Goal: Task Accomplishment & Management: Manage account settings

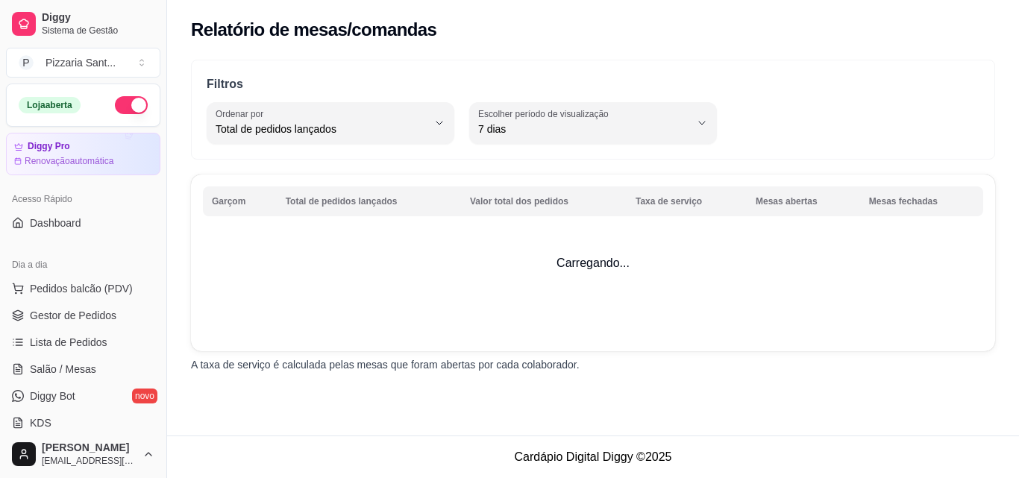
select select "TOTAL_OF_ORDERS"
select select "7"
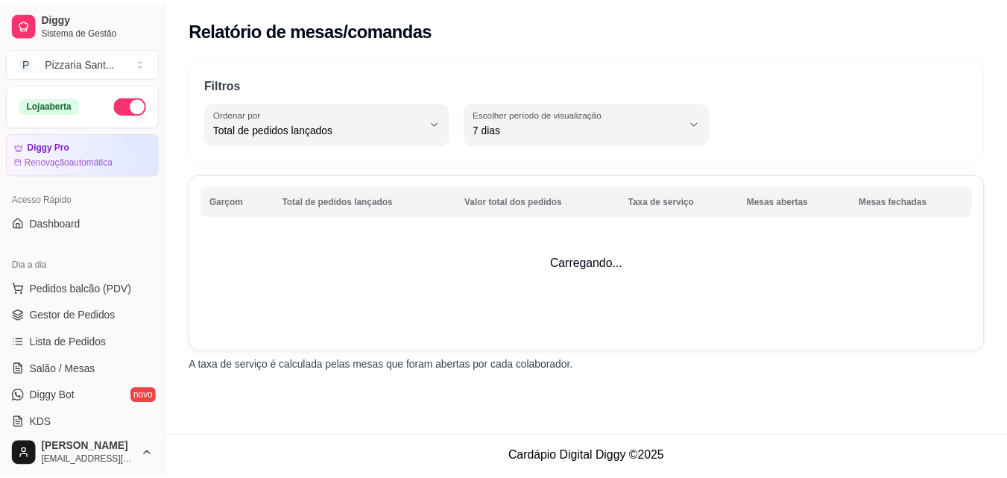
scroll to position [373, 0]
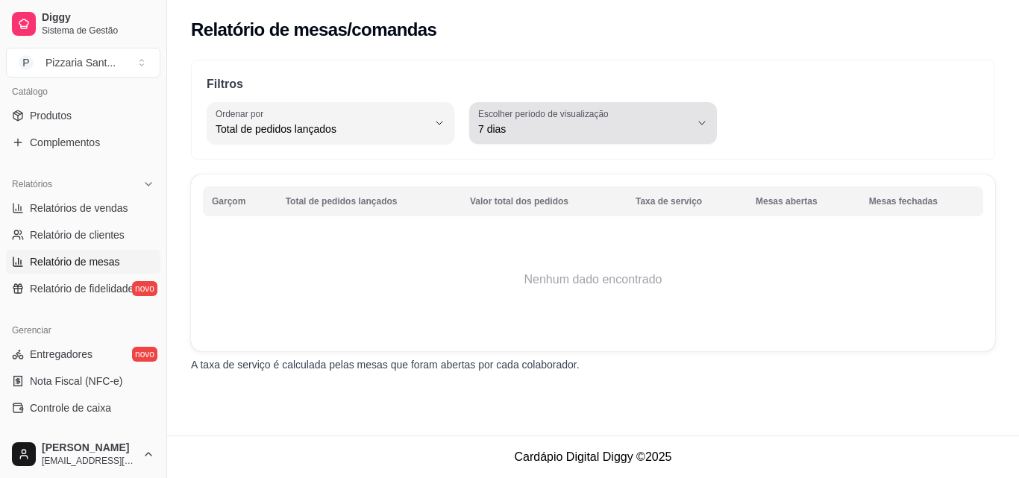
click at [636, 107] on button "Escolher período de visualização 7 dias" at bounding box center [593, 123] width 248 height 42
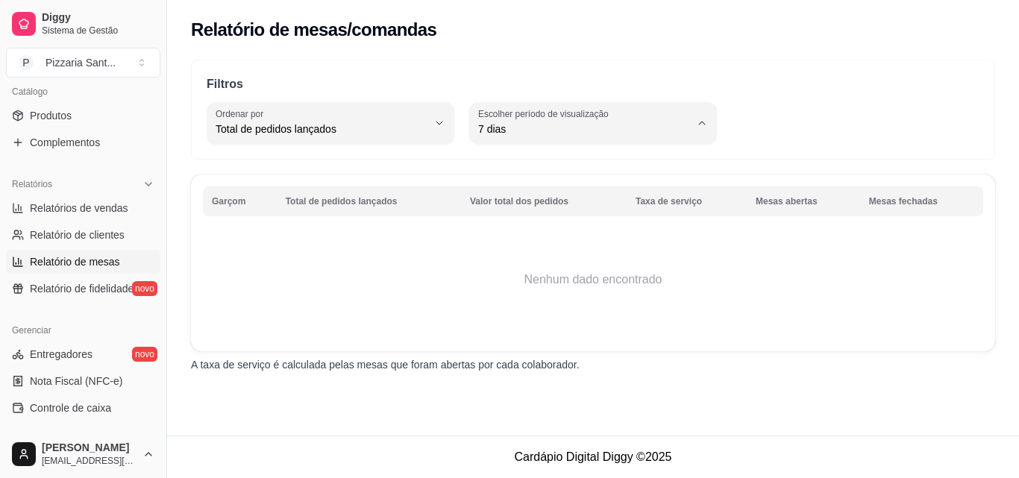
click at [500, 154] on li "Hoje" at bounding box center [592, 165] width 226 height 23
type input "0"
select select "0"
click at [107, 228] on span "Relatório de clientes" at bounding box center [77, 234] width 95 height 15
select select "30"
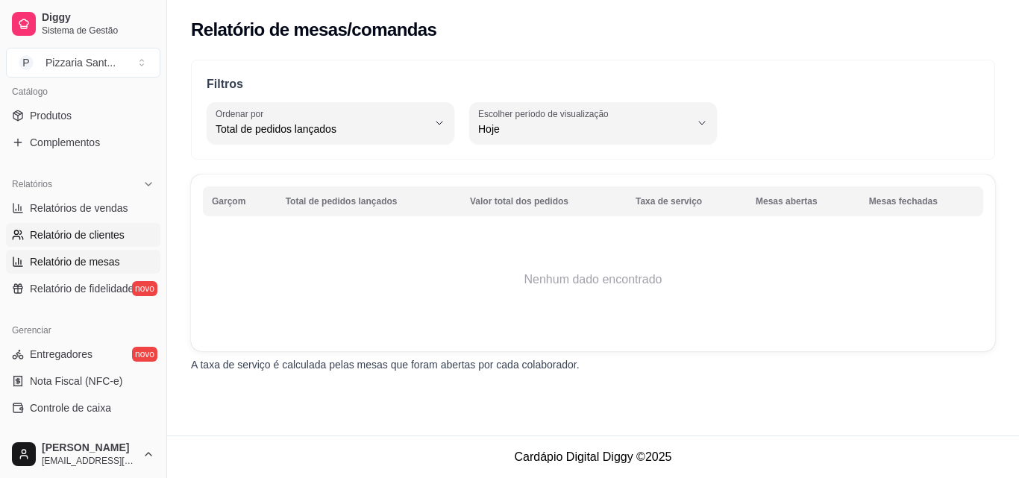
select select "HIGHEST_TOTAL_SPENT_WITH_ORDERS"
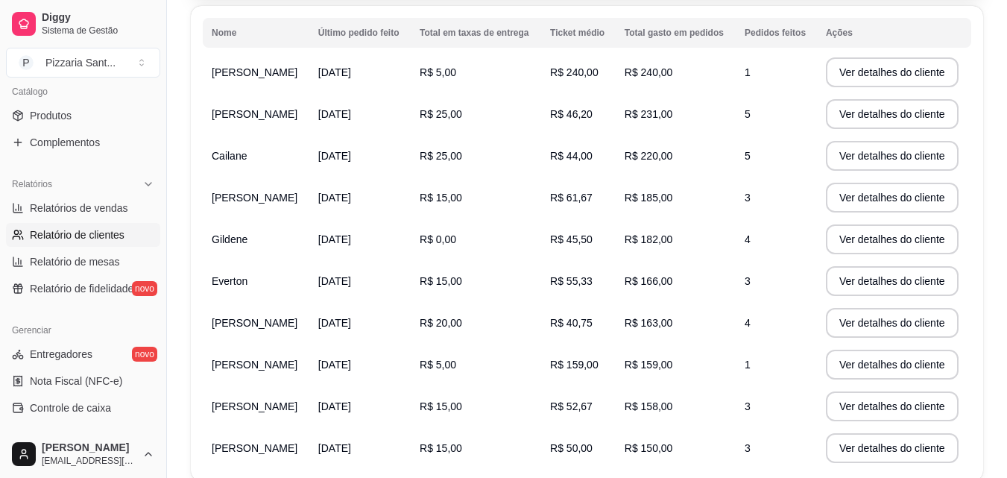
scroll to position [326, 0]
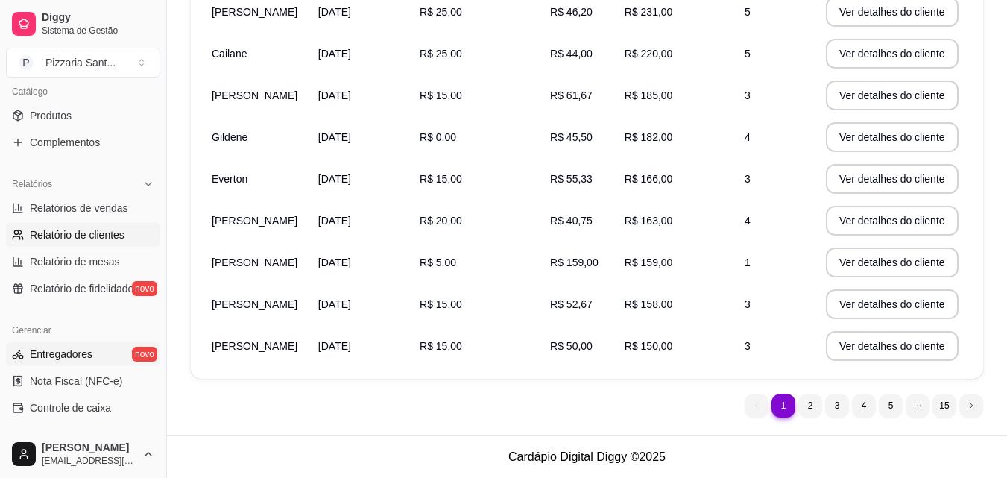
click at [81, 359] on span "Entregadores" at bounding box center [61, 354] width 63 height 15
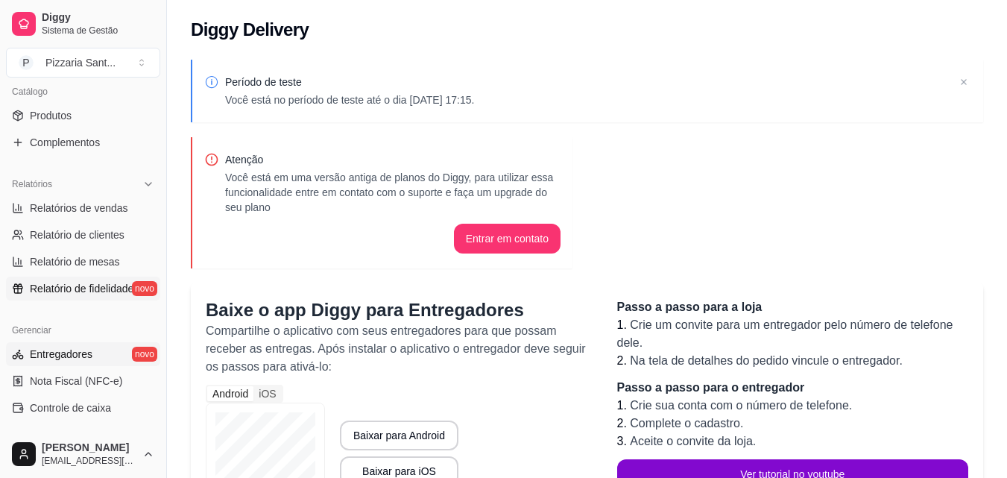
click at [103, 293] on span "Relatório de fidelidade" at bounding box center [82, 288] width 104 height 15
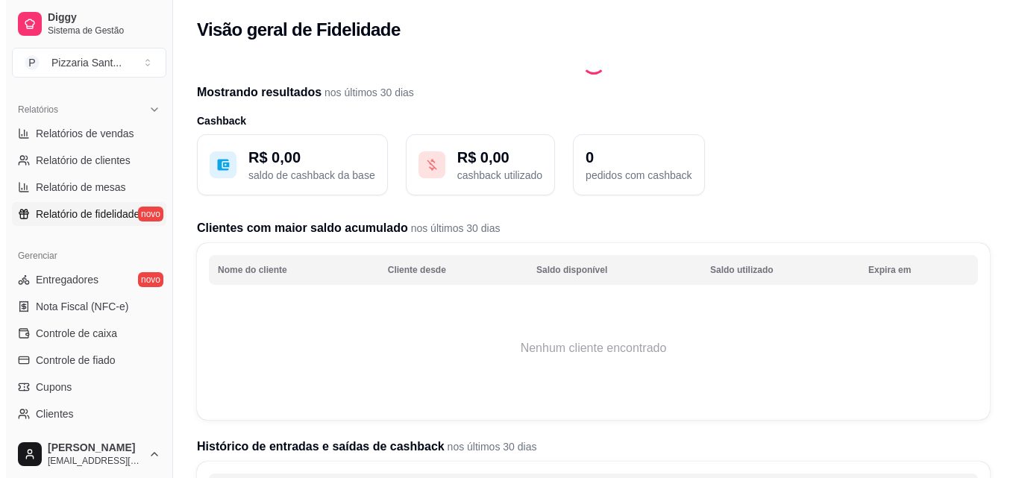
scroll to position [522, 0]
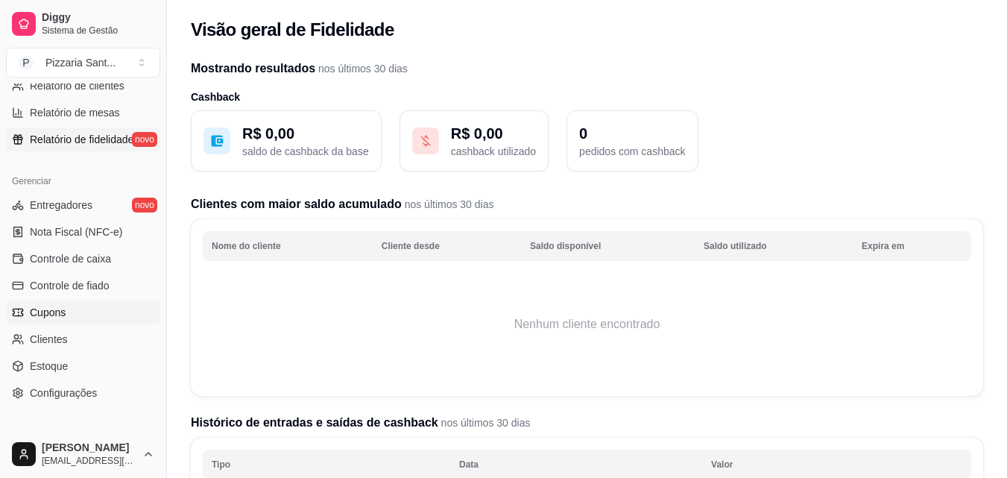
click at [83, 303] on link "Cupons" at bounding box center [83, 313] width 154 height 24
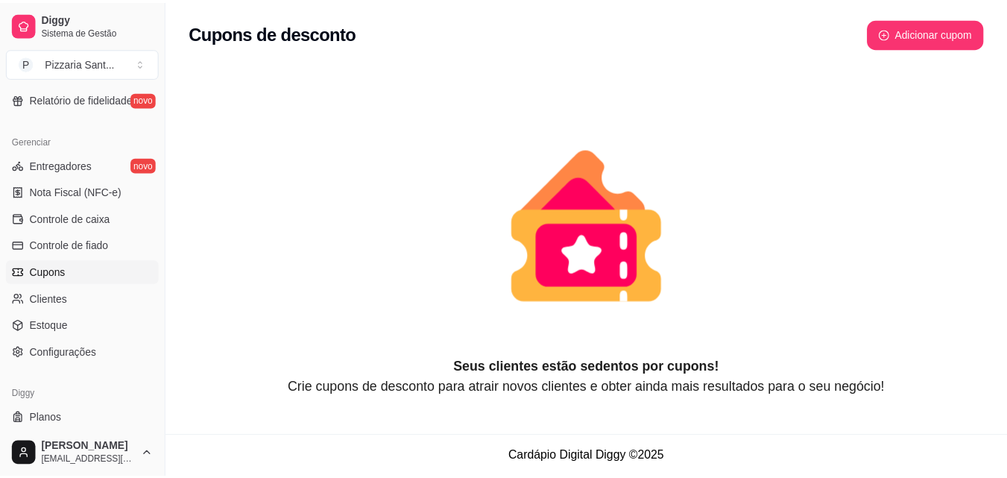
scroll to position [595, 0]
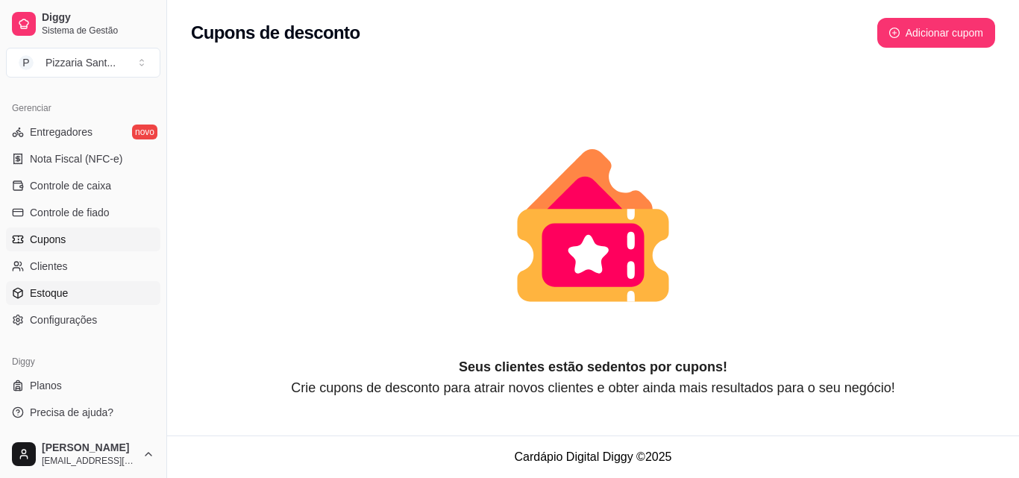
click at [87, 295] on link "Estoque" at bounding box center [83, 293] width 154 height 24
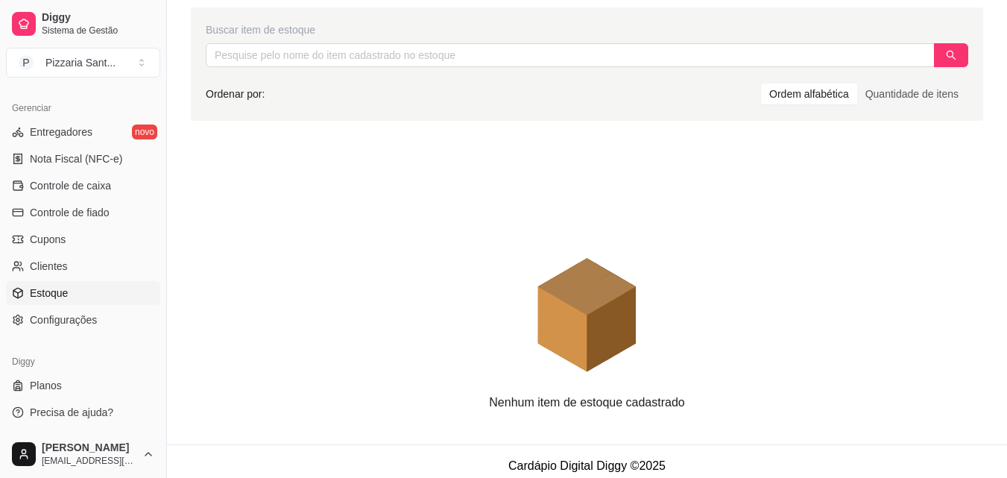
scroll to position [249, 0]
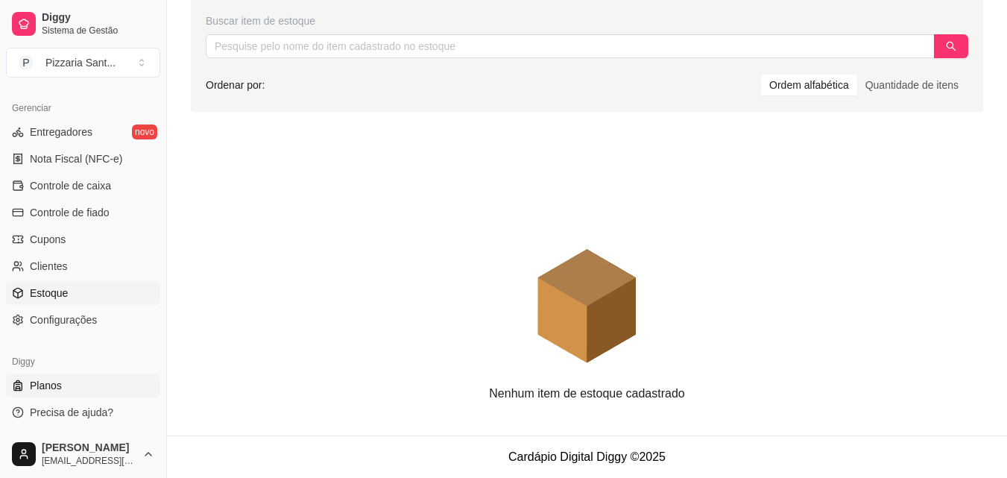
click at [66, 375] on link "Planos" at bounding box center [83, 386] width 154 height 24
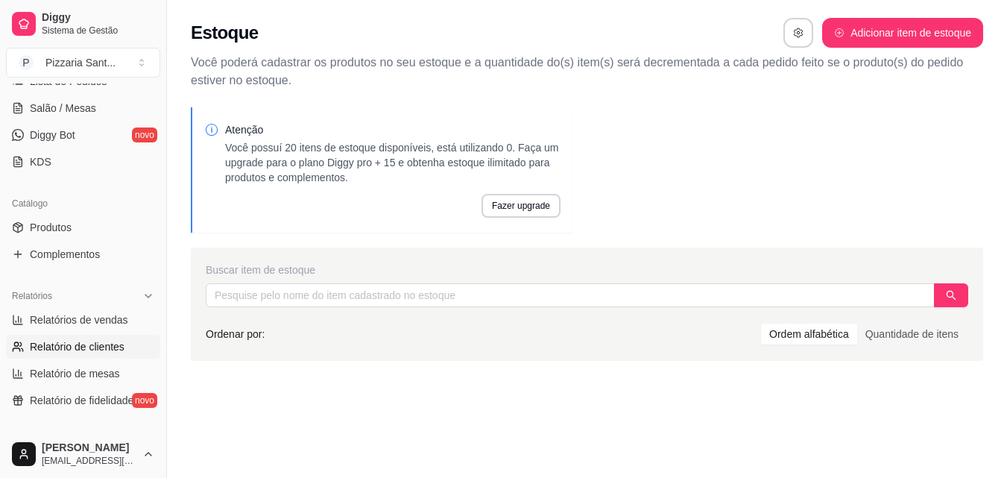
scroll to position [298, 0]
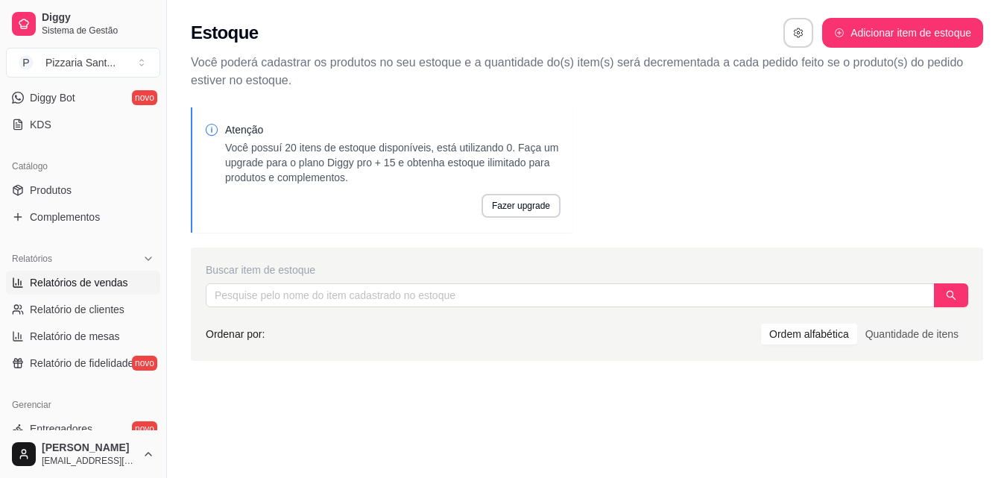
click at [76, 286] on span "Relatórios de vendas" at bounding box center [79, 282] width 98 height 15
select select "ALL"
select select "0"
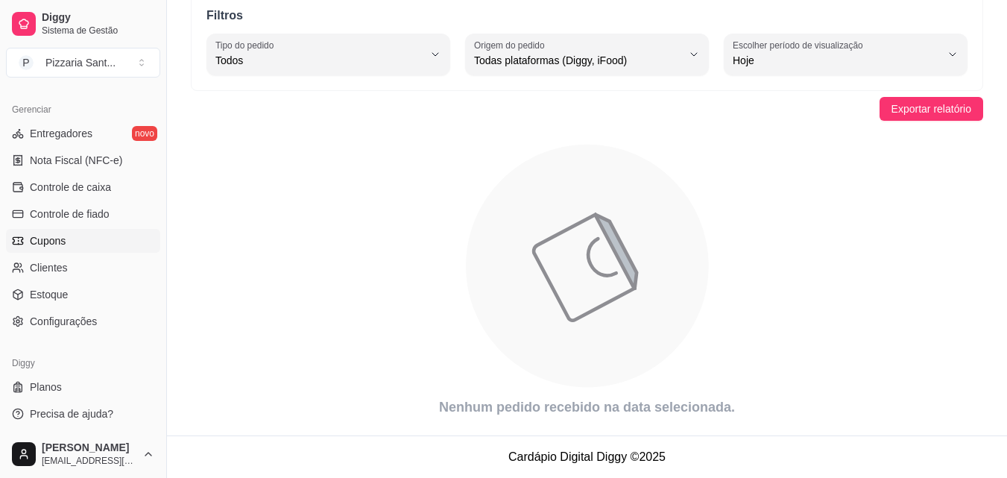
scroll to position [595, 0]
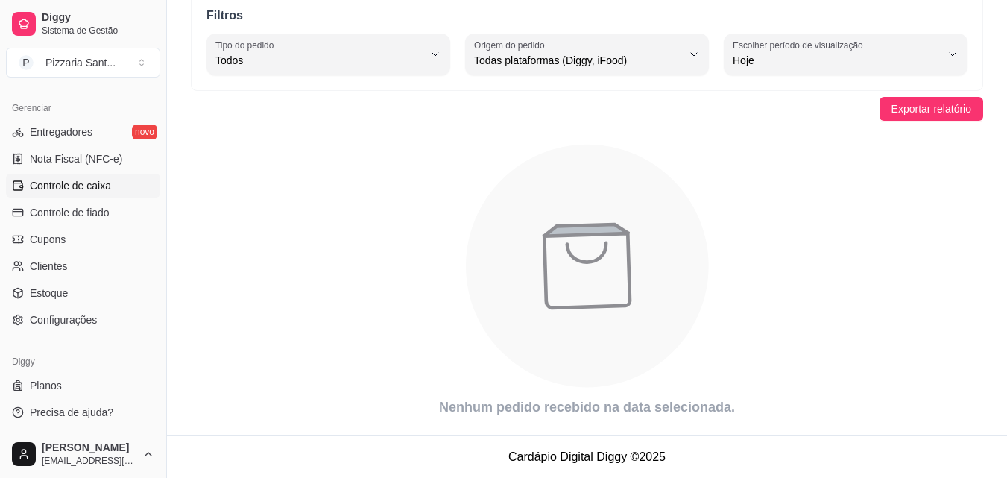
click at [92, 188] on span "Controle de caixa" at bounding box center [70, 185] width 81 height 15
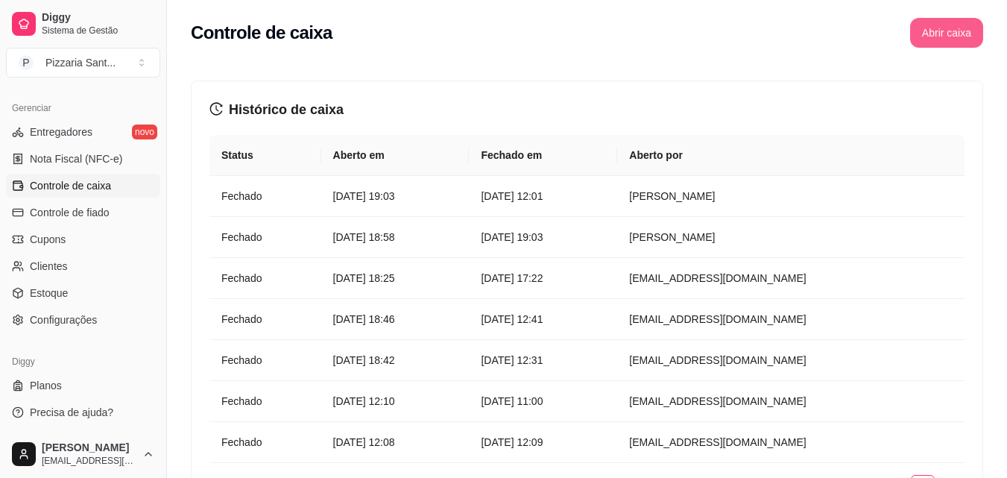
click at [948, 37] on button "Abrir caixa" at bounding box center [946, 33] width 73 height 30
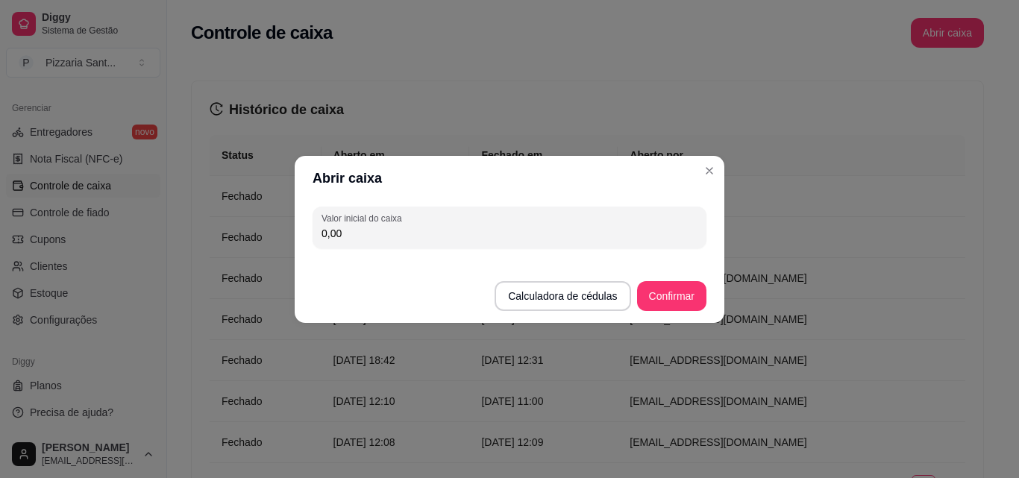
click at [430, 233] on input "0,00" at bounding box center [509, 233] width 376 height 15
type input "152,00"
click at [609, 301] on button "Calculadora de cédulas" at bounding box center [563, 295] width 132 height 29
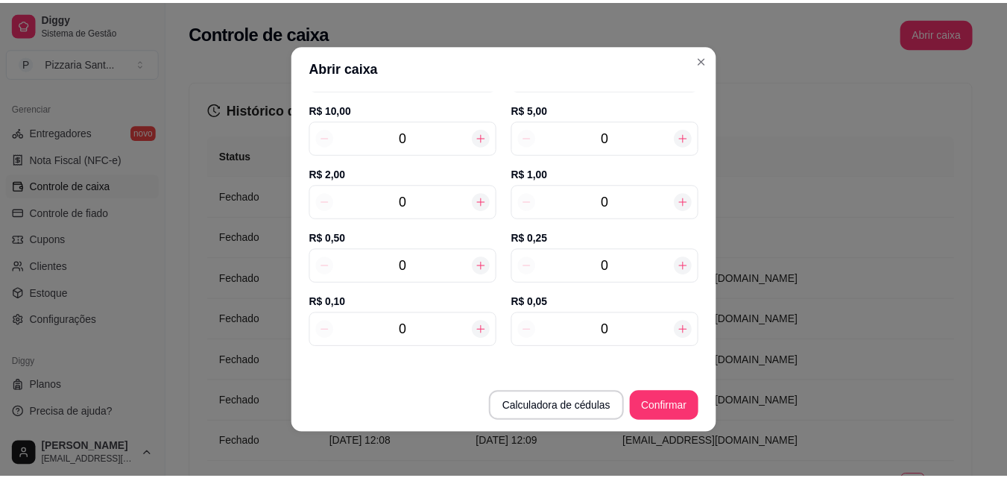
scroll to position [3, 0]
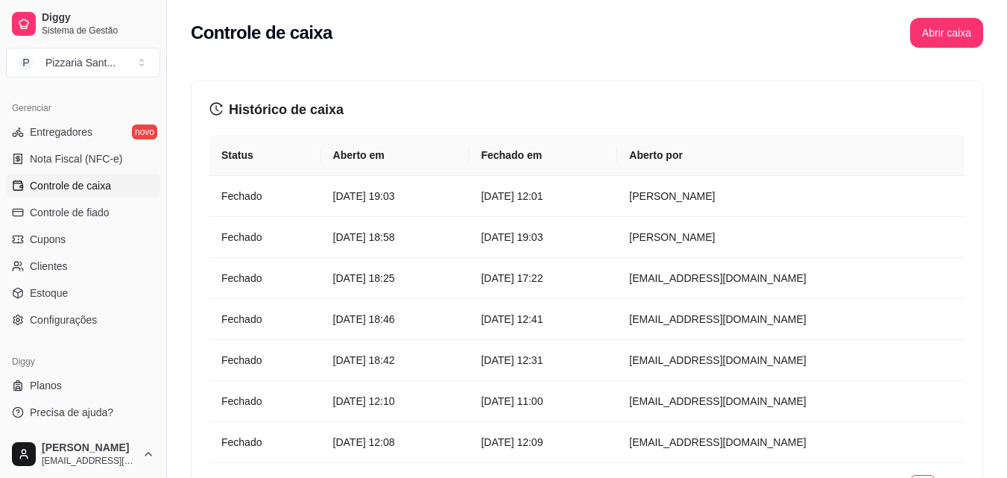
click at [961, 16] on div "Controle de caixa Abrir caixa" at bounding box center [587, 28] width 840 height 57
click at [962, 19] on button "Abrir caixa" at bounding box center [946, 33] width 73 height 30
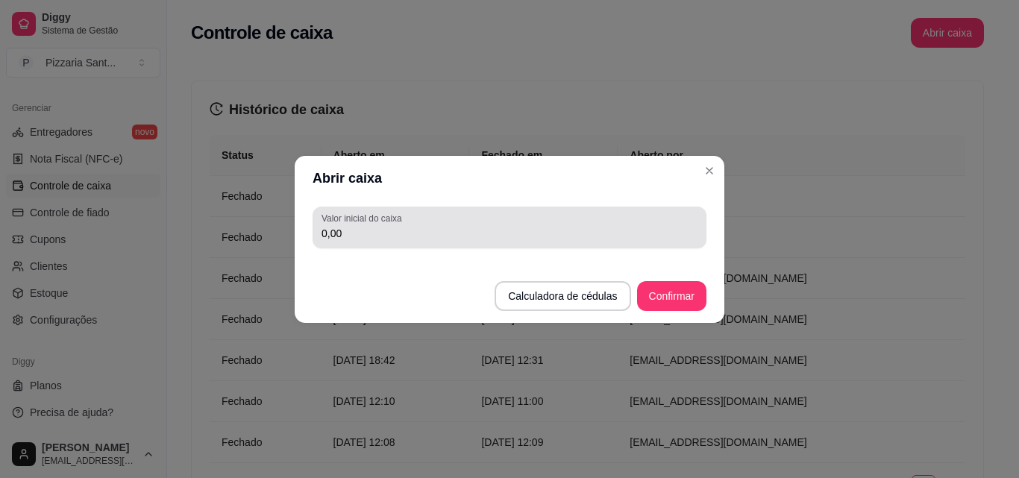
click at [491, 240] on input "0,00" at bounding box center [509, 233] width 376 height 15
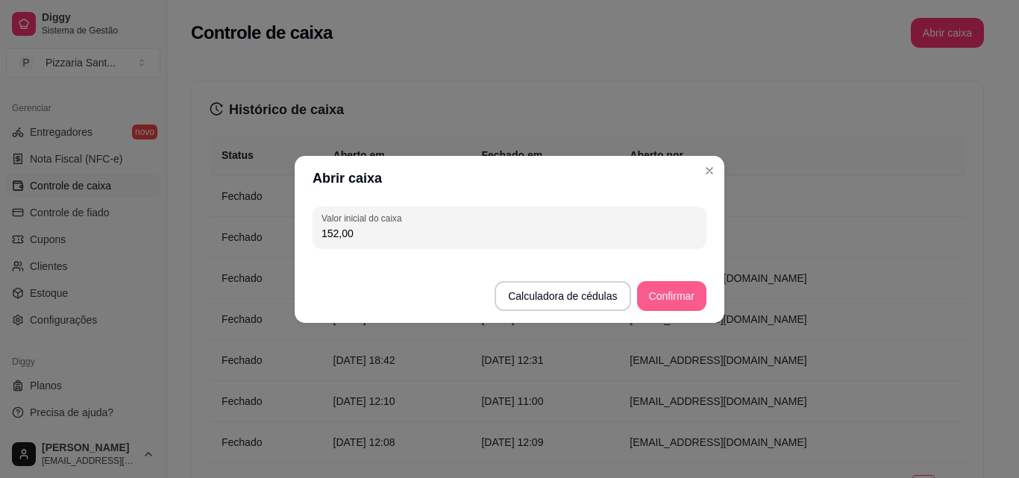
type input "152,00"
click at [681, 295] on button "Confirmar" at bounding box center [672, 295] width 68 height 29
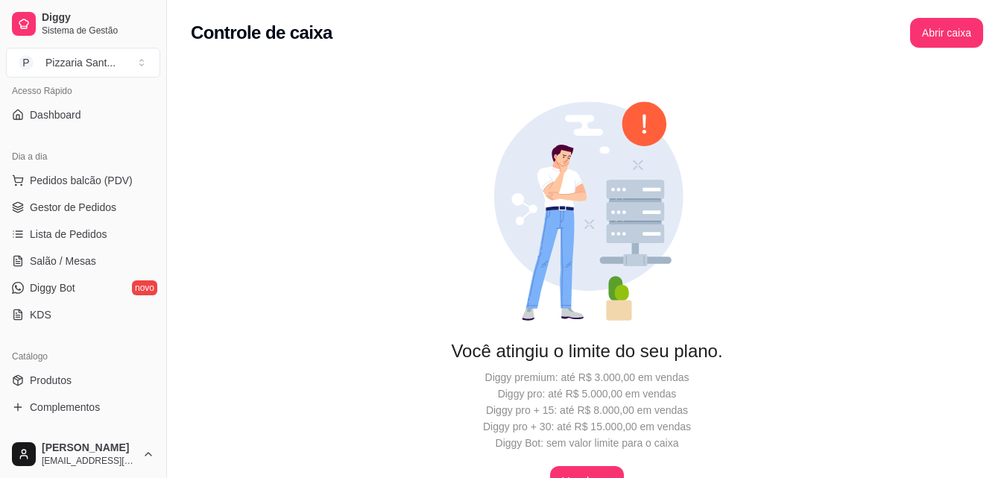
scroll to position [73, 0]
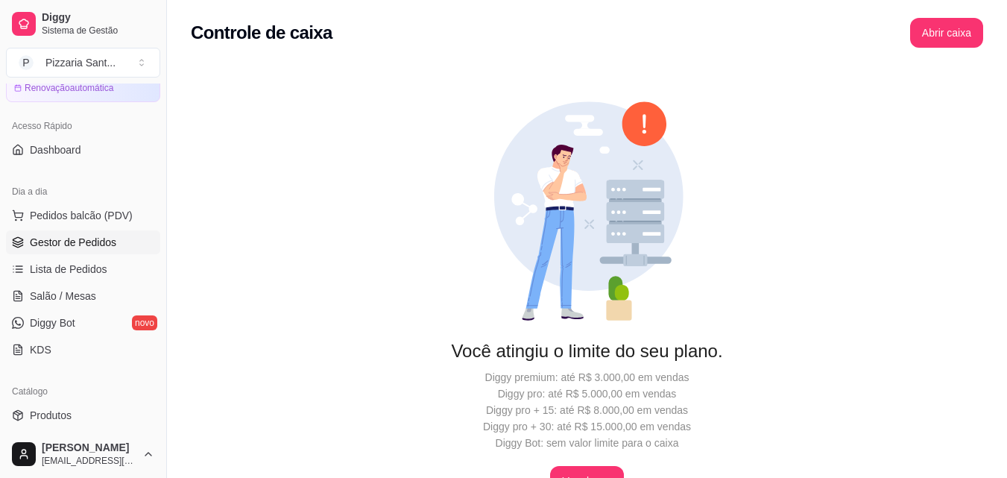
click at [107, 251] on link "Gestor de Pedidos" at bounding box center [83, 242] width 154 height 24
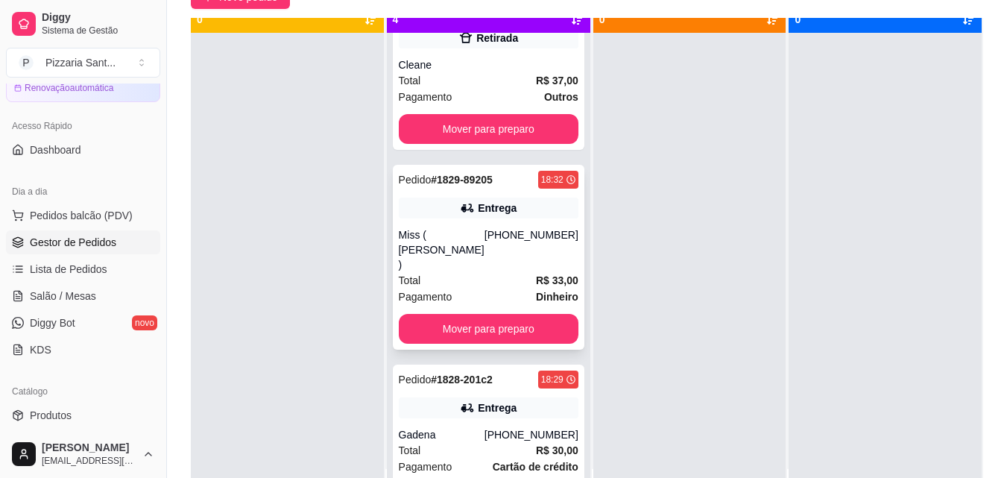
scroll to position [42, 0]
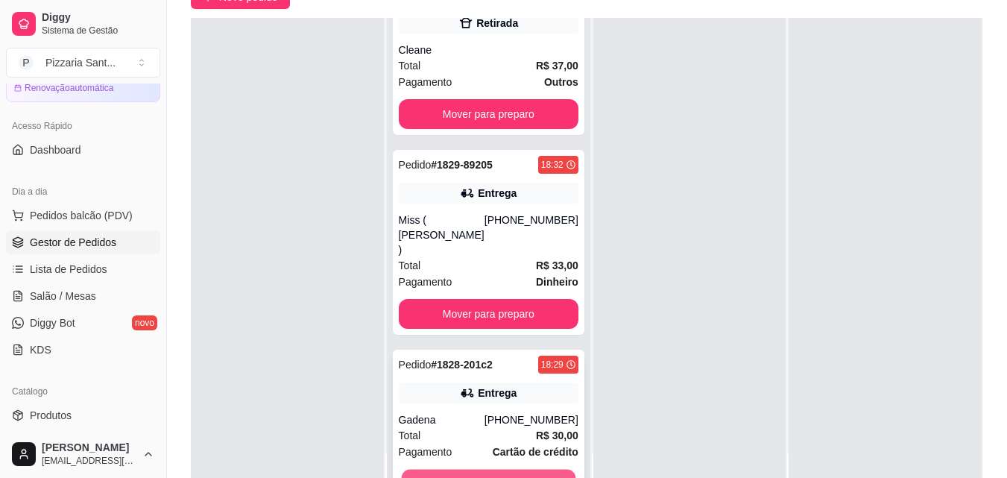
click at [453, 470] on button "Mover para preparo" at bounding box center [488, 484] width 174 height 29
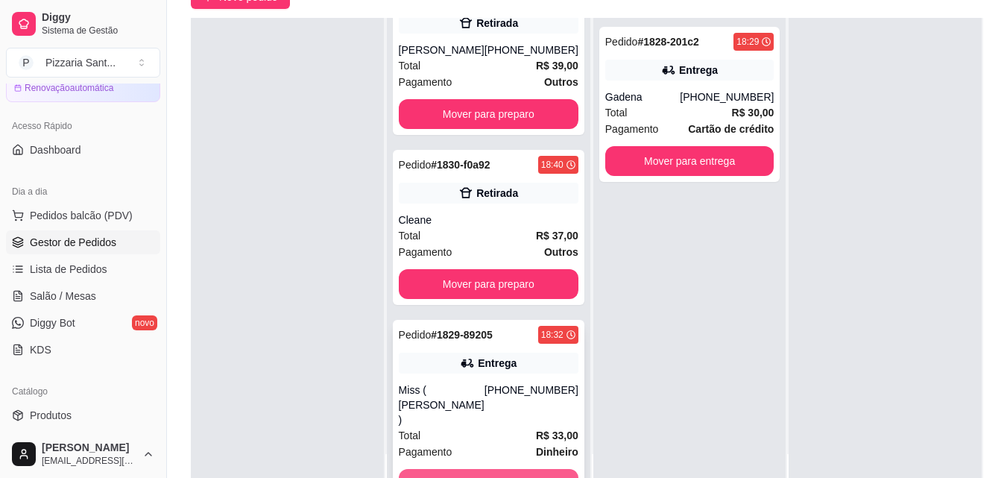
click at [447, 469] on button "Mover para preparo" at bounding box center [489, 484] width 180 height 30
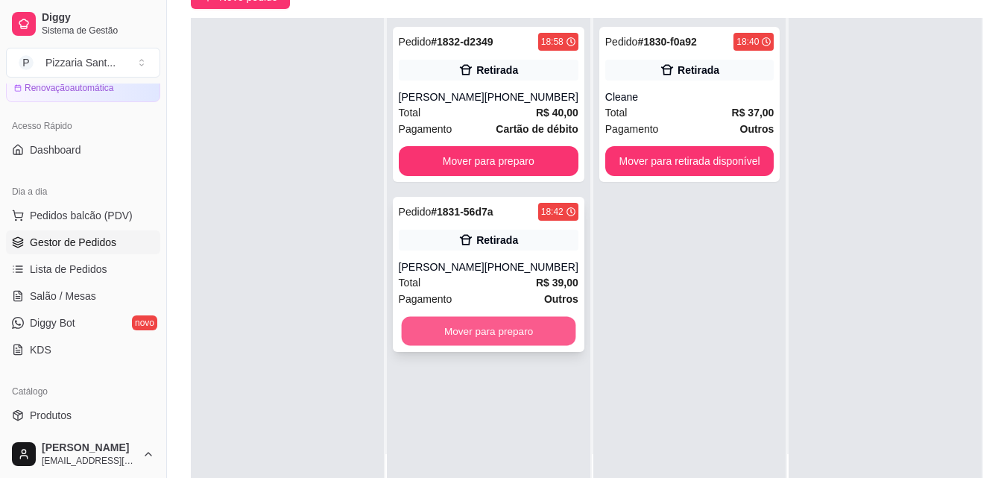
click at [500, 334] on button "Mover para preparo" at bounding box center [488, 331] width 174 height 29
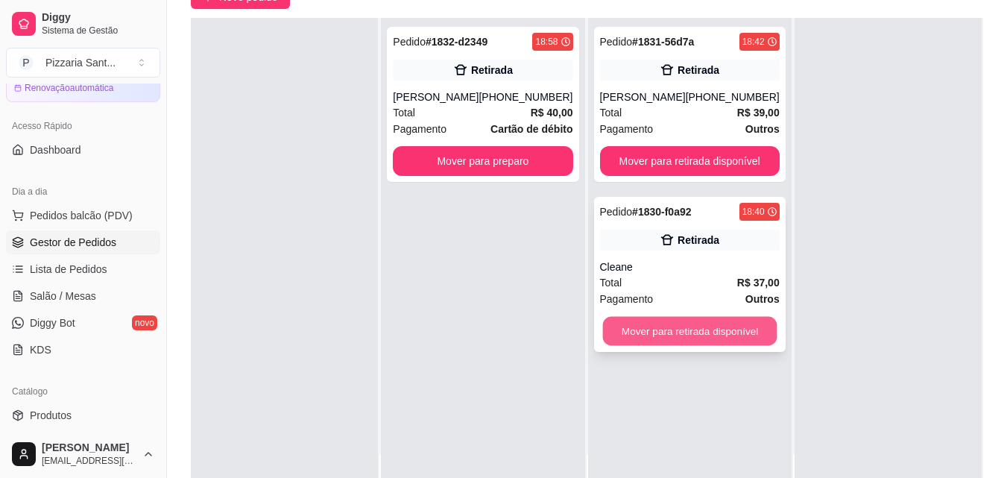
click at [690, 340] on button "Mover para retirada disponível" at bounding box center [690, 331] width 174 height 29
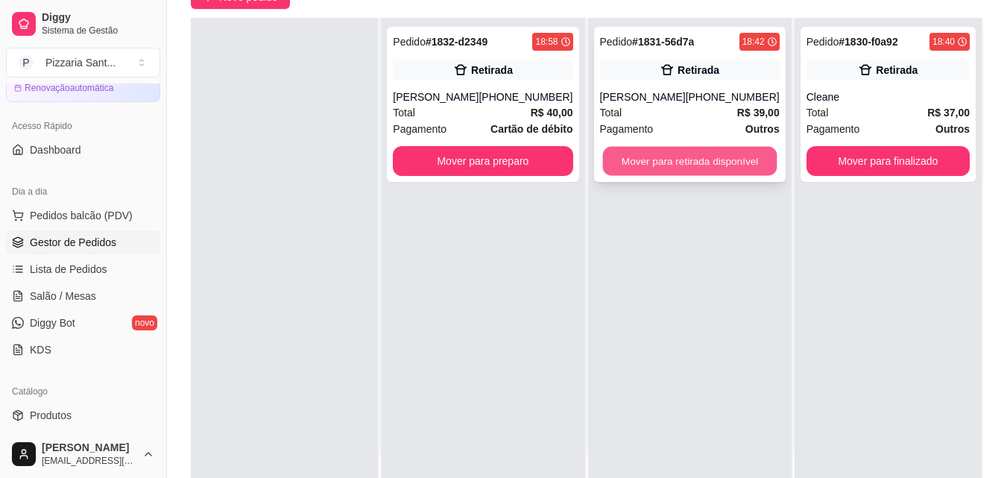
click at [708, 155] on button "Mover para retirada disponível" at bounding box center [690, 161] width 174 height 29
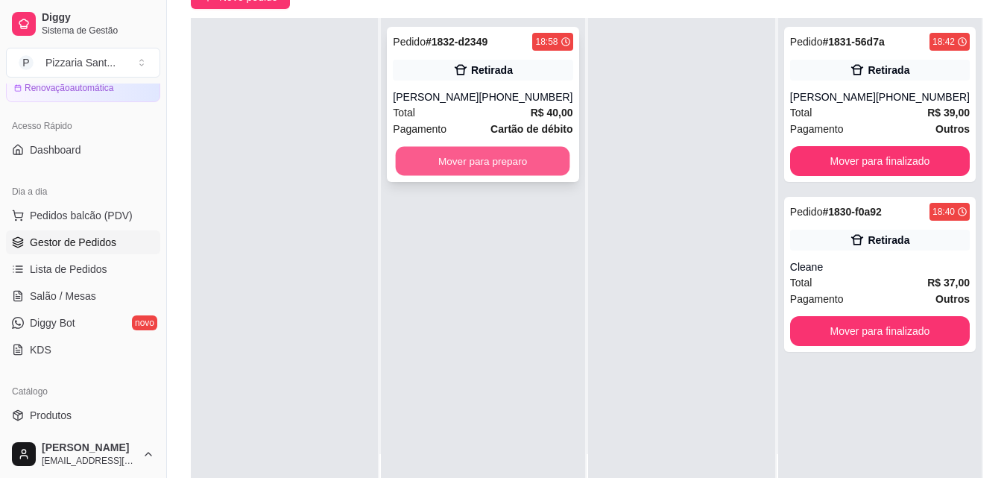
click at [438, 166] on button "Mover para preparo" at bounding box center [483, 161] width 174 height 29
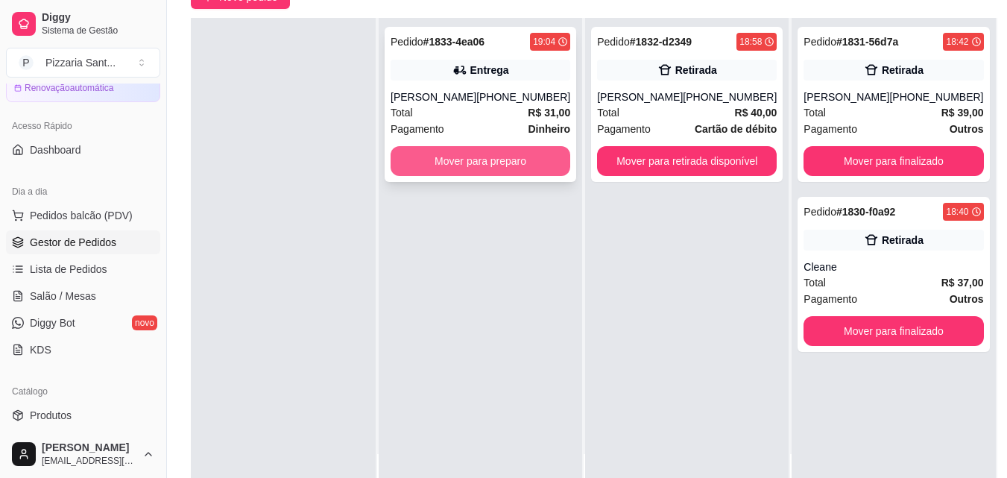
click at [515, 165] on button "Mover para preparo" at bounding box center [481, 161] width 180 height 30
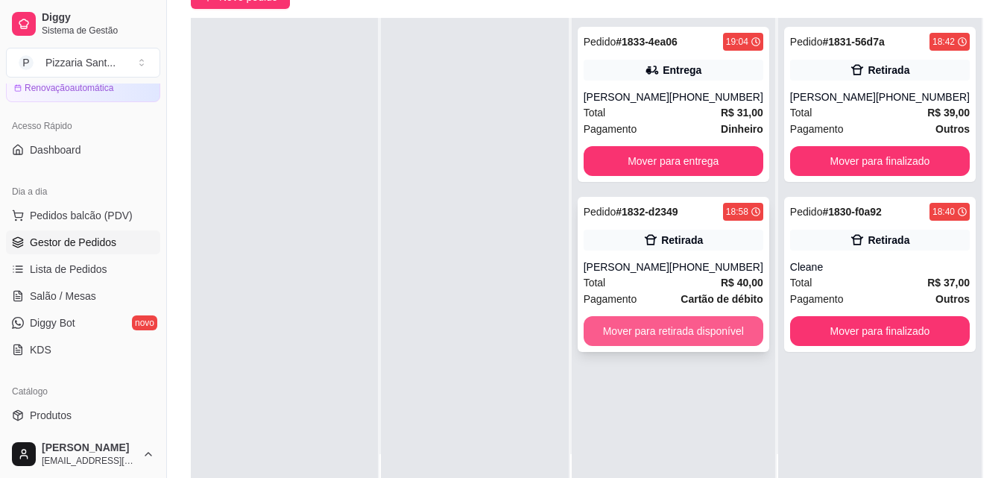
click at [649, 326] on button "Mover para retirada disponível" at bounding box center [674, 331] width 180 height 30
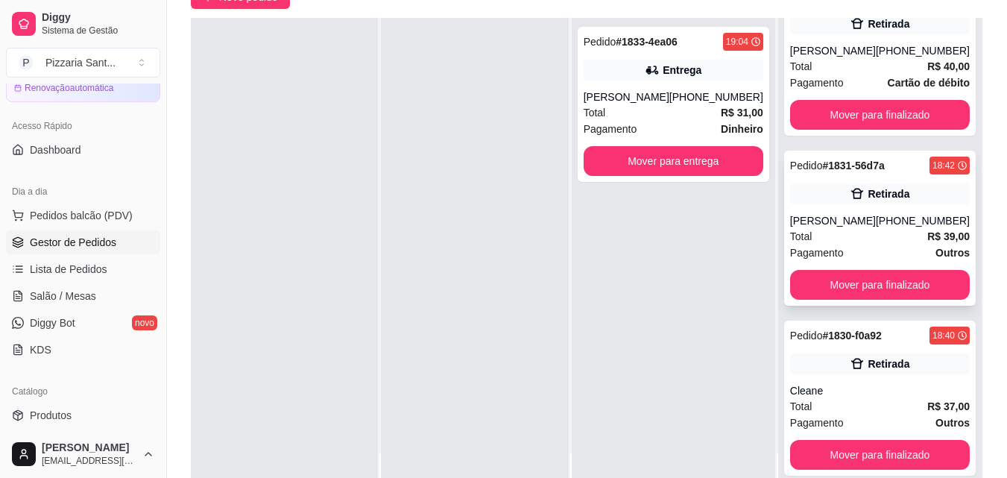
scroll to position [47, 0]
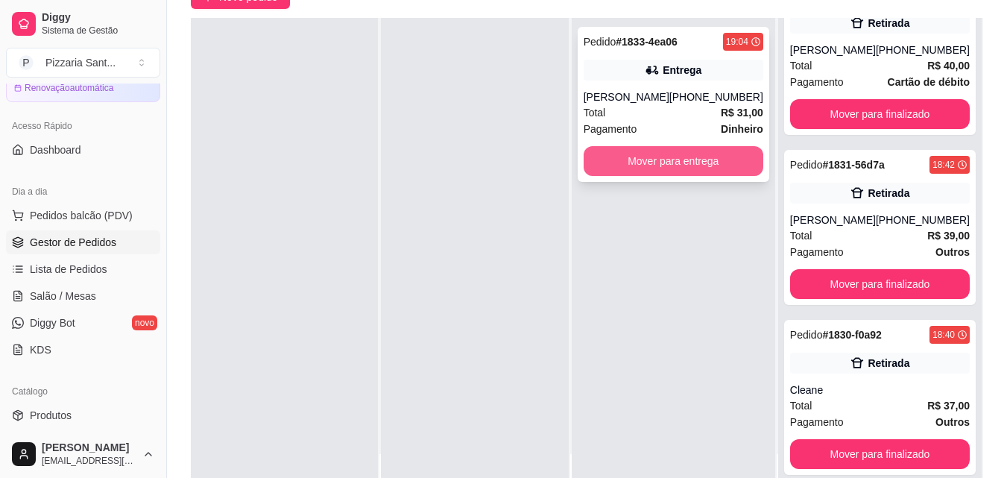
click at [696, 167] on button "Mover para entrega" at bounding box center [674, 161] width 180 height 30
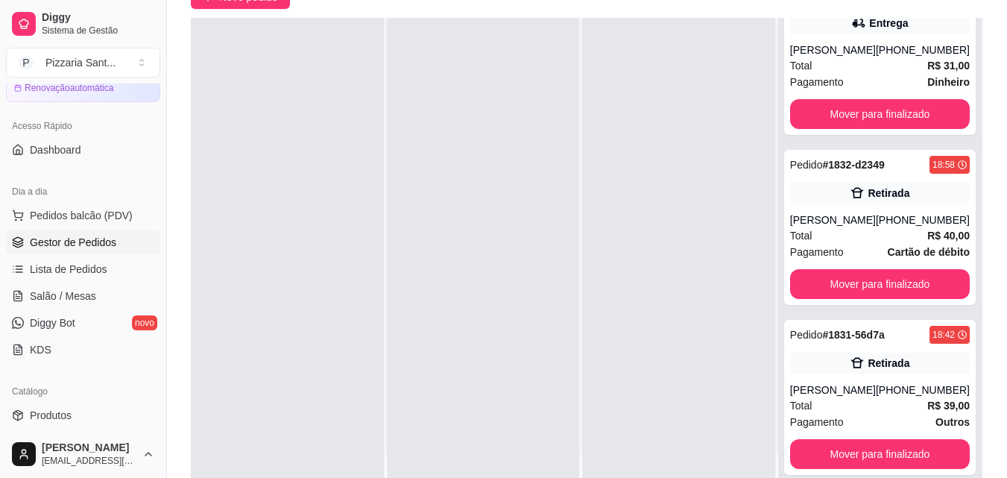
scroll to position [217, 0]
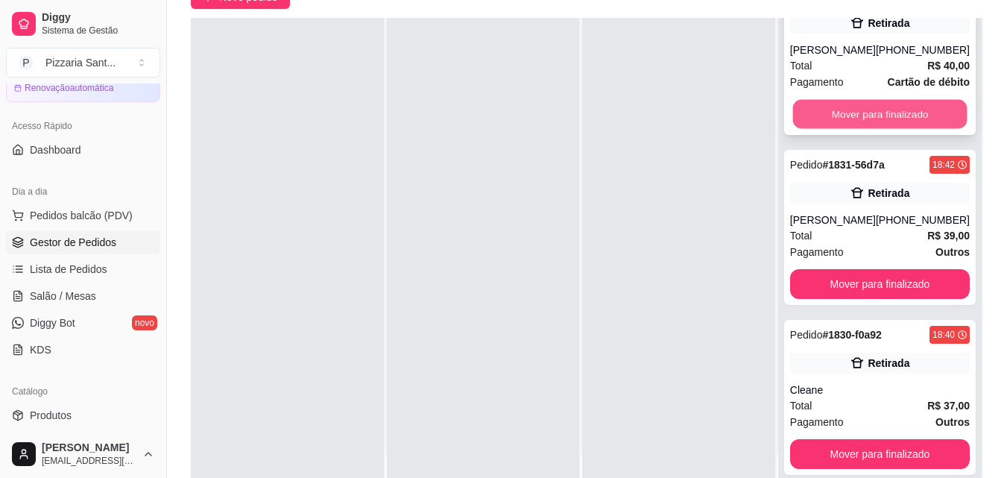
click at [875, 106] on button "Mover para finalizado" at bounding box center [880, 114] width 174 height 29
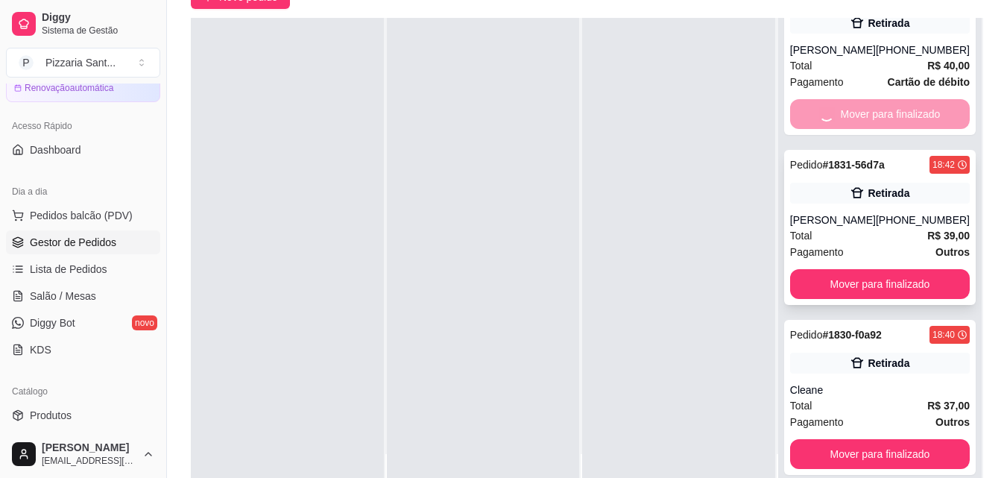
scroll to position [47, 0]
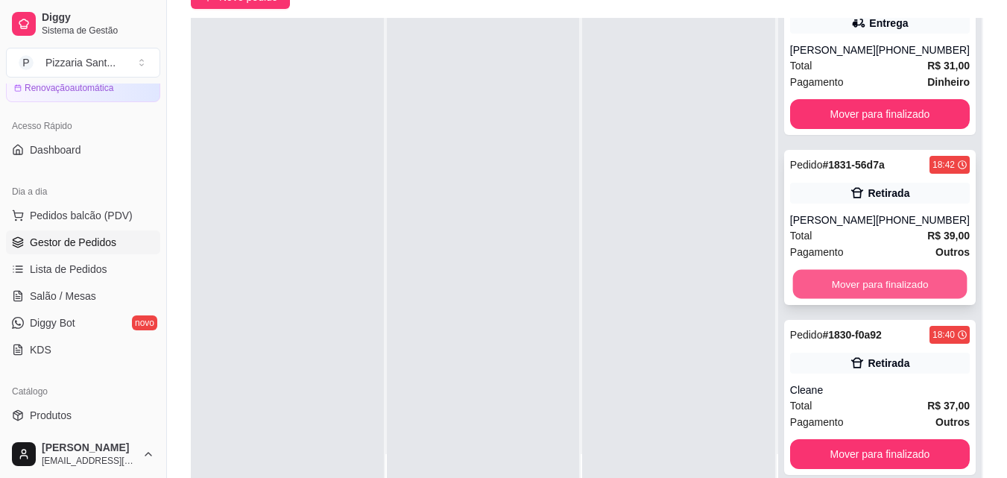
click at [833, 282] on button "Mover para finalizado" at bounding box center [880, 284] width 174 height 29
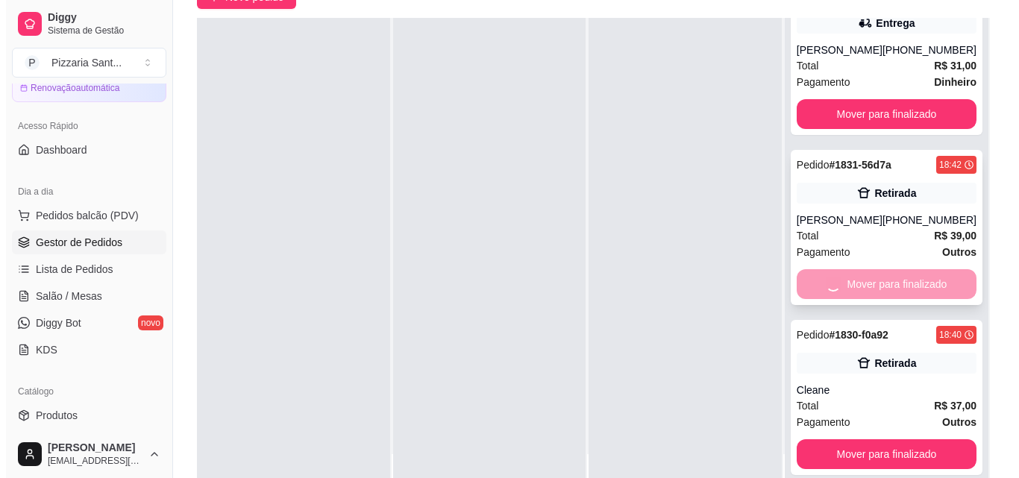
scroll to position [0, 0]
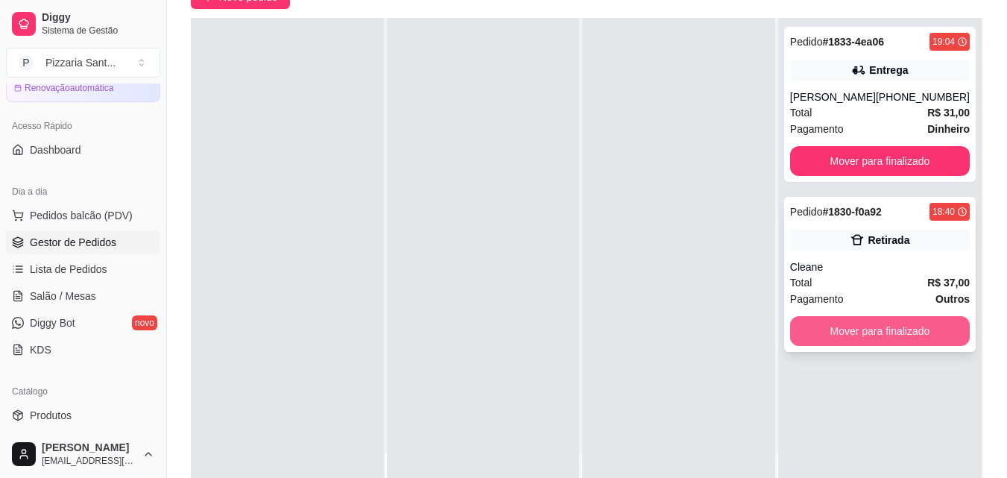
click at [830, 321] on button "Mover para finalizado" at bounding box center [880, 331] width 180 height 30
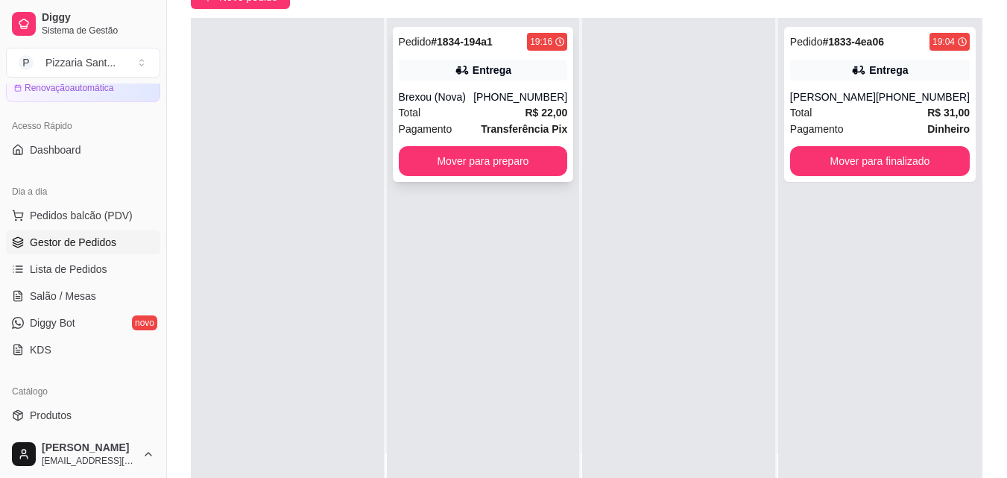
click at [533, 85] on div "Pedido # 1834-194a1 19:16 Entrega Brexou (Nova) [PHONE_NUMBER] Total R$ 22,00 P…" at bounding box center [483, 104] width 181 height 155
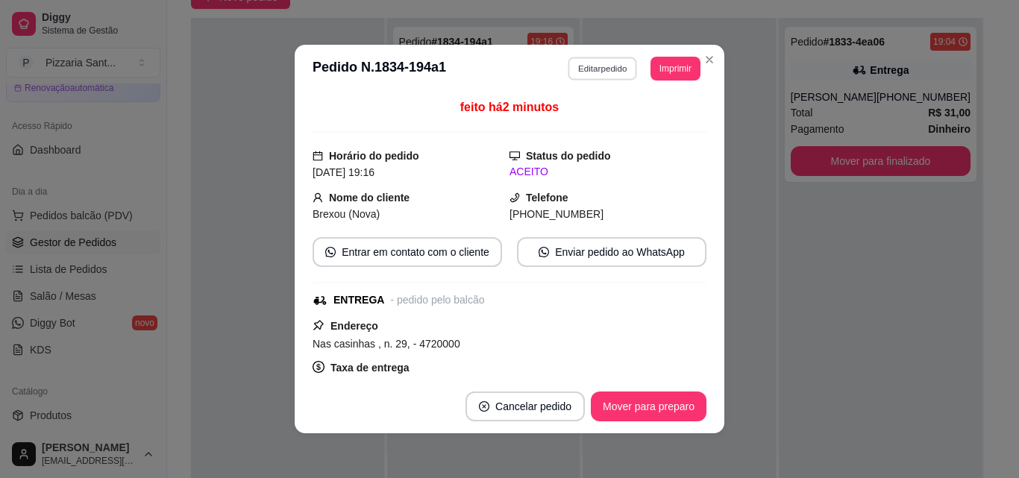
click at [574, 72] on button "Editar pedido" at bounding box center [602, 68] width 69 height 23
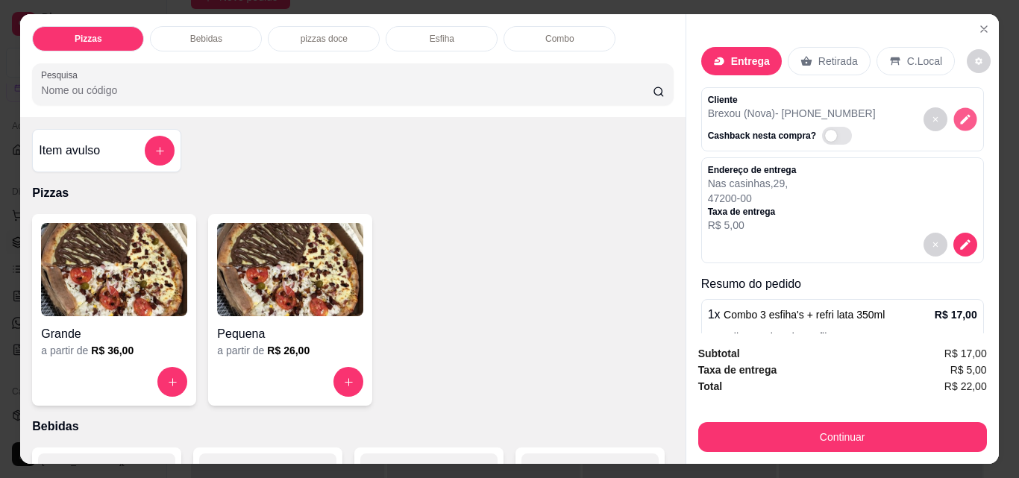
click at [958, 117] on icon "decrease-product-quantity" at bounding box center [964, 119] width 13 height 13
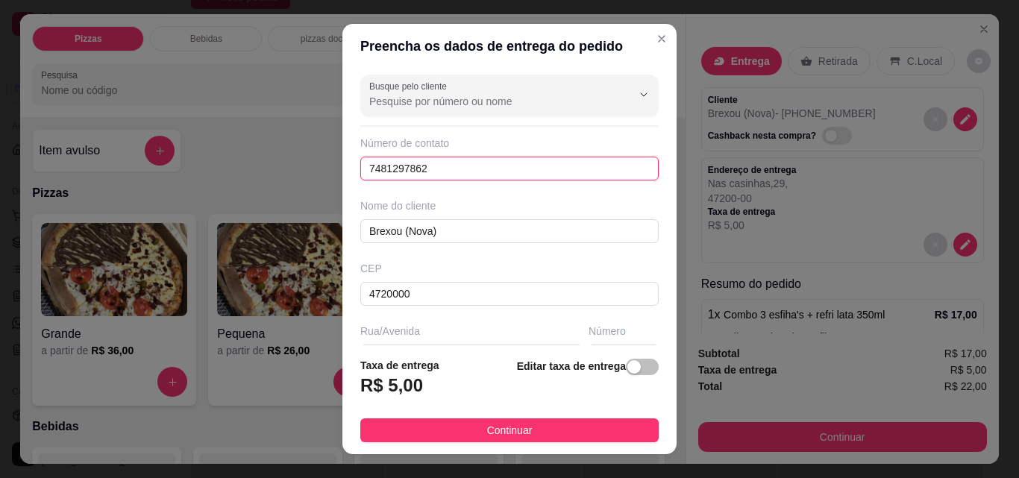
click at [400, 170] on input "7481297862" at bounding box center [509, 169] width 298 height 24
click at [400, 167] on input "7481297862" at bounding box center [509, 169] width 298 height 24
click at [400, 163] on input "7481297862" at bounding box center [509, 169] width 298 height 24
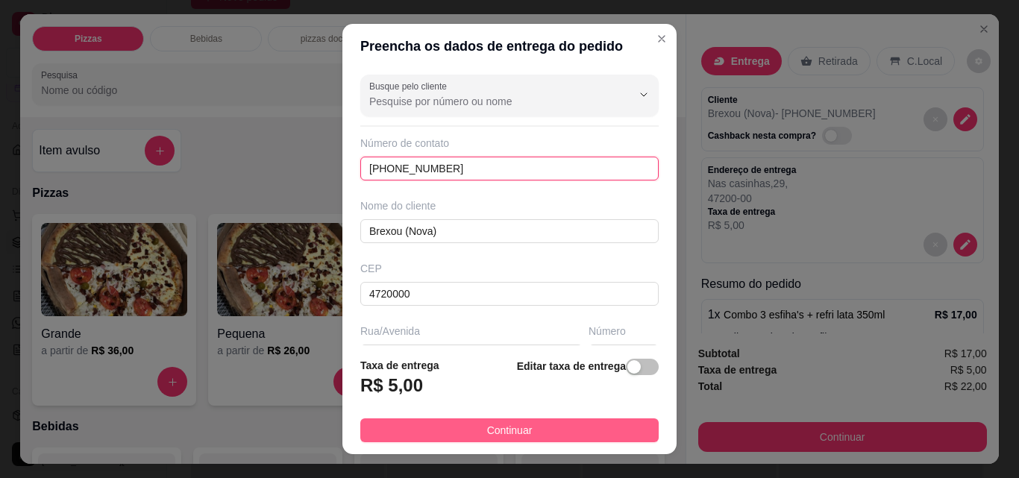
type input "[PHONE_NUMBER]"
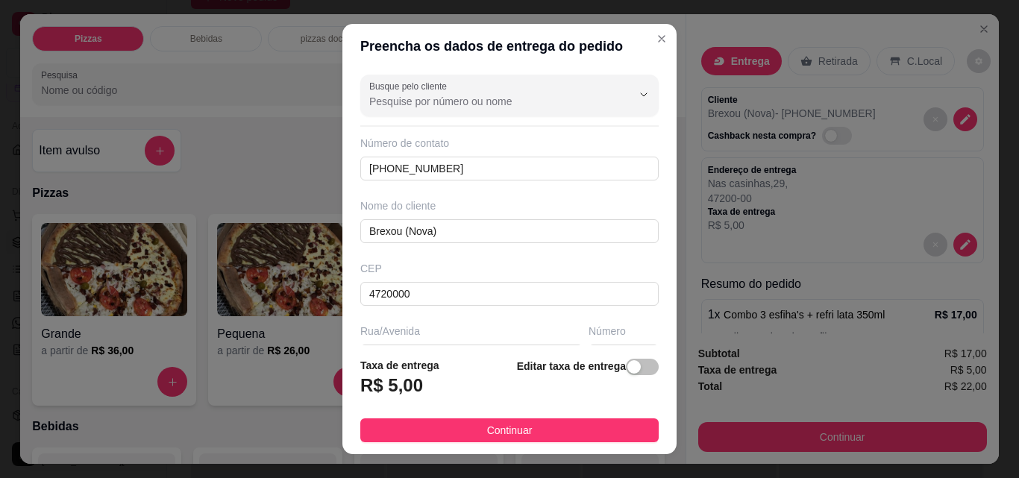
click at [400, 421] on button "Continuar" at bounding box center [509, 430] width 298 height 24
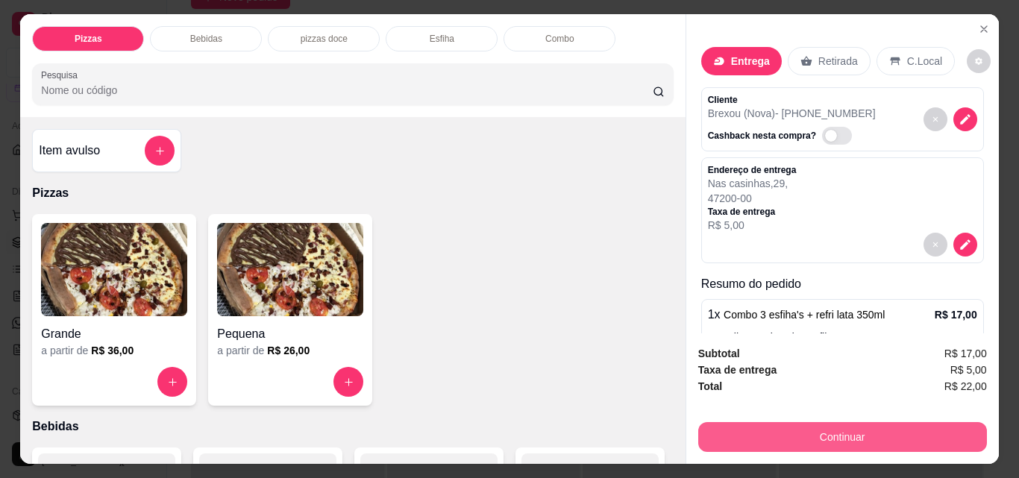
click at [849, 430] on button "Continuar" at bounding box center [842, 437] width 289 height 30
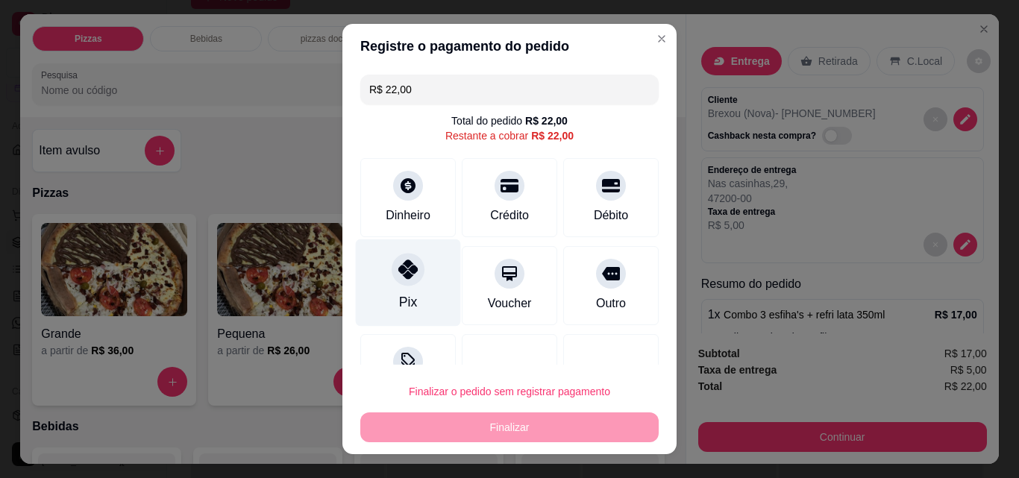
click at [406, 278] on icon at bounding box center [407, 268] width 19 height 19
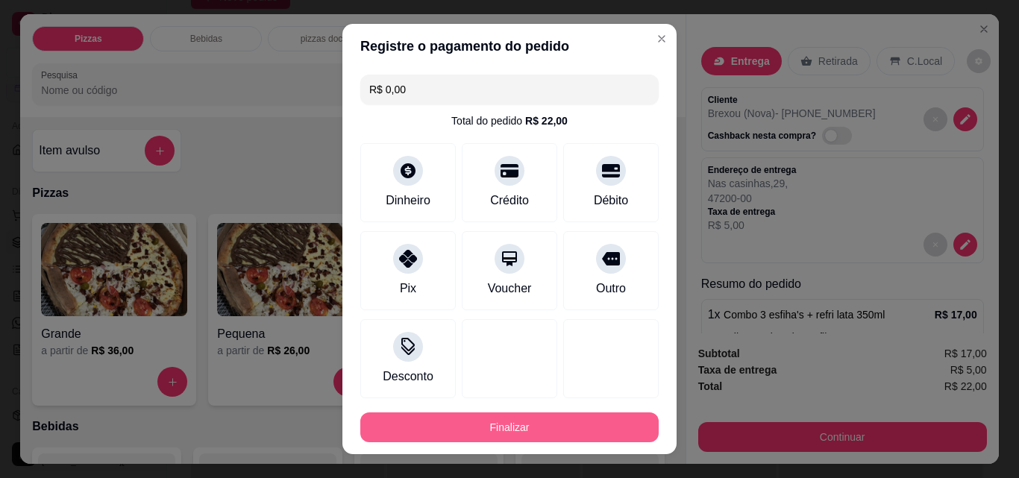
click at [529, 430] on button "Finalizar" at bounding box center [509, 427] width 298 height 30
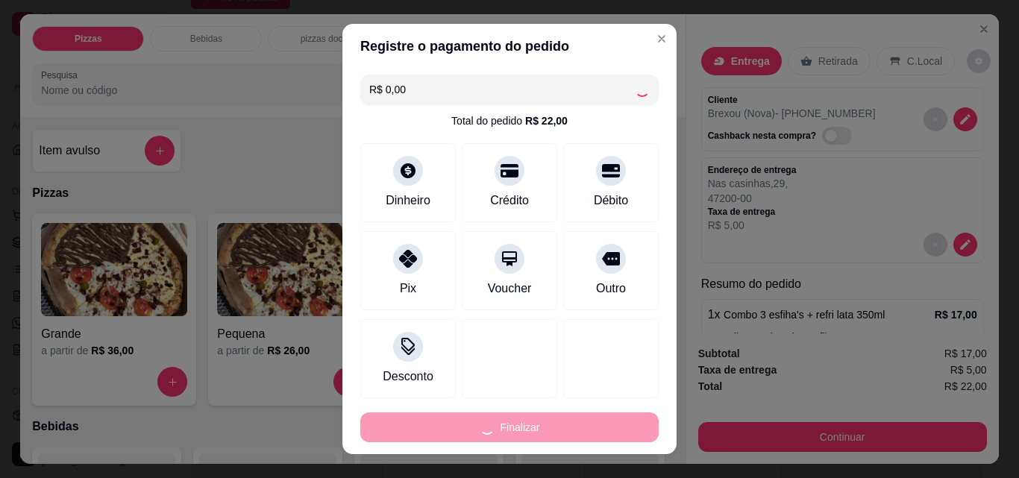
type input "-R$ 22,00"
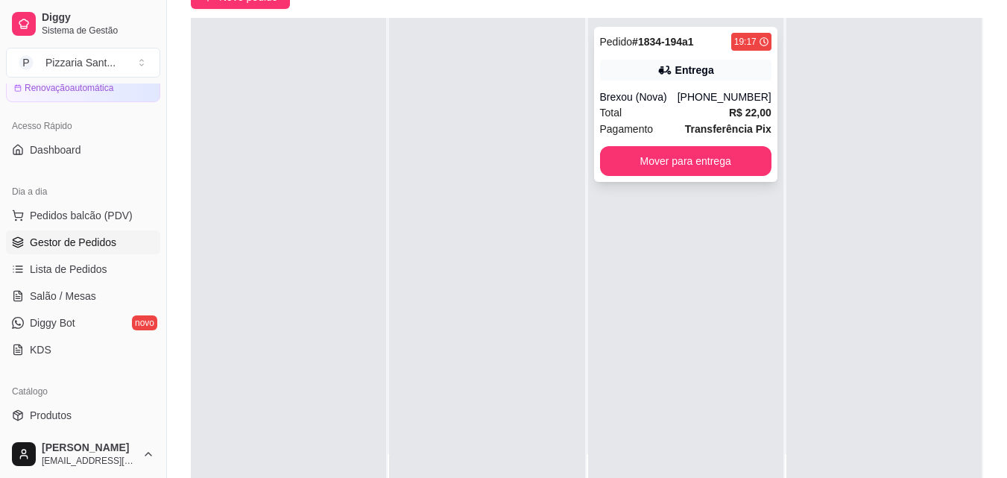
click at [708, 105] on div "Total R$ 22,00" at bounding box center [686, 112] width 172 height 16
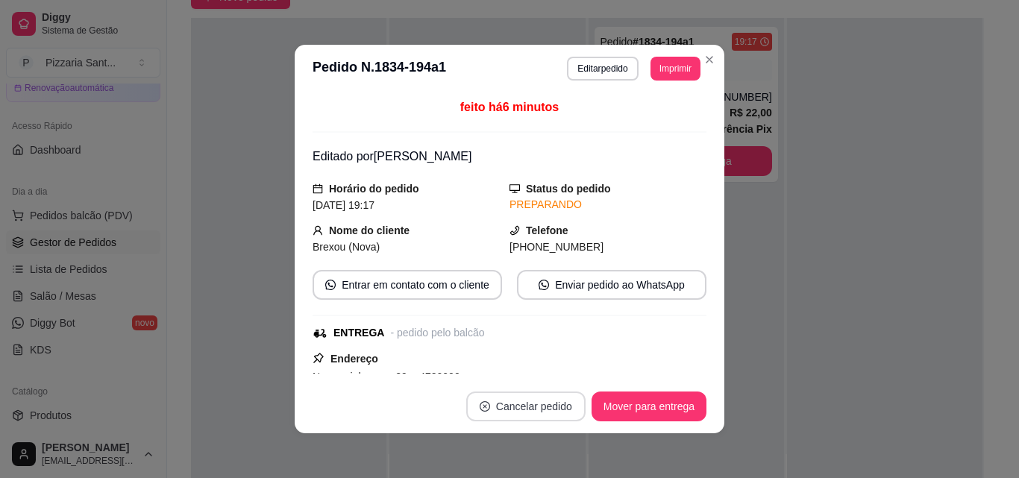
click at [534, 410] on button "Cancelar pedido" at bounding box center [525, 406] width 119 height 30
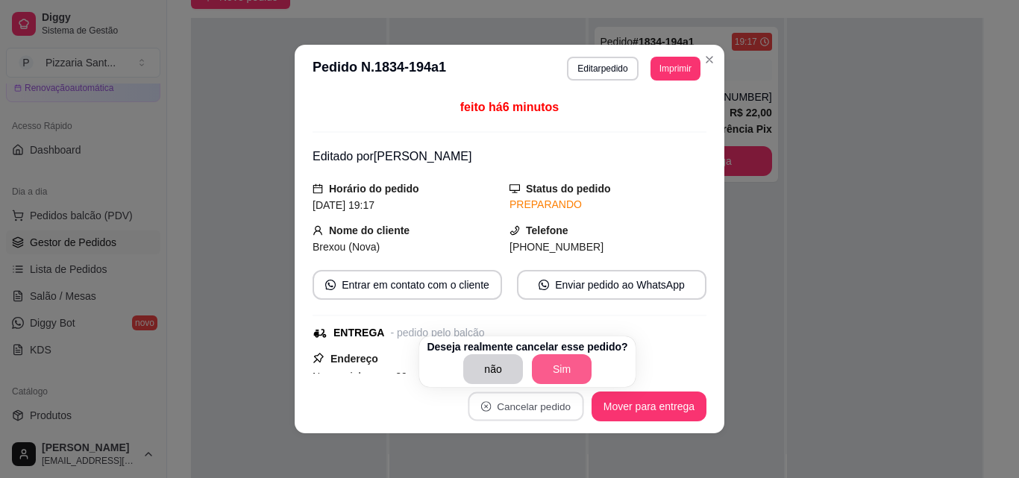
click at [549, 371] on button "Sim" at bounding box center [562, 369] width 60 height 30
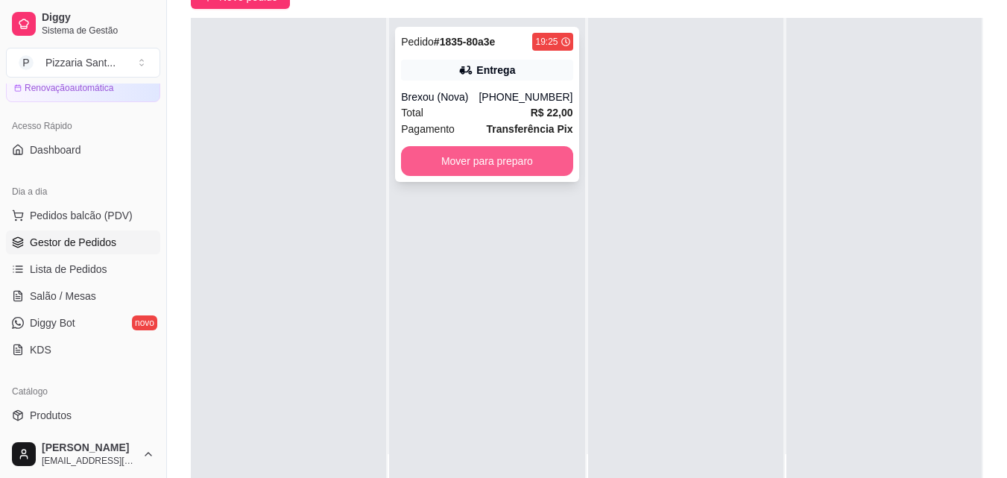
click at [545, 157] on button "Mover para preparo" at bounding box center [487, 161] width 172 height 30
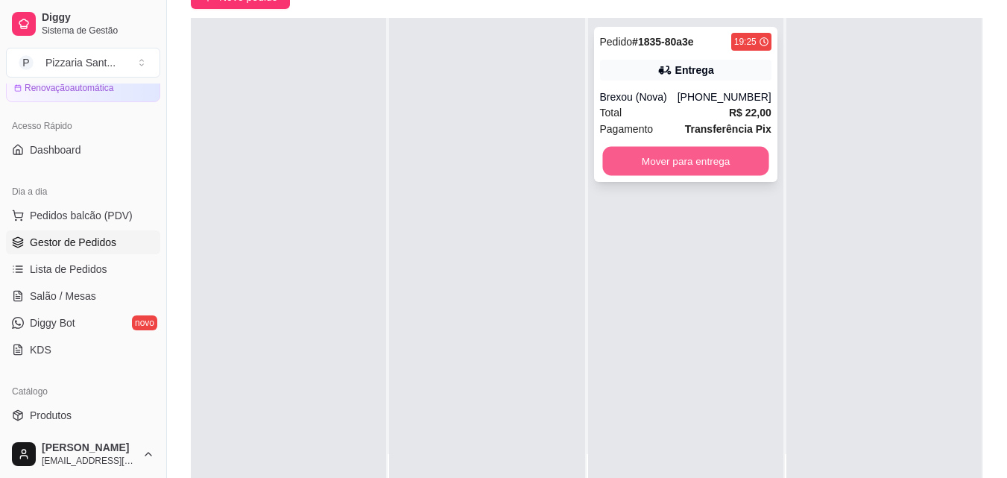
click at [618, 153] on button "Mover para entrega" at bounding box center [686, 161] width 166 height 29
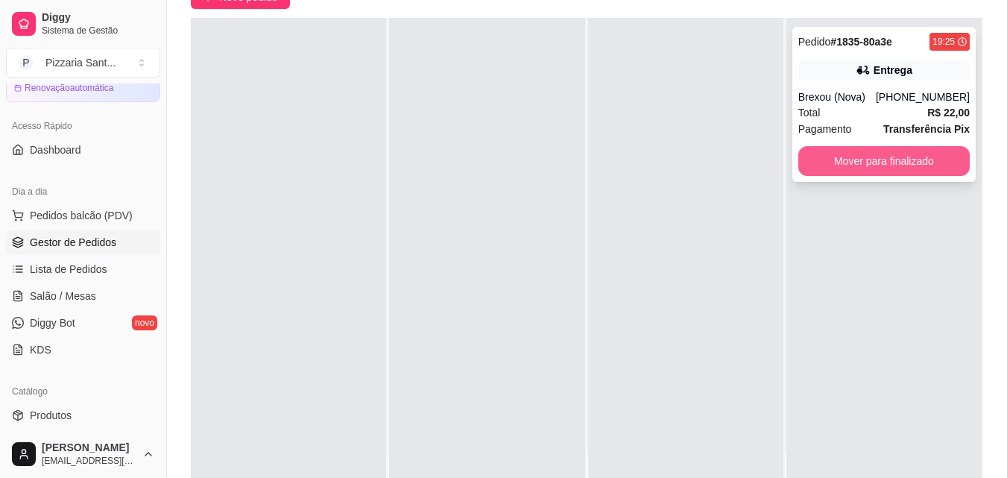
click at [834, 151] on button "Mover para finalizado" at bounding box center [885, 161] width 172 height 30
click at [904, 94] on div "[PHONE_NUMBER]" at bounding box center [923, 96] width 94 height 15
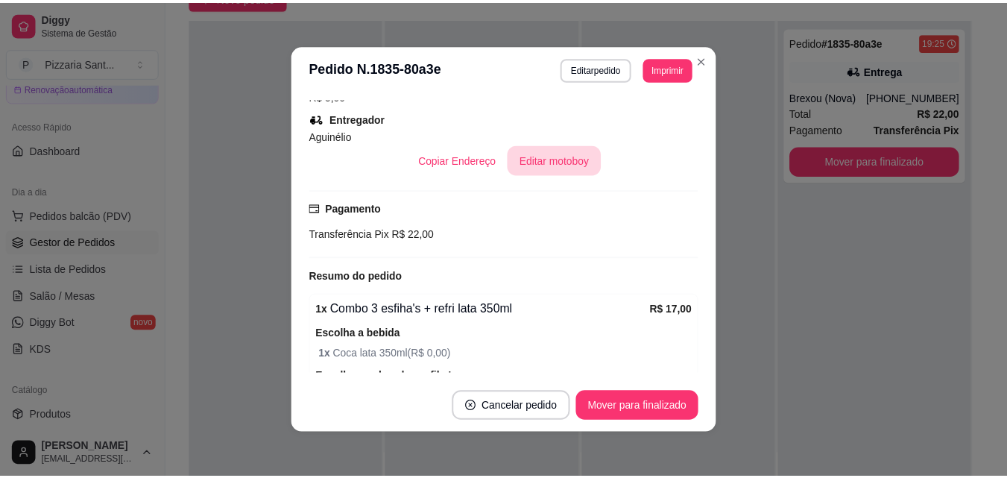
scroll to position [257, 0]
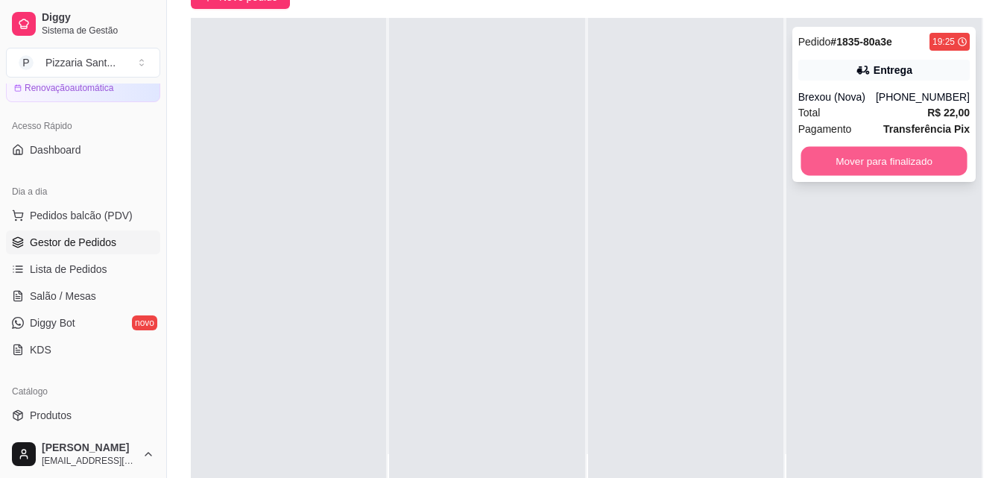
click at [809, 156] on button "Mover para finalizado" at bounding box center [884, 161] width 166 height 29
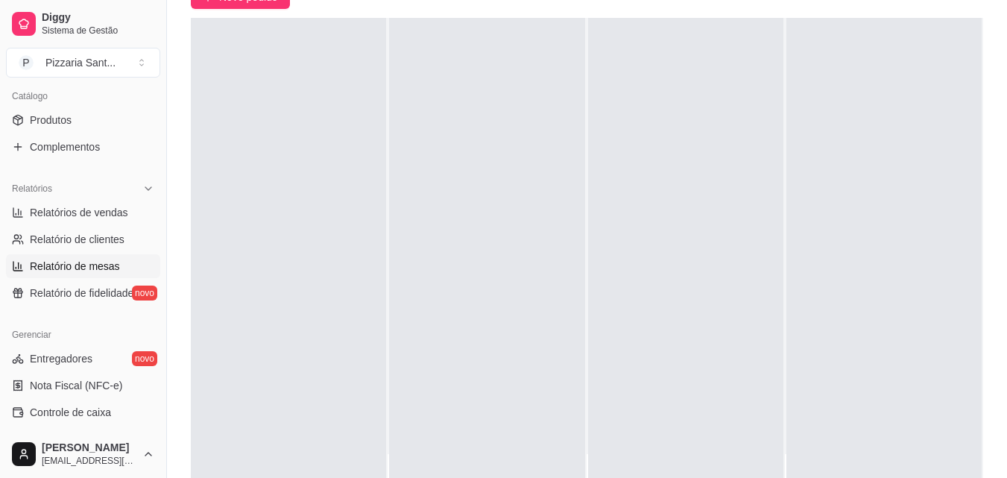
scroll to position [371, 0]
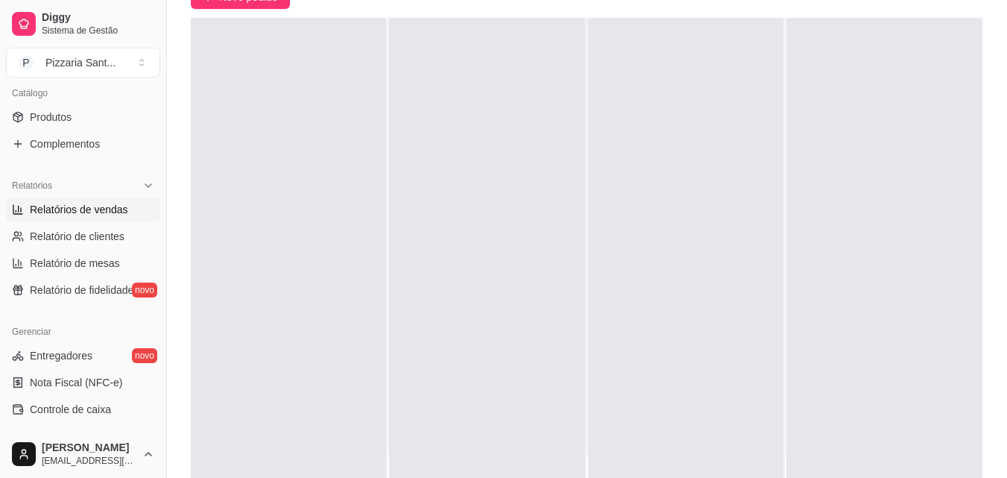
click at [68, 219] on link "Relatórios de vendas" at bounding box center [83, 210] width 154 height 24
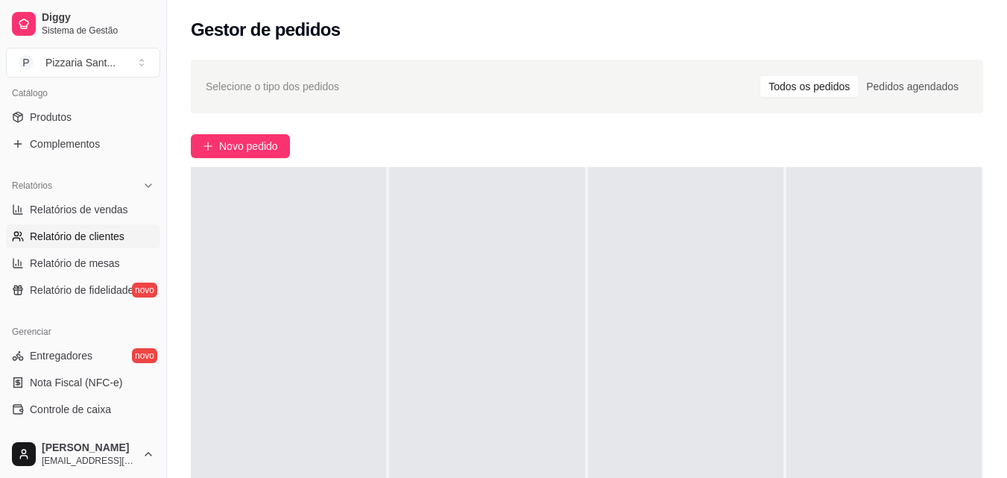
select select "ALL"
select select "0"
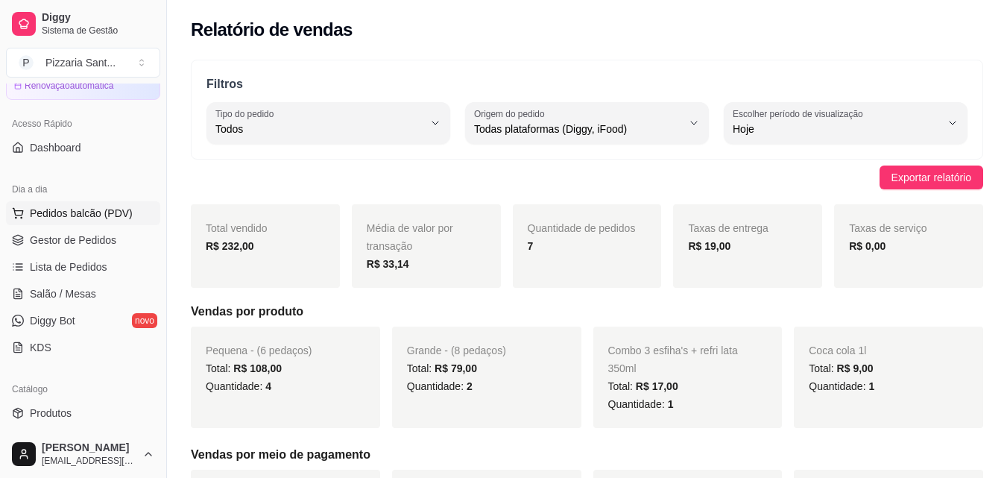
scroll to position [73, 0]
click at [85, 221] on span "Pedidos balcão (PDV)" at bounding box center [81, 215] width 103 height 15
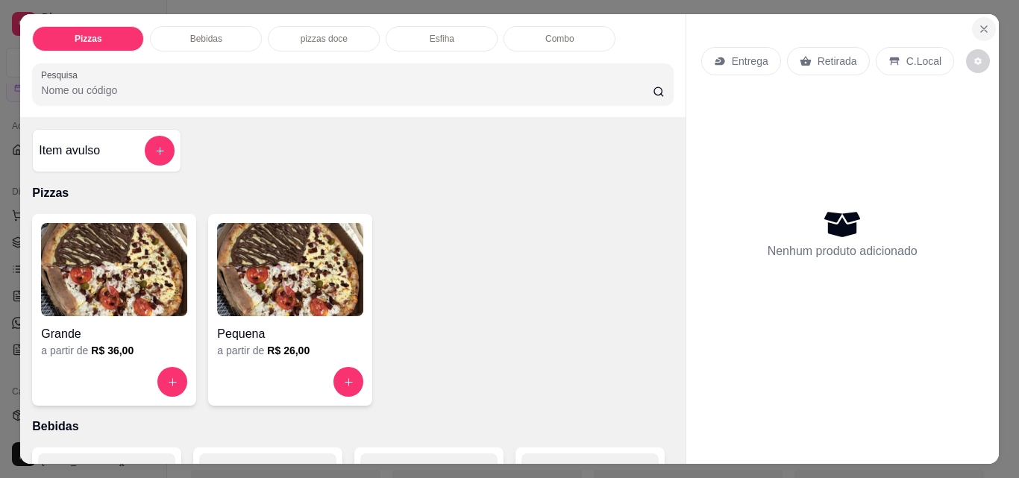
click at [978, 23] on icon "Close" at bounding box center [984, 29] width 12 height 12
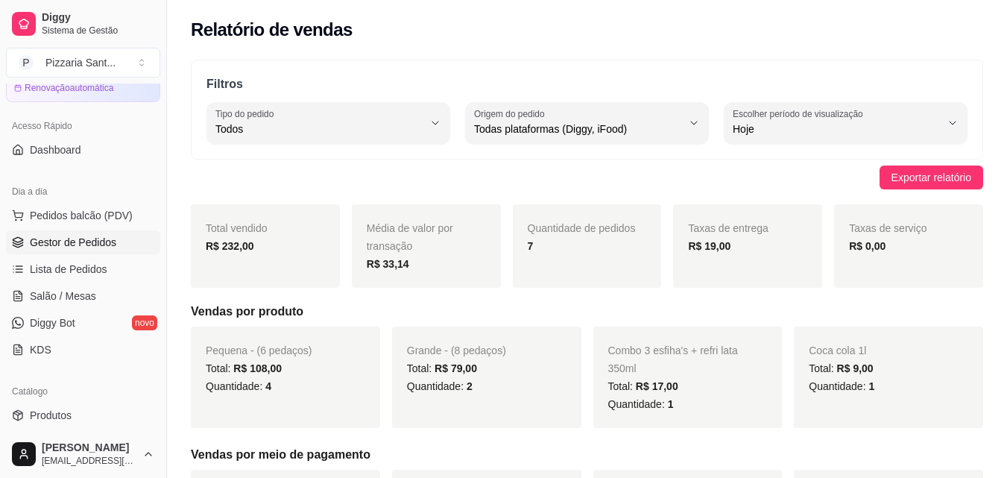
click at [63, 236] on span "Gestor de Pedidos" at bounding box center [73, 242] width 86 height 15
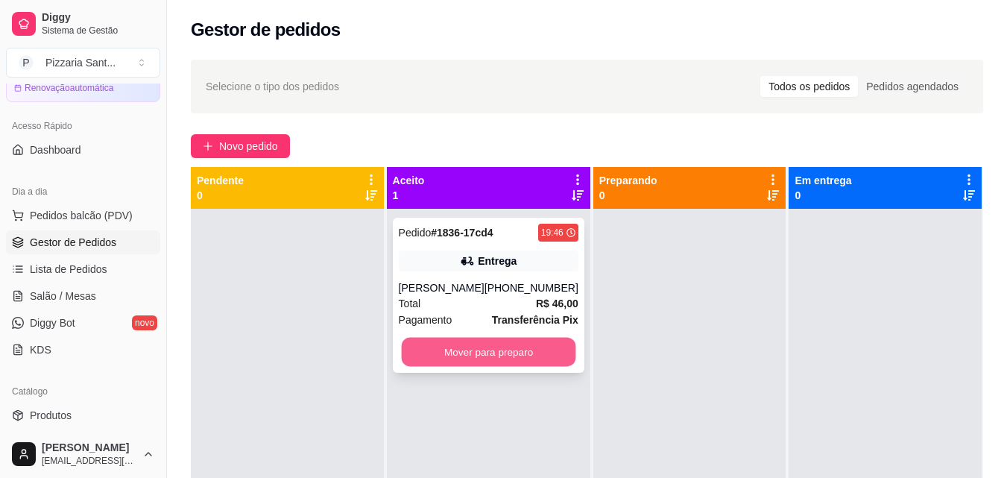
click at [416, 356] on button "Mover para preparo" at bounding box center [488, 352] width 174 height 29
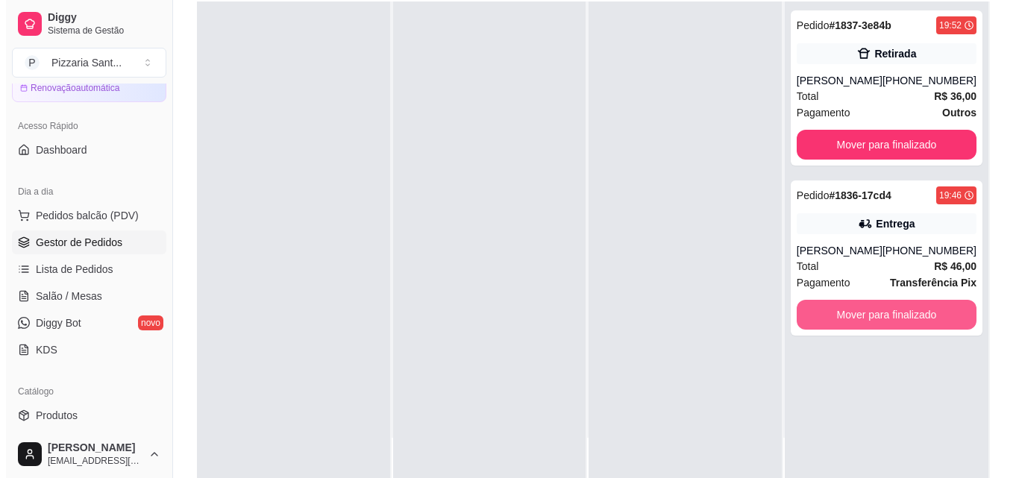
scroll to position [224, 0]
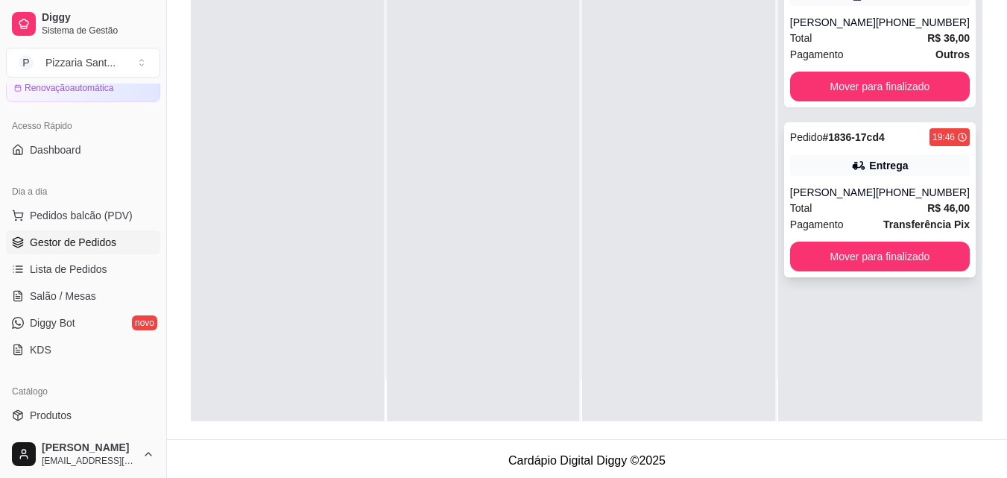
click at [852, 196] on div "[PERSON_NAME]" at bounding box center [833, 192] width 86 height 15
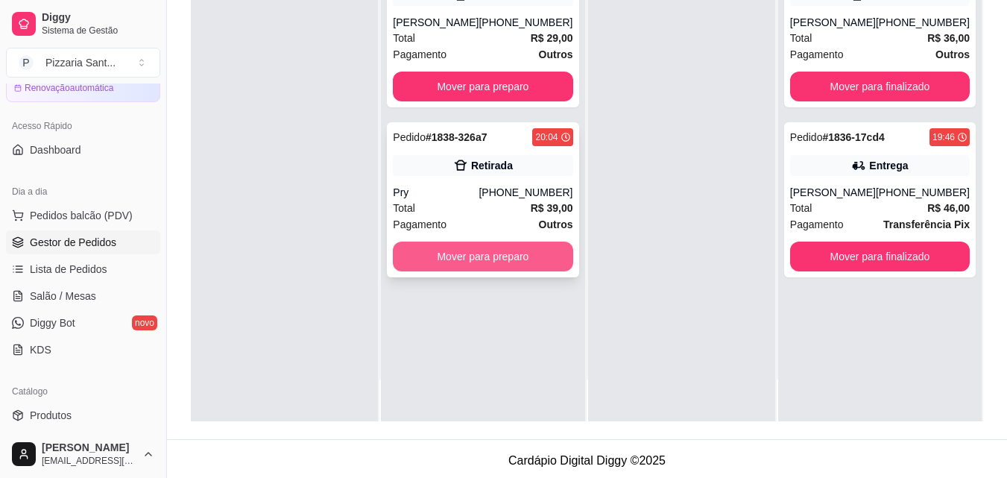
click at [495, 261] on button "Mover para preparo" at bounding box center [483, 257] width 180 height 30
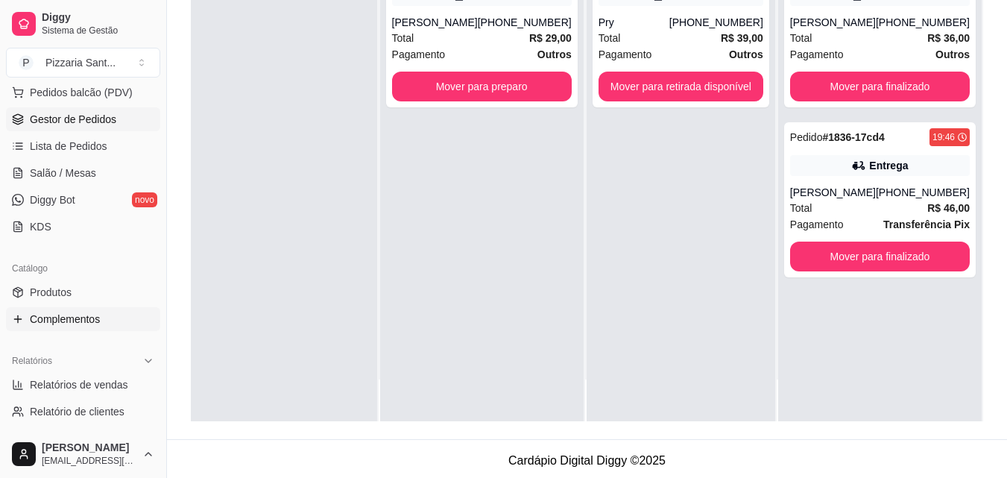
scroll to position [222, 0]
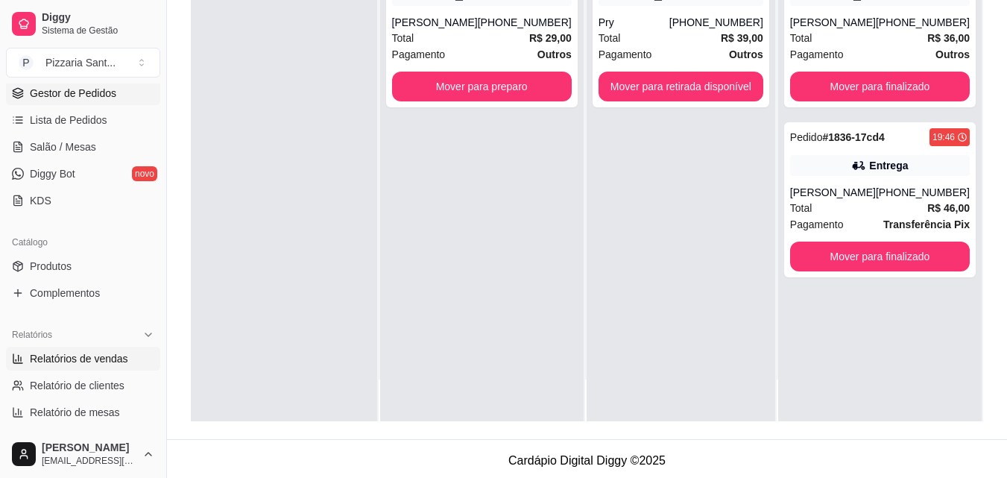
click at [97, 363] on span "Relatórios de vendas" at bounding box center [79, 358] width 98 height 15
select select "ALL"
select select "0"
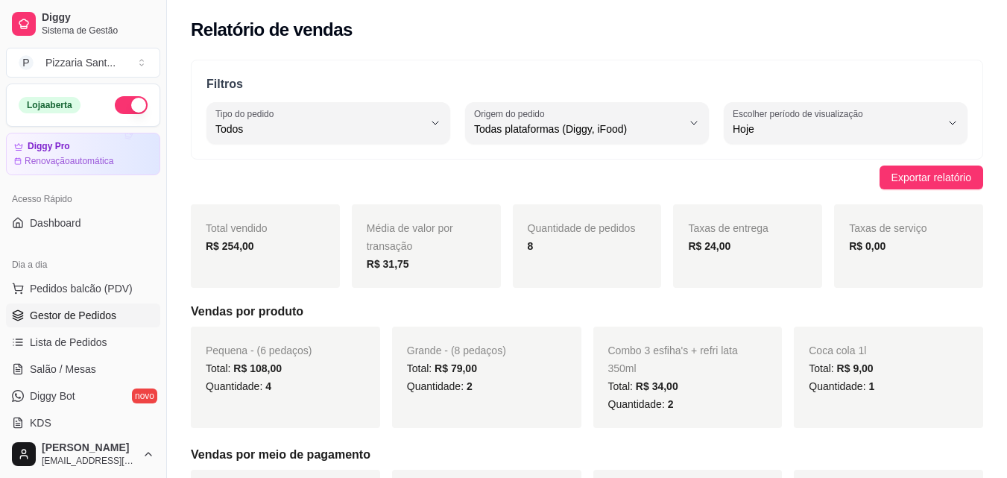
click at [104, 311] on span "Gestor de Pedidos" at bounding box center [73, 315] width 86 height 15
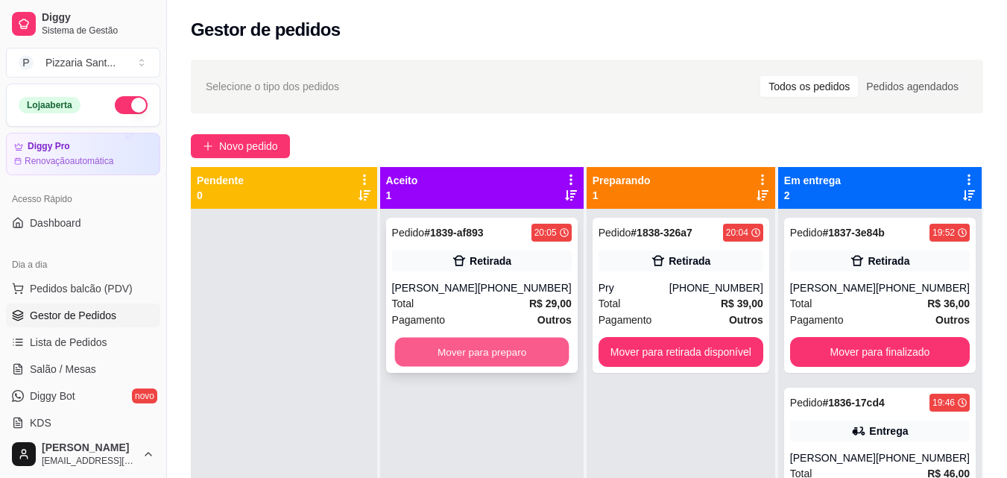
click at [549, 350] on button "Mover para preparo" at bounding box center [481, 352] width 174 height 29
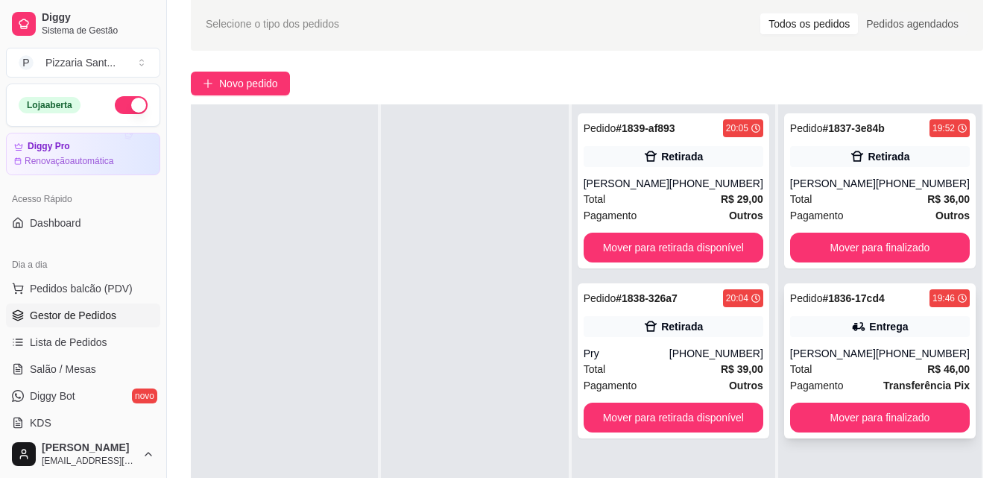
scroll to position [224, 0]
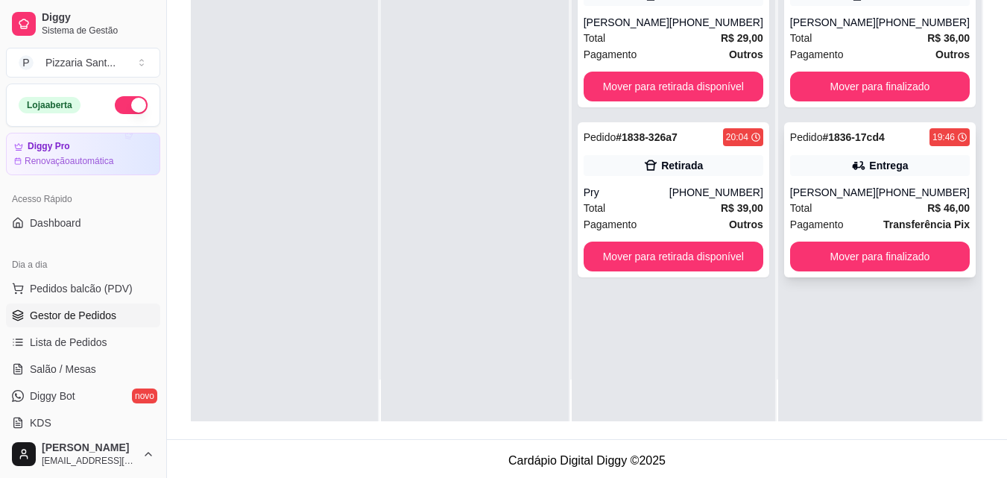
click at [853, 273] on div "Pedido # 1836-17cd4 19:46 Entrega [PERSON_NAME] [PHONE_NUMBER] Total R$ 46,00 P…" at bounding box center [880, 199] width 192 height 155
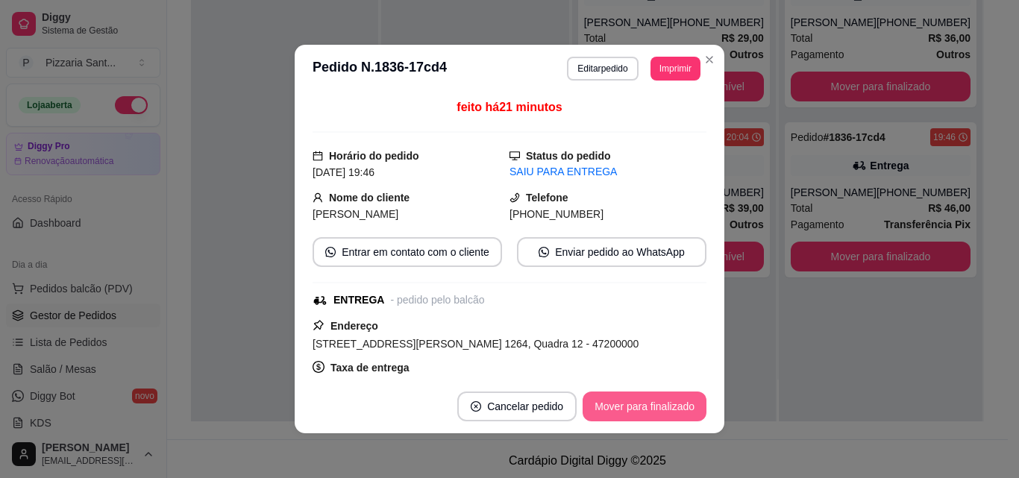
click at [628, 411] on button "Mover para finalizado" at bounding box center [644, 406] width 124 height 30
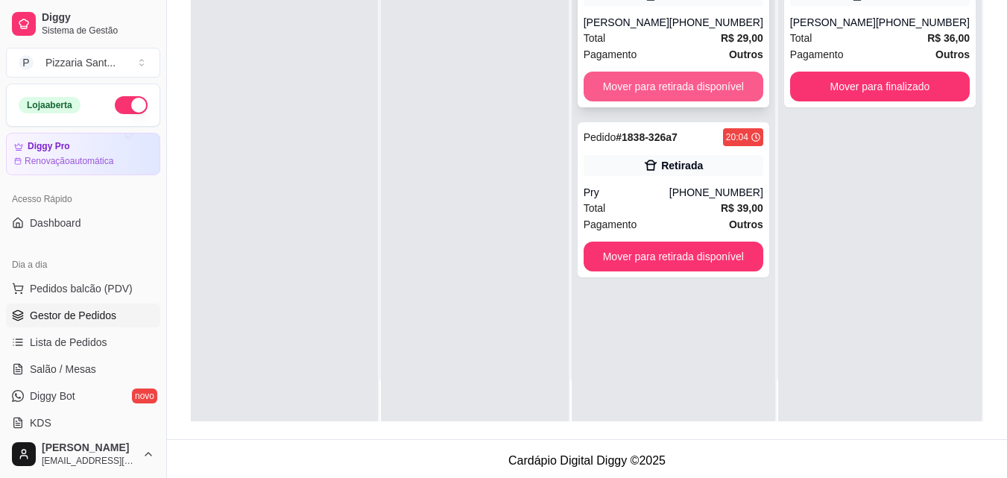
click at [662, 84] on button "Mover para retirada disponível" at bounding box center [674, 87] width 180 height 30
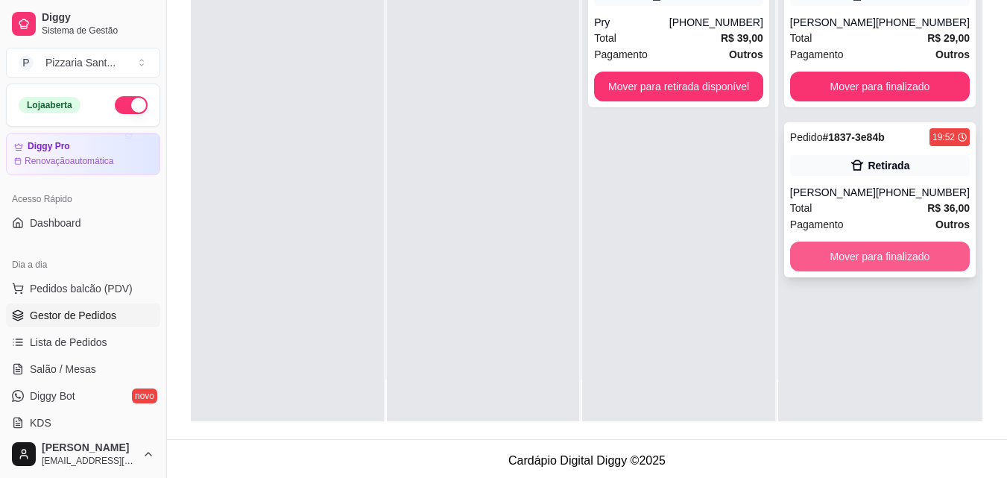
click at [916, 254] on button "Mover para finalizado" at bounding box center [880, 257] width 180 height 30
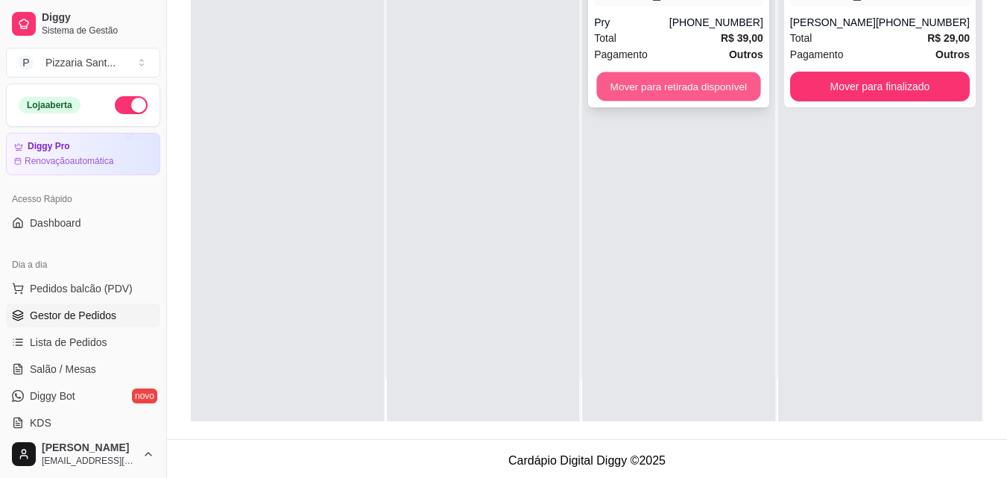
click at [693, 80] on button "Mover para retirada disponível" at bounding box center [679, 86] width 164 height 29
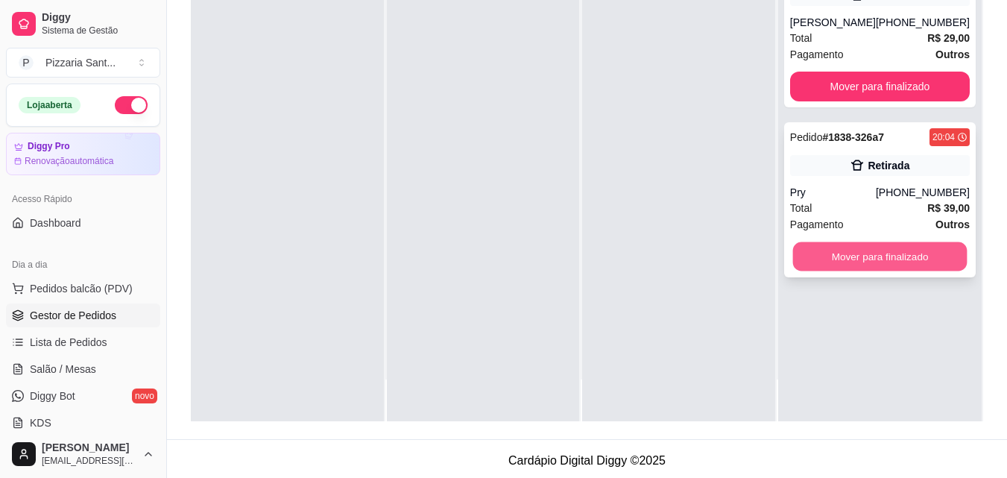
click at [871, 248] on button "Mover para finalizado" at bounding box center [880, 256] width 174 height 29
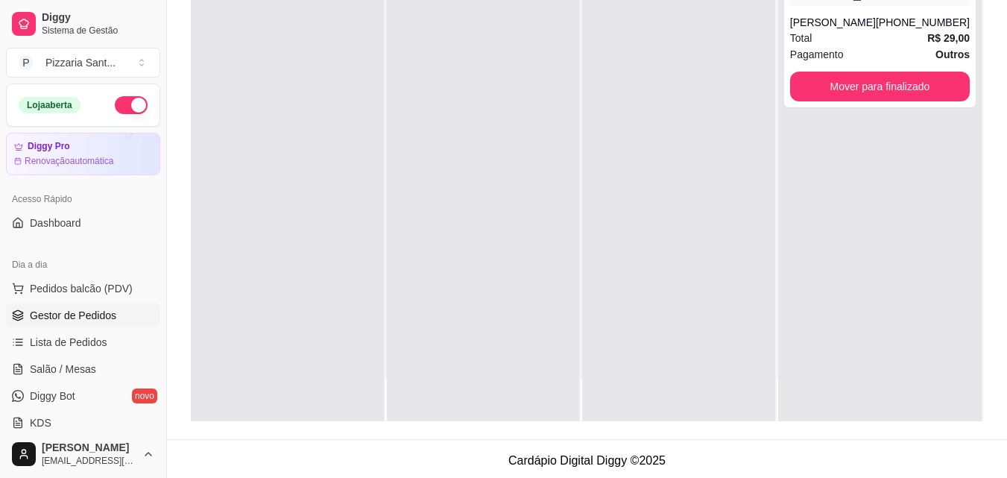
click at [62, 314] on span "Gestor de Pedidos" at bounding box center [73, 315] width 86 height 15
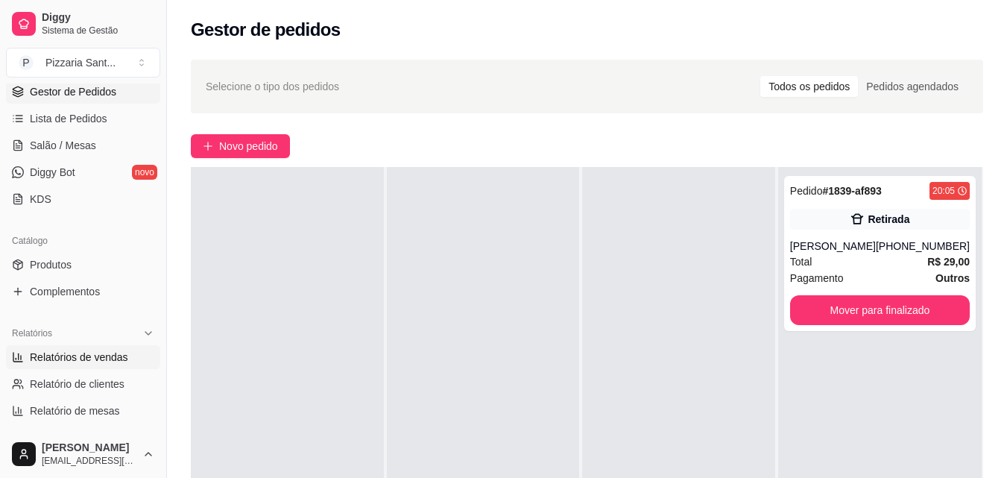
click at [72, 354] on span "Relatórios de vendas" at bounding box center [79, 357] width 98 height 15
select select "ALL"
select select "0"
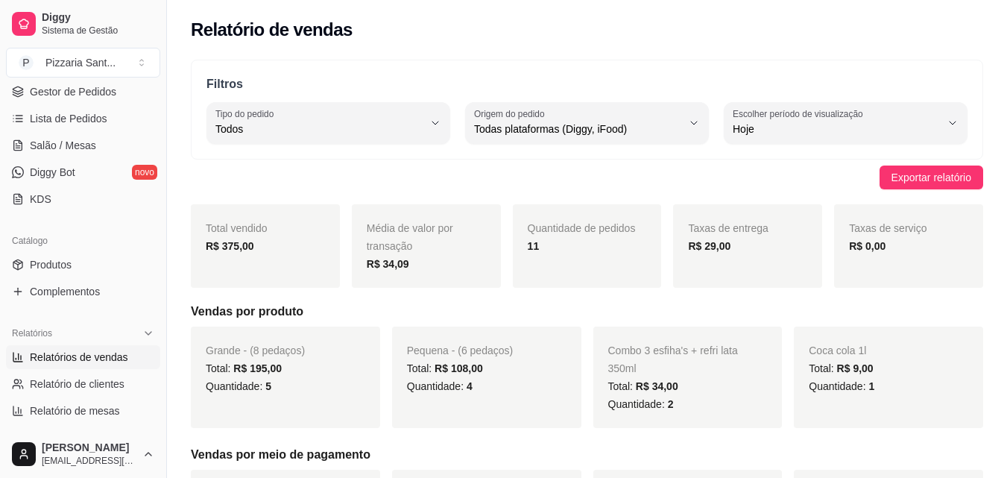
click at [764, 259] on div "Taxas de entrega R$ 29,00" at bounding box center [747, 246] width 149 height 84
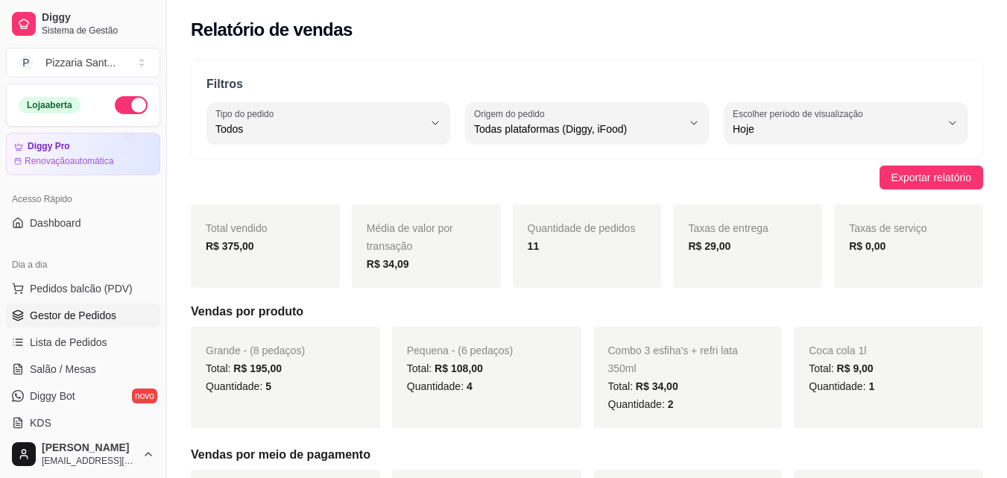
click at [57, 313] on span "Gestor de Pedidos" at bounding box center [73, 315] width 86 height 15
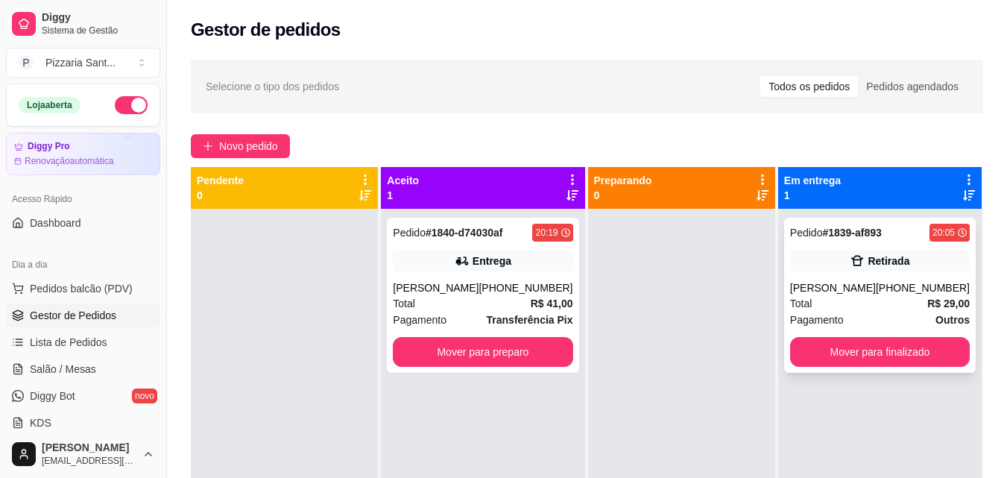
click at [835, 336] on div "Pedido # 1839-af893 20:05 Retirada [PERSON_NAME] [PHONE_NUMBER] Total R$ 29,00 …" at bounding box center [880, 295] width 192 height 155
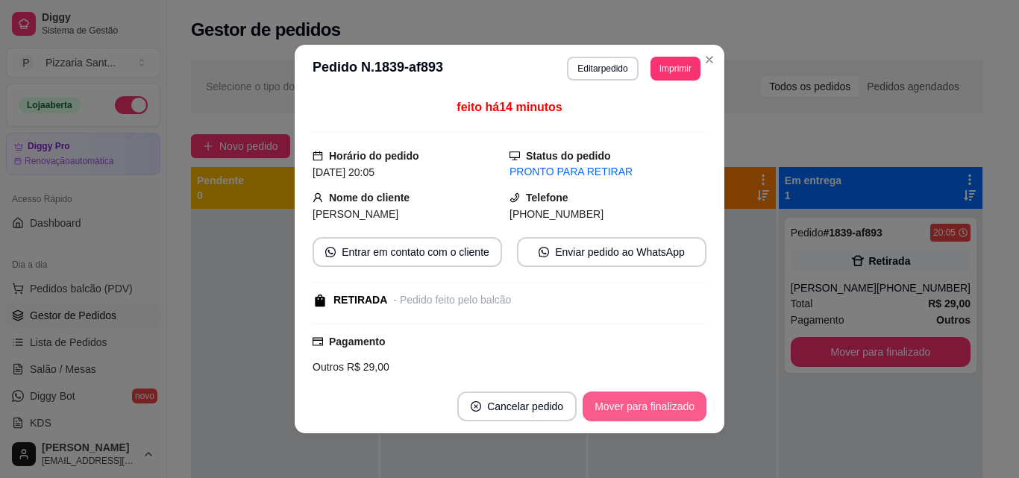
click at [614, 412] on button "Mover para finalizado" at bounding box center [644, 406] width 124 height 30
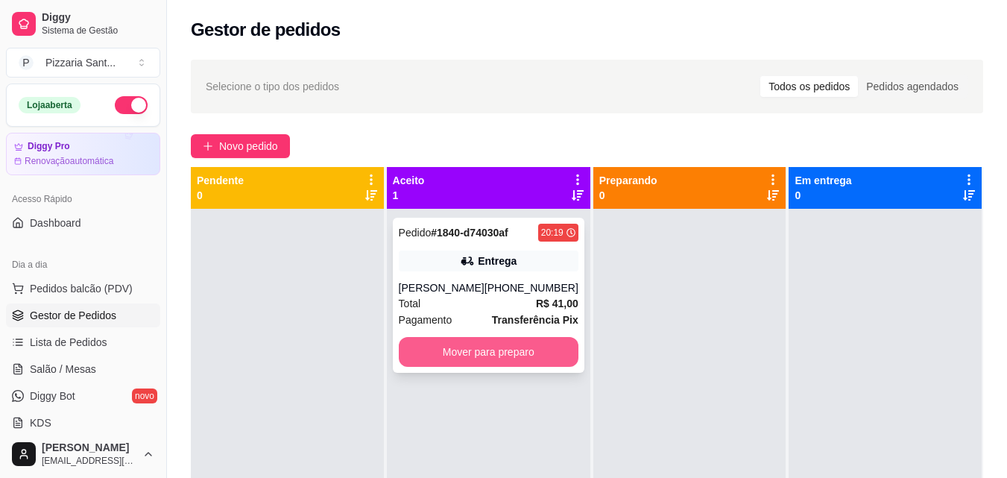
click at [452, 358] on button "Mover para preparo" at bounding box center [489, 352] width 180 height 30
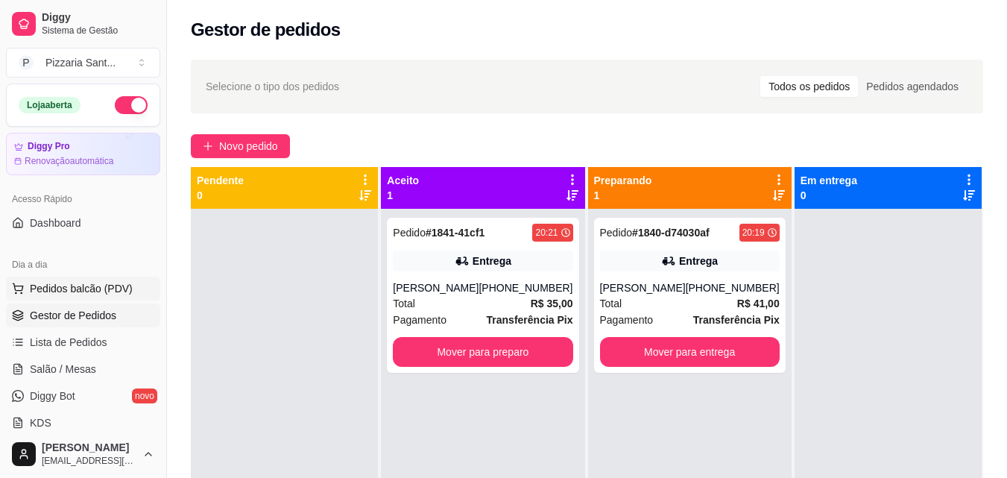
click at [96, 292] on span "Pedidos balcão (PDV)" at bounding box center [81, 288] width 103 height 15
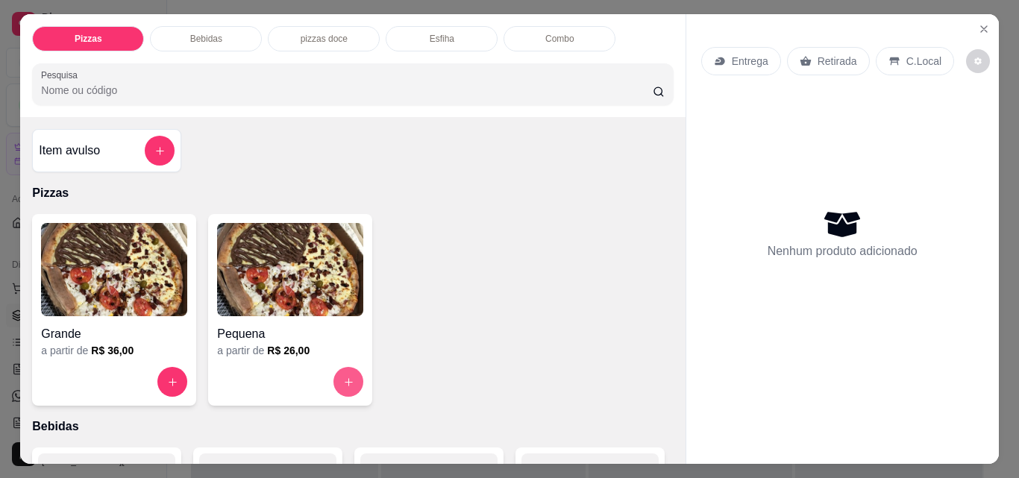
click at [350, 368] on button "increase-product-quantity" at bounding box center [348, 382] width 30 height 30
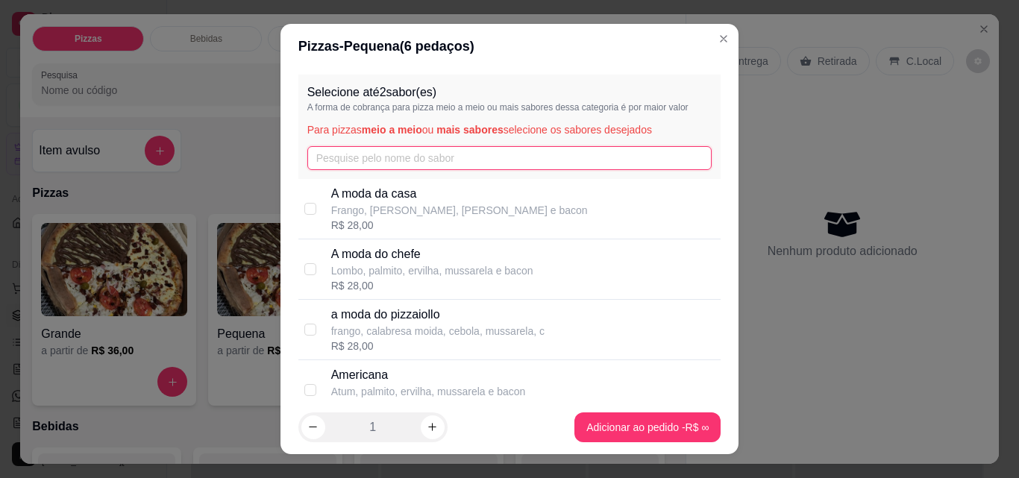
click at [377, 160] on input "text" at bounding box center [509, 158] width 405 height 24
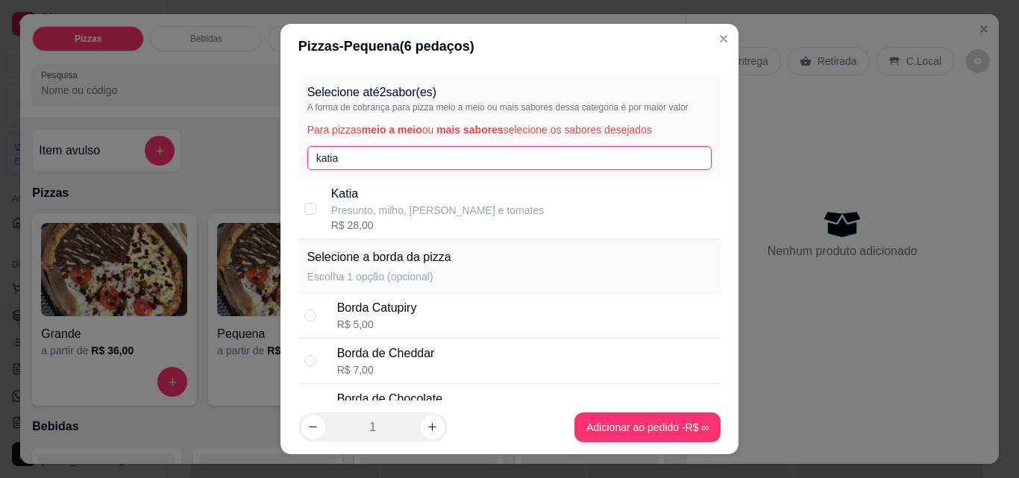
type input "katia"
click at [397, 224] on div "R$ 28,00" at bounding box center [437, 225] width 213 height 15
checkbox input "true"
click at [346, 157] on input "katia" at bounding box center [509, 158] width 405 height 24
type input "k"
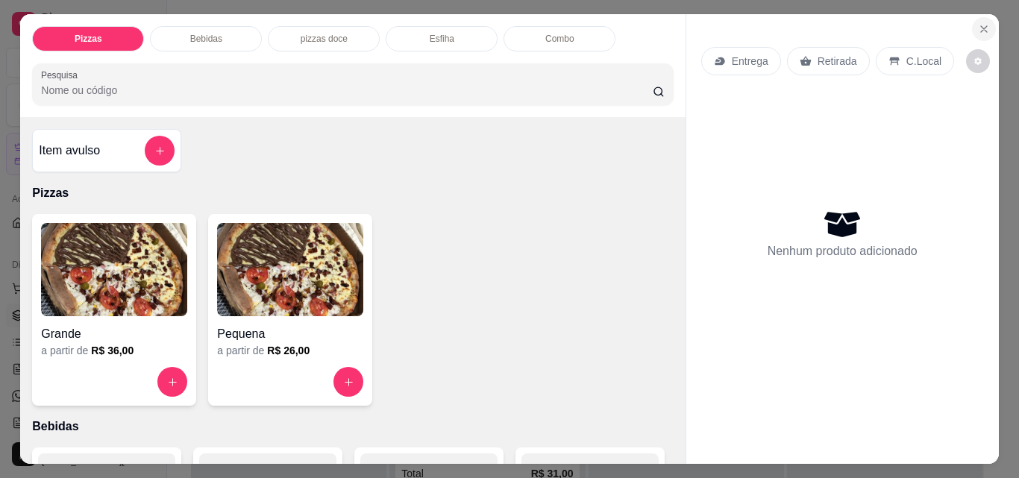
click at [978, 28] on icon "Close" at bounding box center [984, 29] width 12 height 12
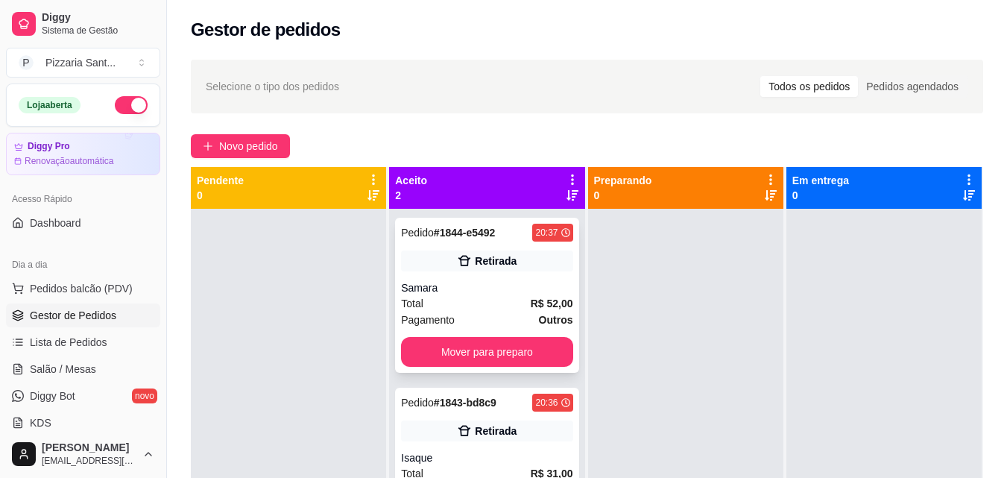
click at [525, 287] on div "Samara" at bounding box center [487, 287] width 172 height 15
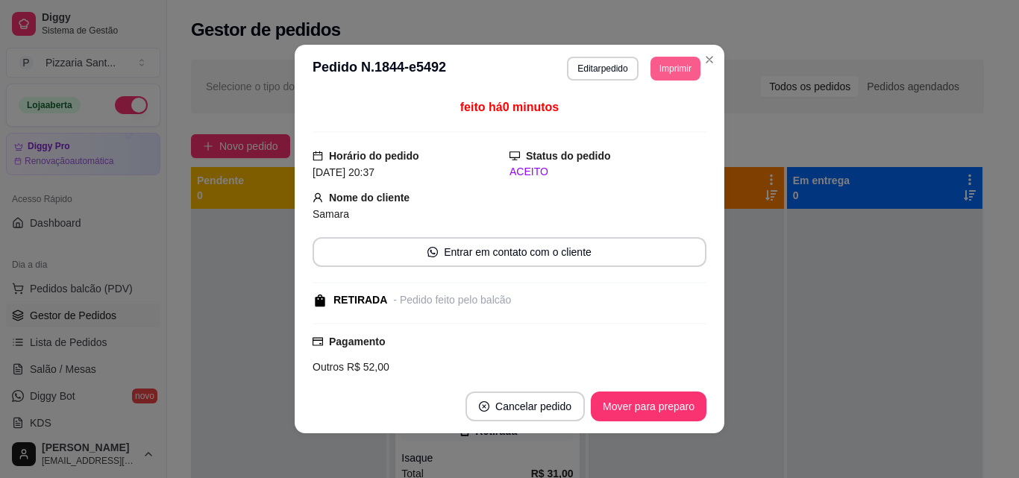
click at [666, 60] on button "Imprimir" at bounding box center [675, 69] width 50 height 24
click at [670, 124] on button "IMPRESSORA" at bounding box center [642, 120] width 104 height 23
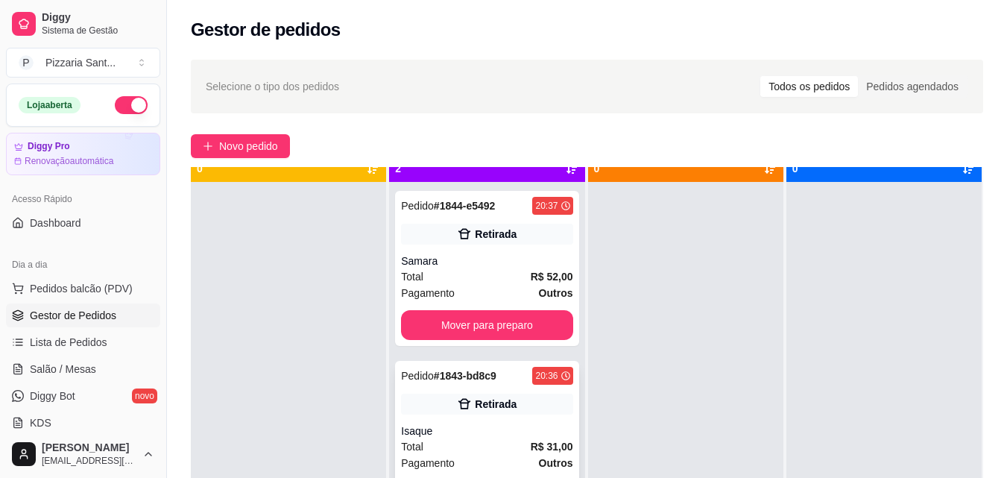
scroll to position [42, 0]
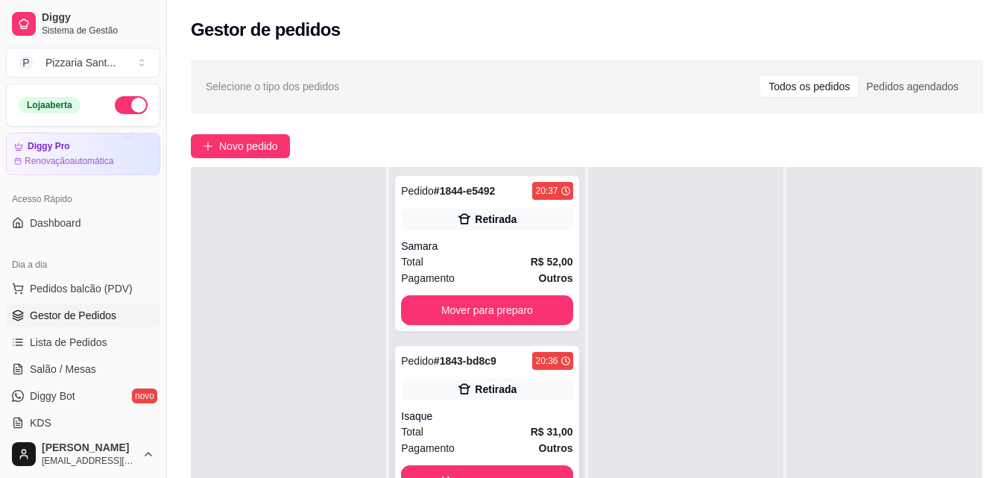
click at [482, 416] on div "Isaque" at bounding box center [487, 416] width 172 height 15
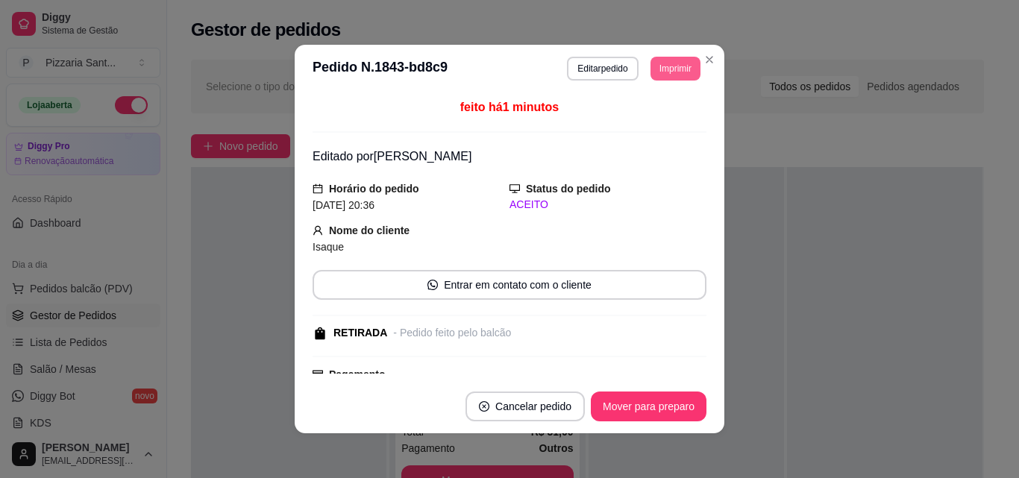
click at [679, 70] on button "Imprimir" at bounding box center [675, 69] width 50 height 24
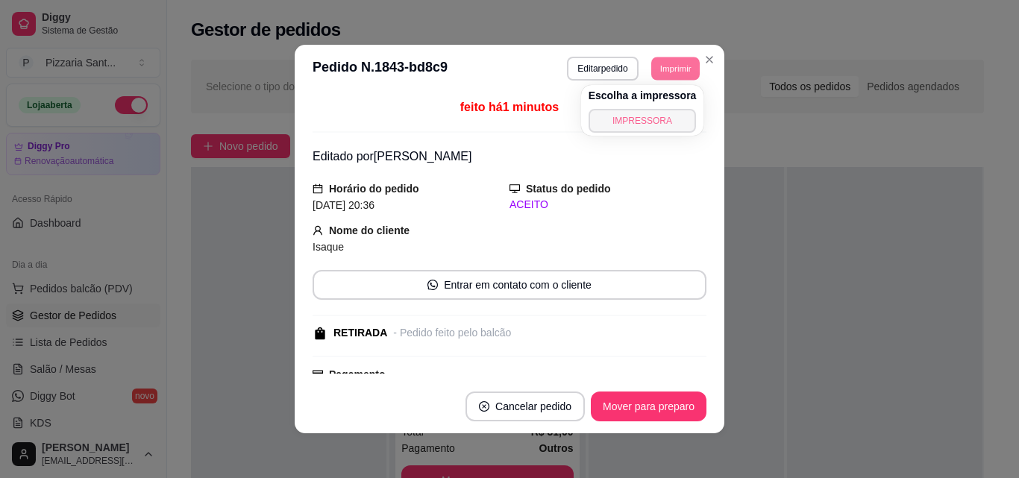
click at [632, 125] on button "IMPRESSORA" at bounding box center [642, 121] width 108 height 24
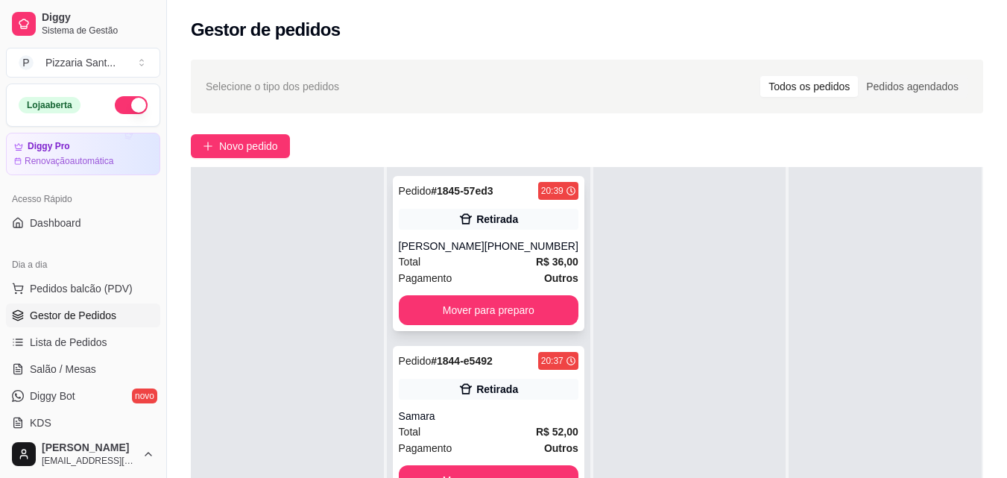
click at [508, 250] on div "[PHONE_NUMBER]" at bounding box center [532, 246] width 94 height 15
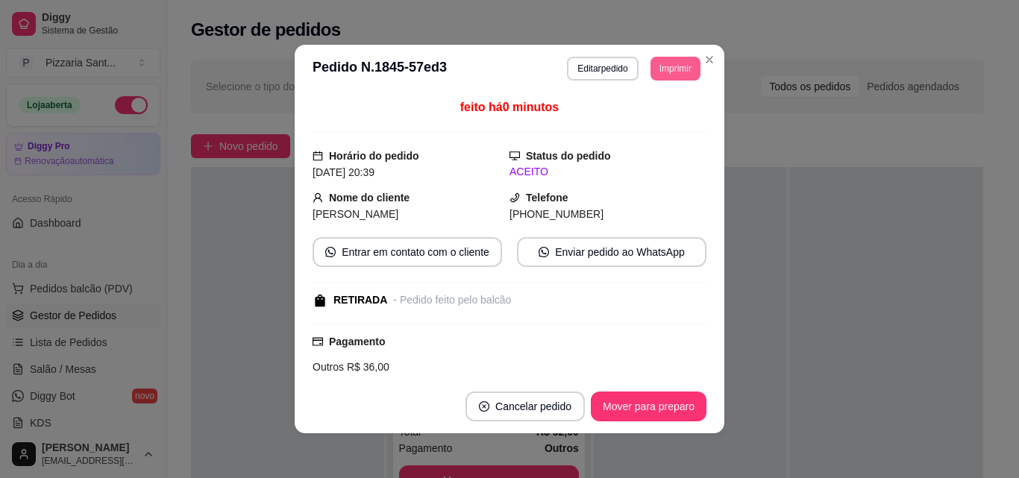
click at [661, 65] on button "Imprimir" at bounding box center [675, 69] width 50 height 24
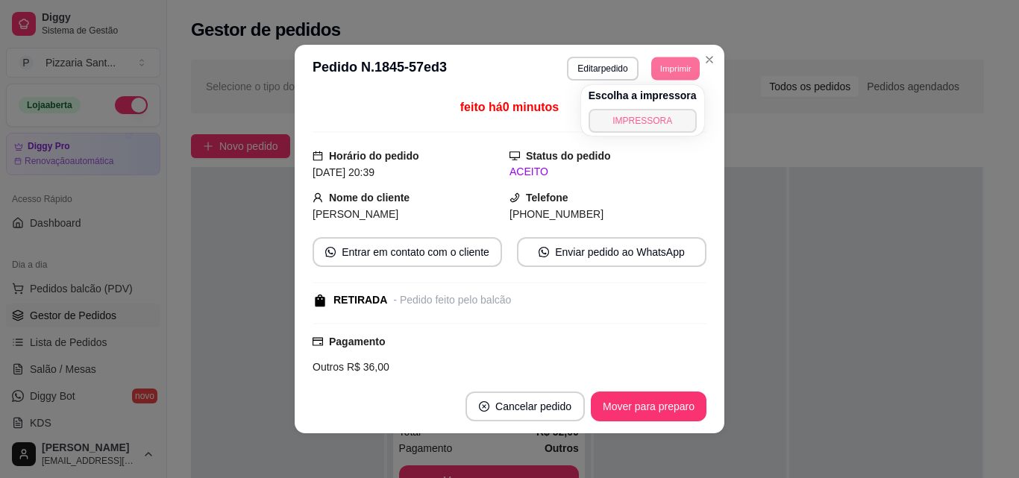
click at [642, 130] on button "IMPRESSORA" at bounding box center [642, 121] width 108 height 24
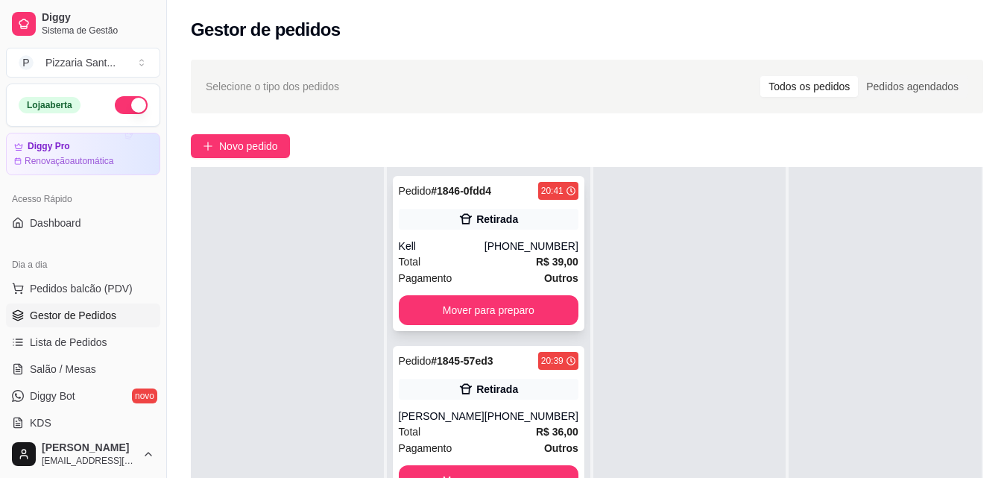
click at [456, 273] on div "Pagamento Outros" at bounding box center [489, 278] width 180 height 16
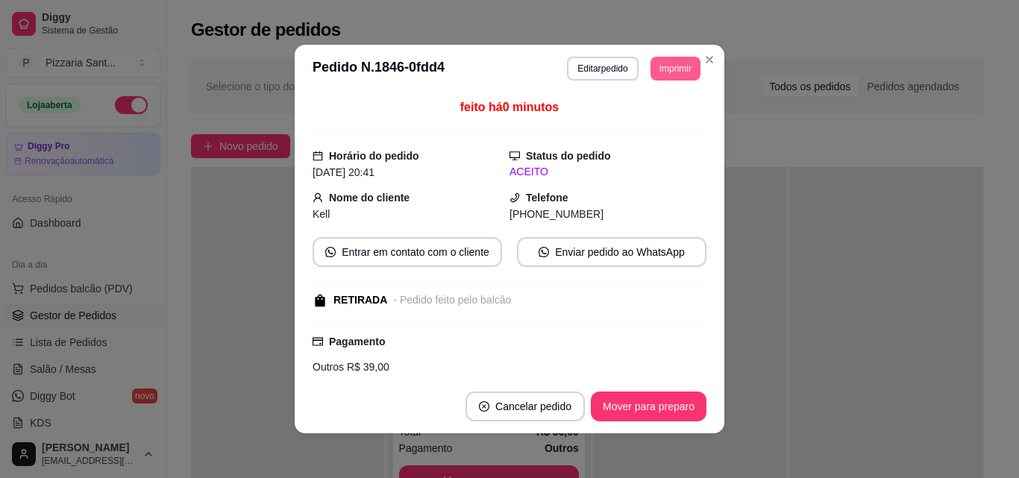
click at [650, 62] on button "Imprimir" at bounding box center [675, 69] width 50 height 24
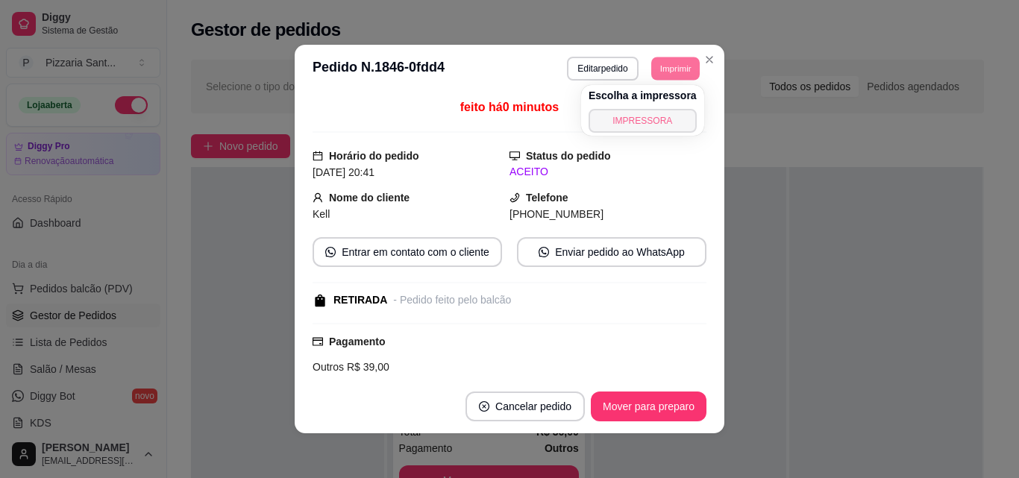
click at [621, 116] on button "IMPRESSORA" at bounding box center [642, 121] width 108 height 24
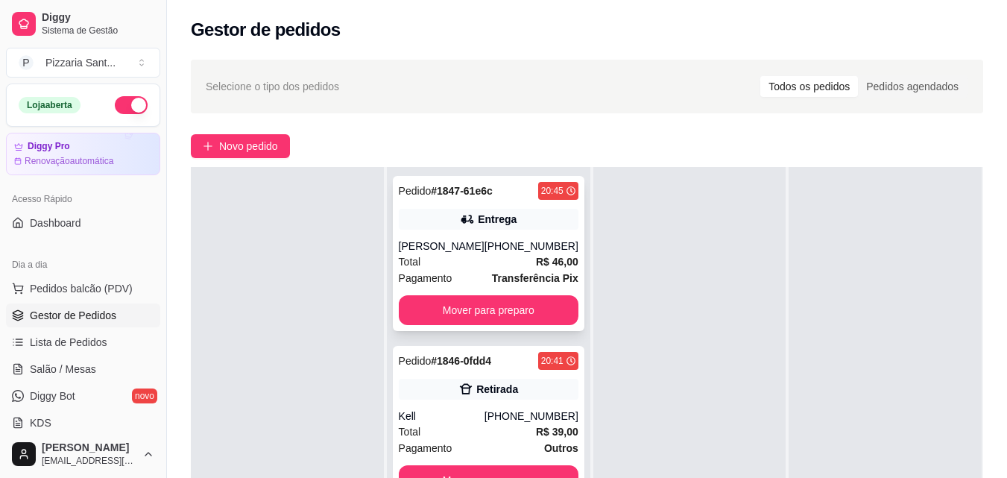
click at [498, 267] on div "Total R$ 46,00" at bounding box center [489, 262] width 180 height 16
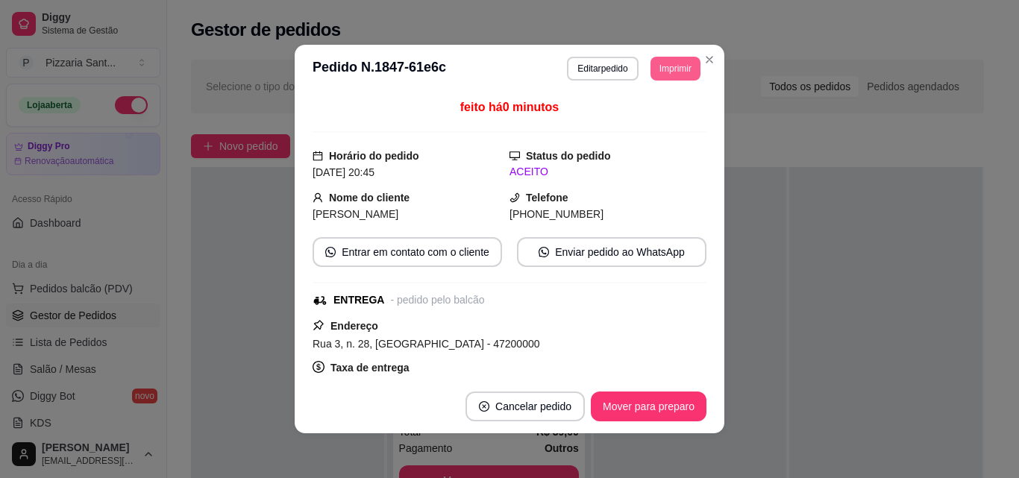
click at [679, 66] on button "Imprimir" at bounding box center [675, 69] width 50 height 24
click at [661, 125] on button "IMPRESSORA" at bounding box center [642, 120] width 104 height 23
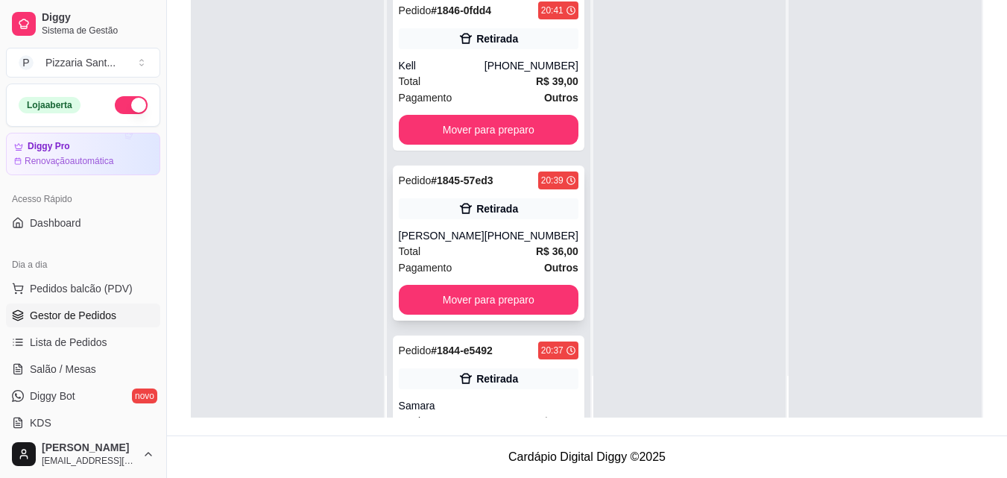
scroll to position [89, 0]
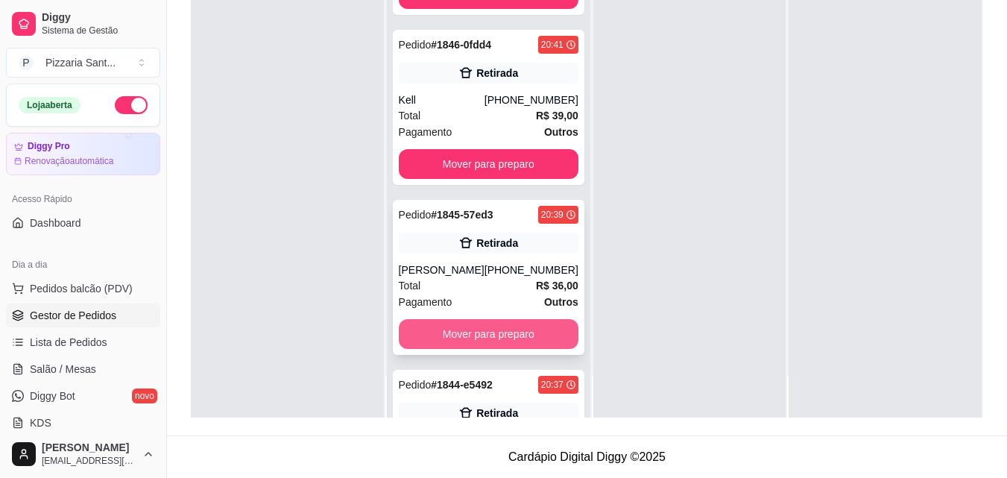
click at [495, 337] on button "Mover para preparo" at bounding box center [489, 334] width 180 height 30
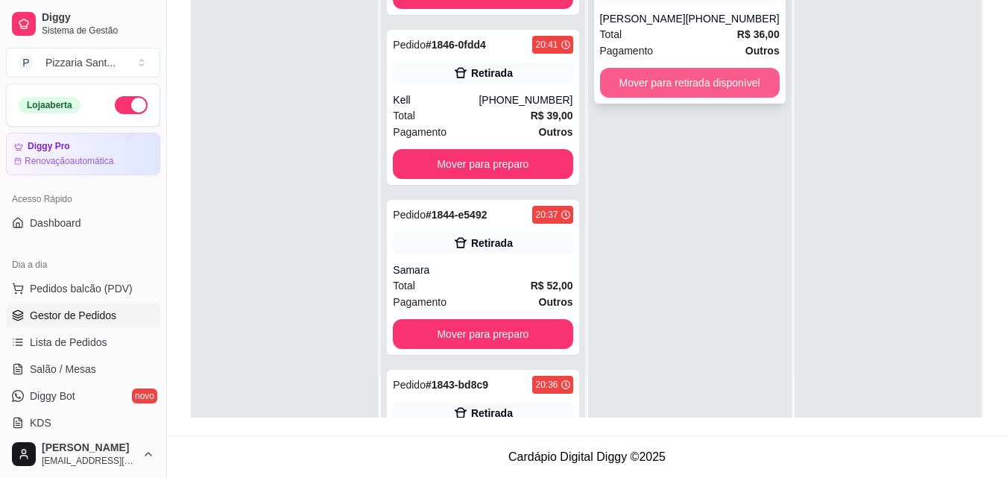
click at [691, 88] on button "Mover para retirada disponível" at bounding box center [690, 83] width 180 height 30
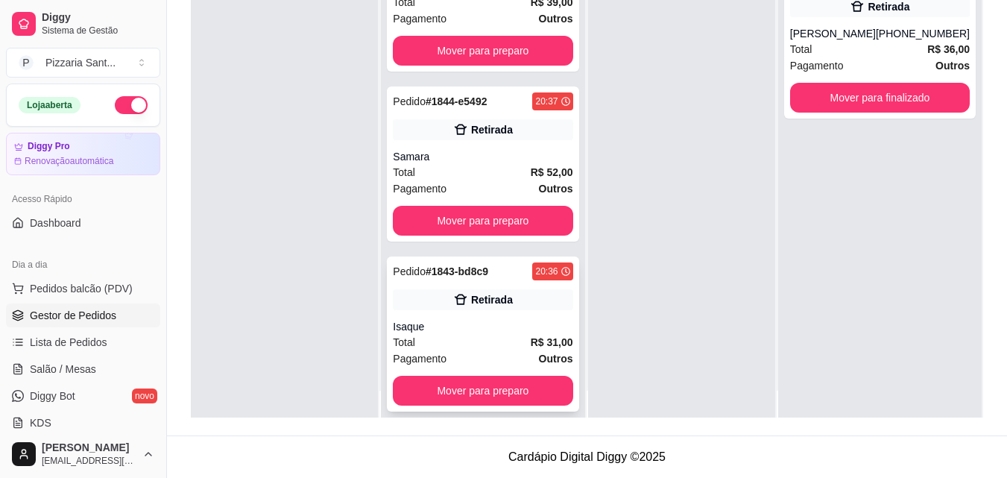
scroll to position [42, 0]
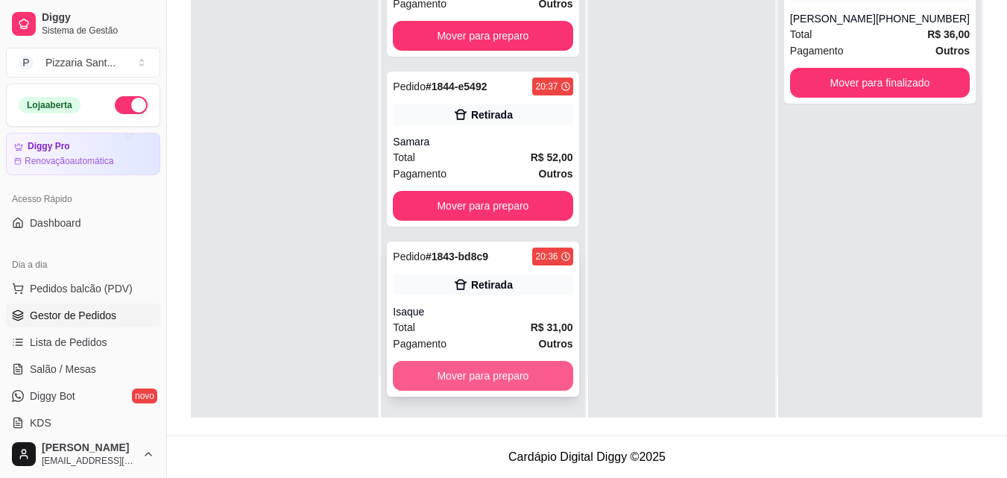
click at [462, 374] on button "Mover para preparo" at bounding box center [483, 376] width 180 height 30
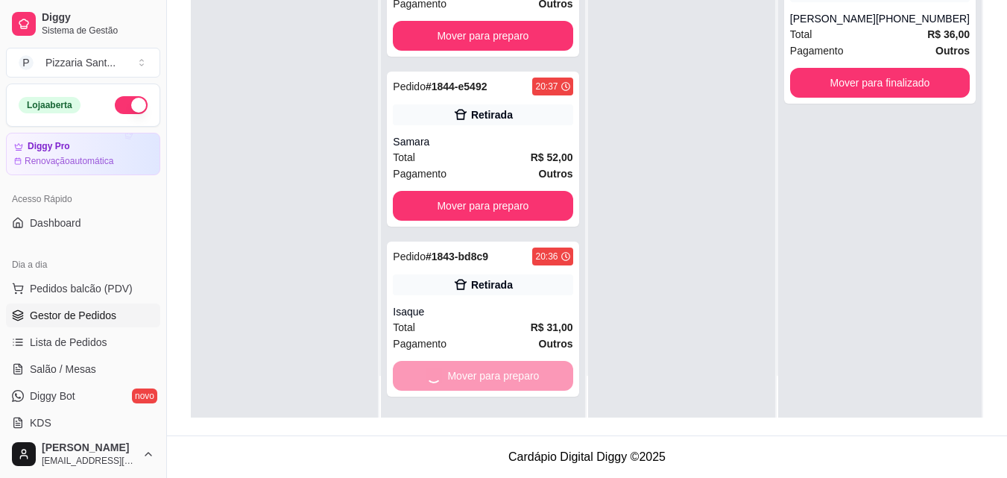
scroll to position [47, 0]
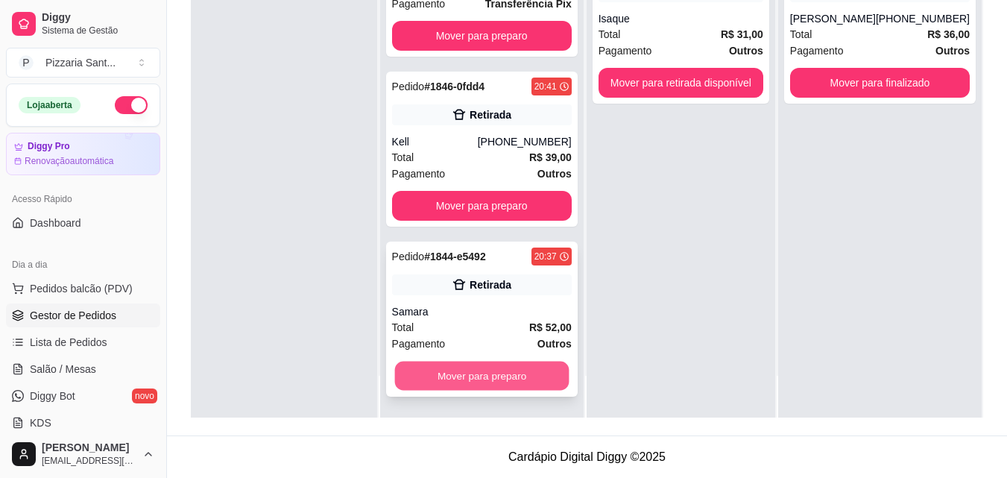
click at [457, 370] on button "Mover para preparo" at bounding box center [481, 376] width 174 height 29
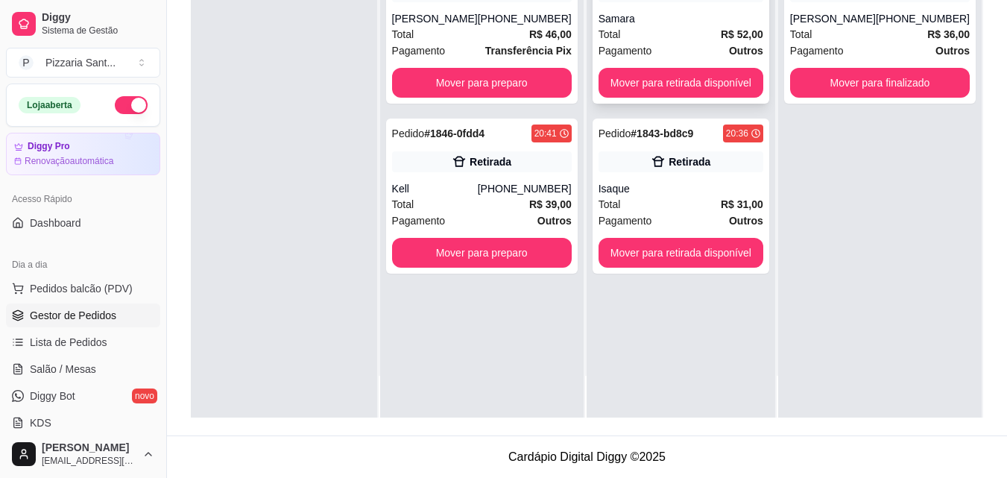
scroll to position [0, 0]
click at [690, 84] on button "Mover para retirada disponível" at bounding box center [681, 83] width 165 height 30
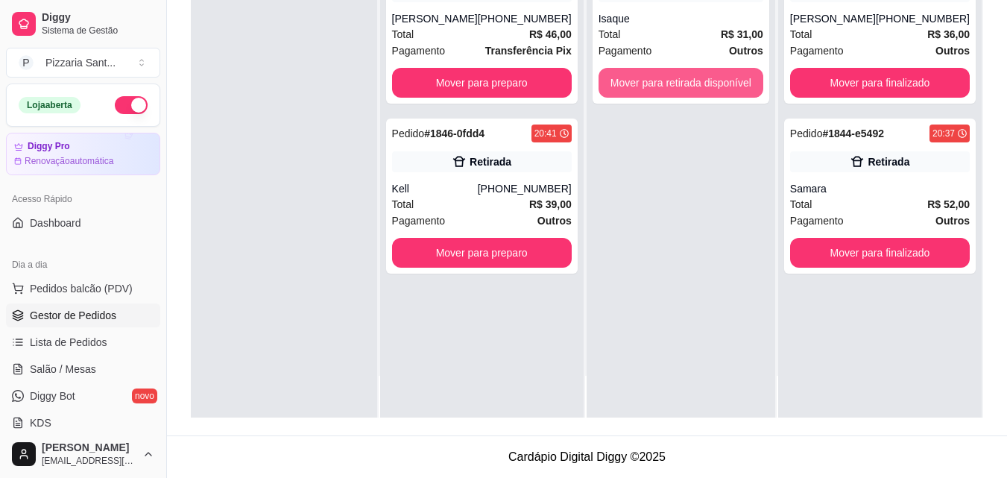
click at [690, 84] on button "Mover para retirada disponível" at bounding box center [681, 83] width 165 height 30
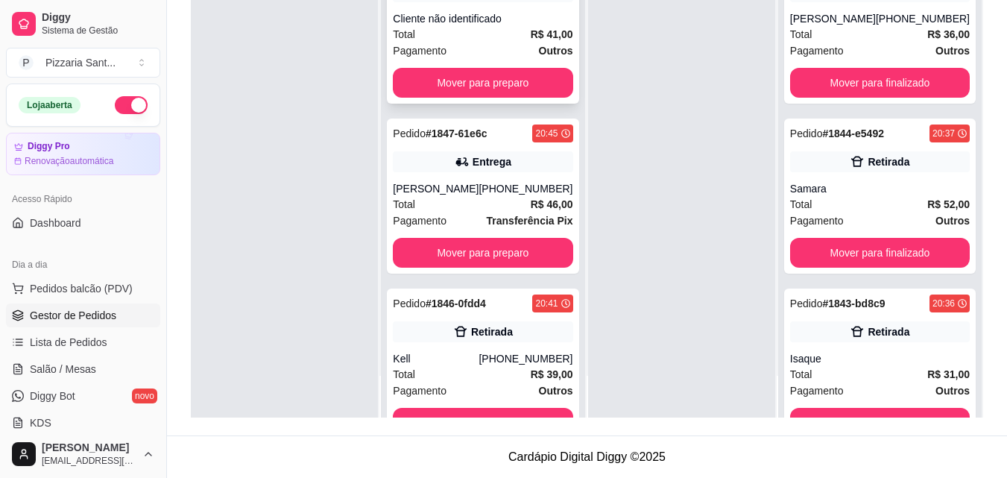
click at [476, 52] on div "Pagamento Outros" at bounding box center [483, 51] width 180 height 16
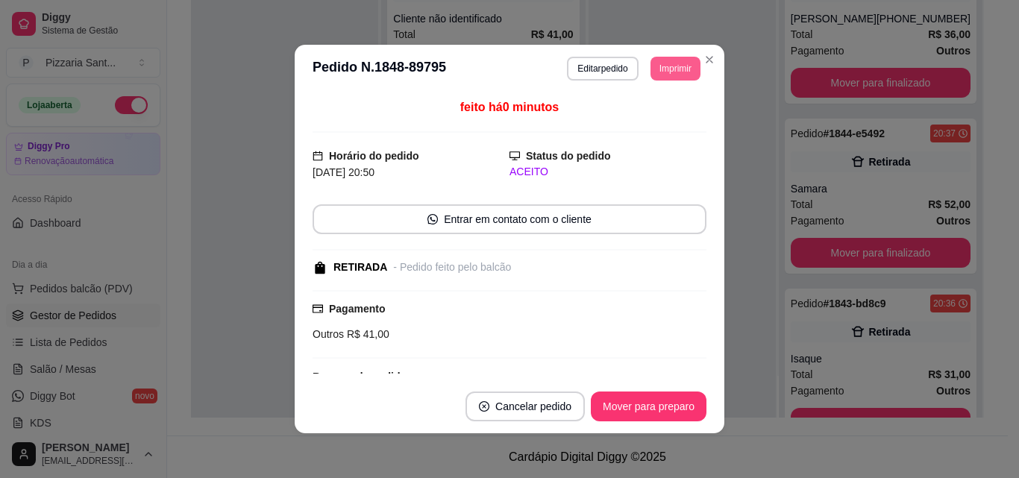
click at [665, 70] on button "Imprimir" at bounding box center [675, 69] width 50 height 24
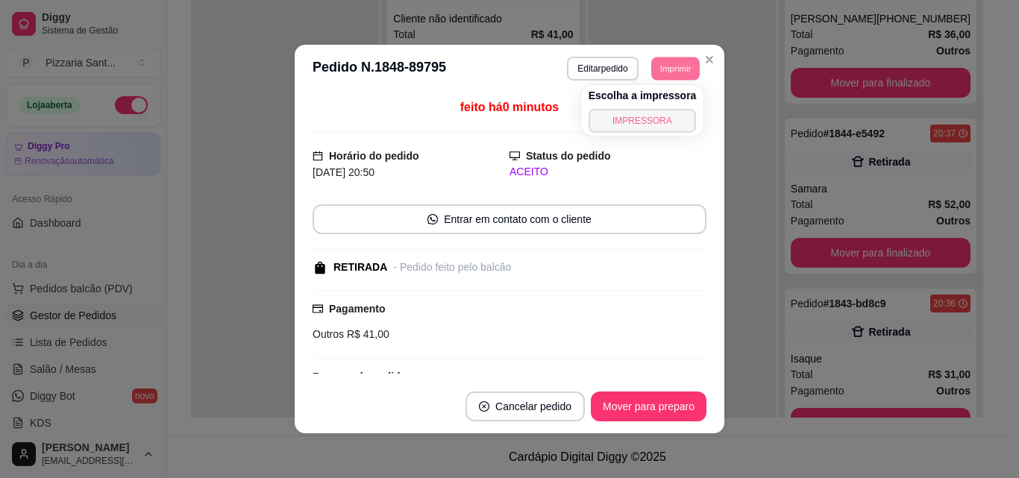
click at [649, 114] on button "IMPRESSORA" at bounding box center [642, 121] width 108 height 24
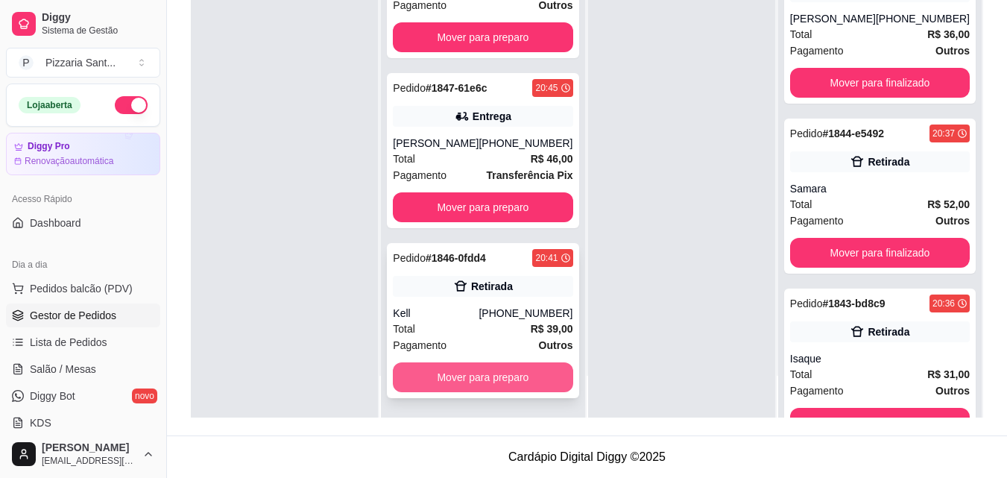
scroll to position [47, 0]
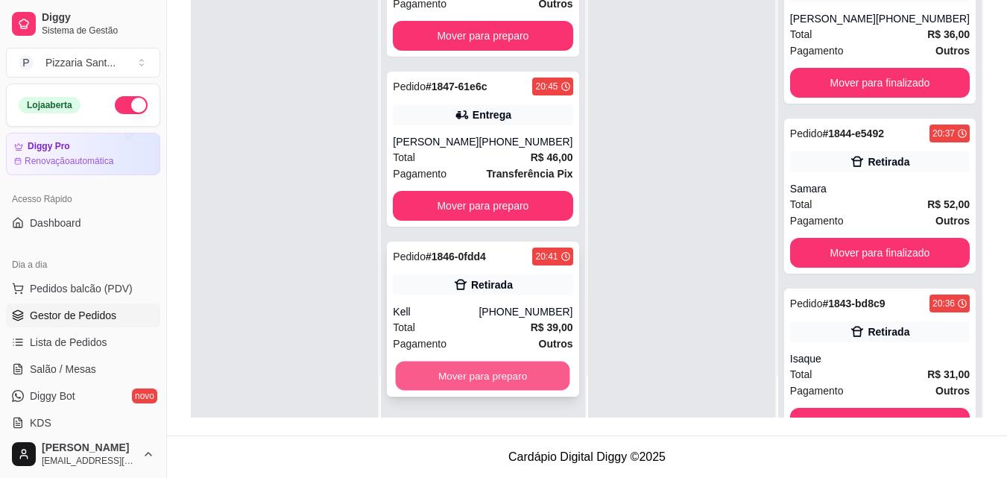
click at [498, 362] on button "Mover para preparo" at bounding box center [483, 376] width 174 height 29
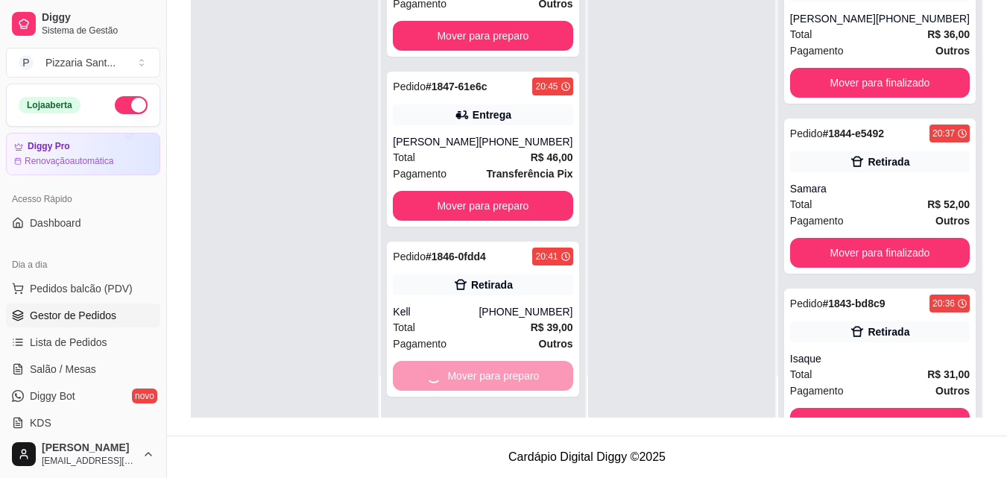
scroll to position [0, 0]
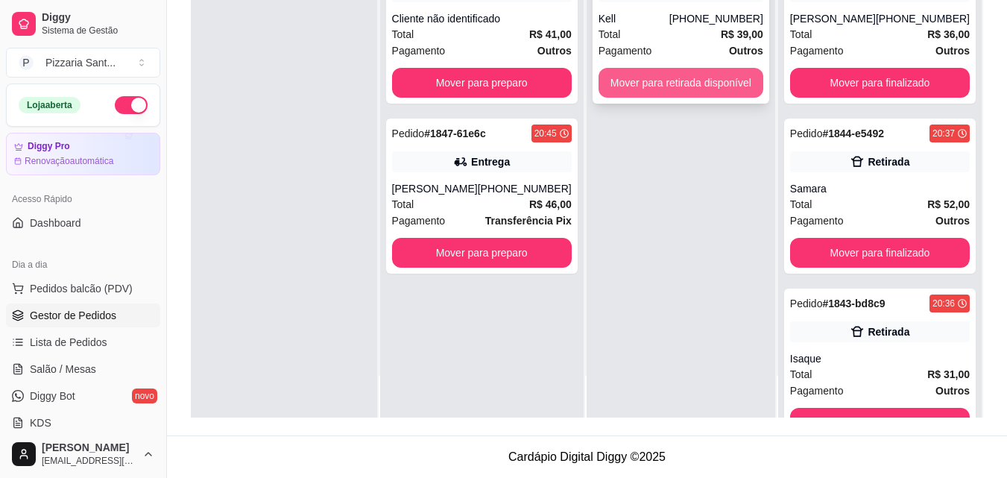
click at [691, 88] on button "Mover para retirada disponível" at bounding box center [681, 83] width 165 height 30
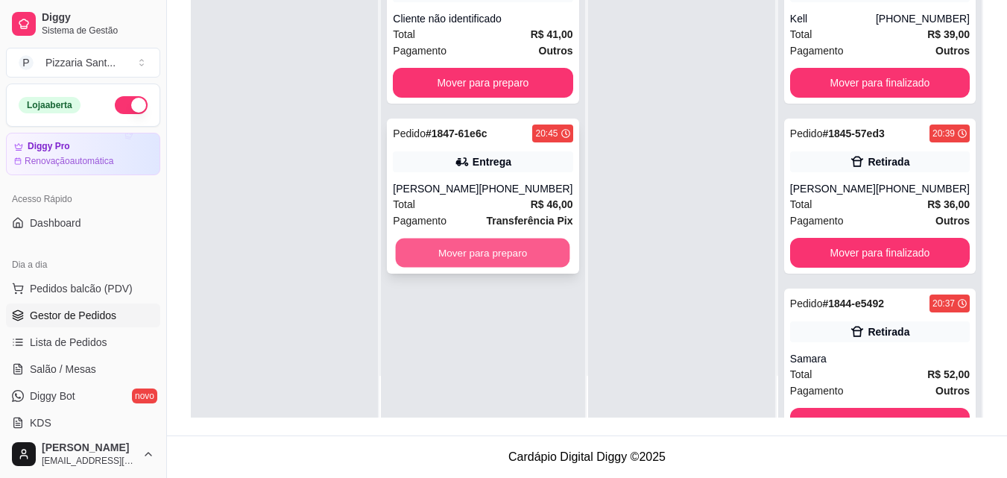
click at [527, 254] on button "Mover para preparo" at bounding box center [483, 253] width 174 height 29
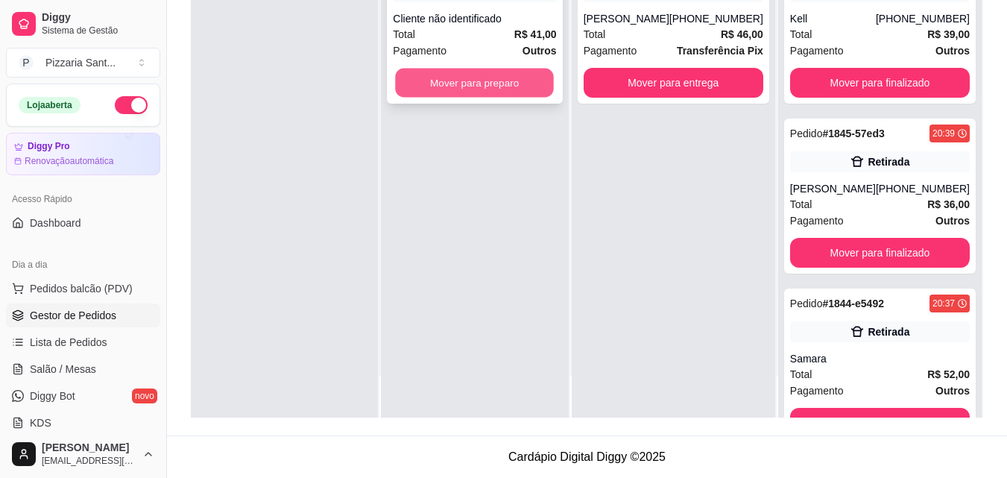
click at [492, 78] on button "Mover para preparo" at bounding box center [475, 83] width 159 height 29
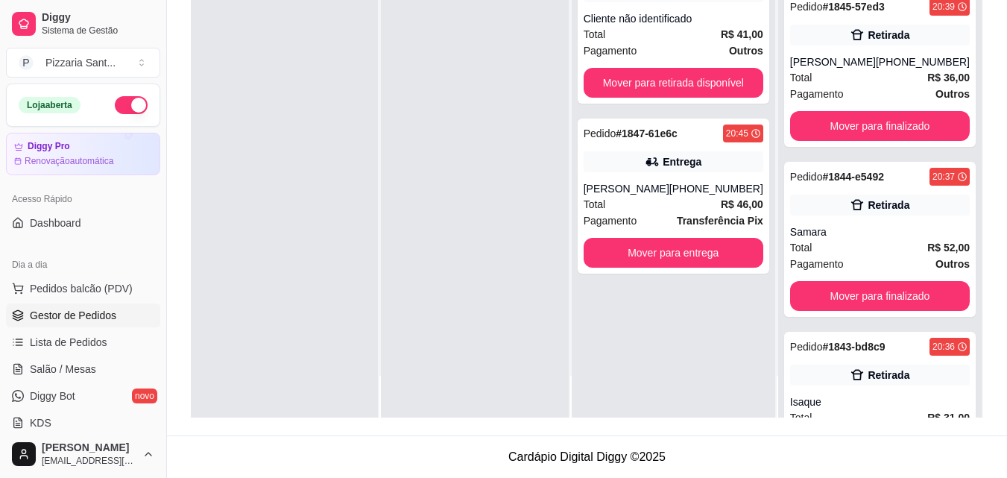
scroll to position [149, 0]
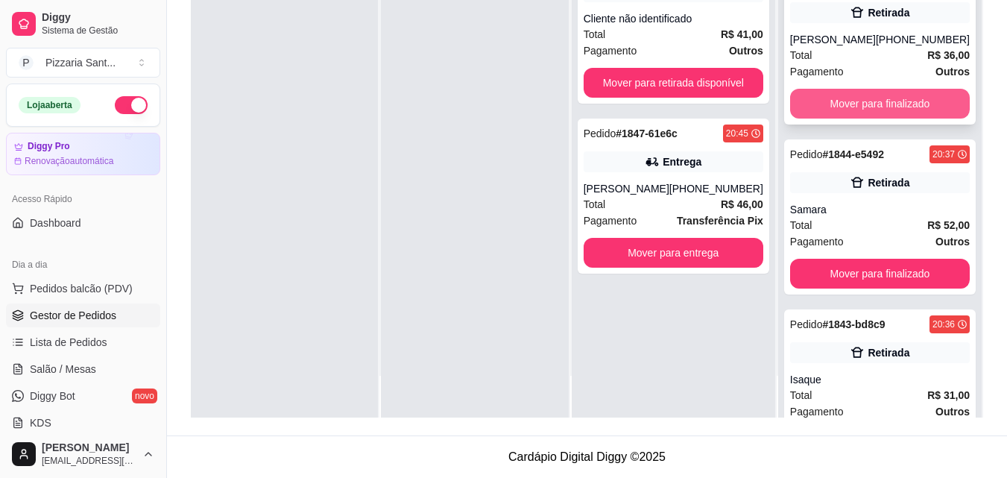
click at [831, 105] on button "Mover para finalizado" at bounding box center [880, 104] width 180 height 30
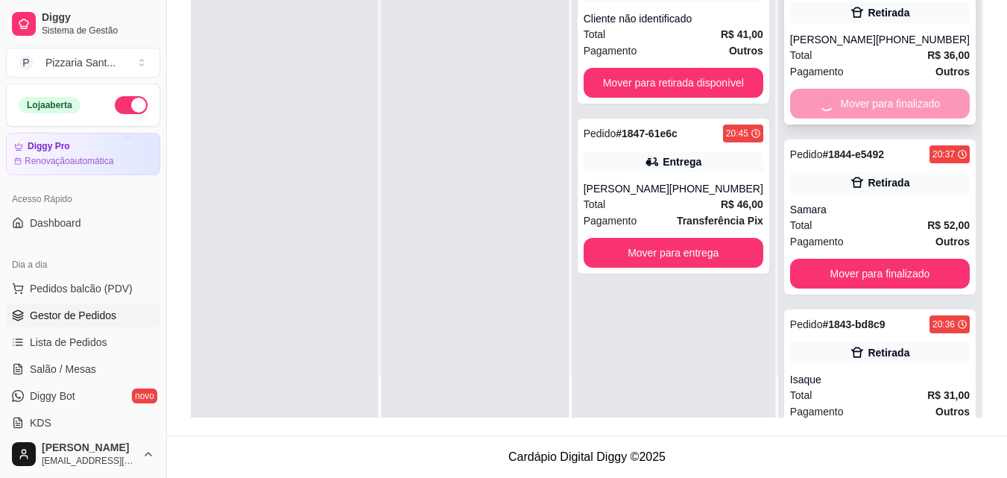
scroll to position [47, 0]
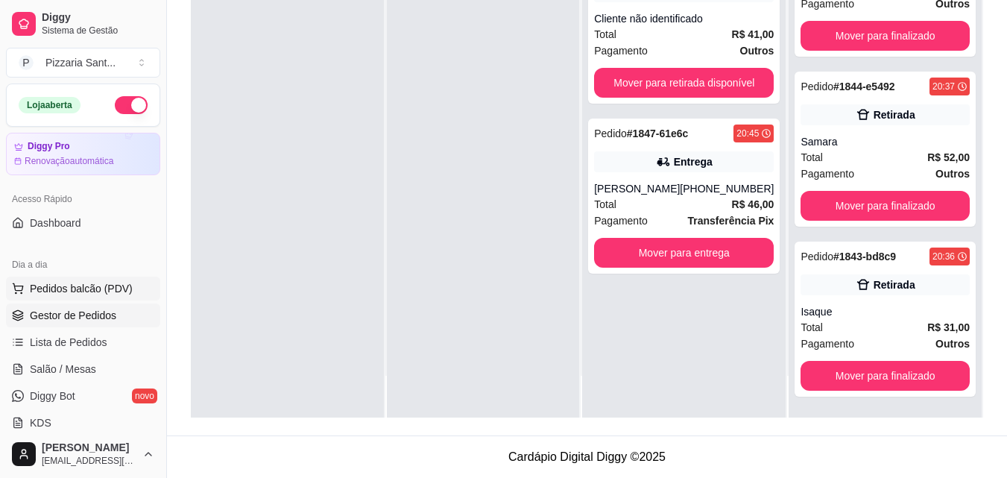
click at [74, 289] on span "Pedidos balcão (PDV)" at bounding box center [81, 288] width 103 height 15
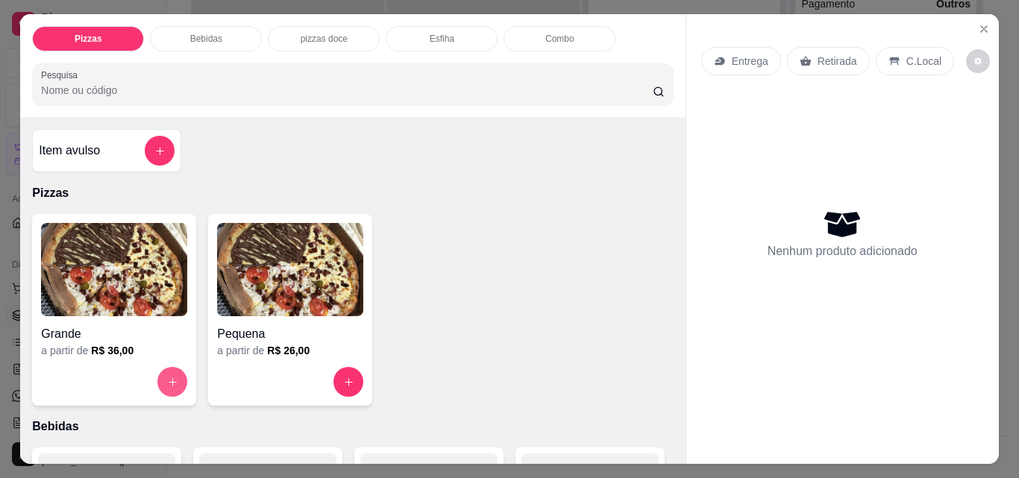
click at [171, 367] on button "increase-product-quantity" at bounding box center [172, 382] width 30 height 30
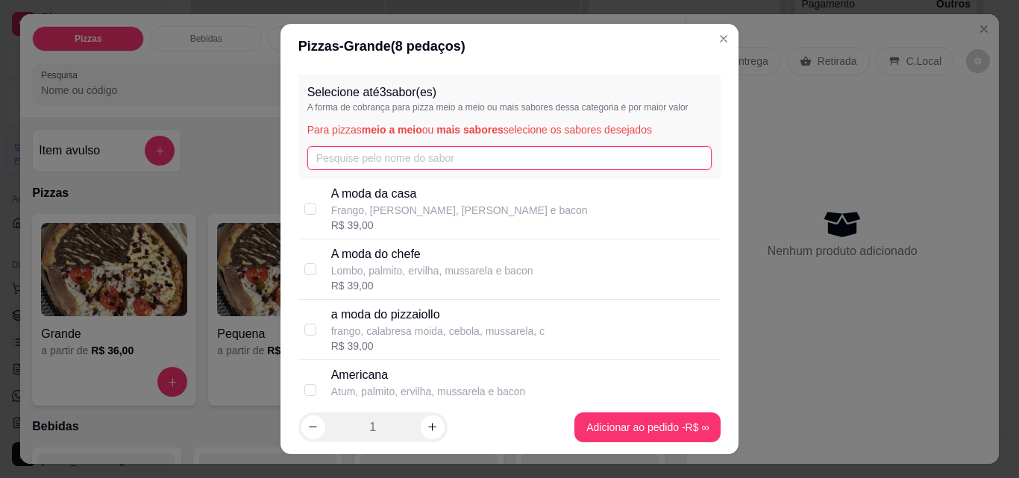
click at [324, 163] on input "text" at bounding box center [509, 158] width 405 height 24
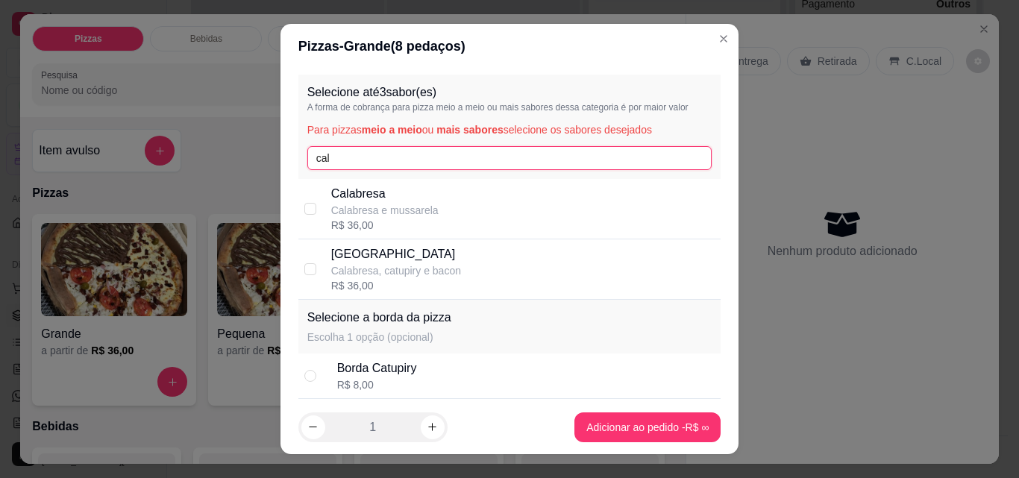
type input "cal"
click at [396, 209] on p "Calabresa e mussarela" at bounding box center [384, 210] width 107 height 15
checkbox input "true"
click at [485, 157] on input "cal" at bounding box center [509, 158] width 405 height 24
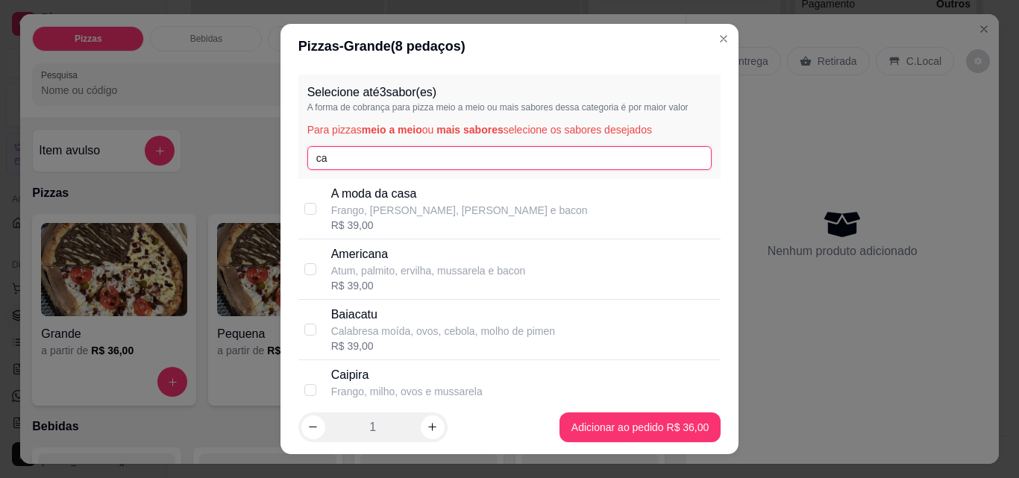
type input "c"
type input "fr"
click at [429, 216] on p "[PERSON_NAME], [PERSON_NAME] e bacon" at bounding box center [440, 210] width 218 height 15
checkbox input "true"
click at [429, 166] on input "fr" at bounding box center [509, 158] width 405 height 24
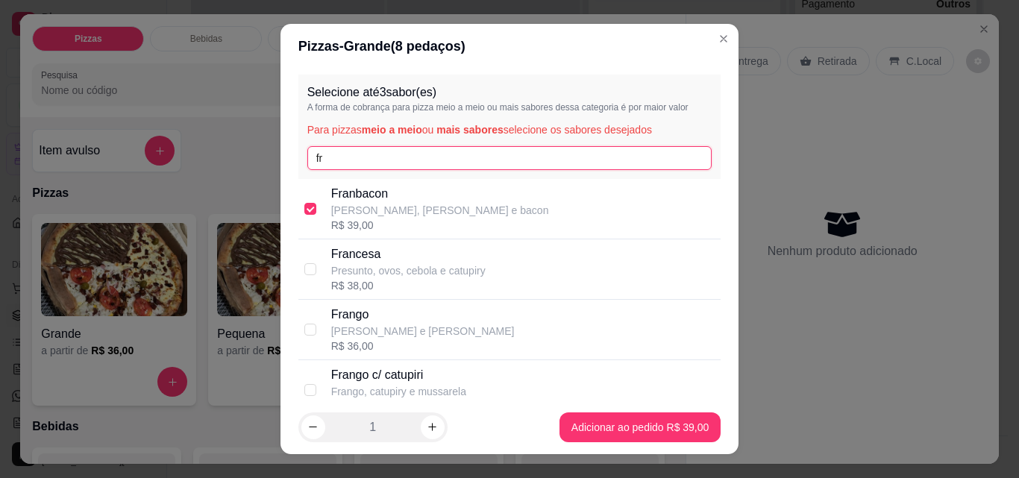
type input "f"
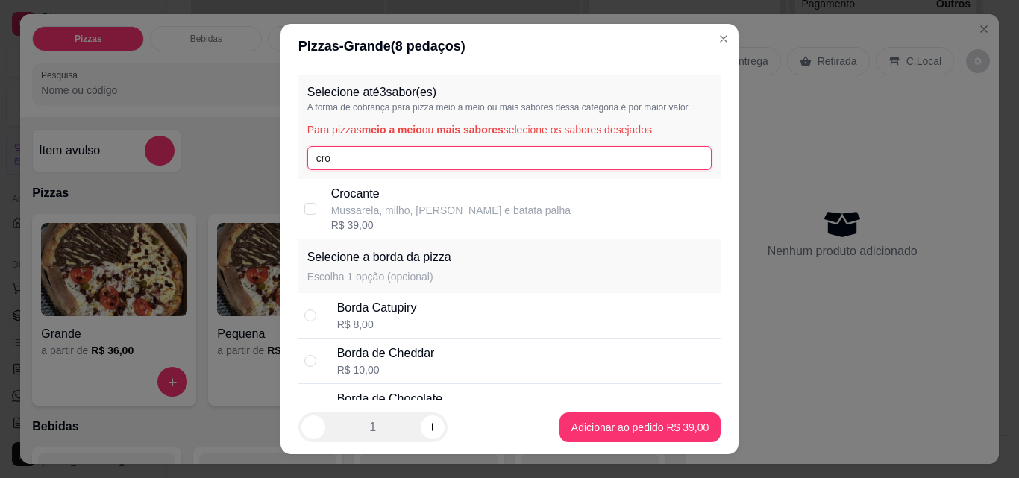
type input "cro"
click at [457, 214] on p "Mussarela, milho, [PERSON_NAME] e batata palha" at bounding box center [450, 210] width 239 height 15
checkbox input "true"
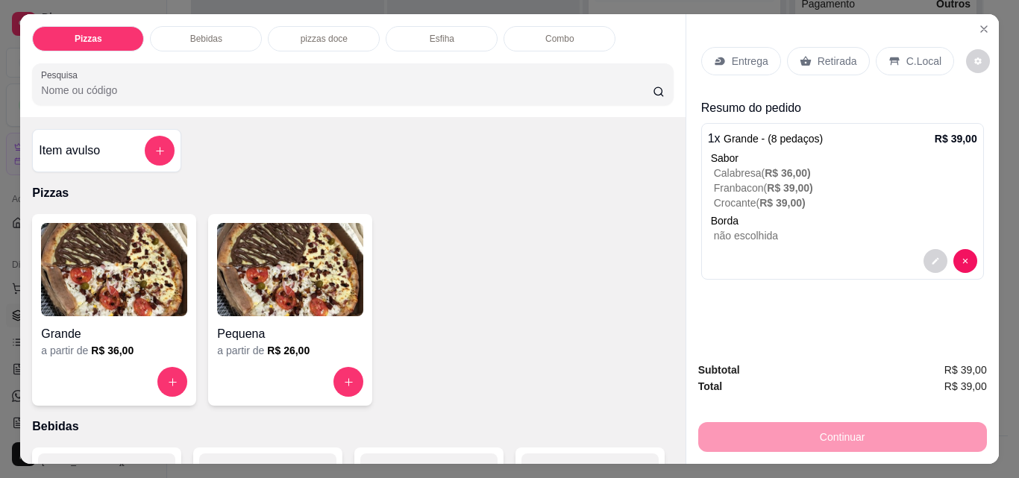
click at [808, 54] on div "Retirada" at bounding box center [828, 61] width 83 height 28
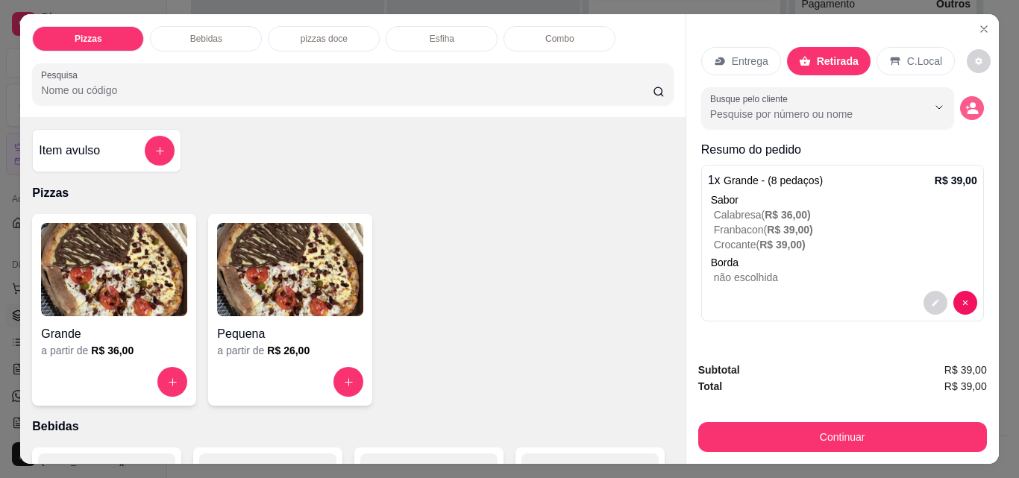
click at [960, 101] on button "decrease-product-quantity" at bounding box center [972, 108] width 24 height 24
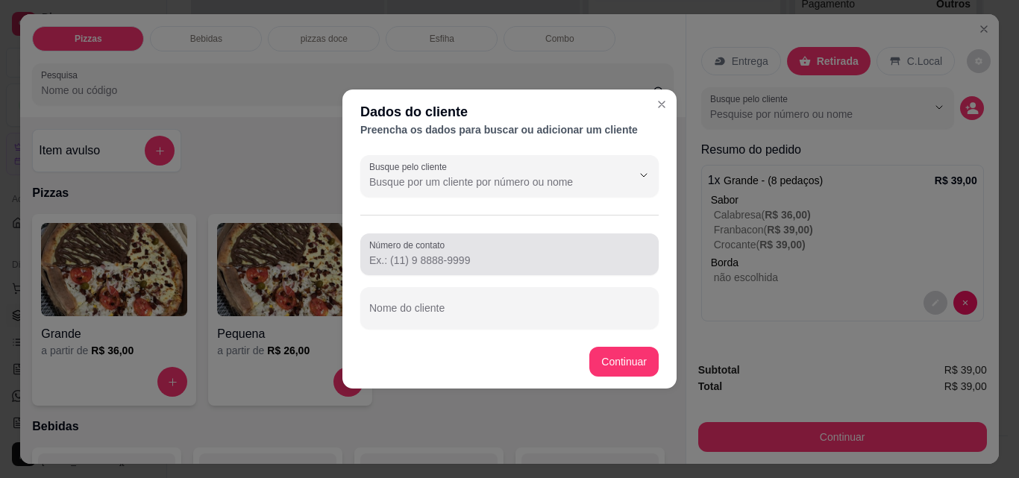
click at [438, 268] on div at bounding box center [509, 254] width 280 height 30
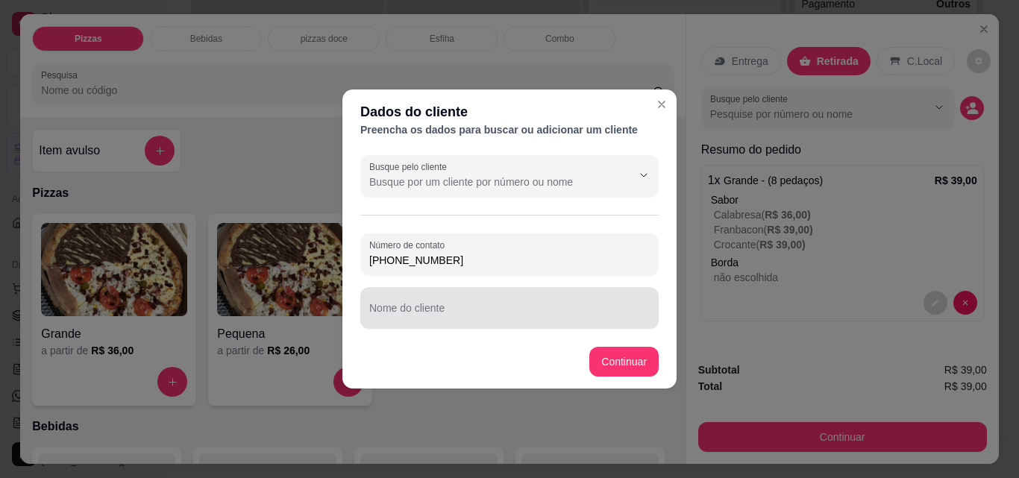
type input "[PHONE_NUMBER]"
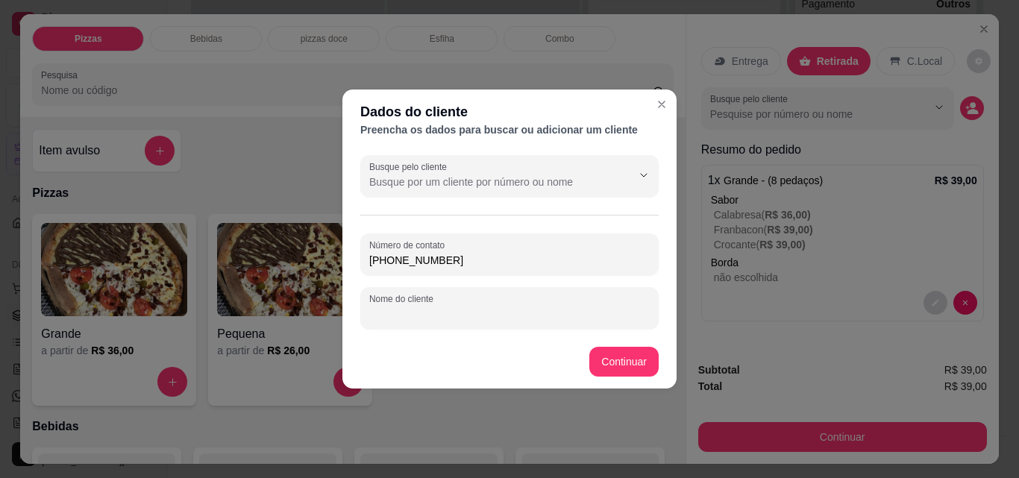
click at [453, 318] on input "Nome do cliente" at bounding box center [509, 313] width 280 height 15
type input "bianca"
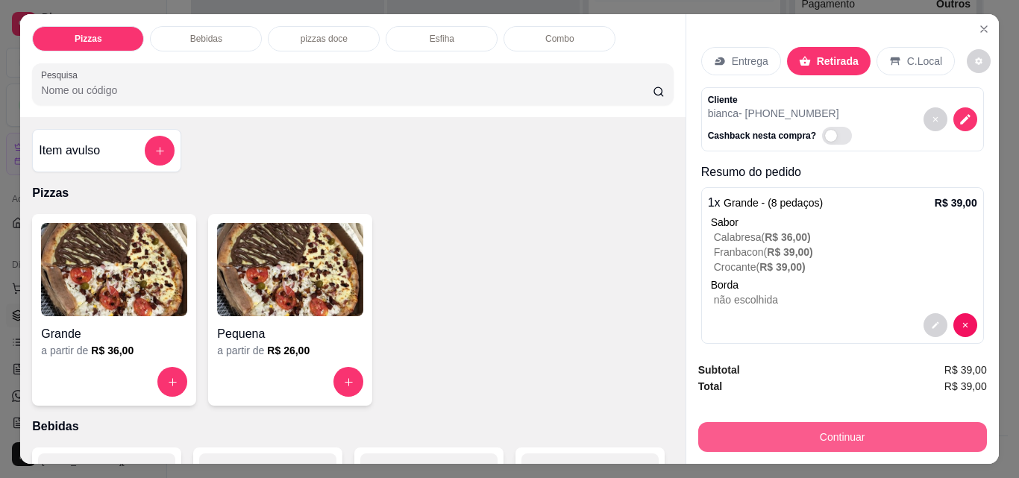
click at [796, 435] on button "Continuar" at bounding box center [842, 437] width 289 height 30
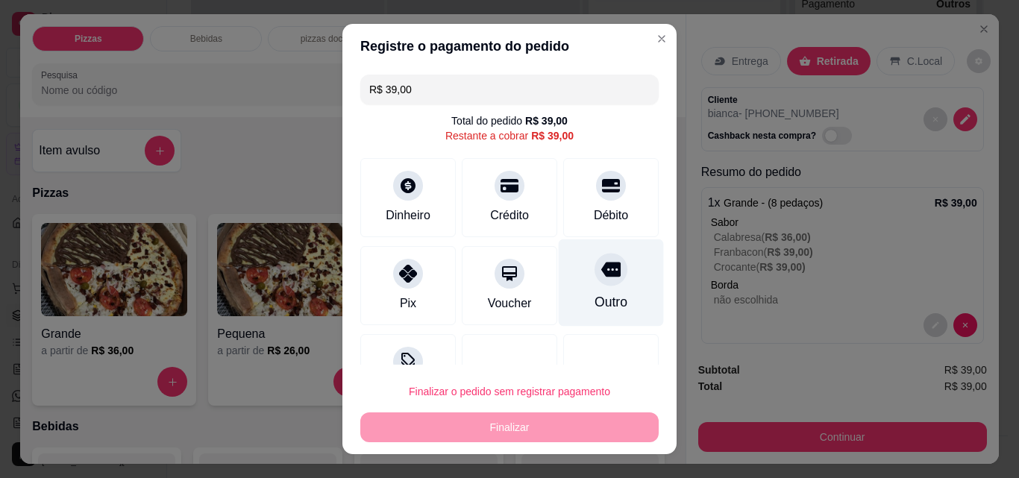
click at [579, 289] on div "Outro" at bounding box center [611, 282] width 105 height 87
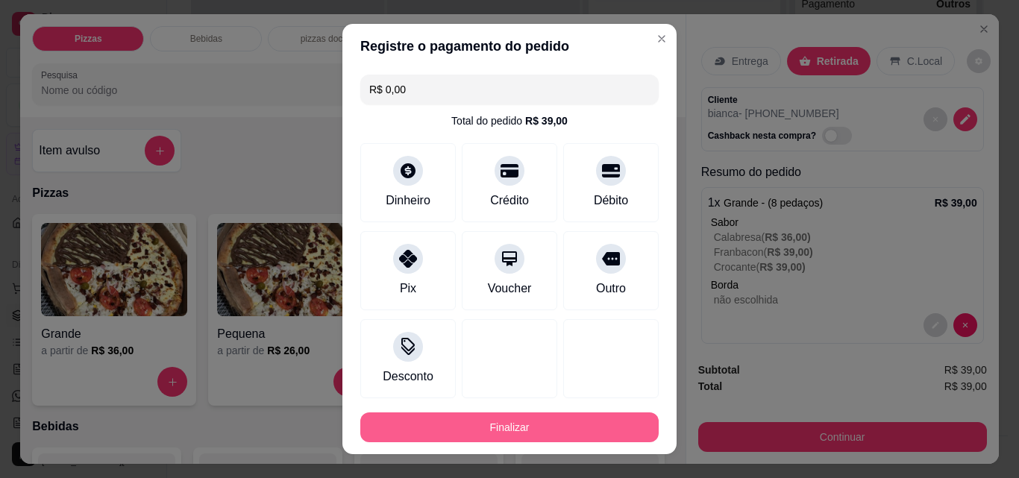
click at [543, 421] on button "Finalizar" at bounding box center [509, 427] width 298 height 30
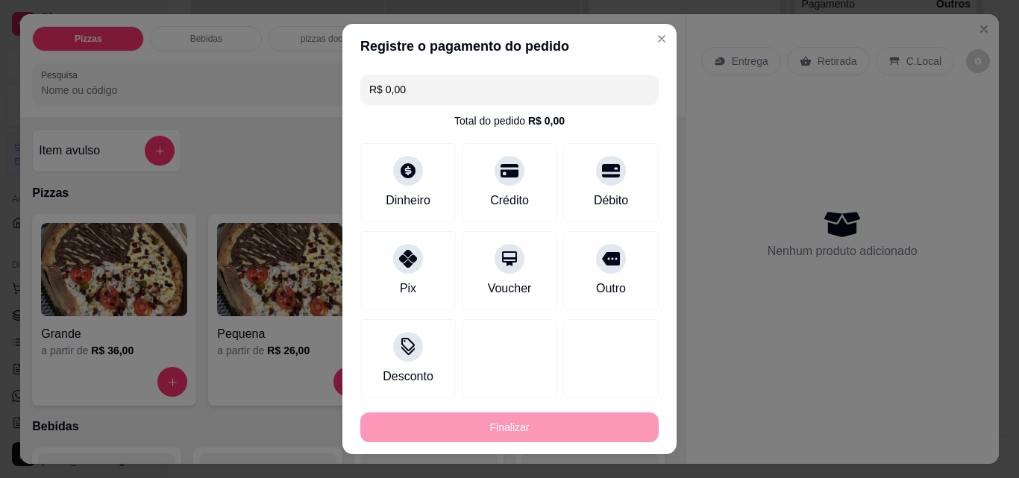
type input "-R$ 39,00"
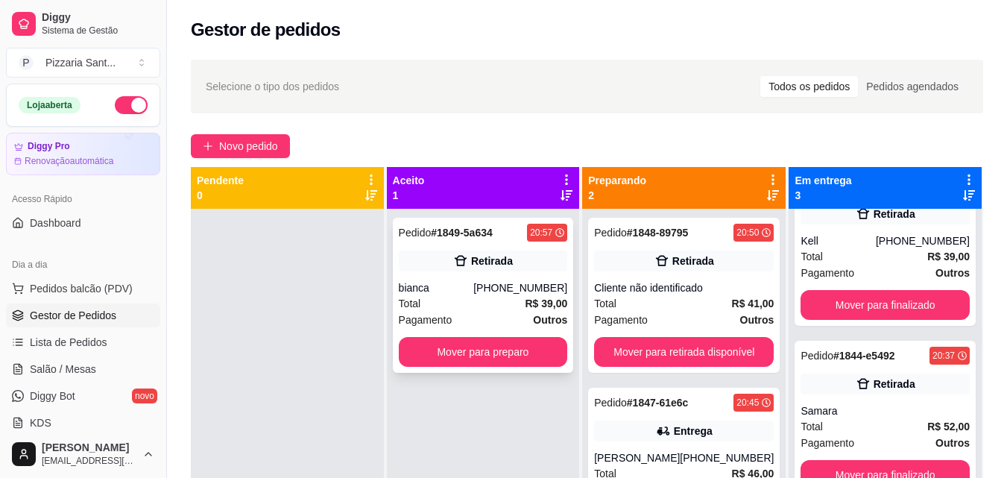
click at [502, 291] on div "[PHONE_NUMBER]" at bounding box center [521, 287] width 94 height 15
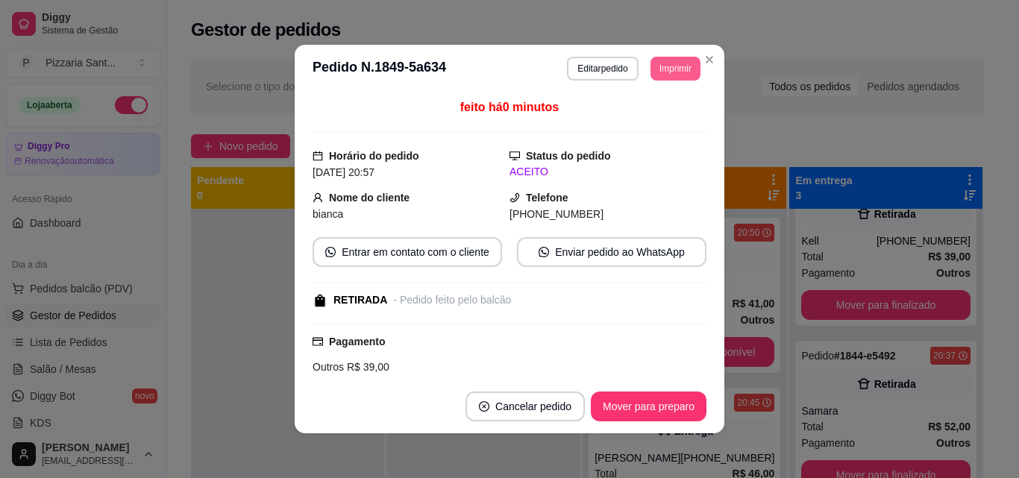
click at [657, 72] on button "Imprimir" at bounding box center [675, 69] width 50 height 24
click at [658, 123] on button "IMPRESSORA" at bounding box center [642, 120] width 104 height 23
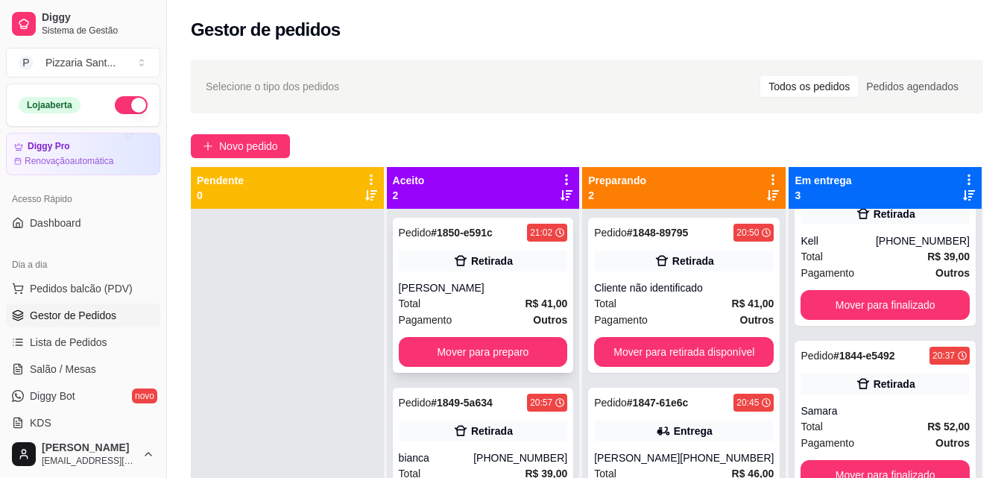
click at [520, 323] on div "Pagamento Outros" at bounding box center [483, 320] width 169 height 16
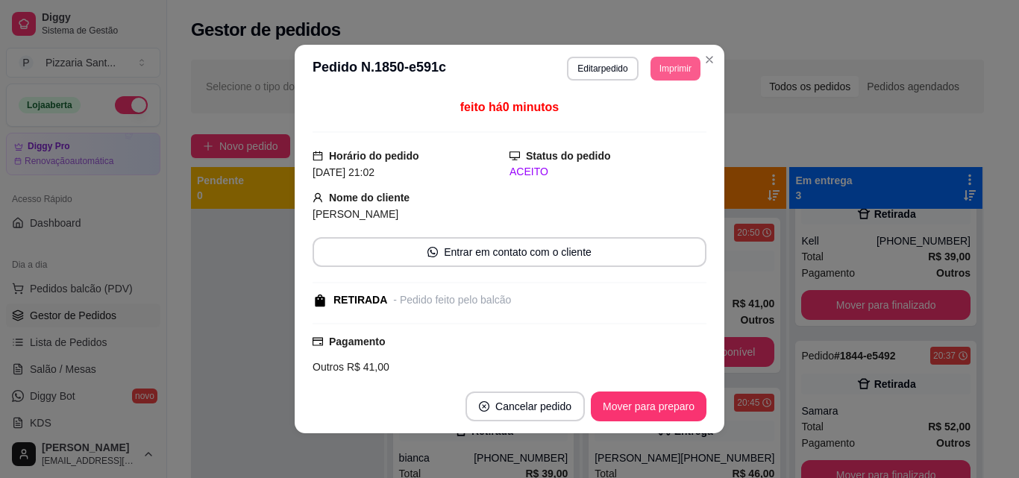
click at [674, 66] on button "Imprimir" at bounding box center [675, 69] width 50 height 24
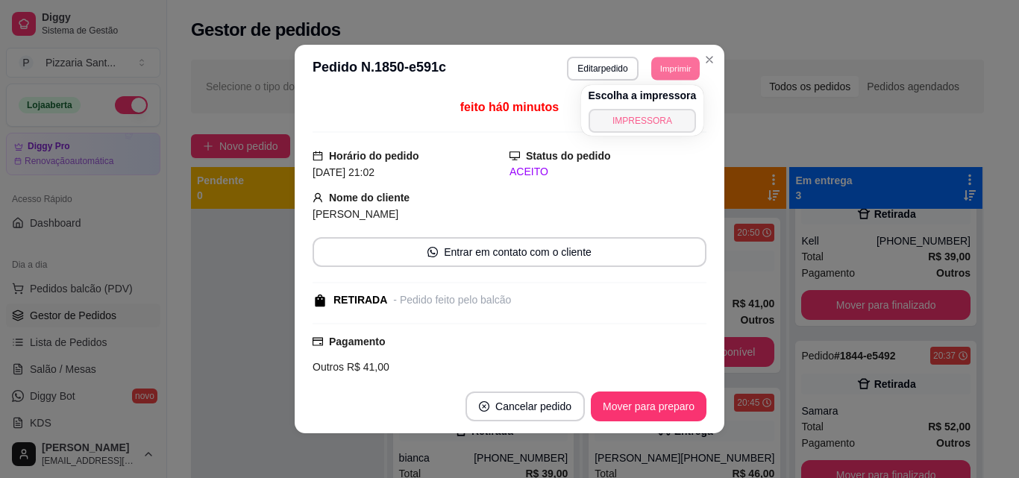
click at [631, 125] on button "IMPRESSORA" at bounding box center [642, 121] width 108 height 24
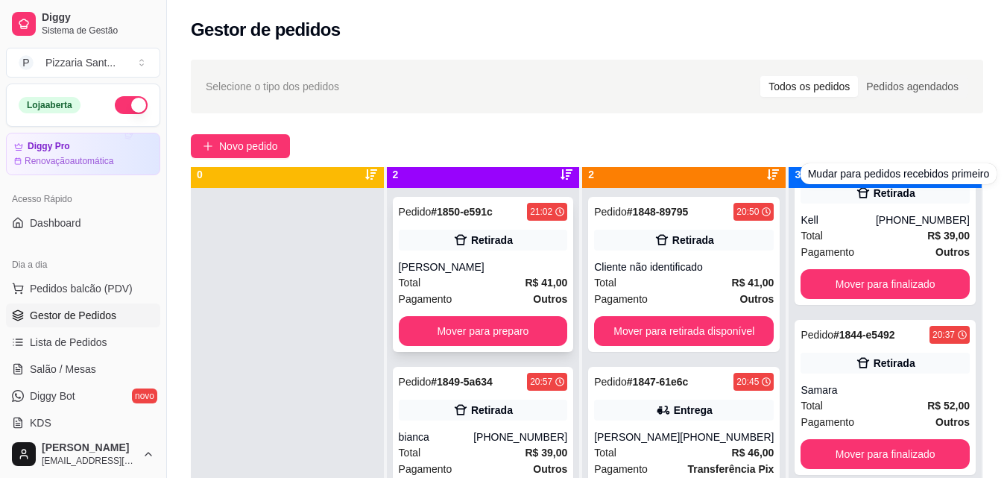
scroll to position [42, 0]
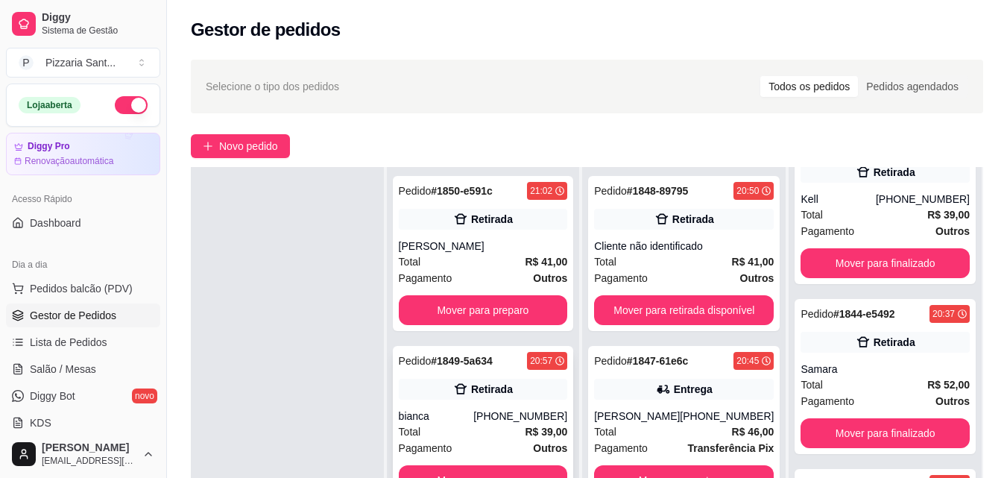
click at [474, 415] on div "bianca" at bounding box center [436, 416] width 75 height 15
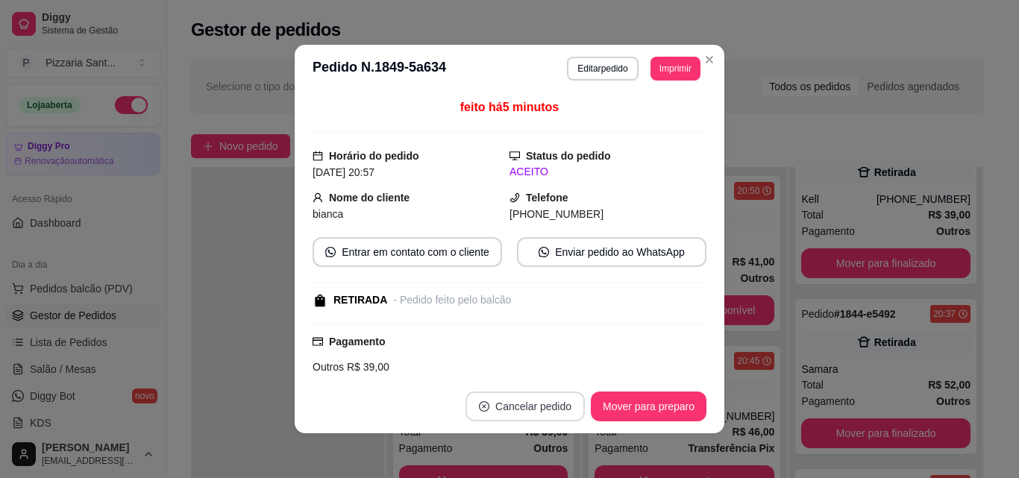
click at [551, 412] on button "Cancelar pedido" at bounding box center [524, 406] width 119 height 30
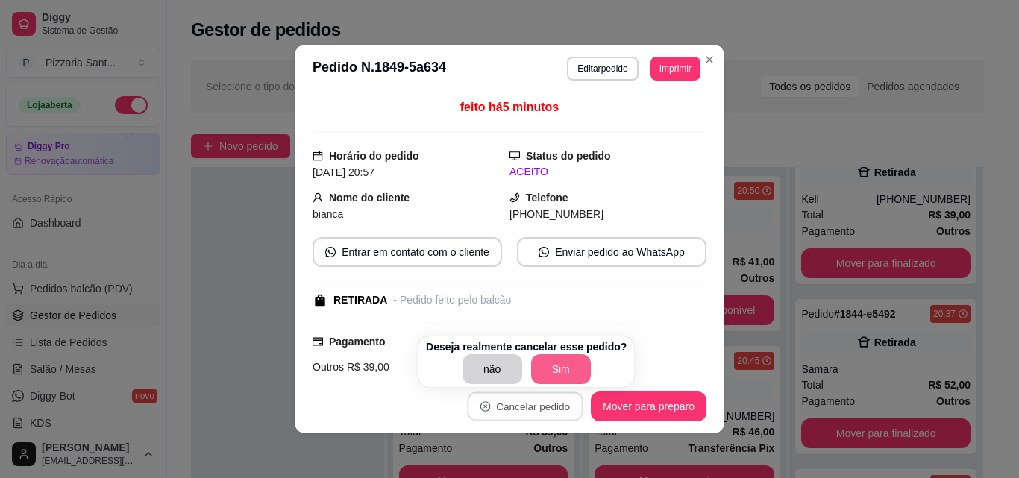
click at [533, 357] on button "Sim" at bounding box center [561, 369] width 60 height 30
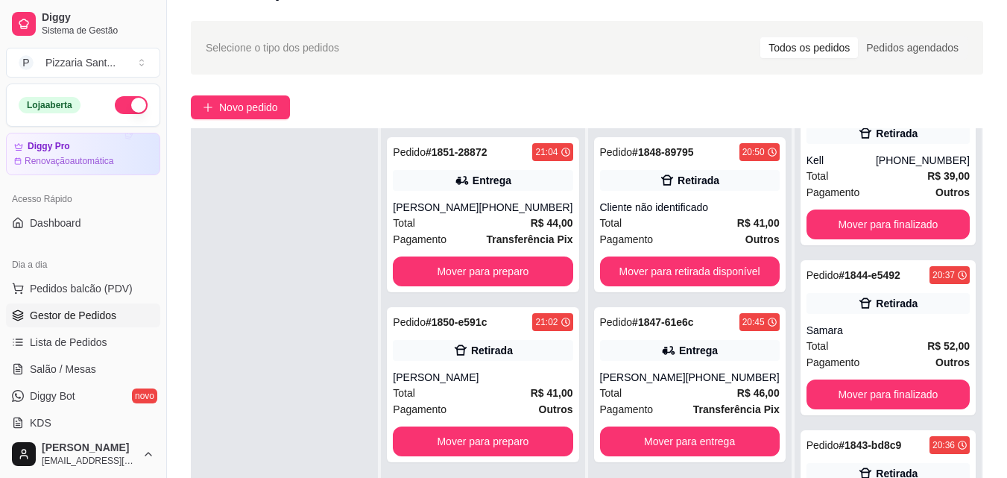
scroll to position [75, 0]
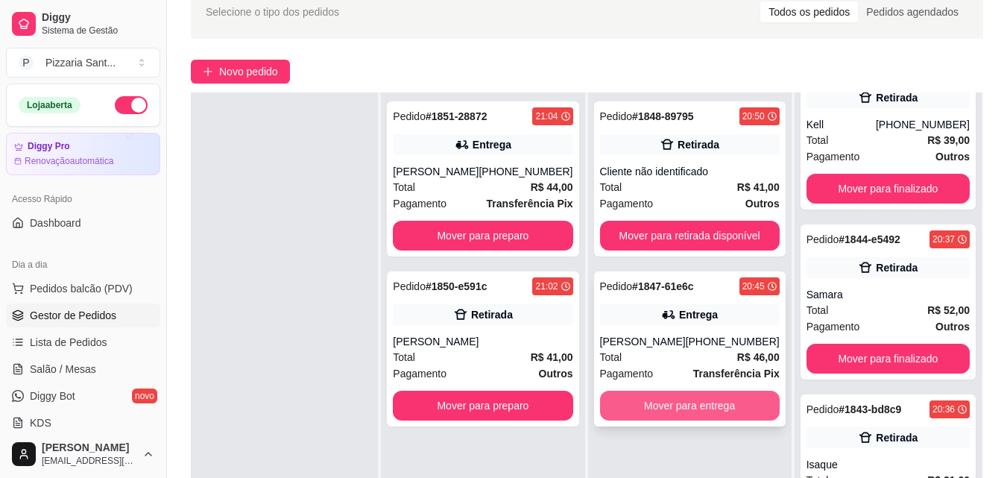
click at [697, 412] on button "Mover para entrega" at bounding box center [690, 406] width 180 height 30
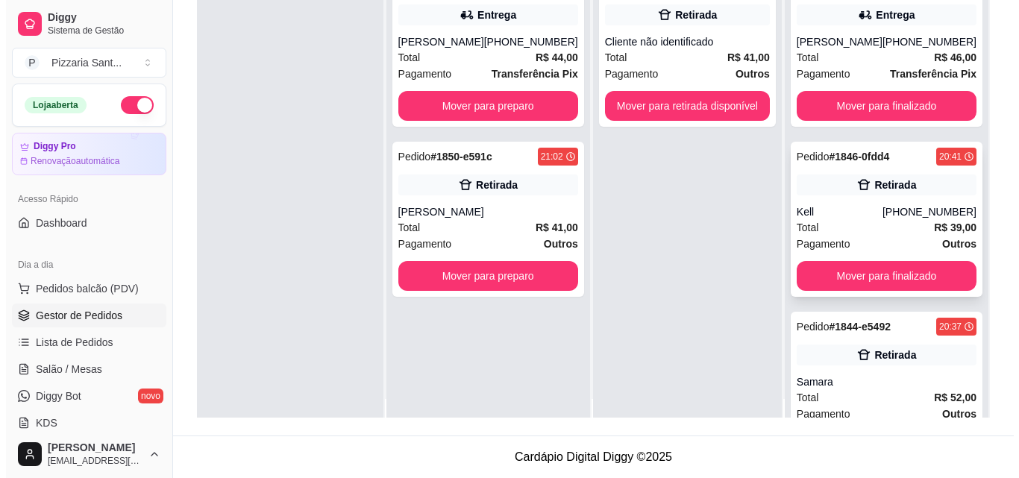
scroll to position [0, 0]
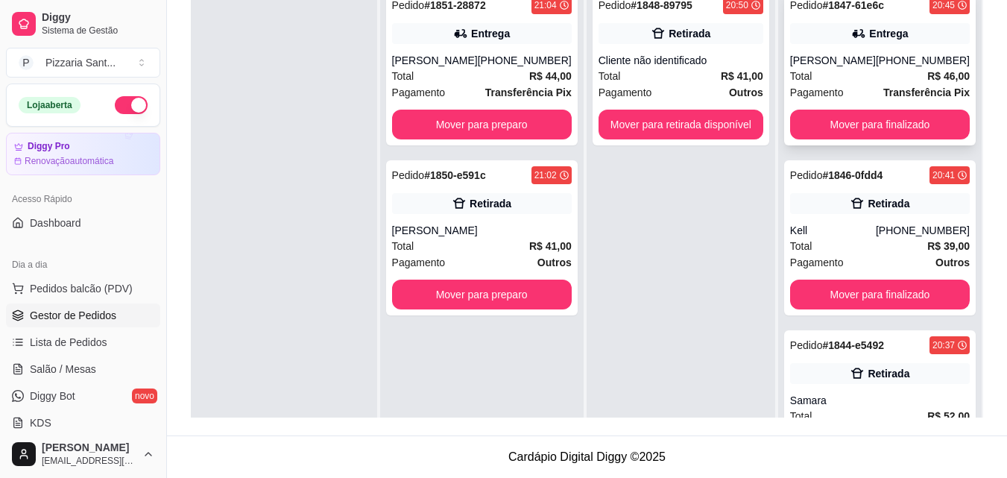
click at [831, 66] on div "[PERSON_NAME]" at bounding box center [833, 60] width 86 height 15
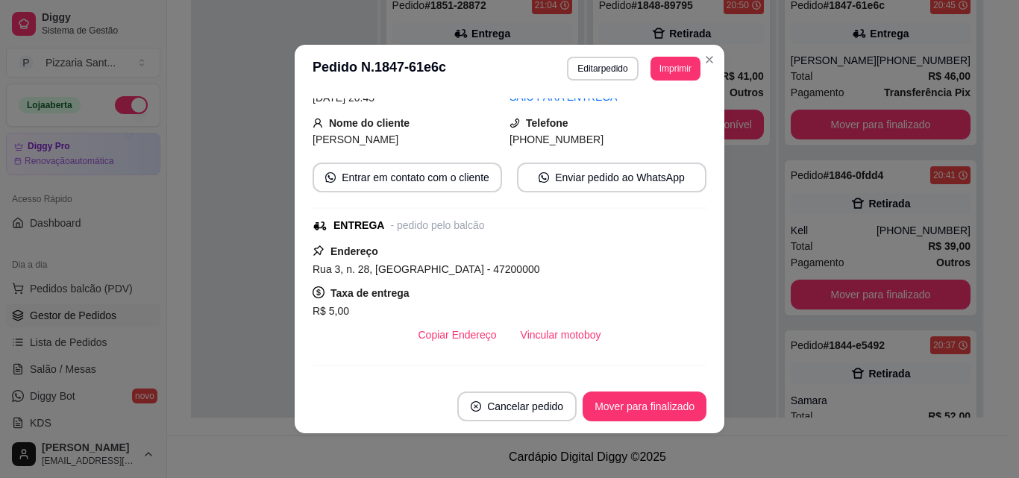
scroll to position [149, 0]
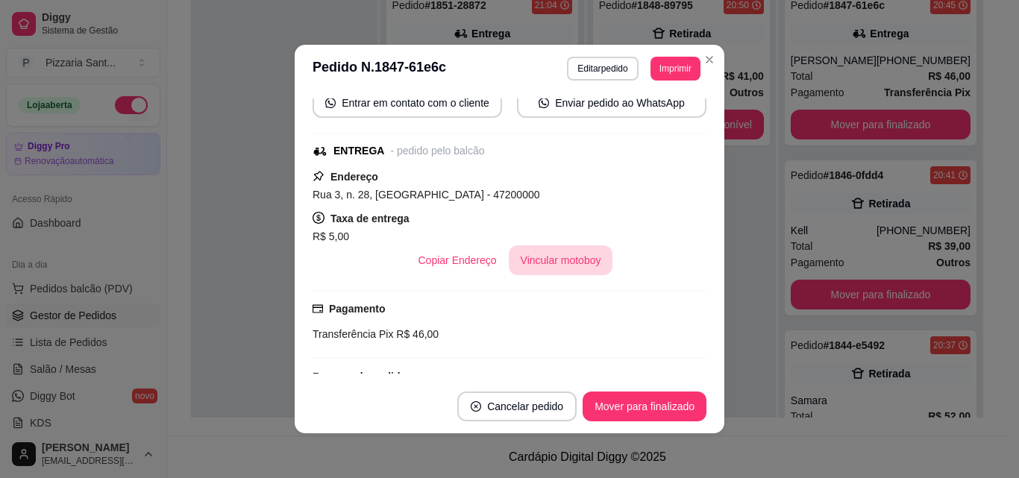
click at [535, 252] on button "Vincular motoboy" at bounding box center [561, 260] width 104 height 30
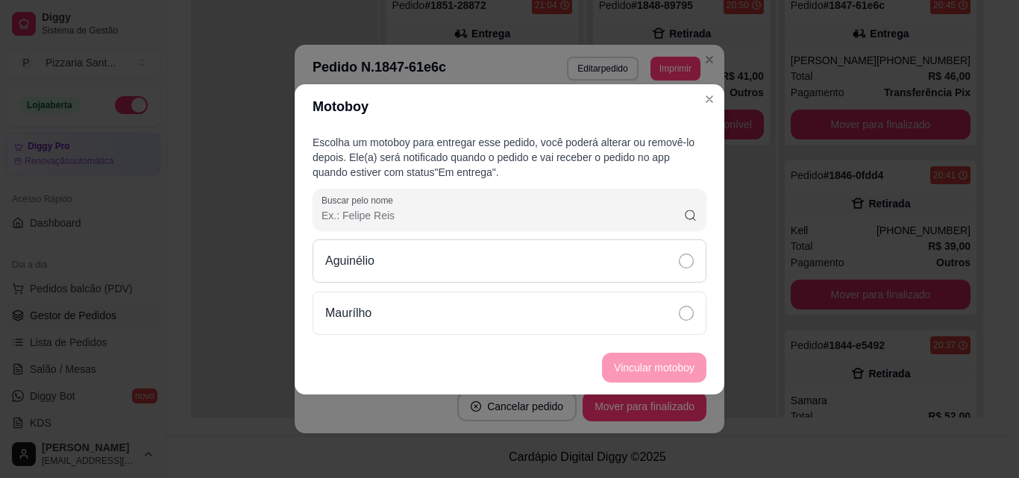
click at [619, 266] on div "Aguinélio" at bounding box center [509, 260] width 394 height 43
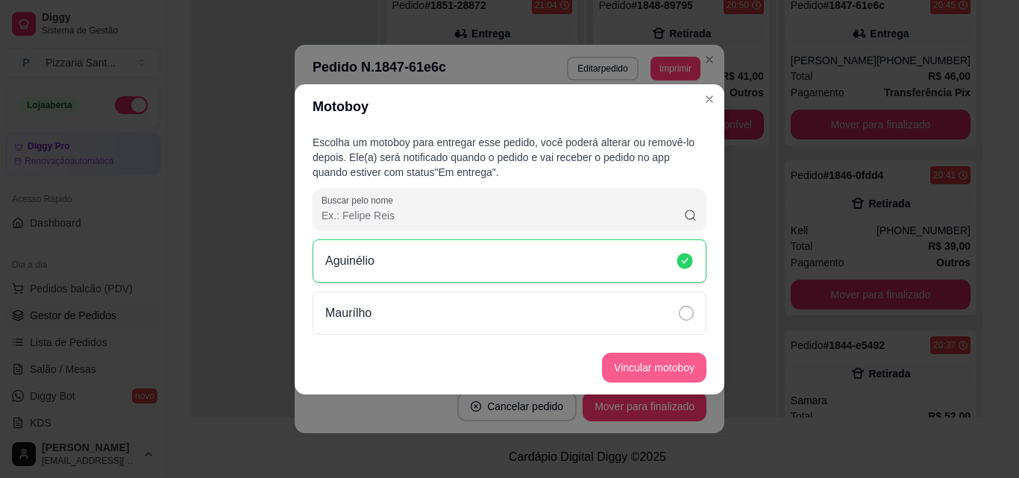
click at [645, 362] on button "Vincular motoboy" at bounding box center [654, 368] width 104 height 30
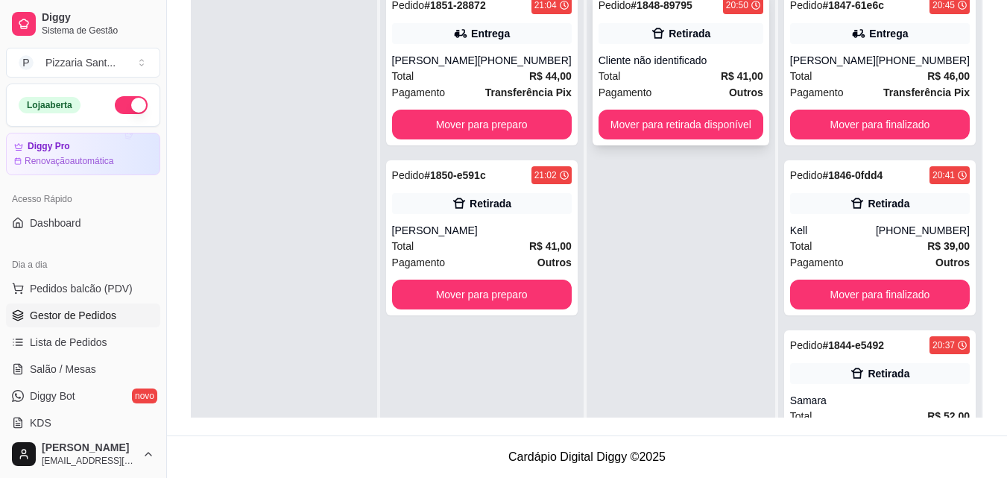
click at [685, 73] on div "Total R$ 41,00" at bounding box center [681, 76] width 165 height 16
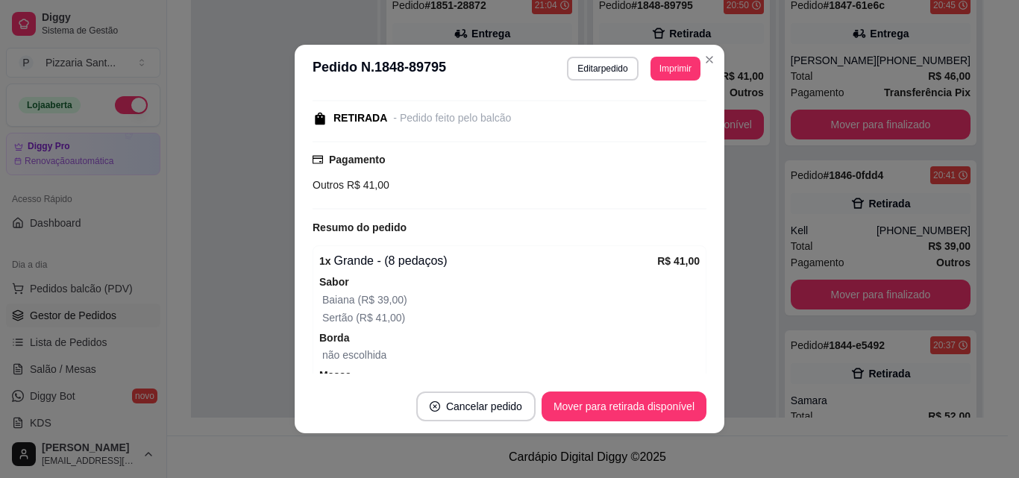
scroll to position [224, 0]
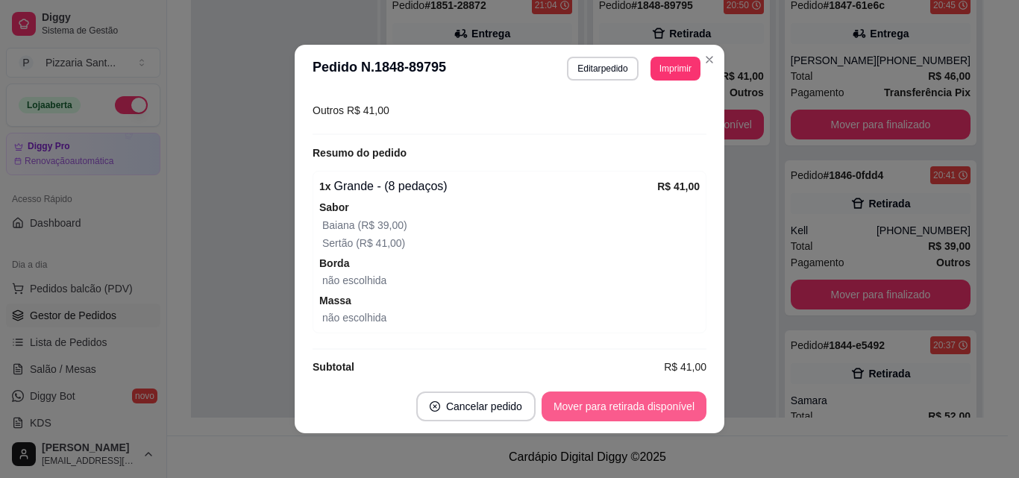
click at [635, 399] on button "Mover para retirada disponível" at bounding box center [623, 406] width 165 height 30
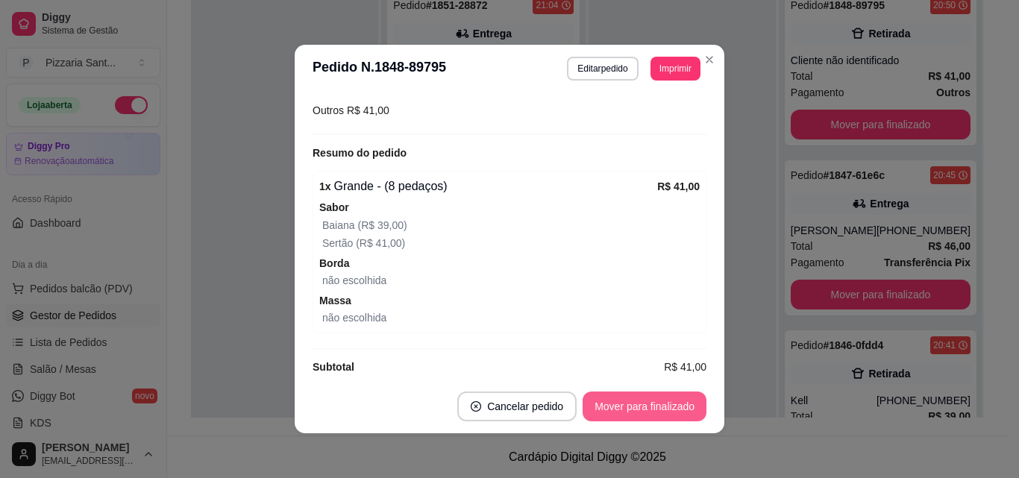
click at [635, 405] on button "Mover para finalizado" at bounding box center [644, 406] width 124 height 30
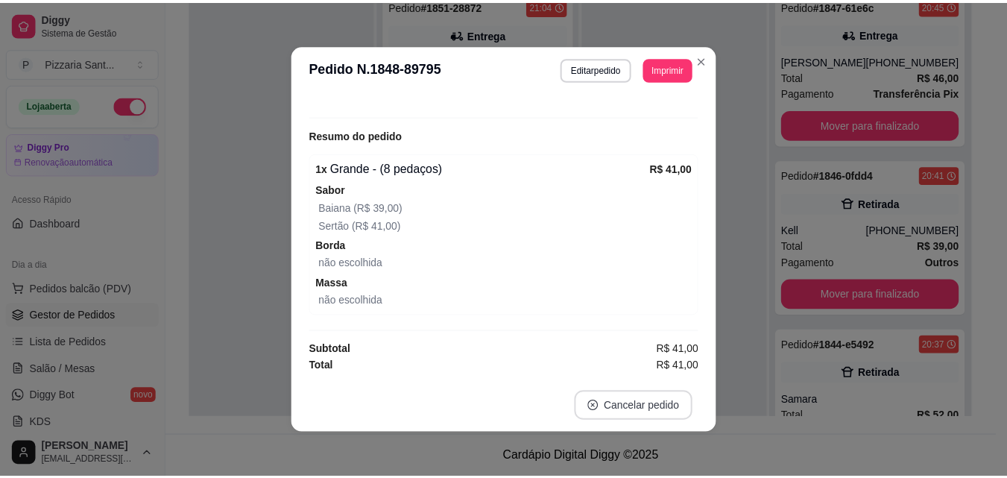
scroll to position [160, 0]
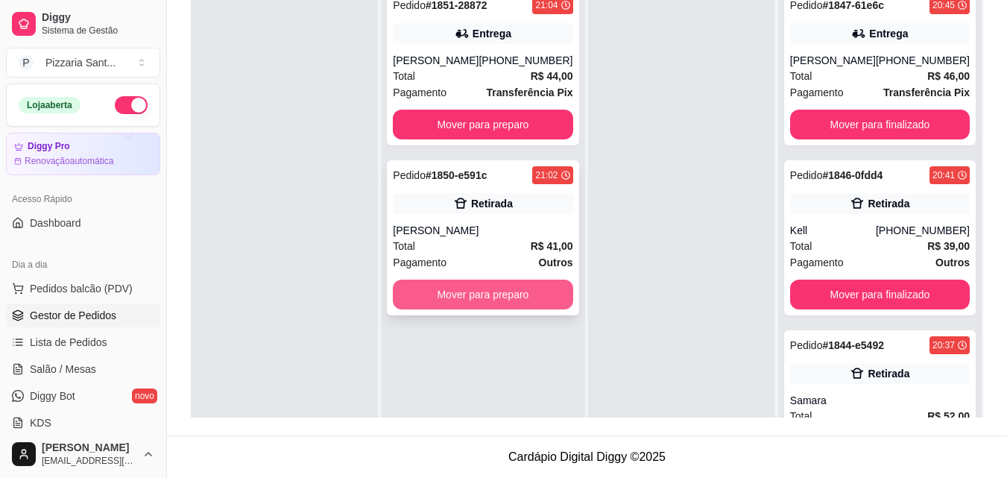
click at [450, 283] on button "Mover para preparo" at bounding box center [483, 295] width 180 height 30
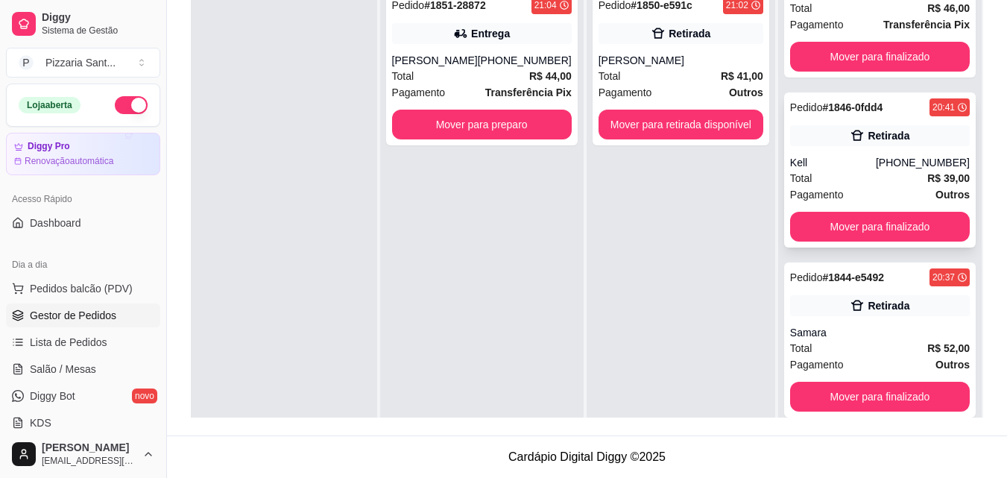
scroll to position [0, 0]
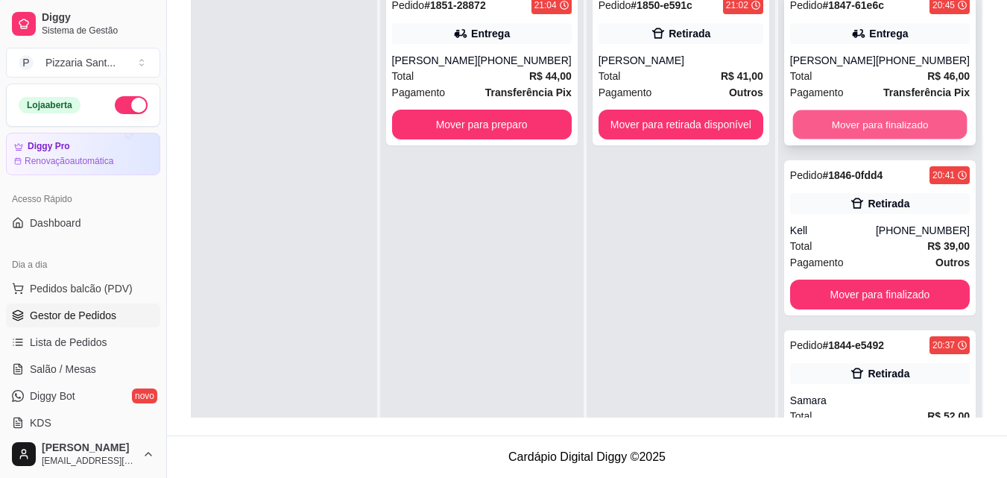
click at [847, 122] on button "Mover para finalizado" at bounding box center [880, 124] width 174 height 29
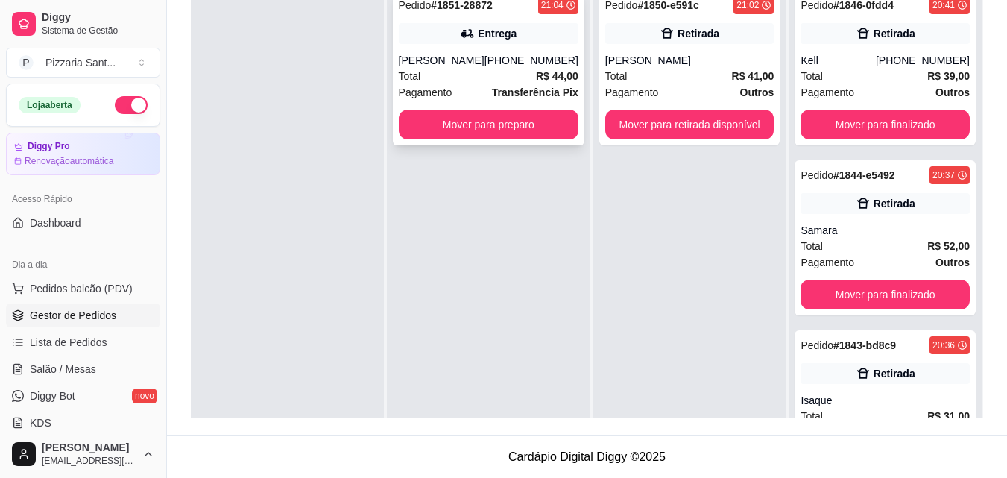
click at [451, 87] on div "Pagamento Transferência Pix" at bounding box center [489, 92] width 180 height 16
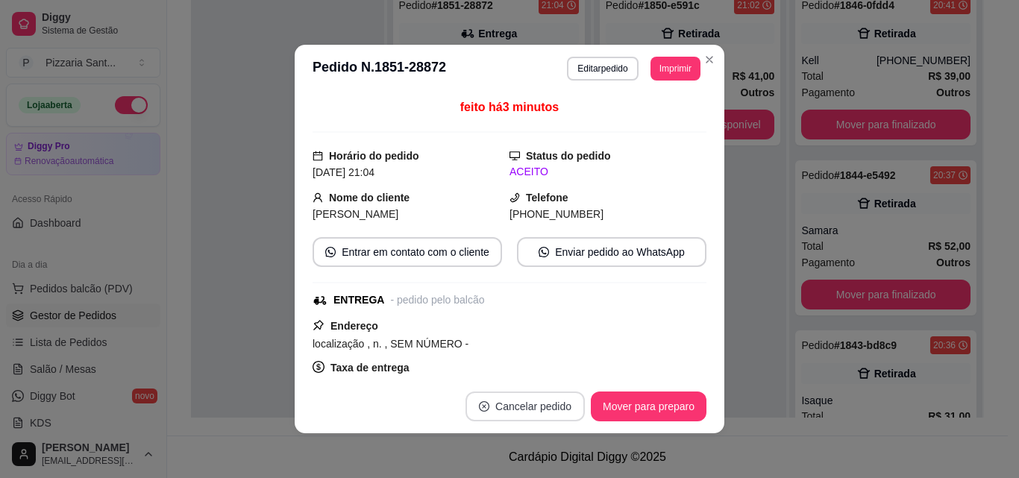
click at [549, 399] on button "Cancelar pedido" at bounding box center [524, 406] width 119 height 30
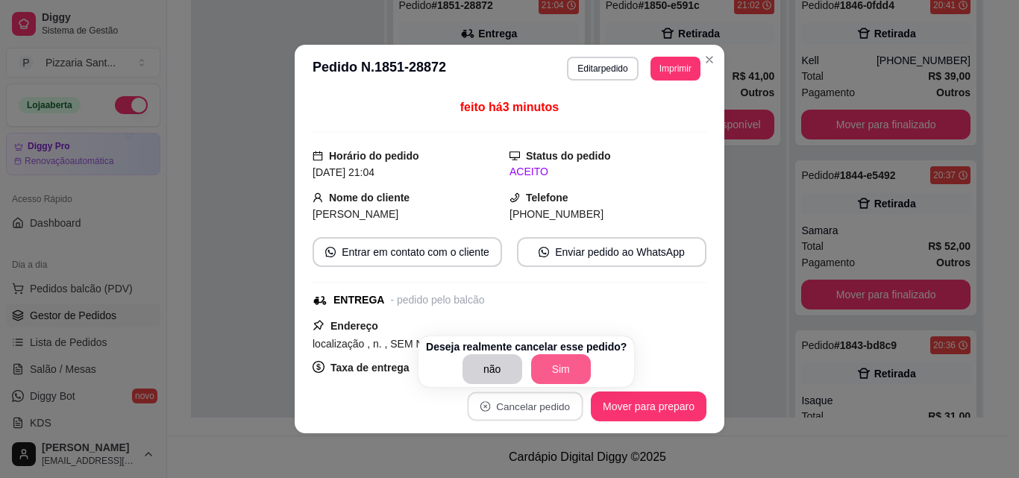
click at [561, 362] on button "Sim" at bounding box center [561, 369] width 60 height 30
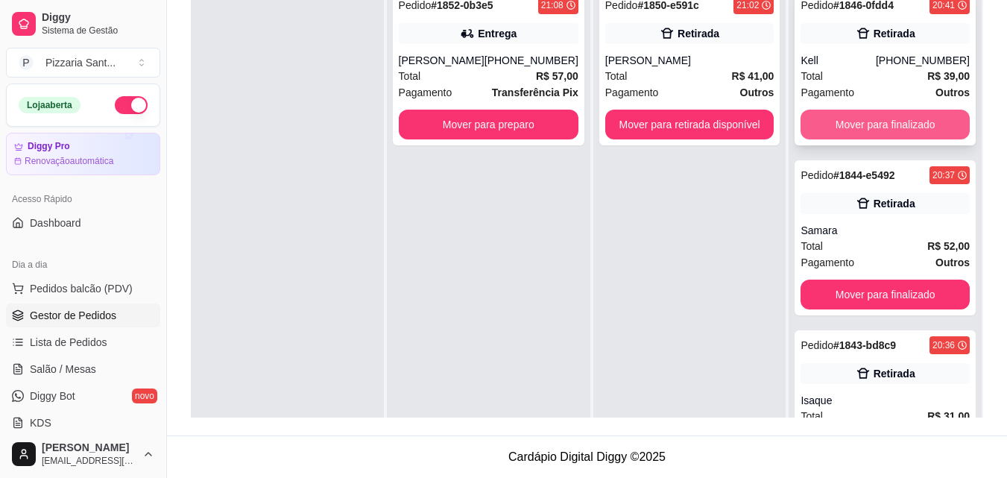
click at [864, 124] on button "Mover para finalizado" at bounding box center [885, 125] width 169 height 30
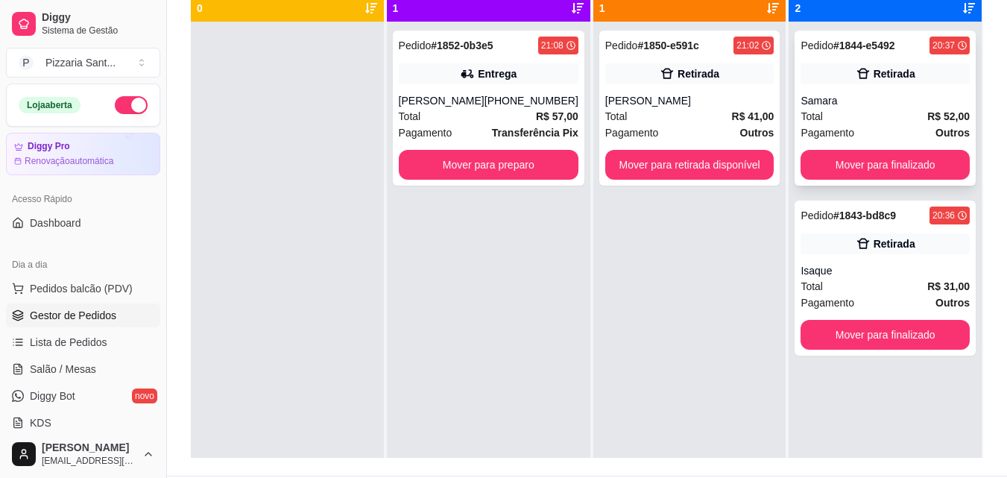
scroll to position [153, 0]
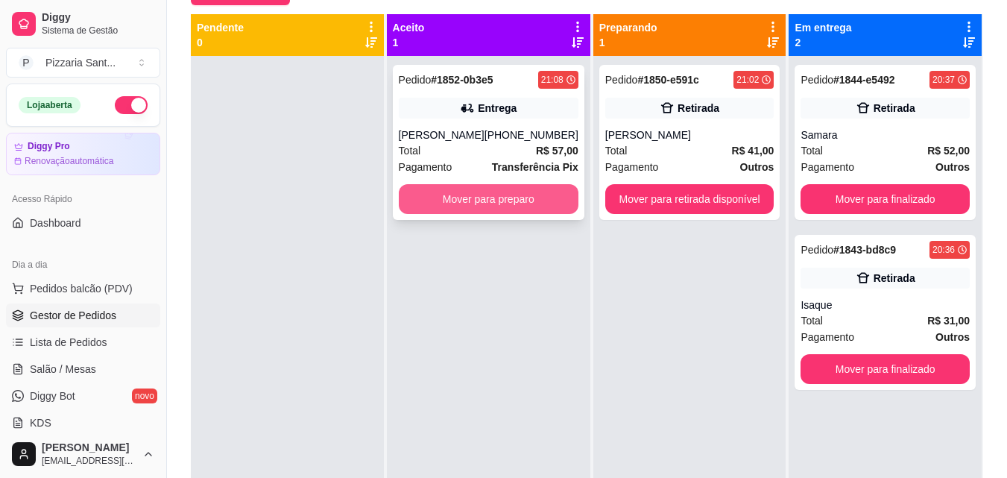
click at [506, 192] on button "Mover para preparo" at bounding box center [489, 199] width 180 height 30
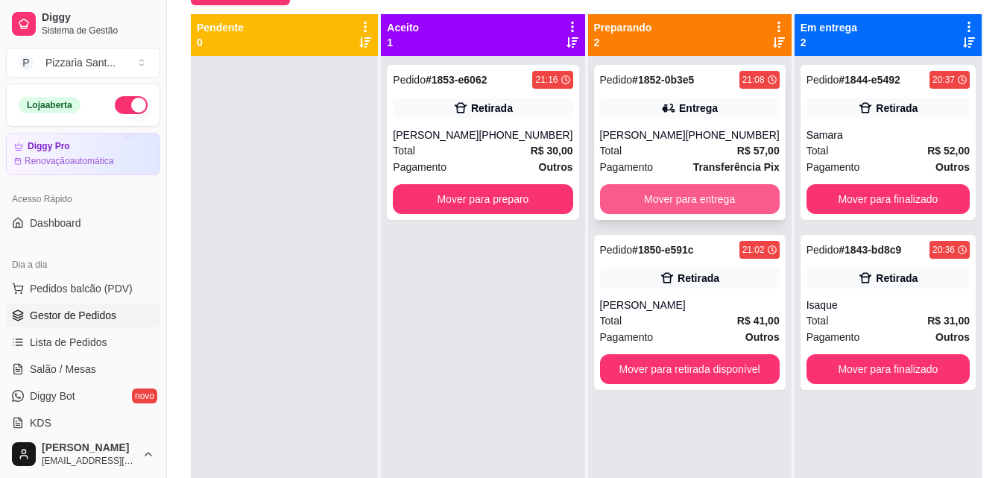
click at [709, 201] on button "Mover para entrega" at bounding box center [690, 199] width 180 height 30
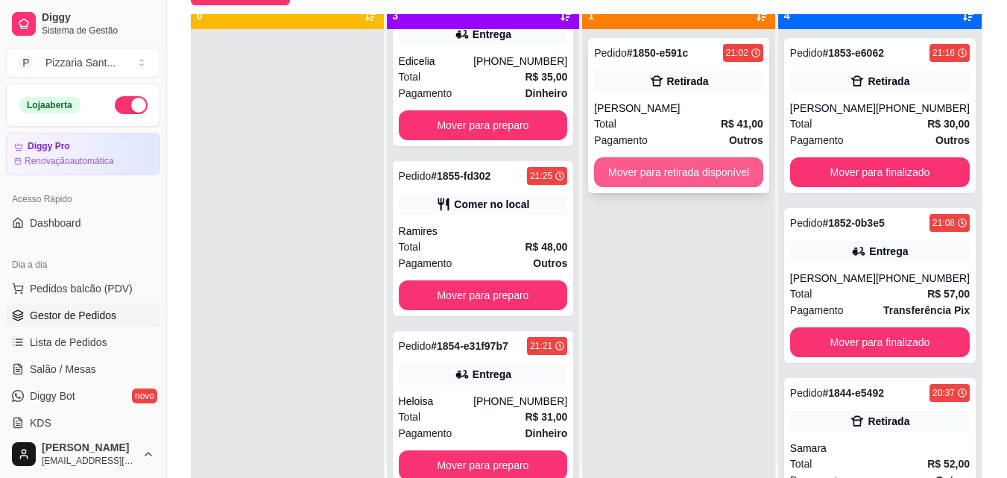
scroll to position [42, 0]
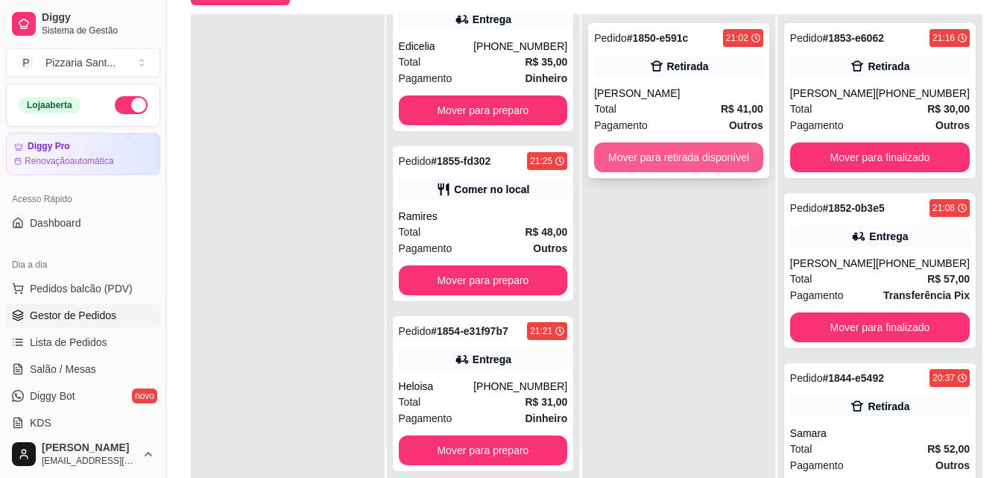
click at [693, 159] on button "Mover para retirada disponível" at bounding box center [678, 157] width 169 height 30
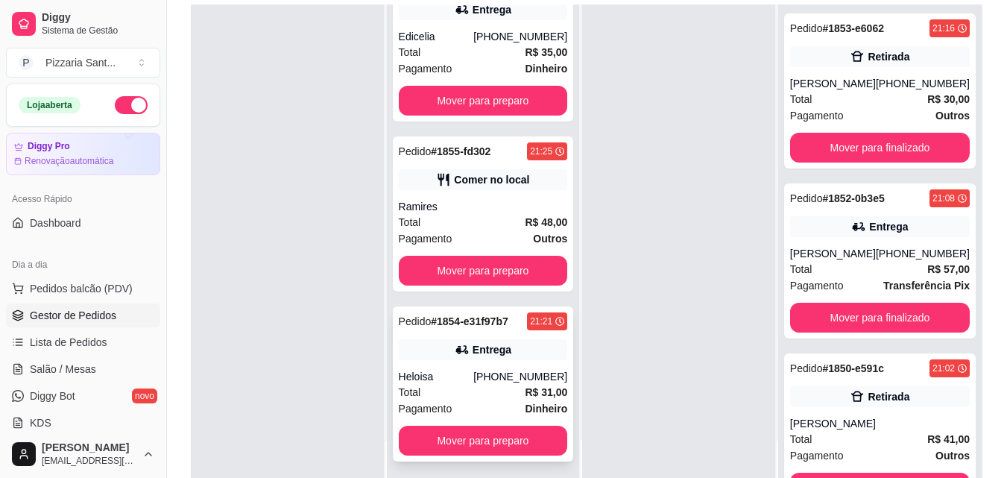
scroll to position [227, 0]
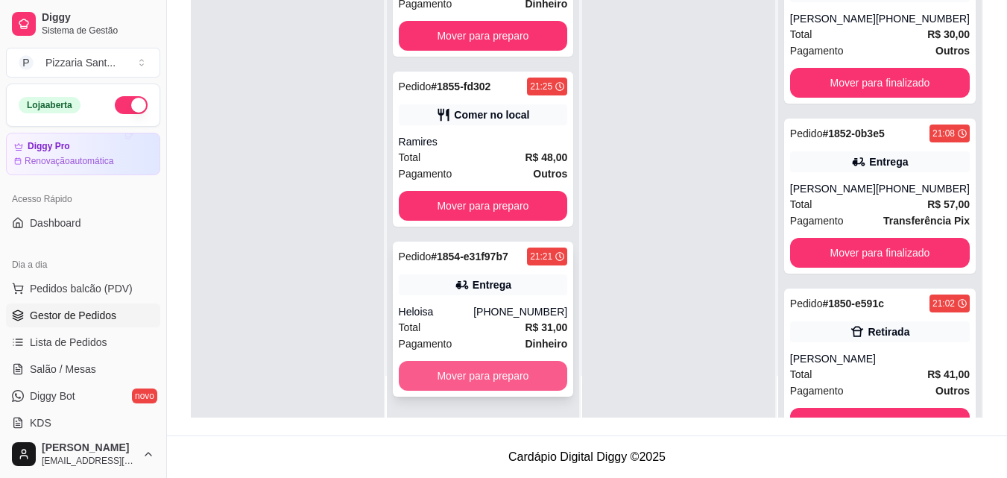
click at [500, 371] on button "Mover para preparo" at bounding box center [483, 376] width 169 height 30
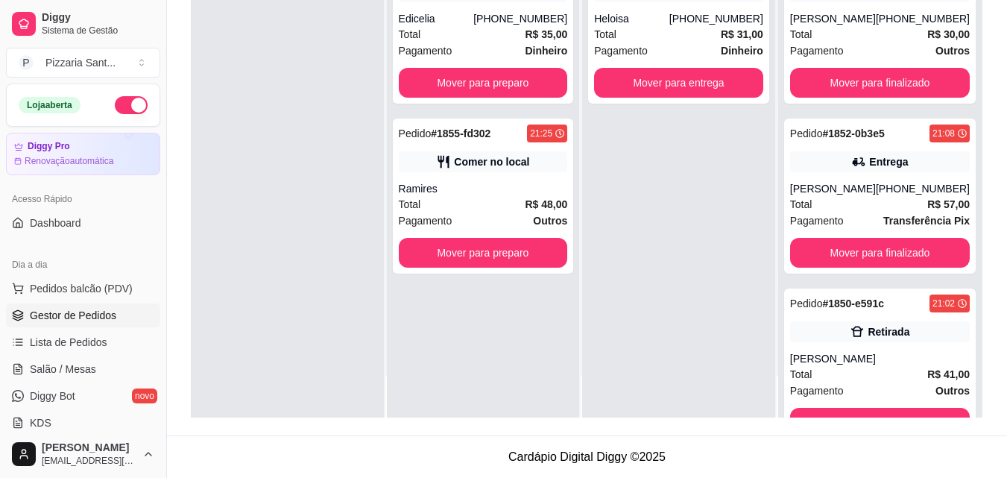
scroll to position [0, 0]
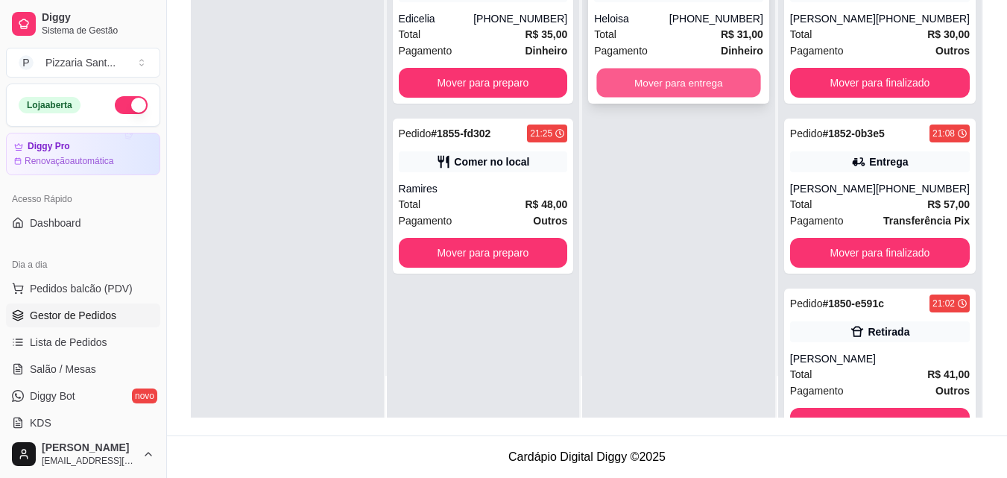
click at [691, 89] on button "Mover para entrega" at bounding box center [679, 83] width 164 height 29
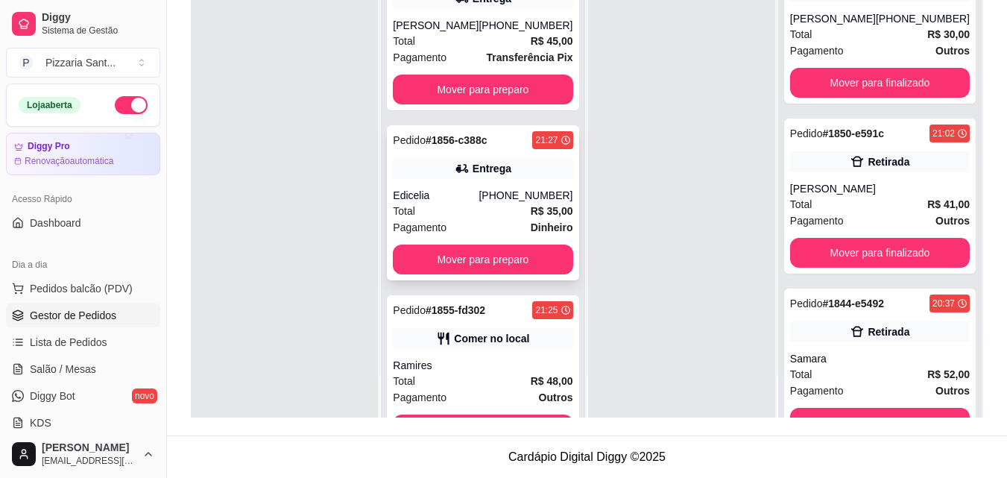
scroll to position [217, 0]
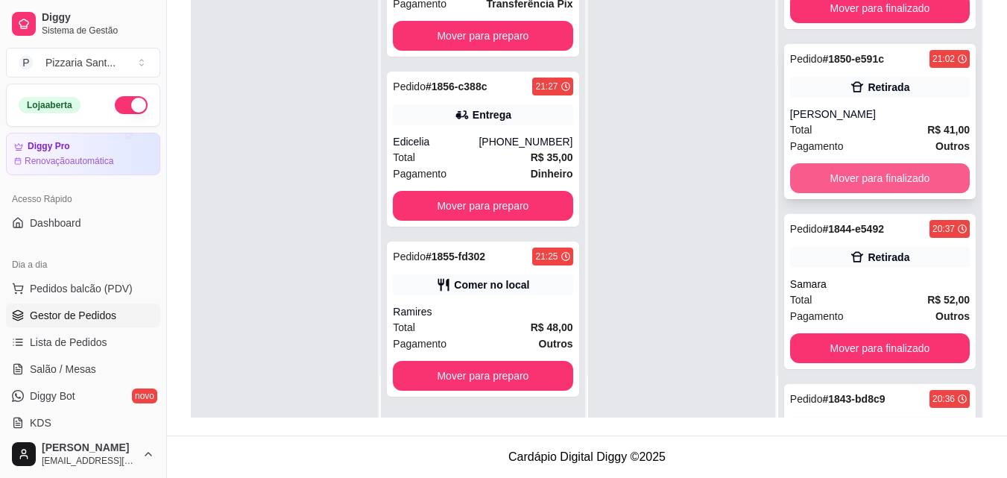
click at [821, 179] on button "Mover para finalizado" at bounding box center [880, 178] width 180 height 30
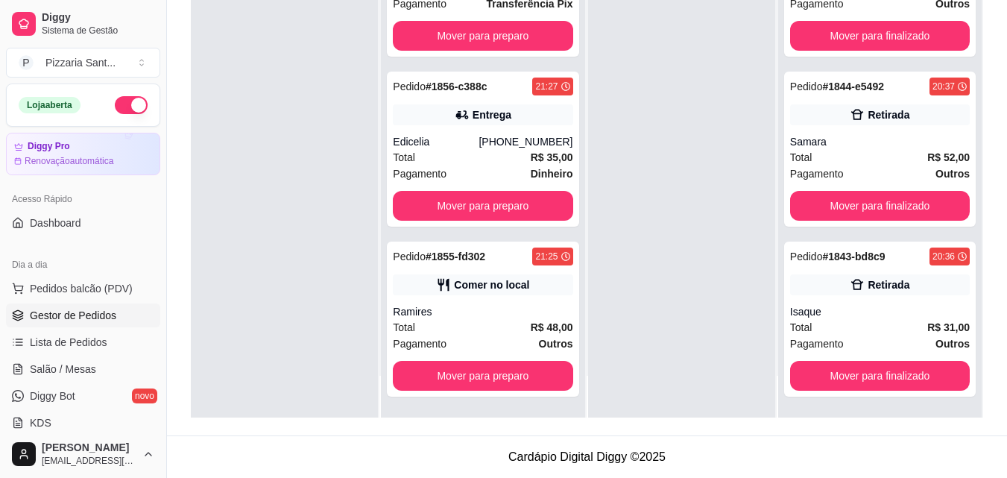
scroll to position [47, 0]
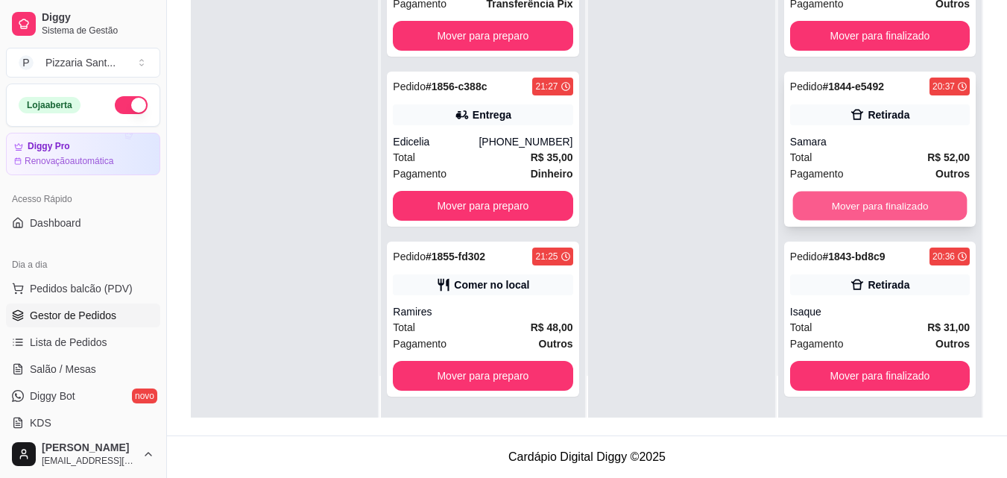
click at [799, 200] on button "Mover para finalizado" at bounding box center [880, 206] width 174 height 29
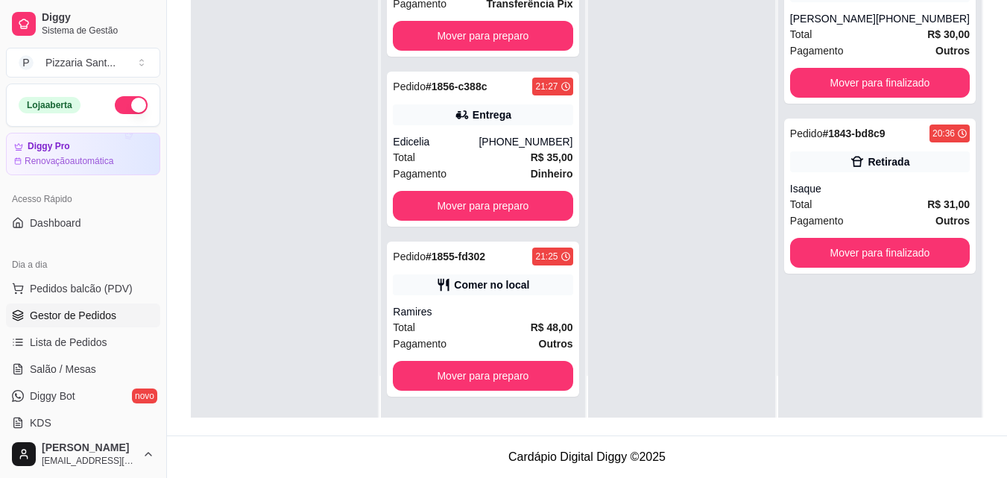
scroll to position [0, 0]
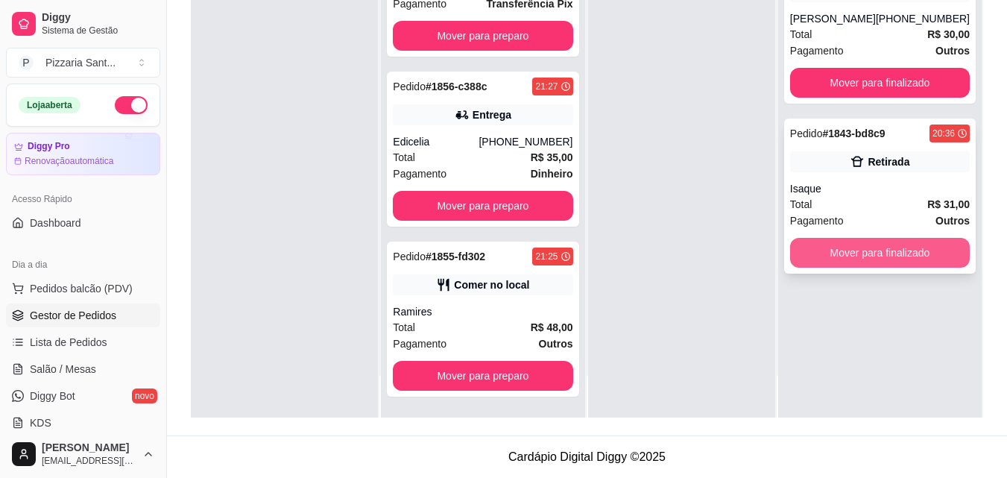
click at [798, 251] on button "Mover para finalizado" at bounding box center [880, 253] width 180 height 30
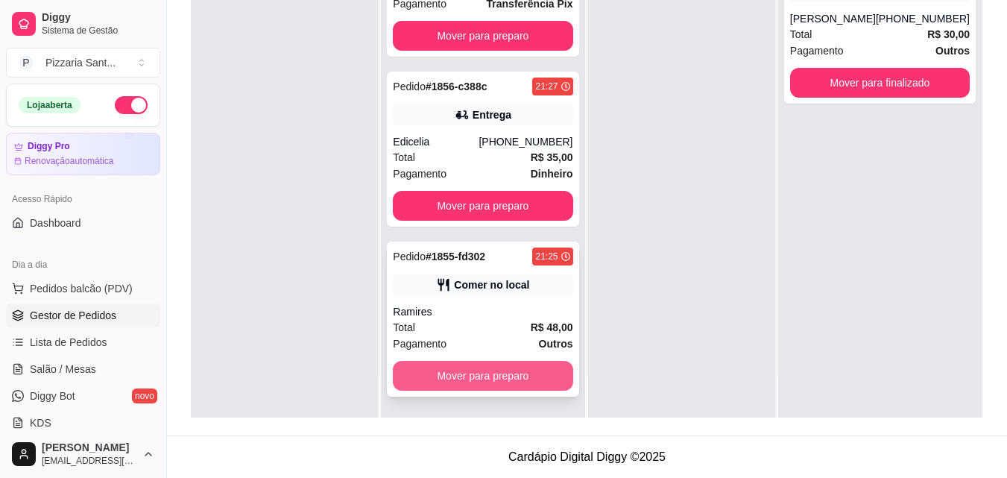
click at [512, 374] on button "Mover para preparo" at bounding box center [483, 376] width 180 height 30
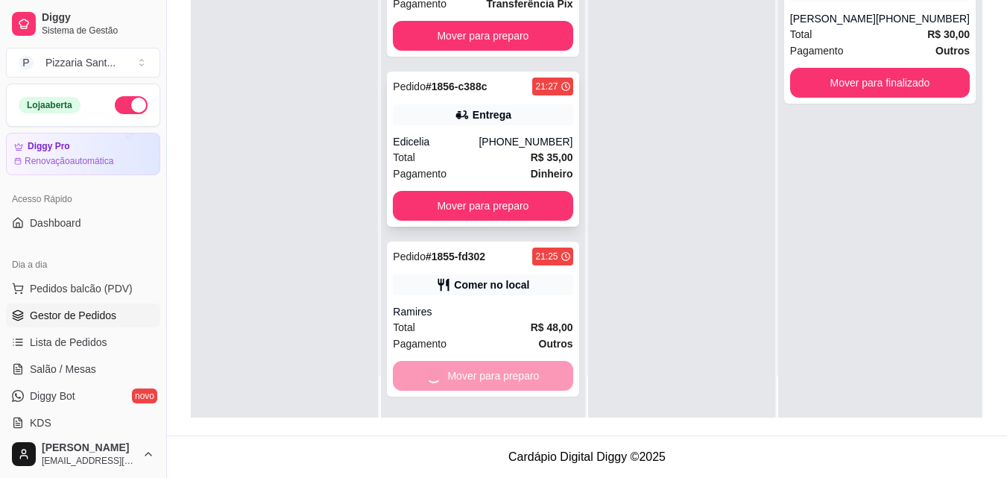
scroll to position [47, 0]
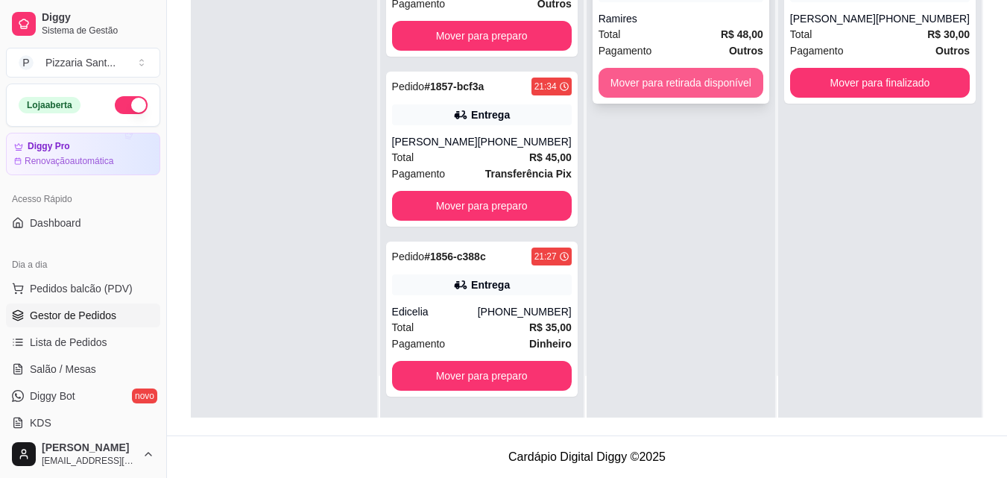
click at [718, 80] on button "Mover para retirada disponível" at bounding box center [681, 83] width 165 height 30
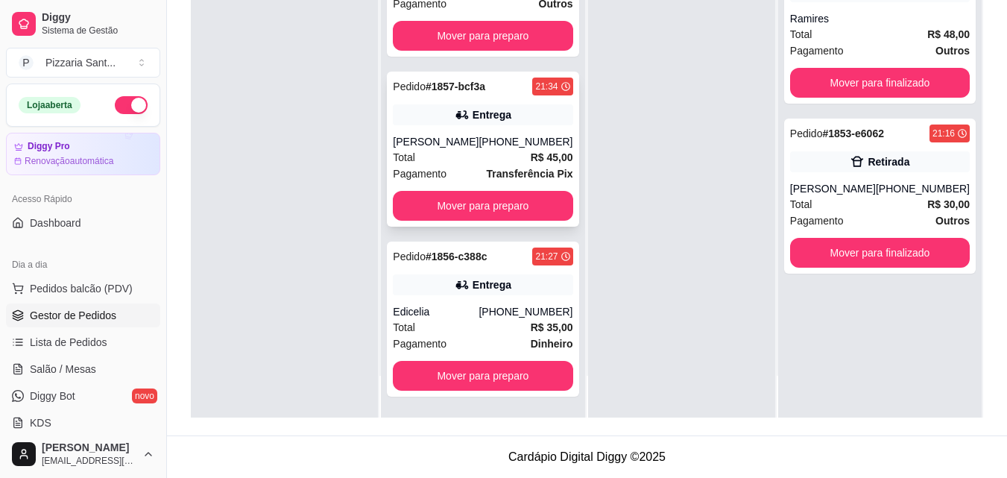
scroll to position [0, 0]
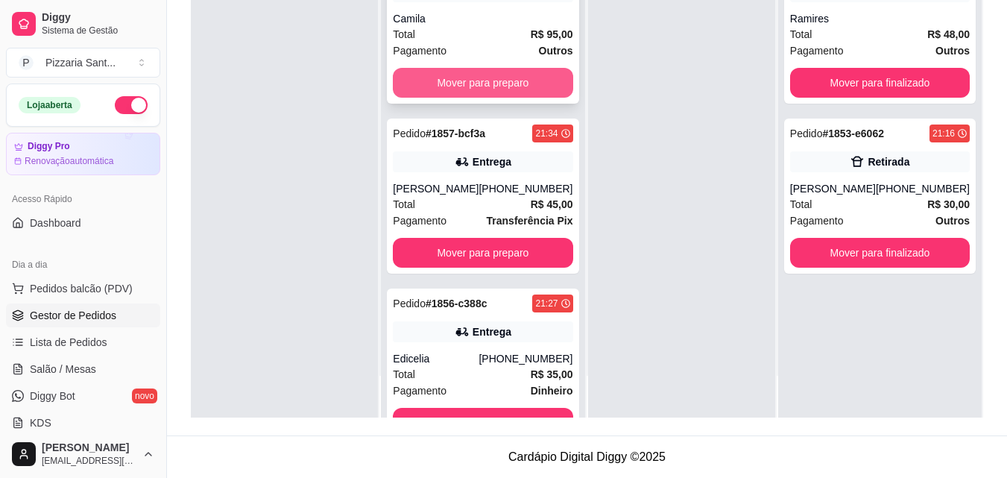
click at [478, 78] on button "Mover para preparo" at bounding box center [483, 83] width 180 height 30
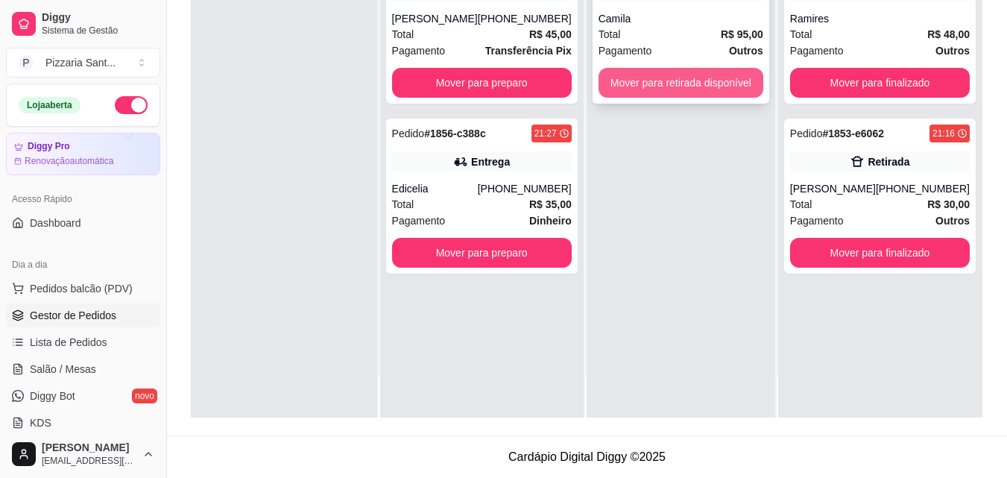
click at [634, 89] on button "Mover para retirada disponível" at bounding box center [681, 83] width 165 height 30
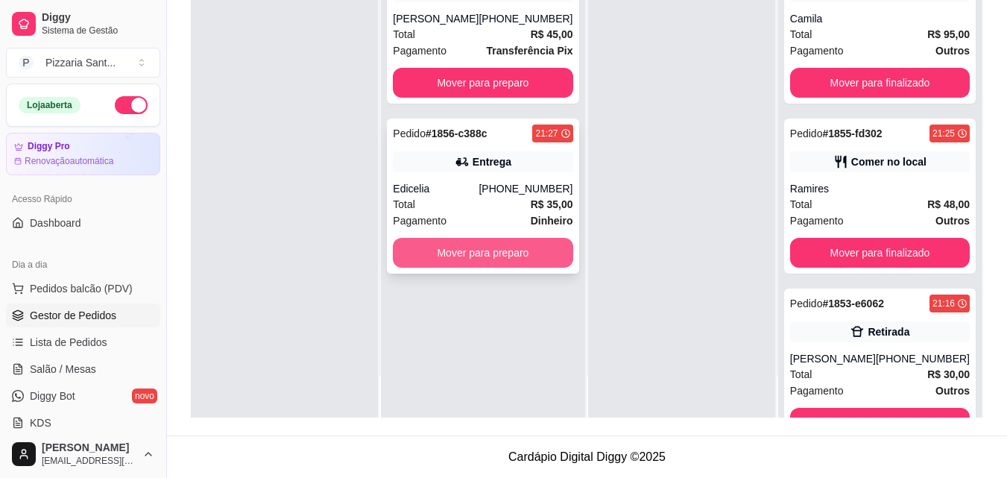
click at [463, 255] on button "Mover para preparo" at bounding box center [483, 253] width 180 height 30
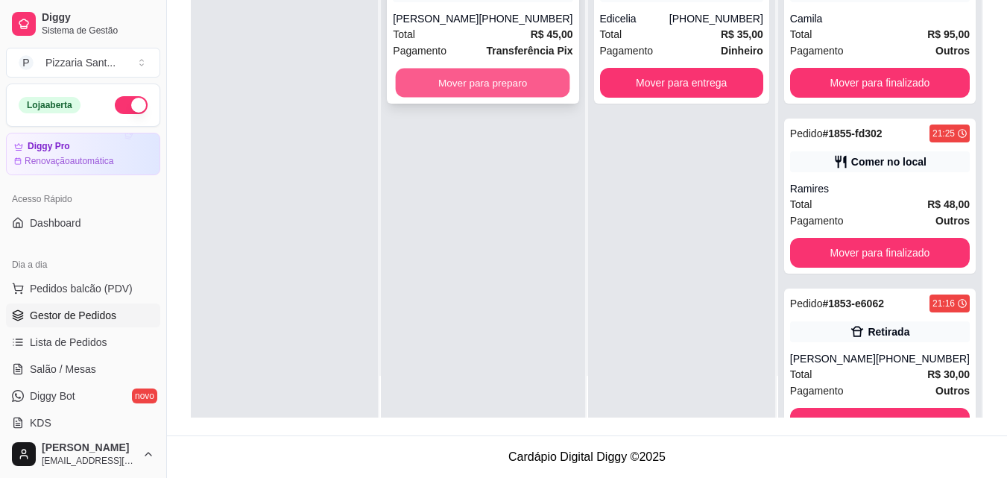
click at [471, 75] on button "Mover para preparo" at bounding box center [483, 83] width 174 height 29
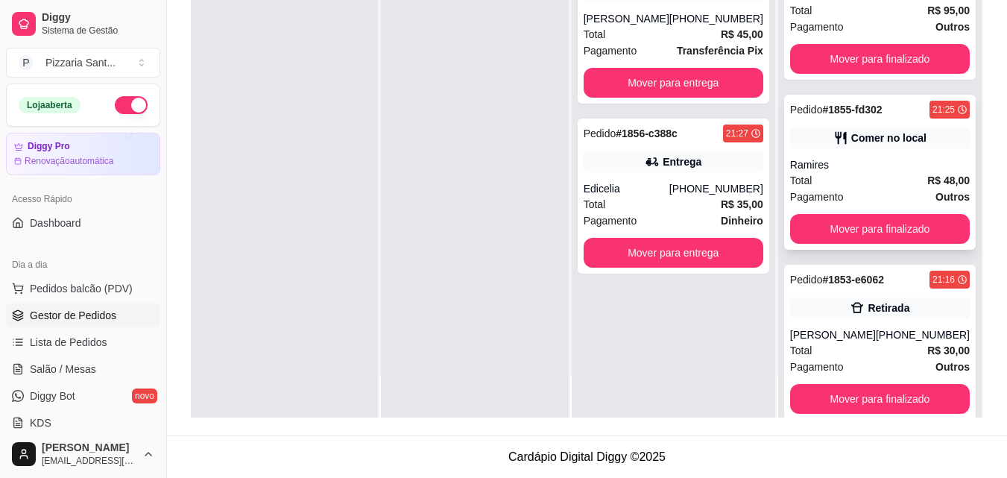
scroll to position [47, 0]
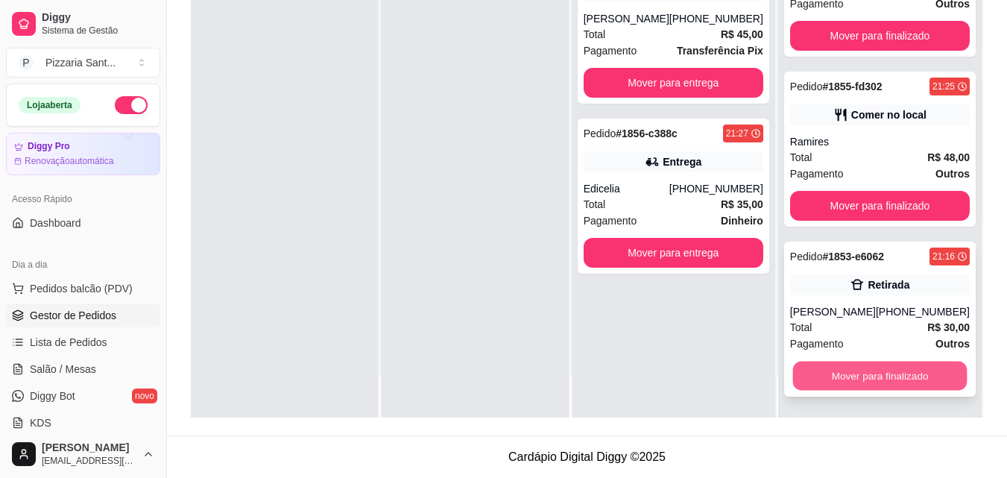
click at [854, 384] on button "Mover para finalizado" at bounding box center [880, 376] width 174 height 29
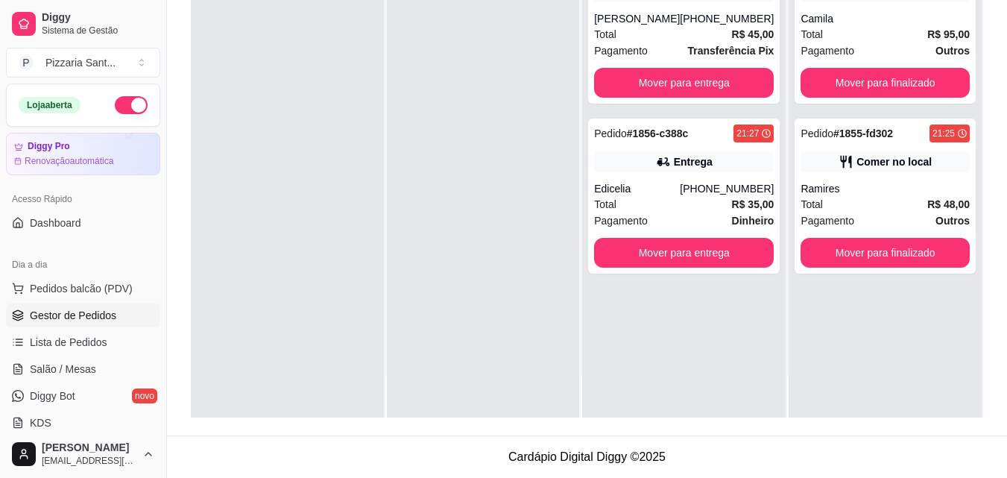
scroll to position [0, 0]
click at [107, 321] on span "Gestor de Pedidos" at bounding box center [73, 315] width 86 height 15
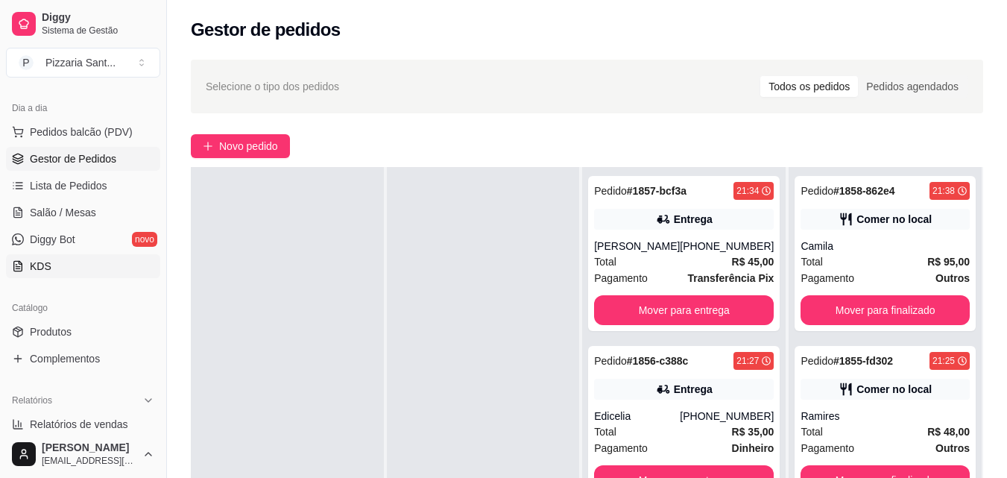
scroll to position [224, 0]
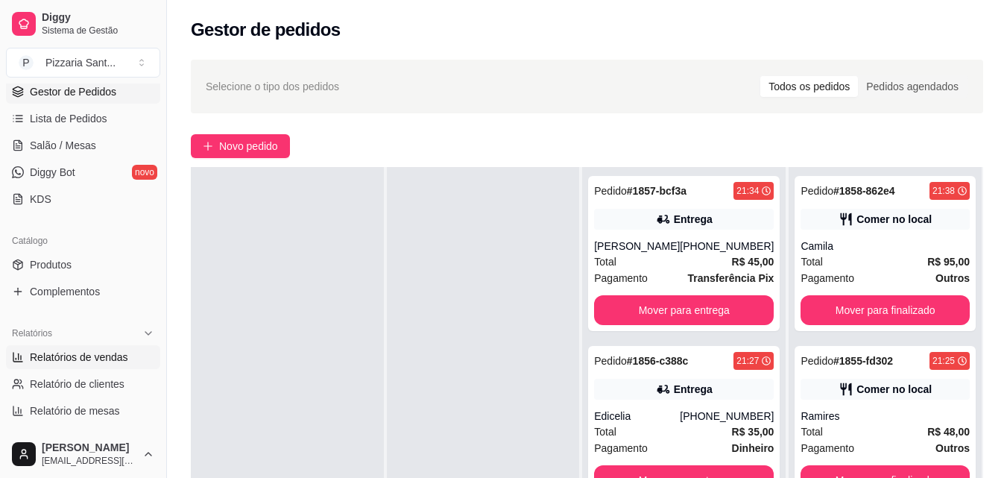
click at [110, 347] on link "Relatórios de vendas" at bounding box center [83, 357] width 154 height 24
select select "ALL"
select select "0"
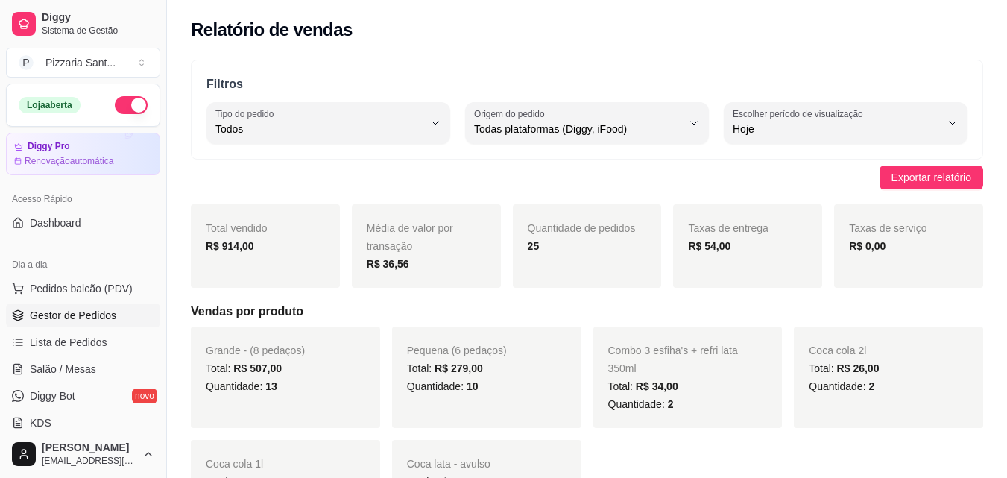
click at [106, 309] on span "Gestor de Pedidos" at bounding box center [73, 315] width 86 height 15
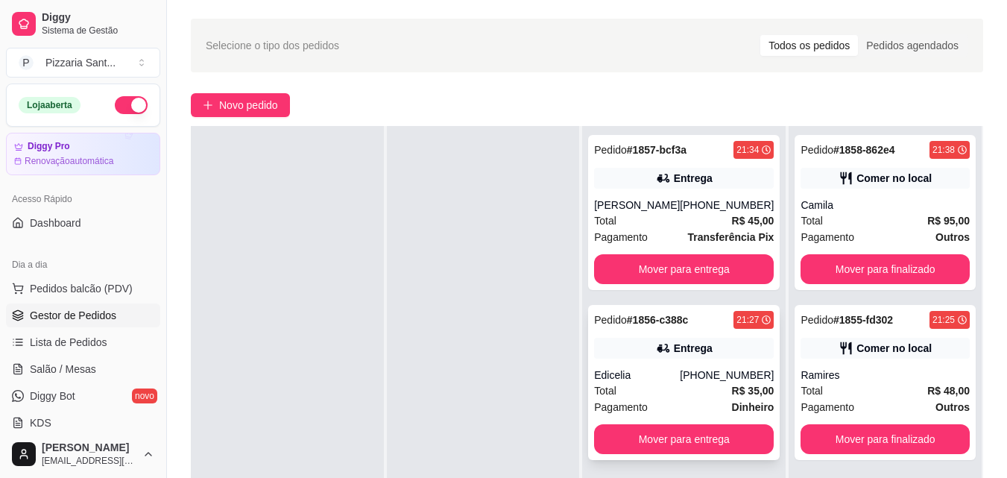
scroll to position [75, 0]
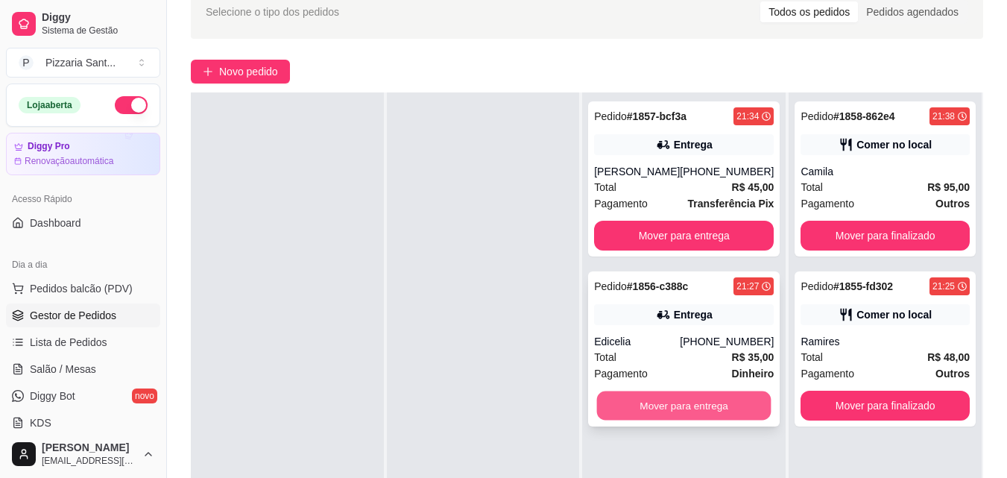
click at [706, 408] on button "Mover para entrega" at bounding box center [684, 405] width 174 height 29
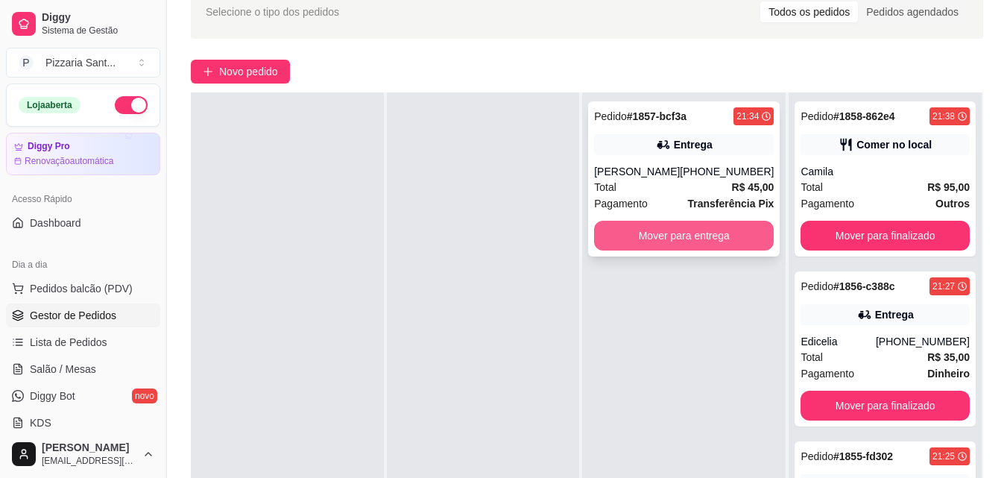
click at [617, 225] on button "Mover para entrega" at bounding box center [684, 236] width 180 height 30
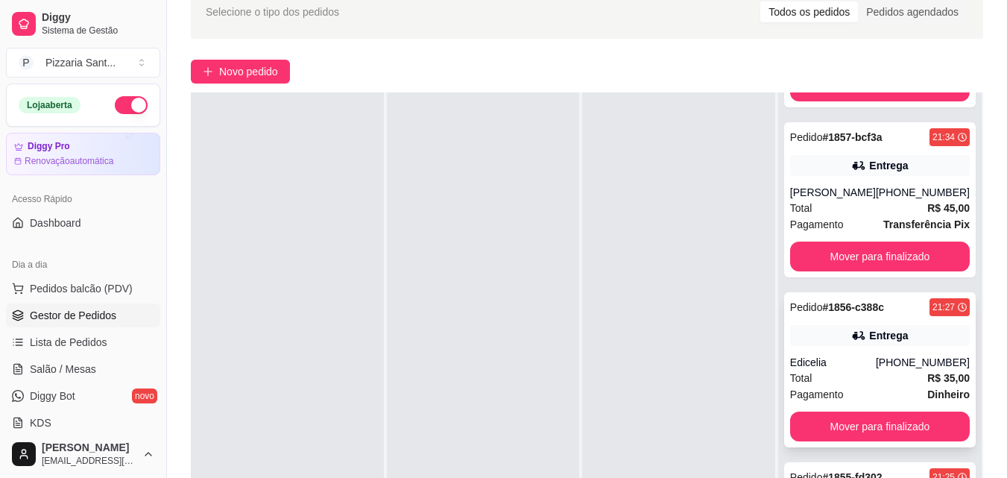
scroll to position [217, 0]
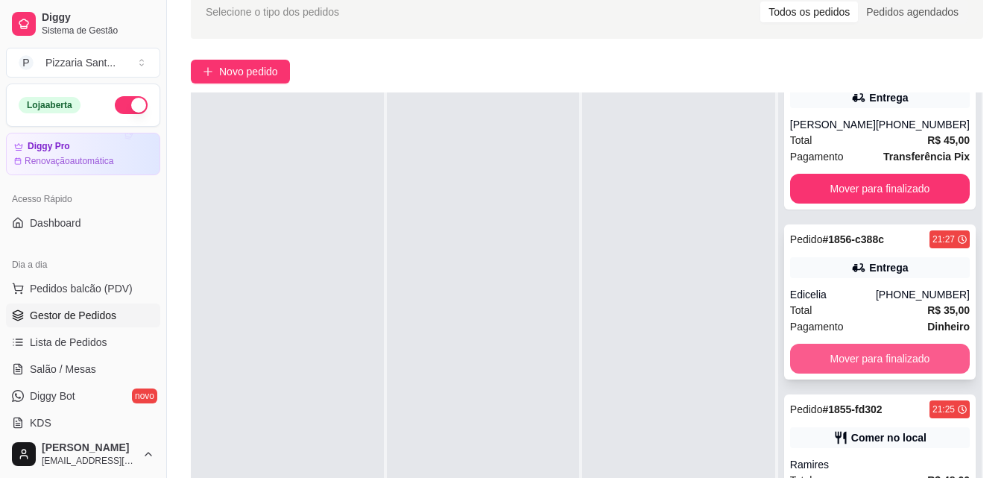
click at [904, 365] on button "Mover para finalizado" at bounding box center [880, 359] width 180 height 30
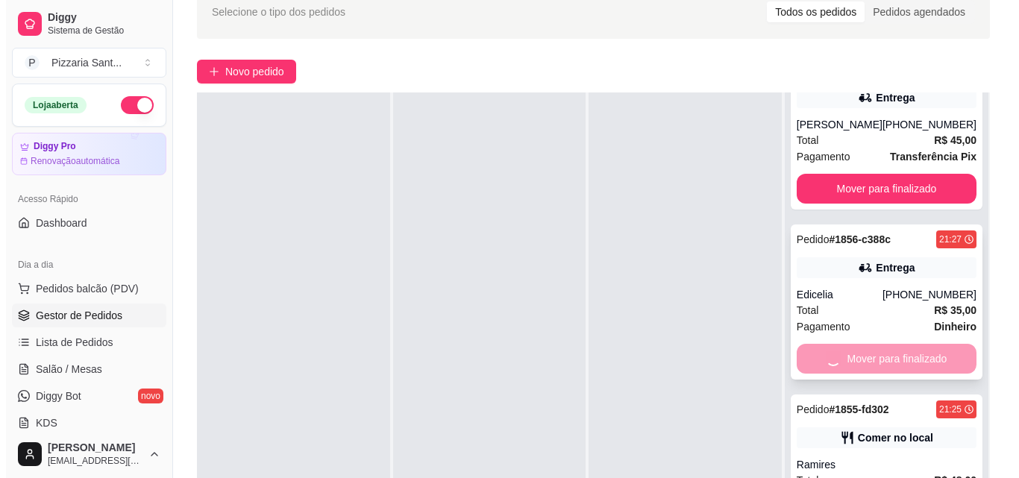
scroll to position [47, 0]
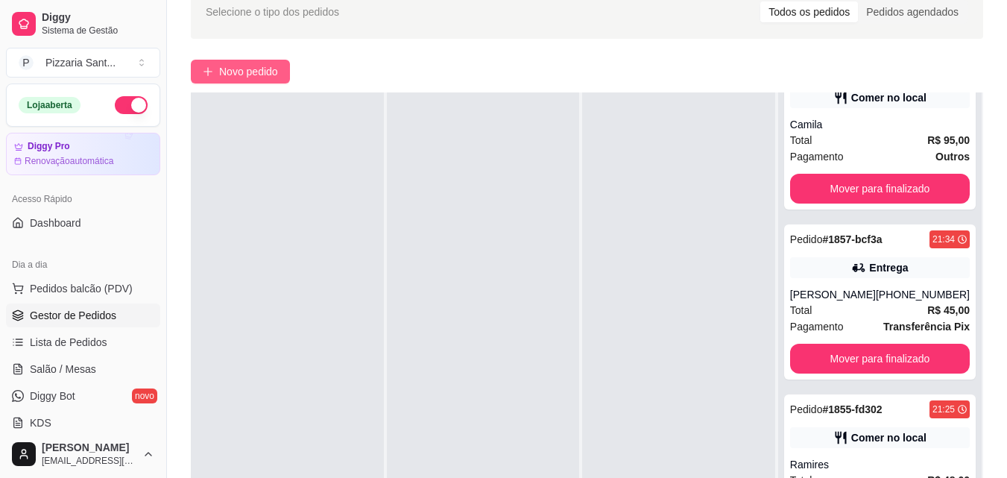
click at [224, 63] on button "Novo pedido" at bounding box center [240, 72] width 99 height 24
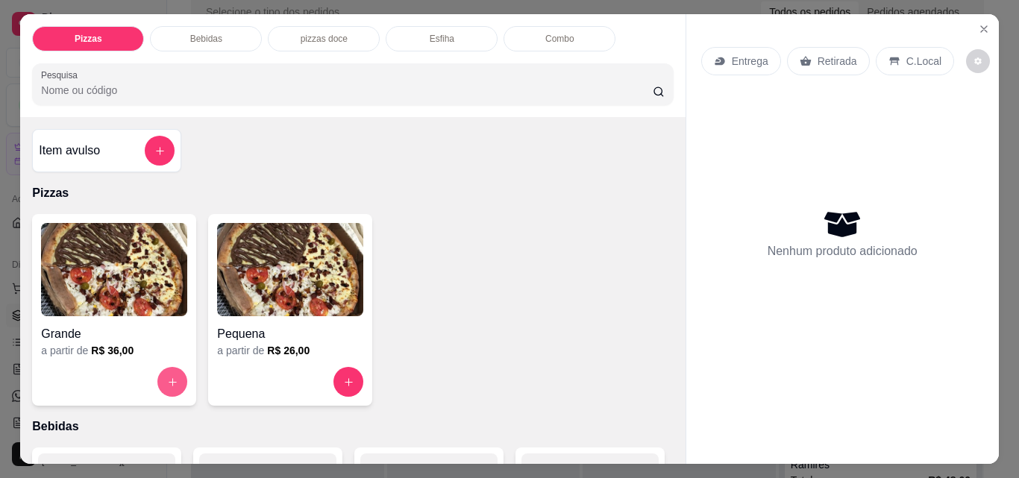
click at [167, 377] on icon "increase-product-quantity" at bounding box center [172, 382] width 11 height 11
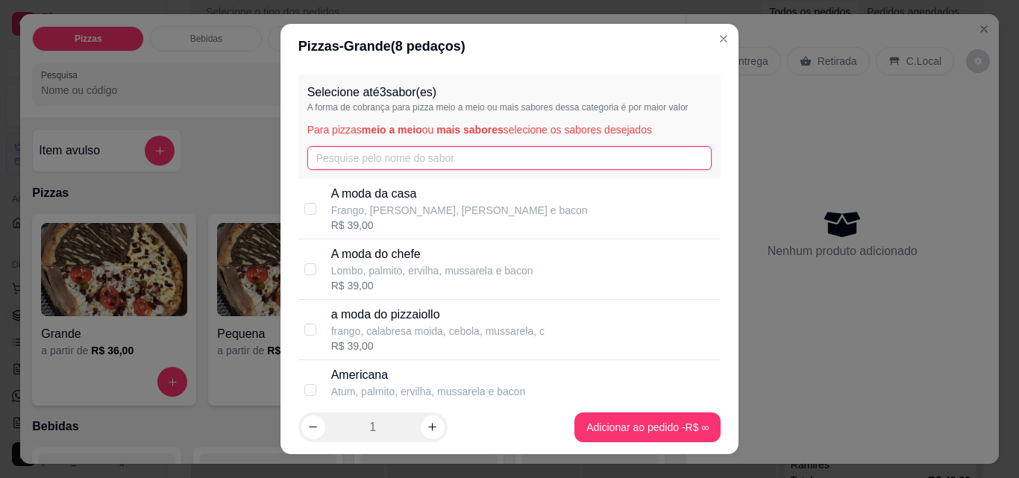
click at [360, 160] on input "text" at bounding box center [509, 158] width 405 height 24
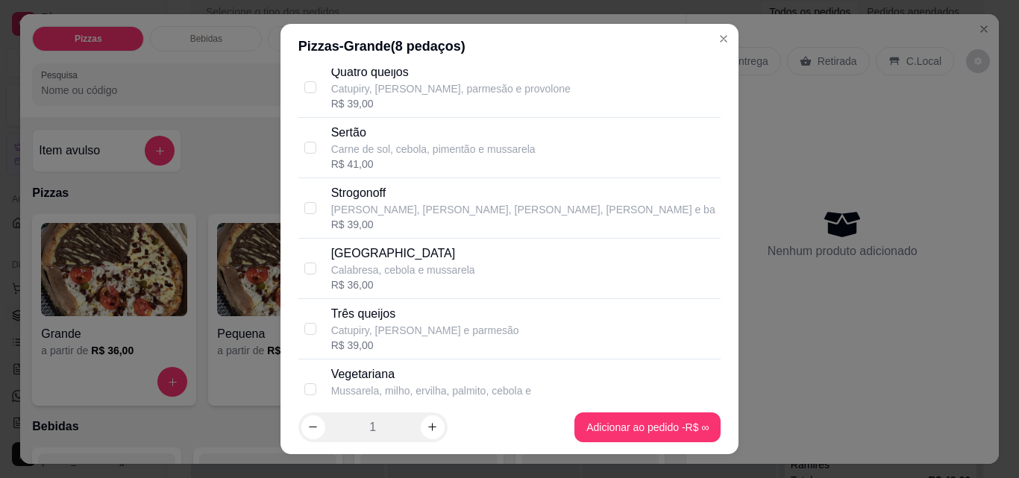
scroll to position [820, 0]
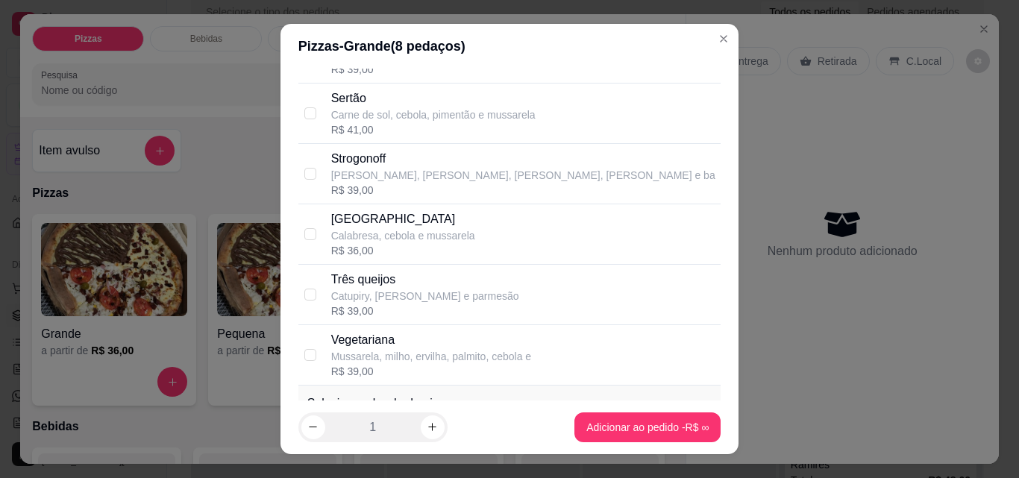
type input "t"
click at [407, 220] on p "[GEOGRAPHIC_DATA]" at bounding box center [403, 219] width 144 height 18
checkbox input "true"
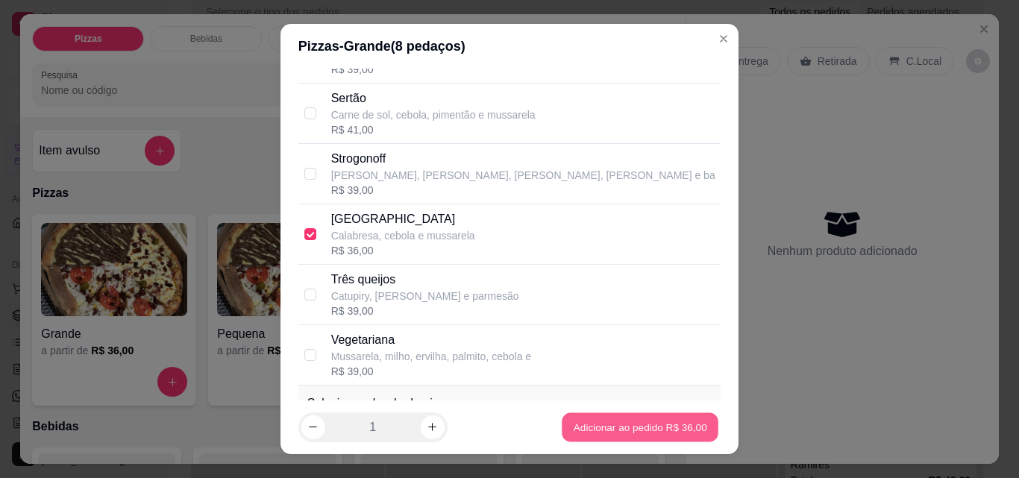
click at [592, 409] on footer "1 Adicionar ao pedido R$ 36,00" at bounding box center [509, 427] width 459 height 54
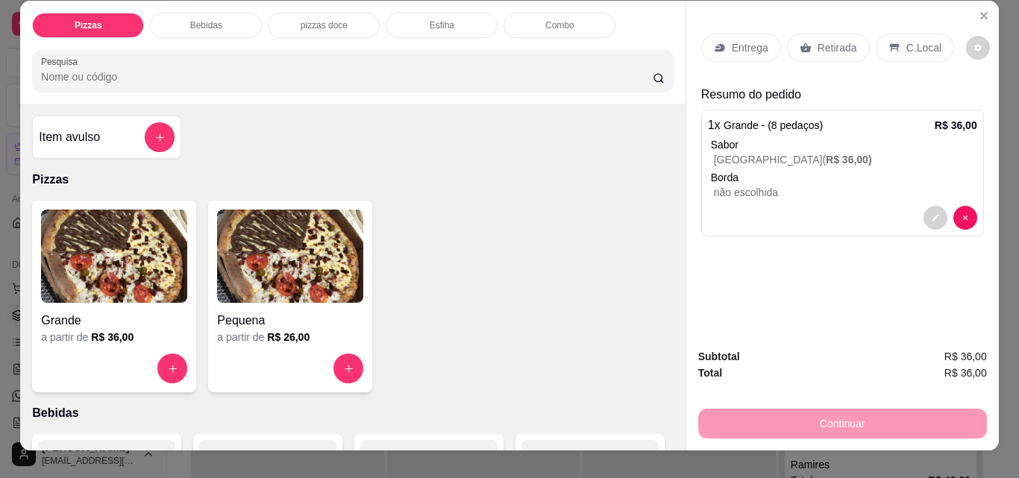
scroll to position [0, 0]
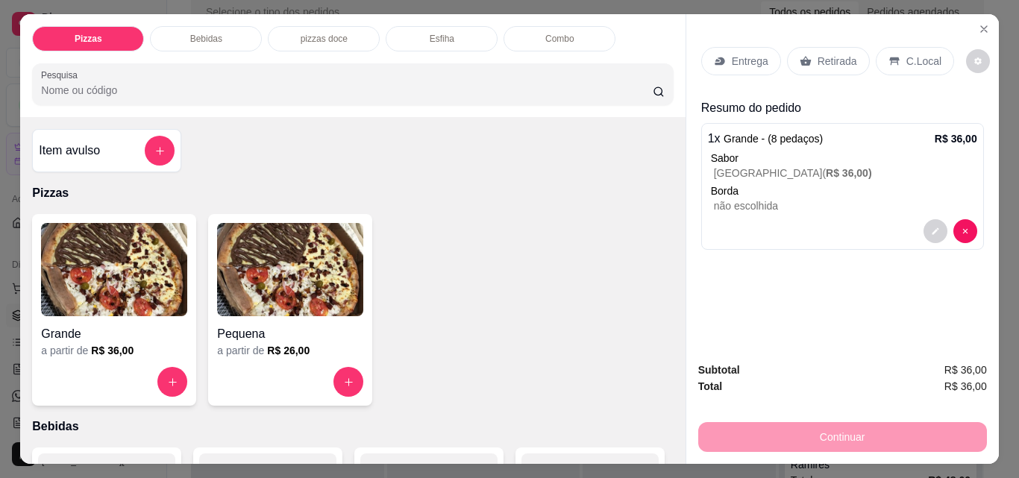
click at [73, 293] on img at bounding box center [114, 269] width 146 height 93
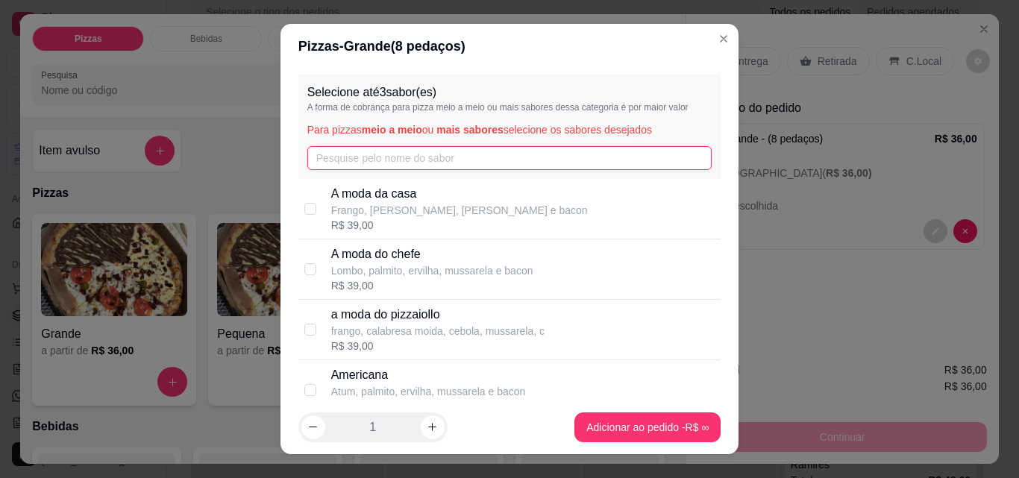
click at [432, 149] on input "text" at bounding box center [509, 158] width 405 height 24
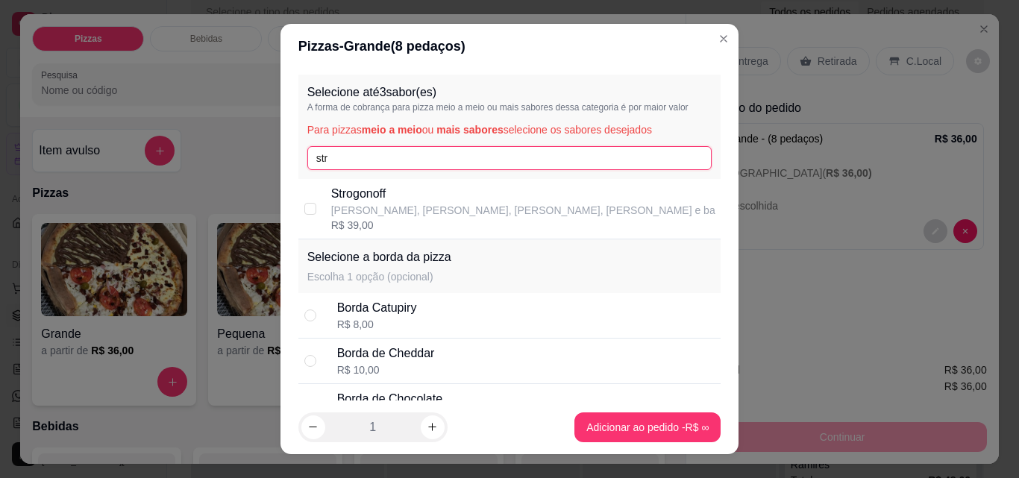
type input "str"
click at [453, 198] on p "Strogonoff" at bounding box center [523, 194] width 384 height 18
checkbox input "true"
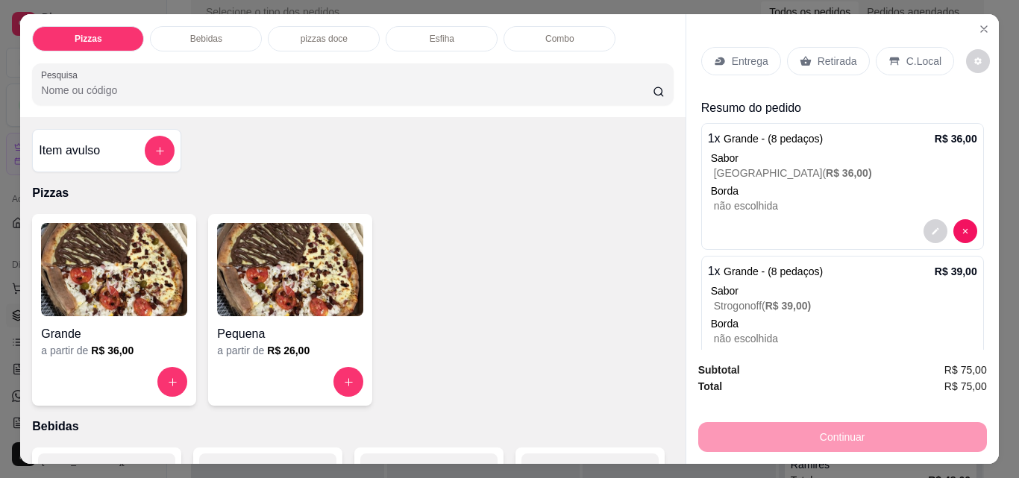
click at [749, 57] on p "Entrega" at bounding box center [750, 61] width 37 height 15
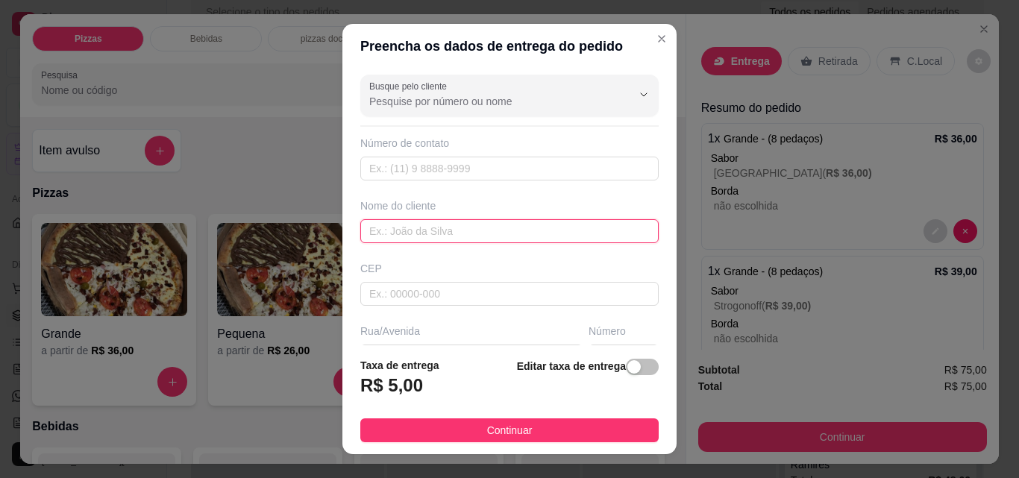
click at [518, 234] on input "text" at bounding box center [509, 231] width 298 height 24
type input "edizangelo"
click at [528, 161] on div "Número de contato" at bounding box center [509, 158] width 298 height 45
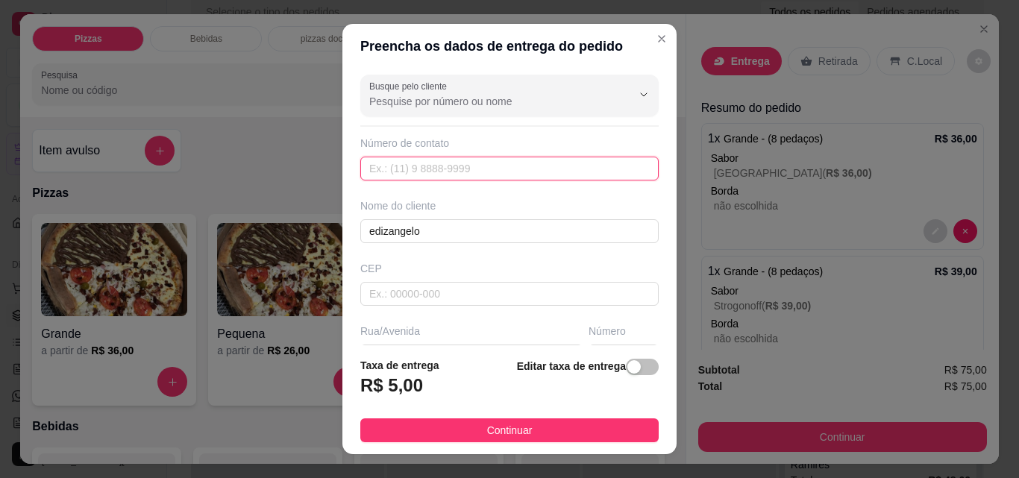
click at [528, 169] on input "text" at bounding box center [509, 169] width 298 height 24
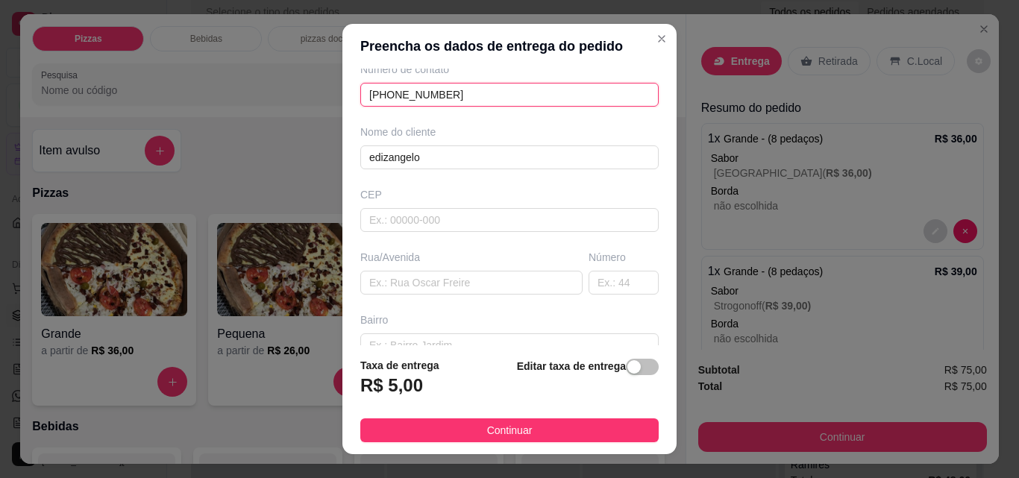
scroll to position [75, 0]
type input "[PHONE_NUMBER]"
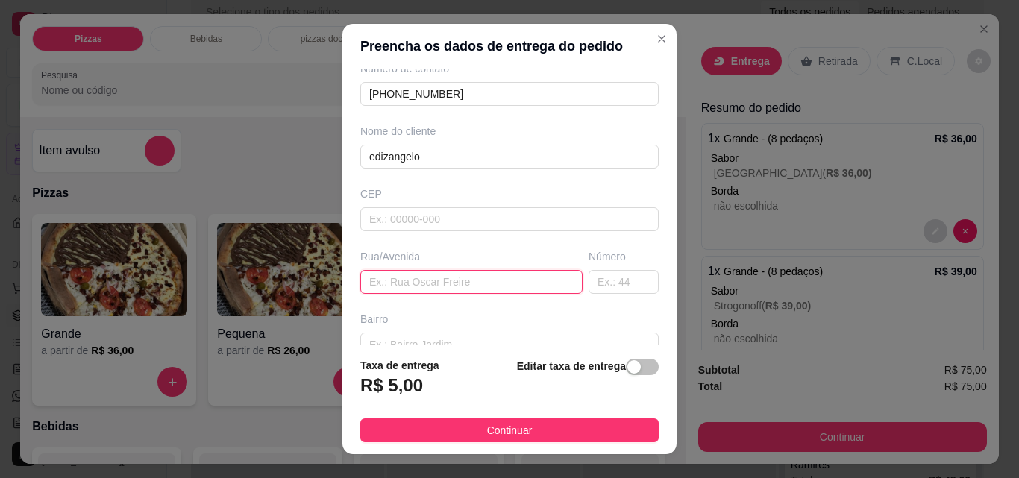
click at [507, 283] on input "text" at bounding box center [471, 282] width 222 height 24
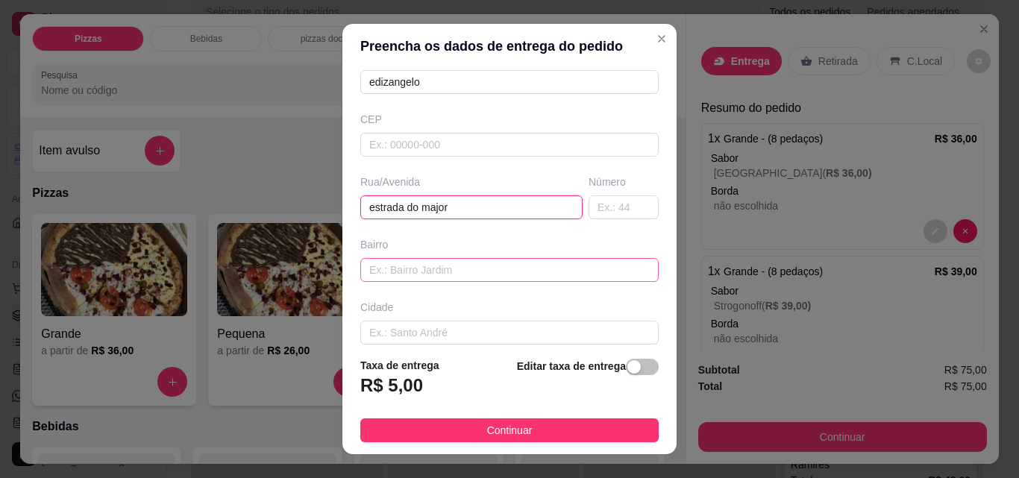
type input "estrada do major"
click at [453, 270] on input "text" at bounding box center [509, 270] width 298 height 24
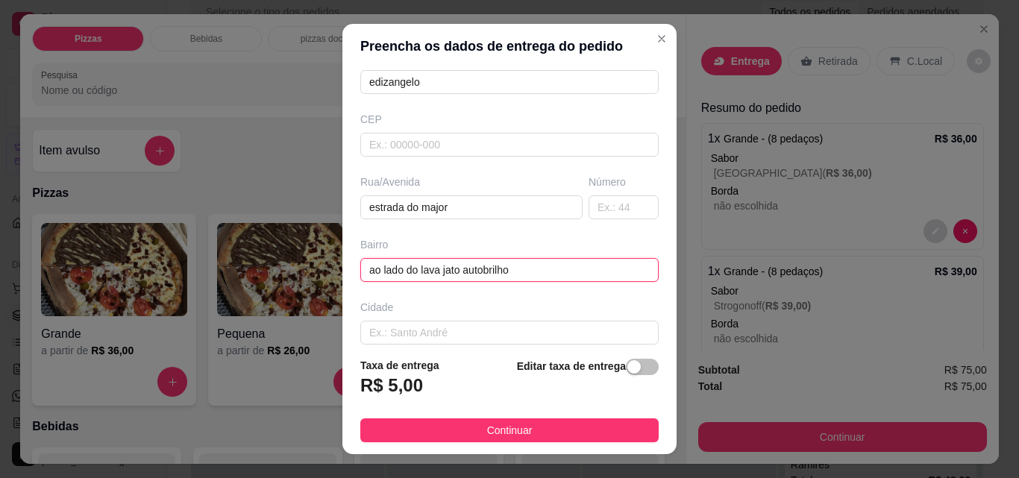
scroll to position [226, 0]
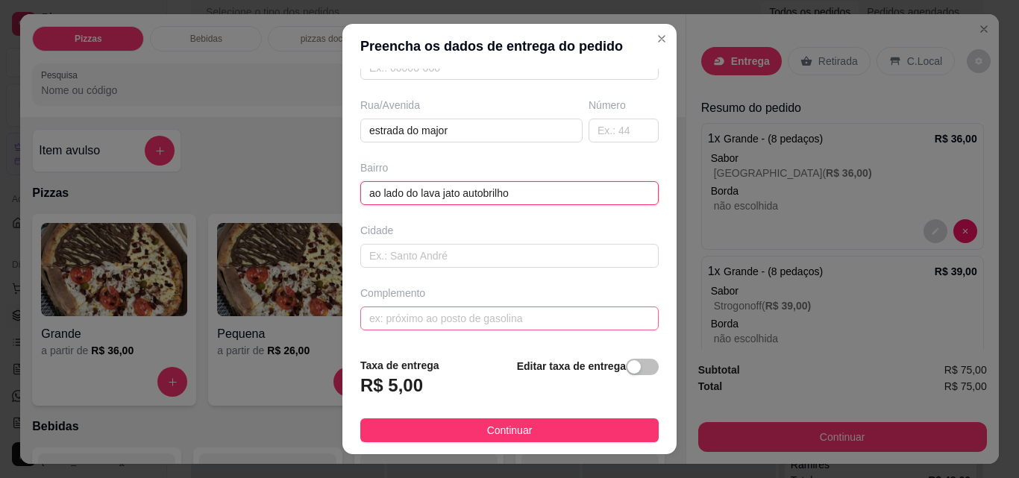
type input "ao lado do lava jato autobrilho"
click at [485, 318] on input "text" at bounding box center [509, 318] width 298 height 24
type input "ao lado do lava jato auto brilho"
click at [531, 194] on input "ao lado do lava jato autobrilho" at bounding box center [509, 193] width 298 height 24
type input "a"
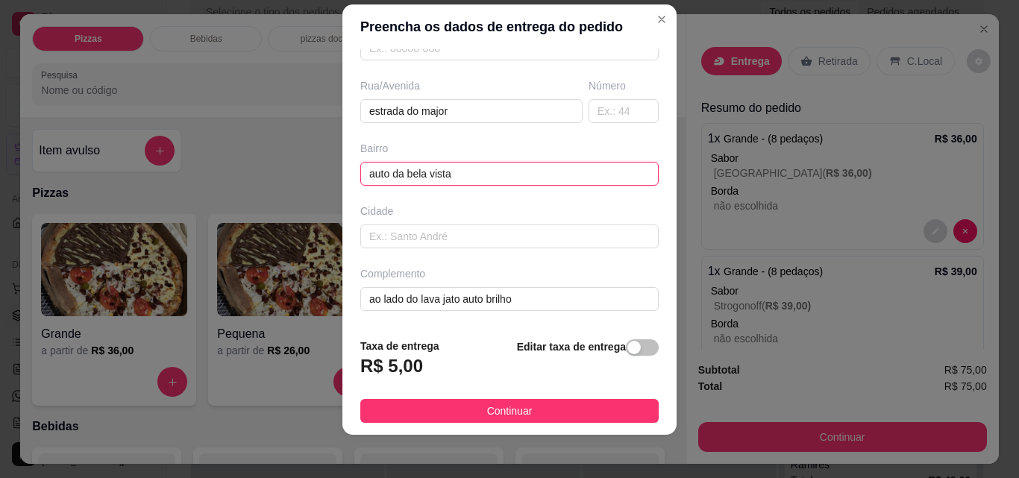
scroll to position [24, 0]
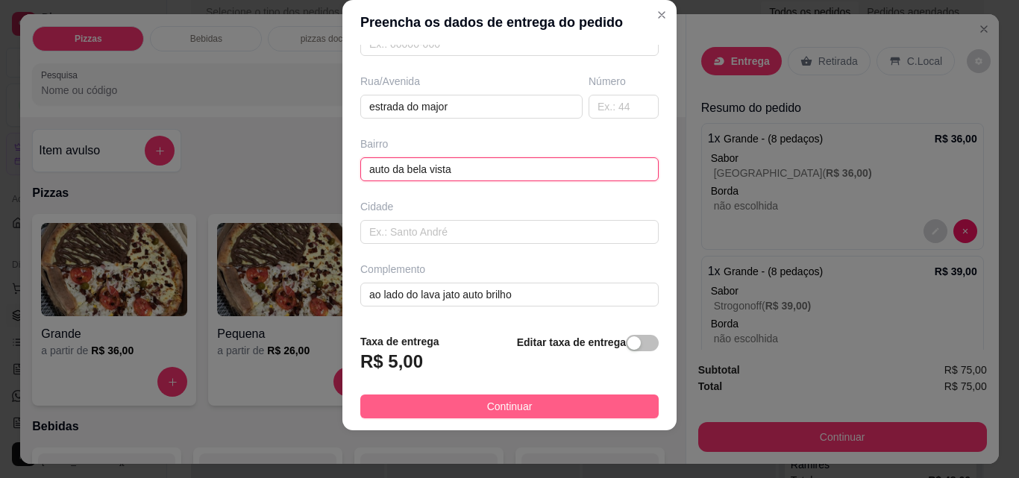
type input "auto da bela vista"
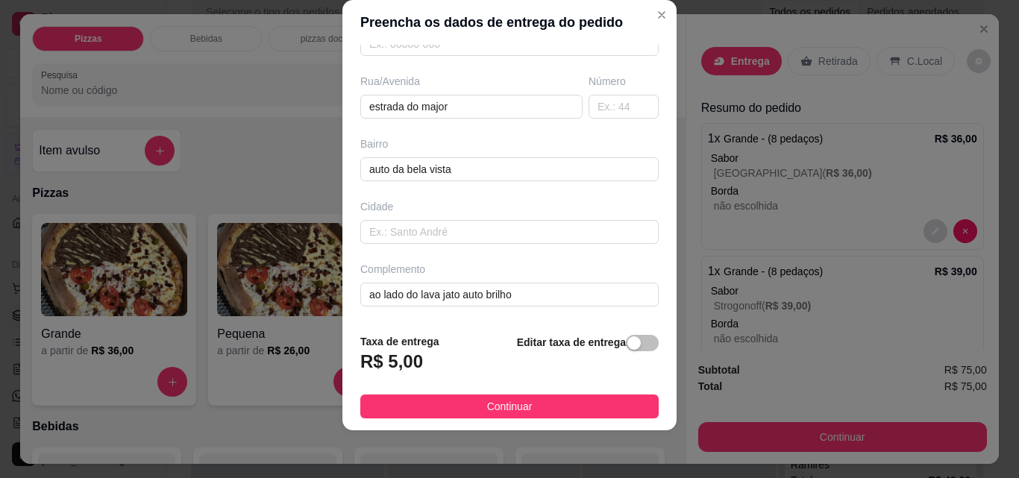
click at [592, 406] on button "Continuar" at bounding box center [509, 406] width 298 height 24
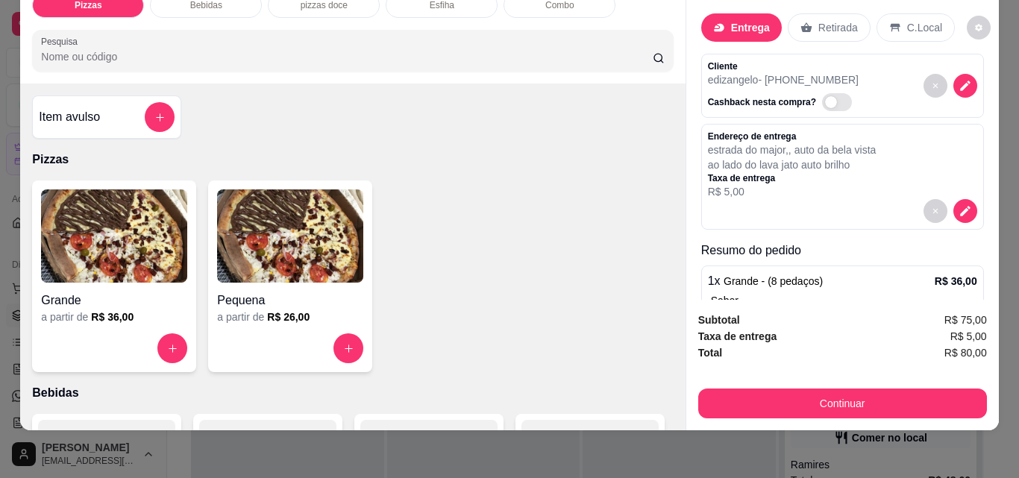
scroll to position [0, 0]
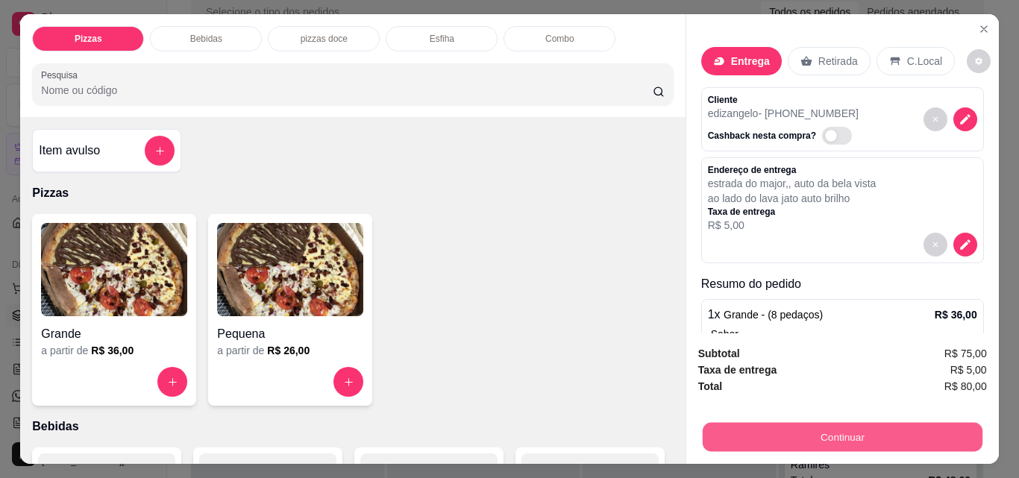
click at [895, 428] on button "Continuar" at bounding box center [842, 436] width 280 height 29
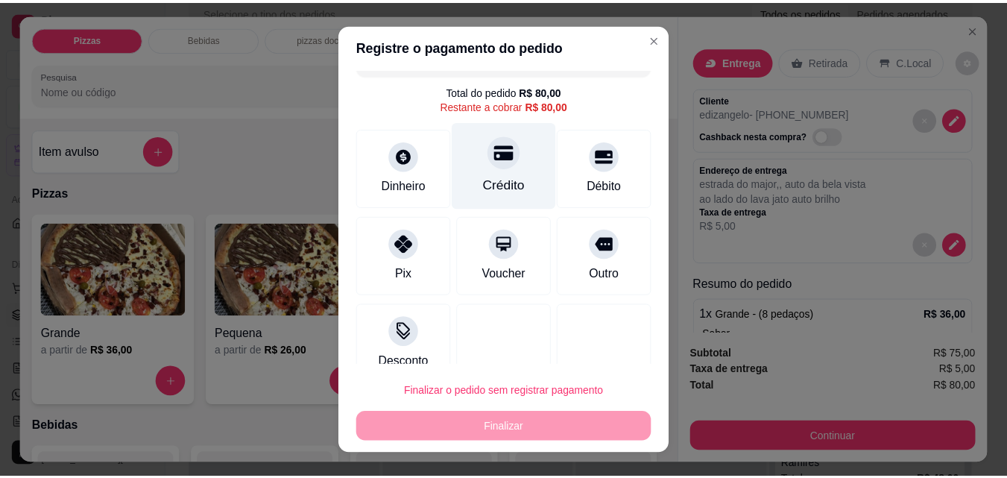
scroll to position [54, 0]
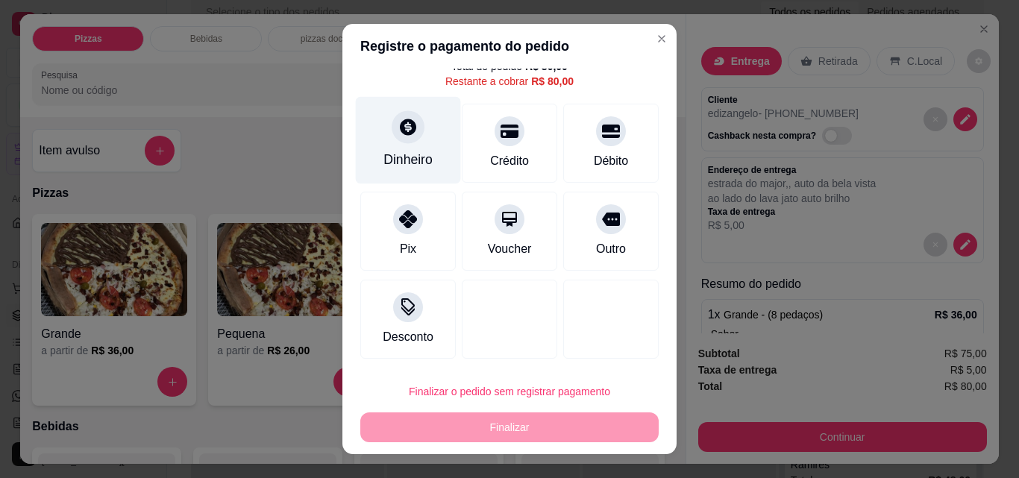
click at [399, 148] on div "Dinheiro" at bounding box center [408, 140] width 105 height 87
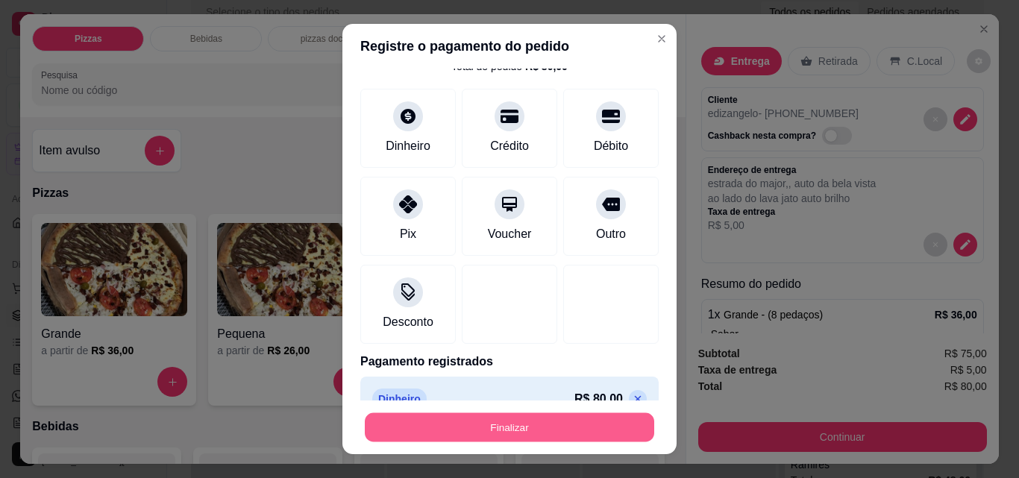
click at [547, 426] on button "Finalizar" at bounding box center [509, 427] width 289 height 29
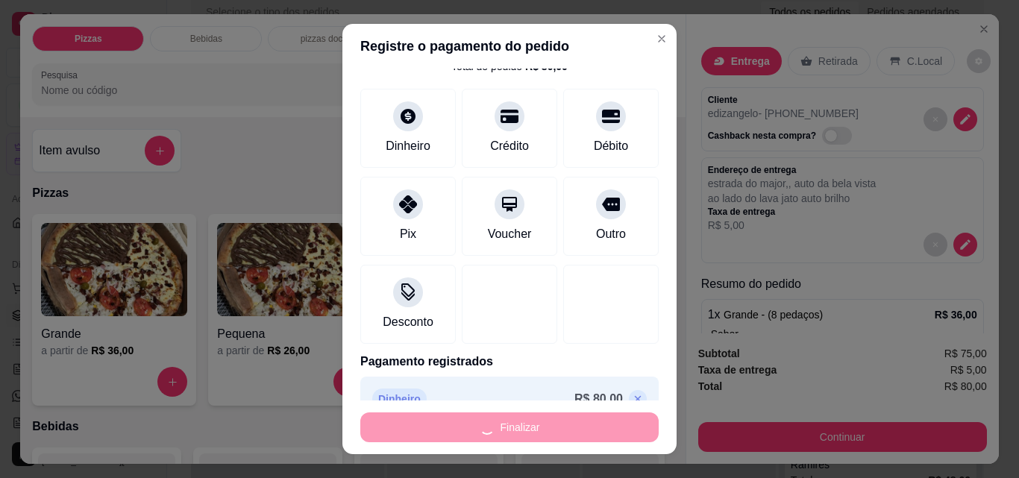
type input "-R$ 80,00"
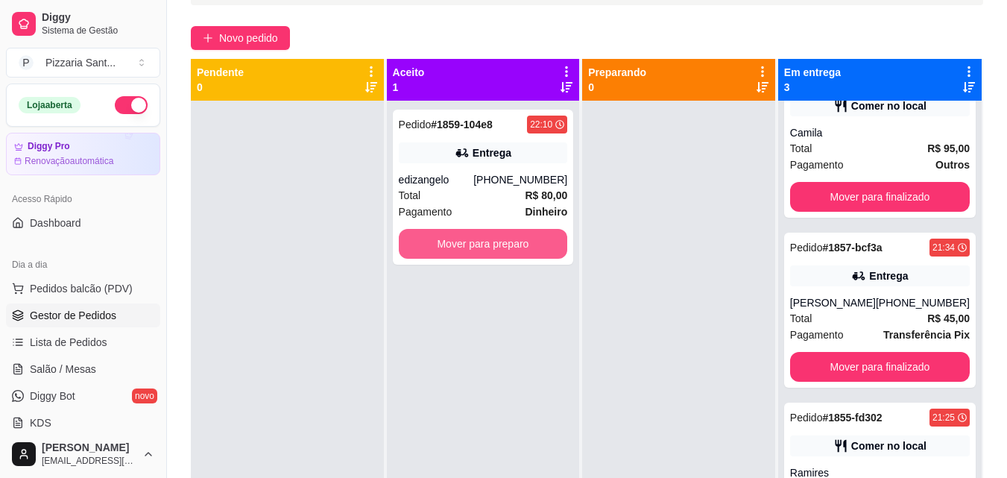
scroll to position [75, 0]
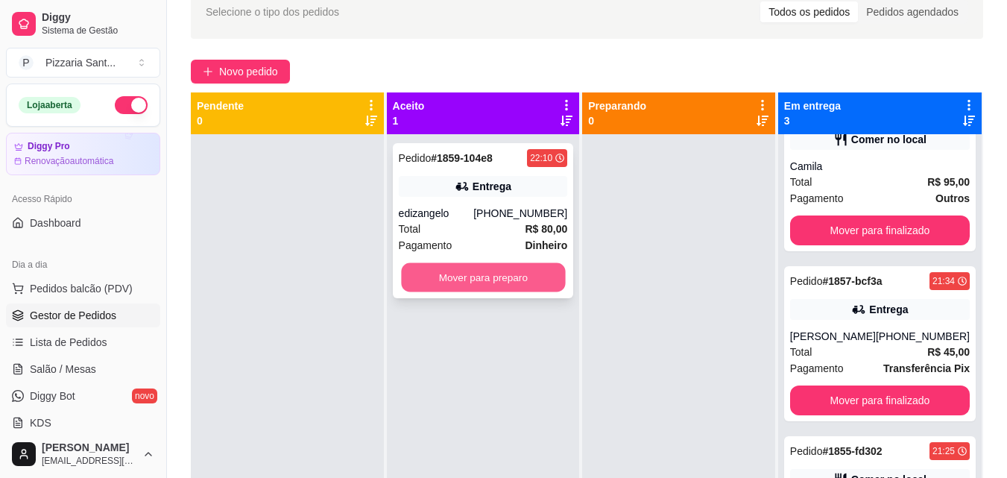
click at [509, 277] on button "Mover para preparo" at bounding box center [483, 277] width 164 height 29
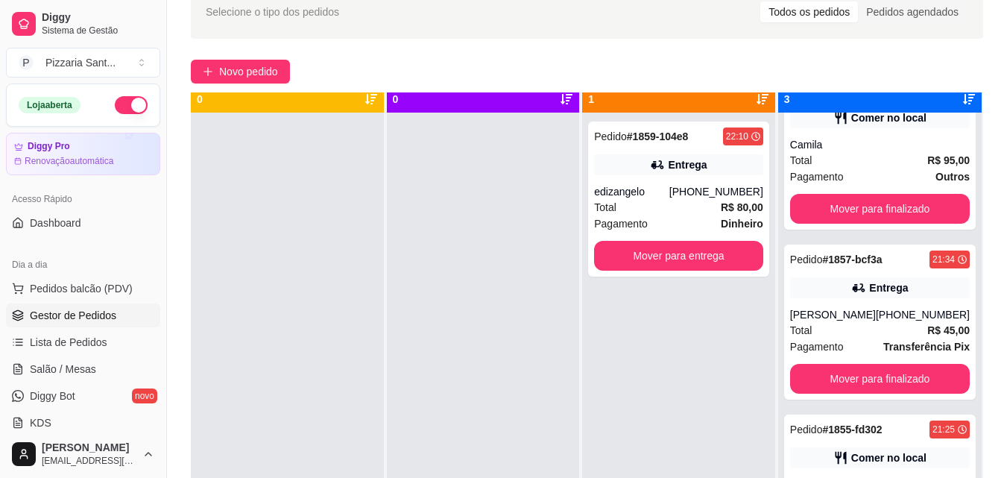
scroll to position [42, 0]
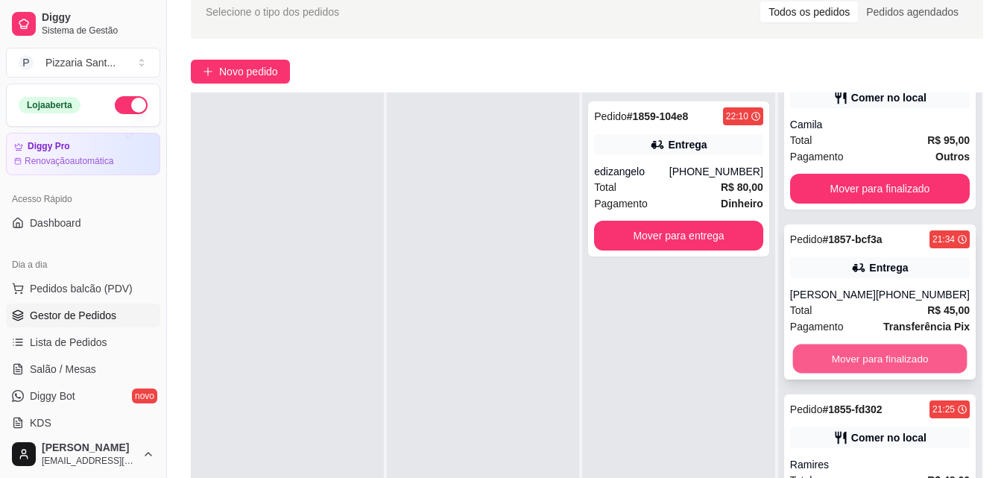
click at [863, 359] on button "Mover para finalizado" at bounding box center [880, 359] width 174 height 29
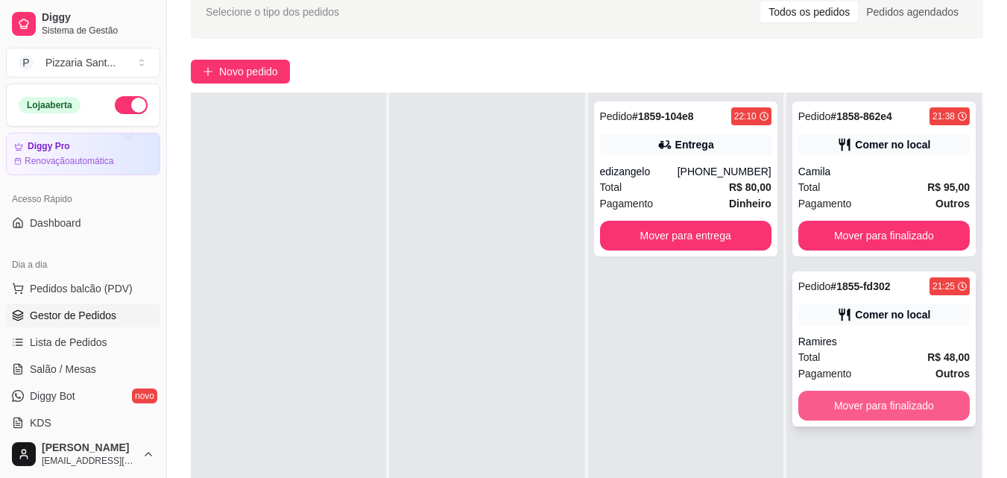
click at [843, 402] on button "Mover para finalizado" at bounding box center [885, 406] width 172 height 30
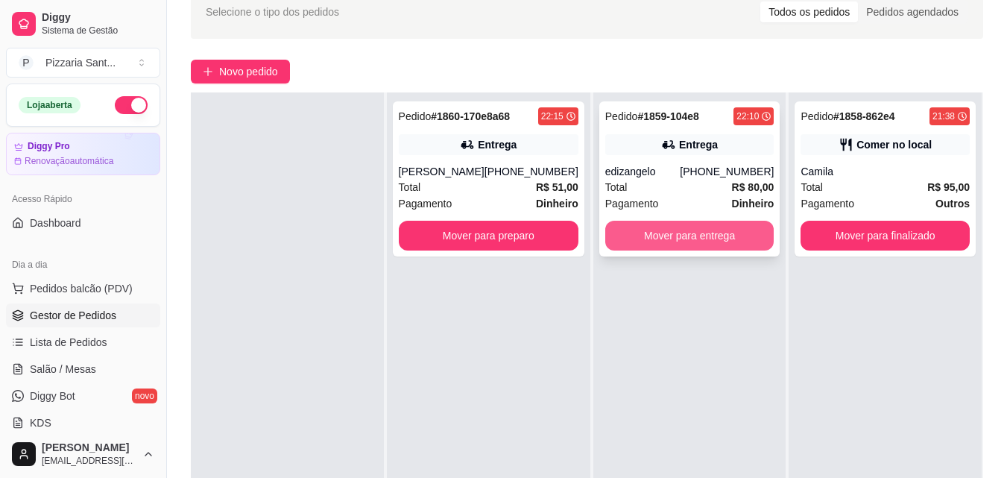
click at [682, 241] on button "Mover para entrega" at bounding box center [689, 236] width 169 height 30
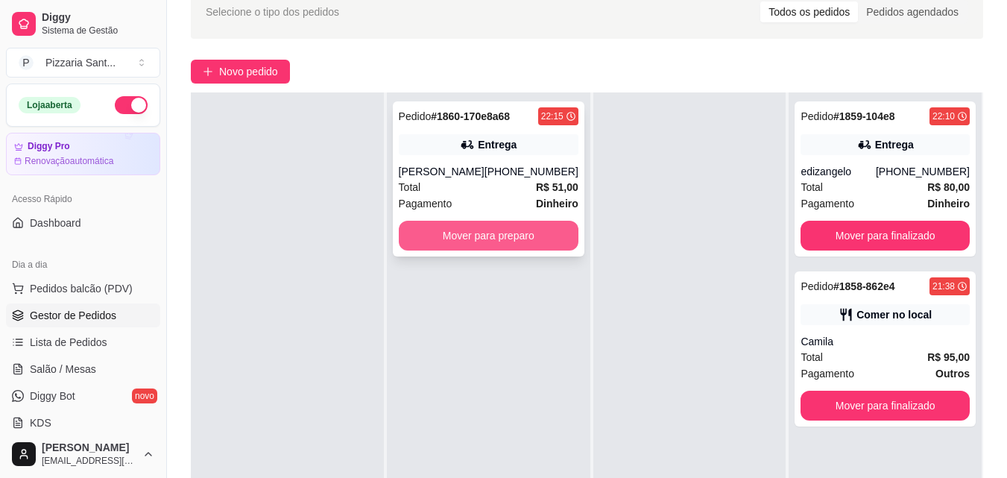
click at [528, 235] on button "Mover para preparo" at bounding box center [489, 236] width 180 height 30
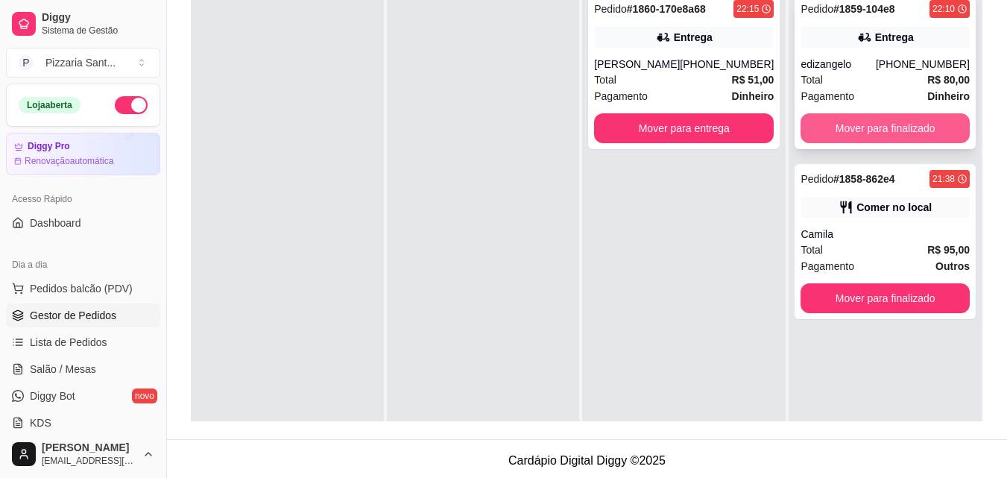
click at [870, 120] on button "Mover para finalizado" at bounding box center [885, 128] width 169 height 30
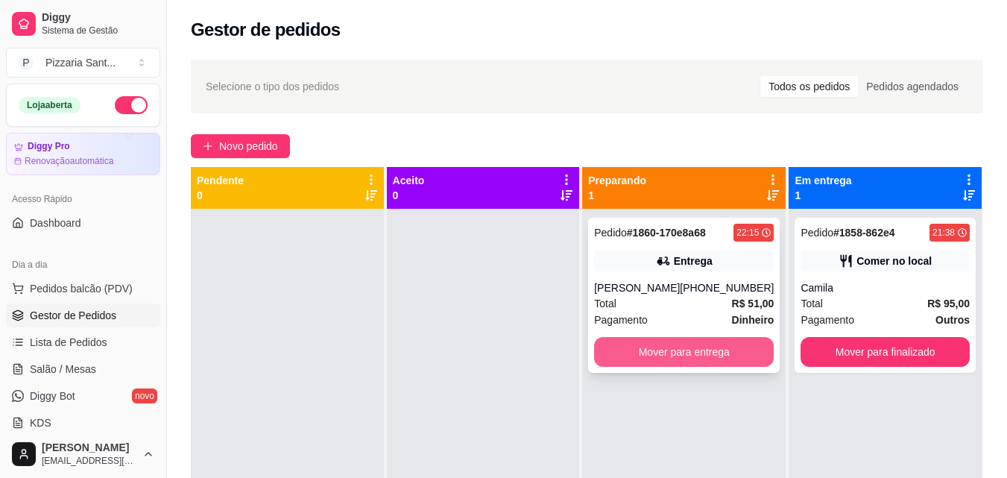
click at [608, 350] on button "Mover para entrega" at bounding box center [684, 352] width 180 height 30
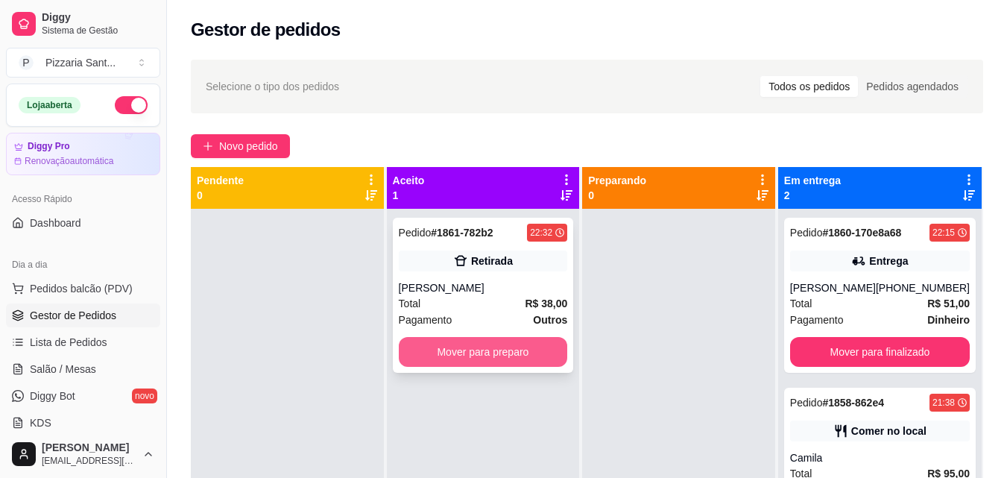
click at [533, 359] on button "Mover para preparo" at bounding box center [483, 352] width 169 height 30
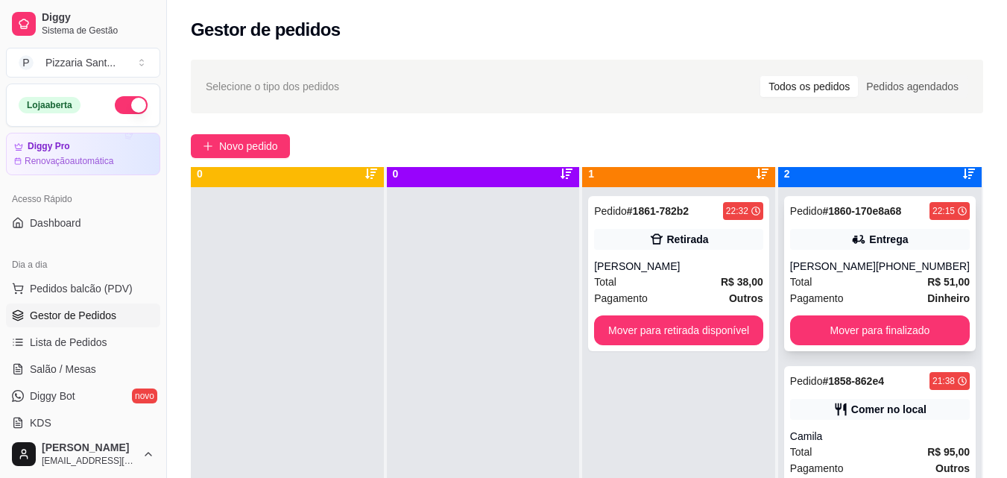
scroll to position [42, 0]
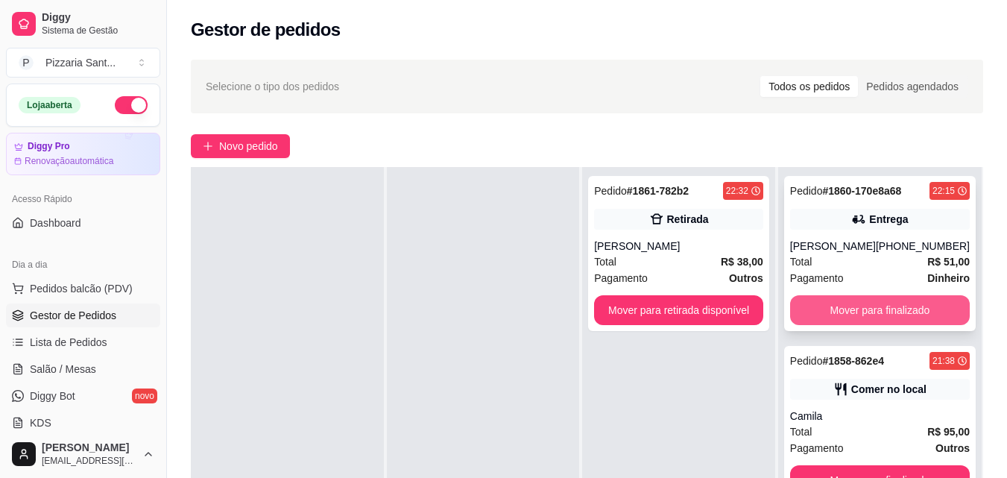
click at [866, 302] on button "Mover para finalizado" at bounding box center [880, 310] width 180 height 30
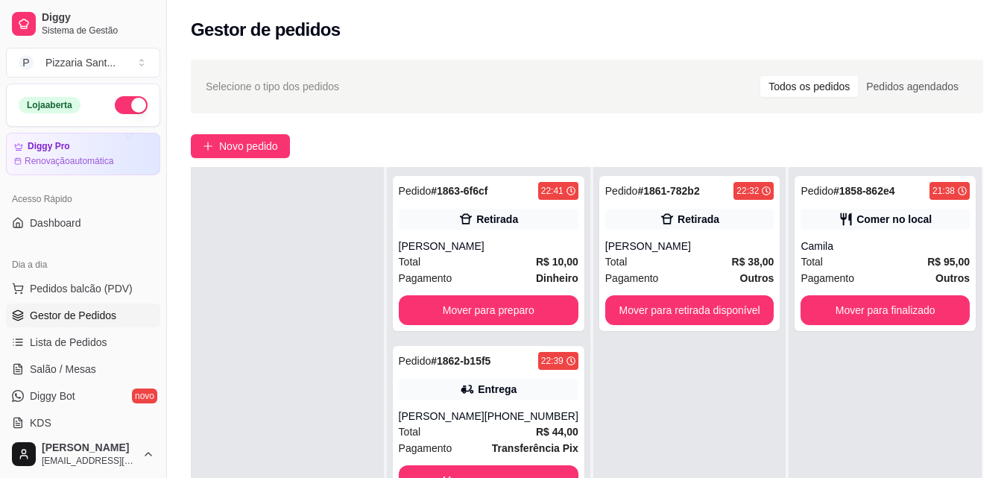
scroll to position [75, 0]
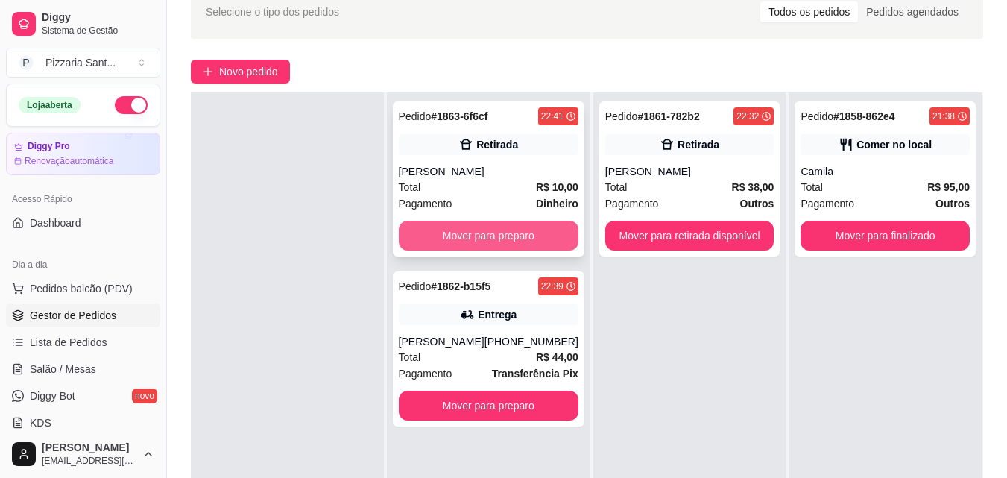
click at [497, 235] on button "Mover para preparo" at bounding box center [489, 236] width 180 height 30
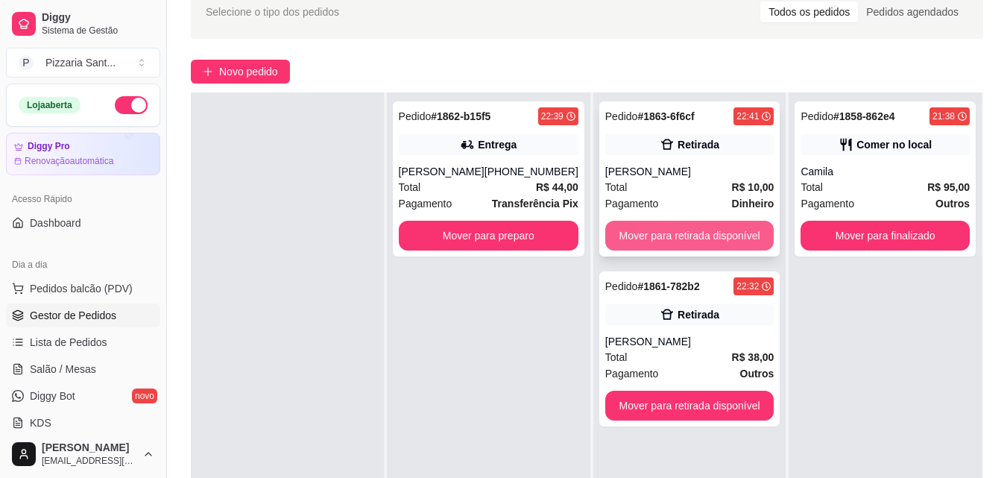
click at [676, 238] on button "Mover para retirada disponível" at bounding box center [689, 236] width 169 height 30
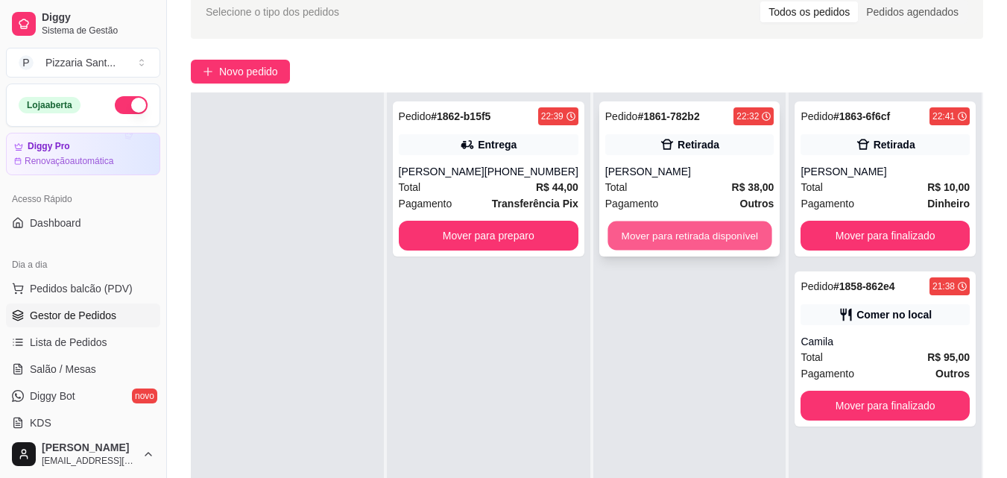
click at [691, 231] on button "Mover para retirada disponível" at bounding box center [690, 235] width 164 height 29
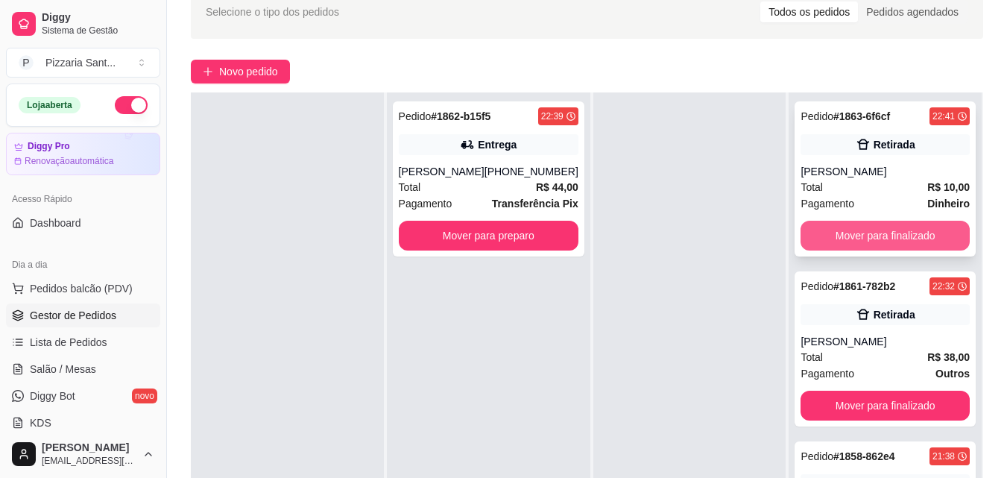
click at [806, 244] on button "Mover para finalizado" at bounding box center [885, 236] width 169 height 30
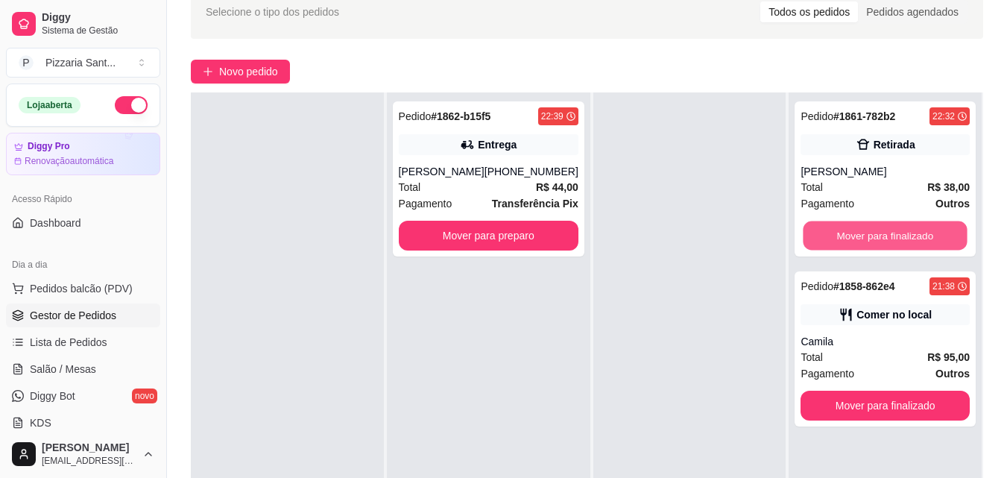
click at [806, 244] on button "Mover para finalizado" at bounding box center [886, 235] width 164 height 29
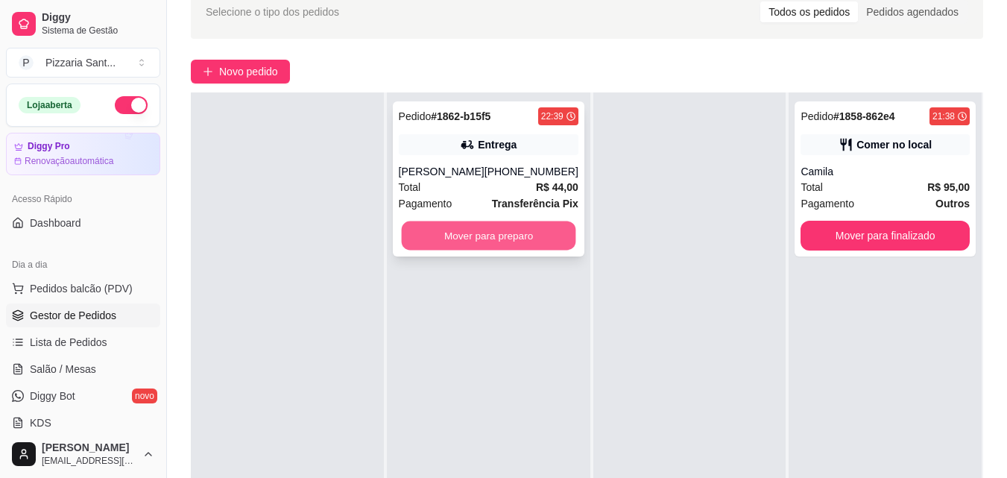
click at [413, 234] on button "Mover para preparo" at bounding box center [488, 235] width 174 height 29
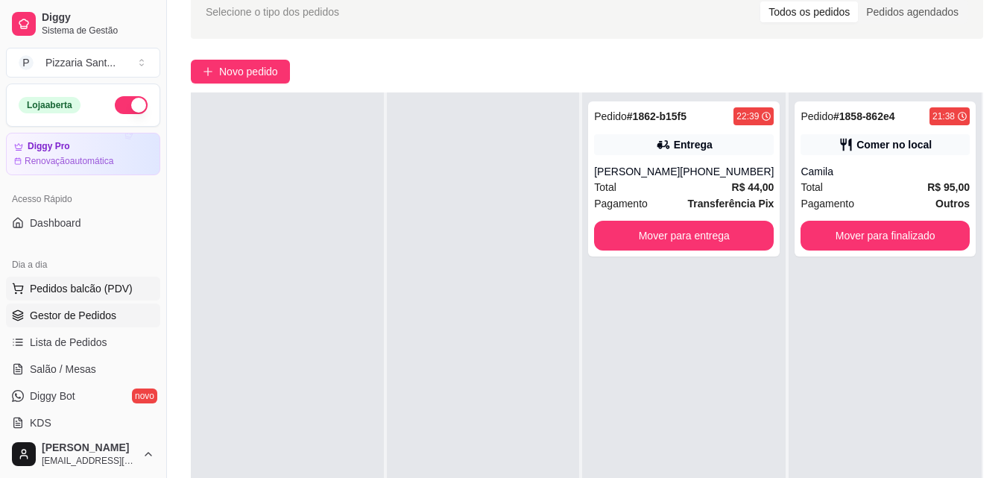
click at [116, 296] on button "Pedidos balcão (PDV)" at bounding box center [83, 289] width 154 height 24
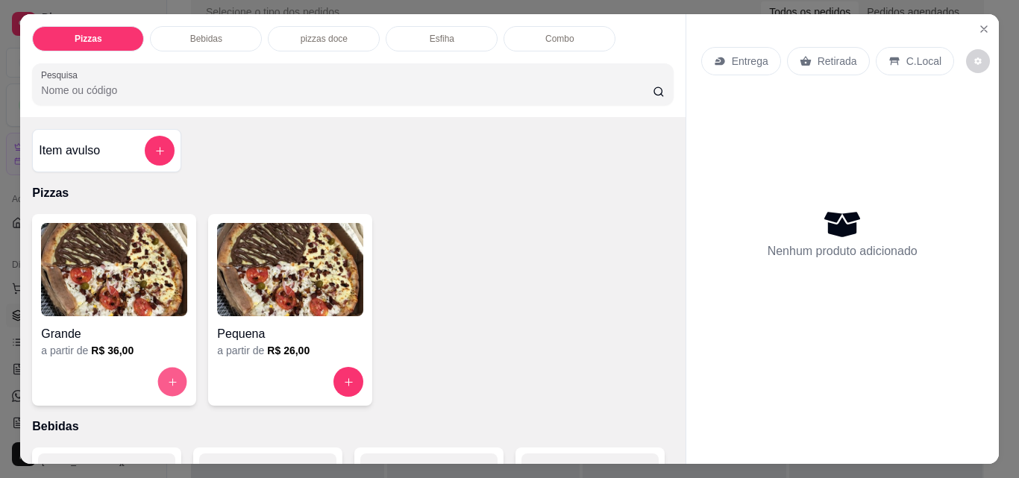
click at [168, 370] on button "increase-product-quantity" at bounding box center [172, 382] width 29 height 29
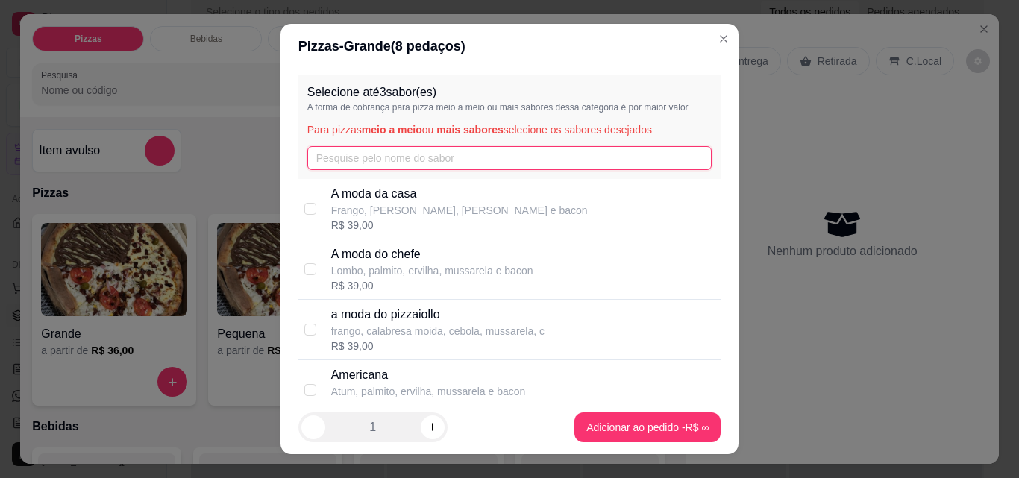
click at [367, 163] on input "text" at bounding box center [509, 158] width 405 height 24
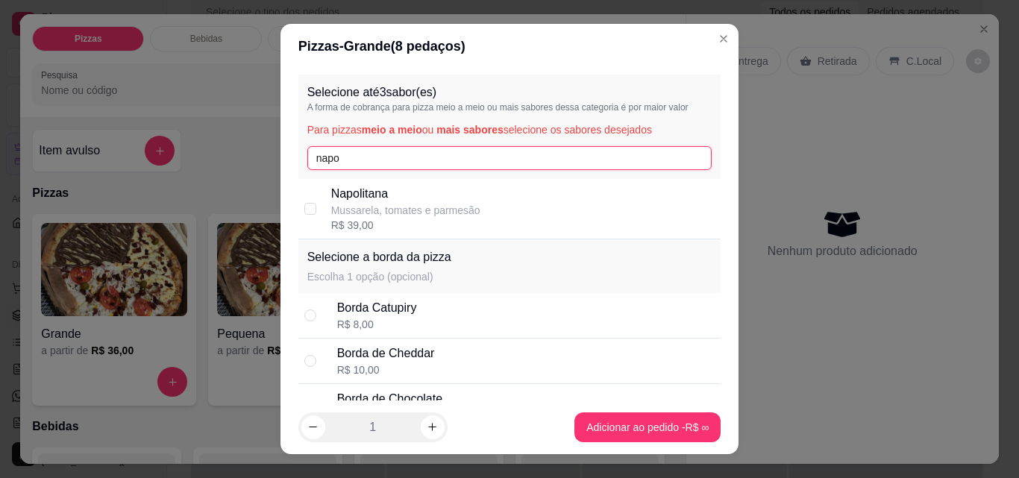
type input "napo"
click at [377, 185] on p "Napolitana" at bounding box center [405, 194] width 149 height 18
checkbox input "true"
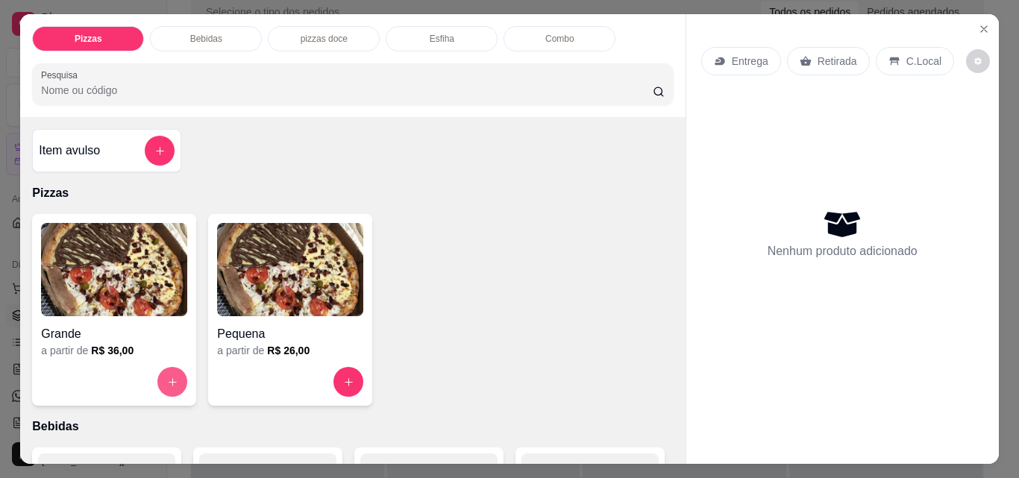
click at [169, 377] on icon "increase-product-quantity" at bounding box center [172, 382] width 11 height 11
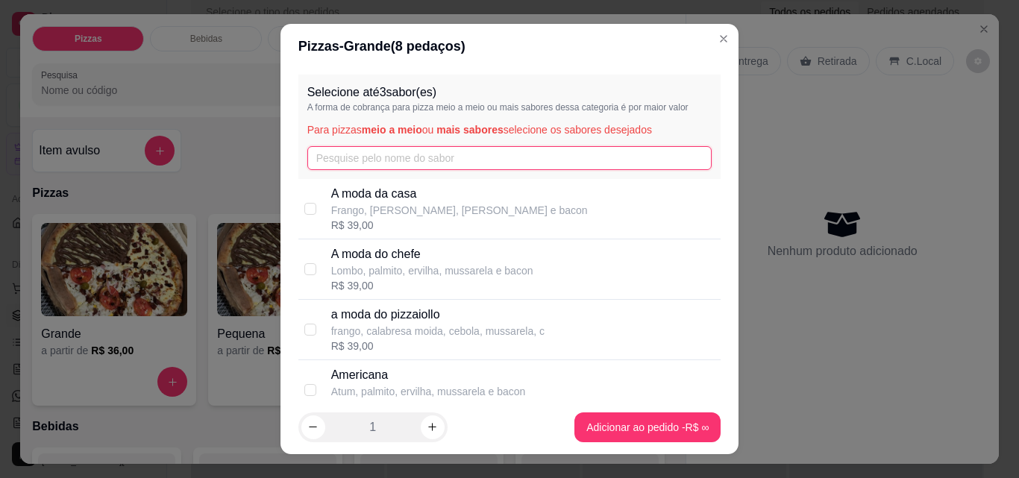
click at [343, 153] on input "text" at bounding box center [509, 158] width 405 height 24
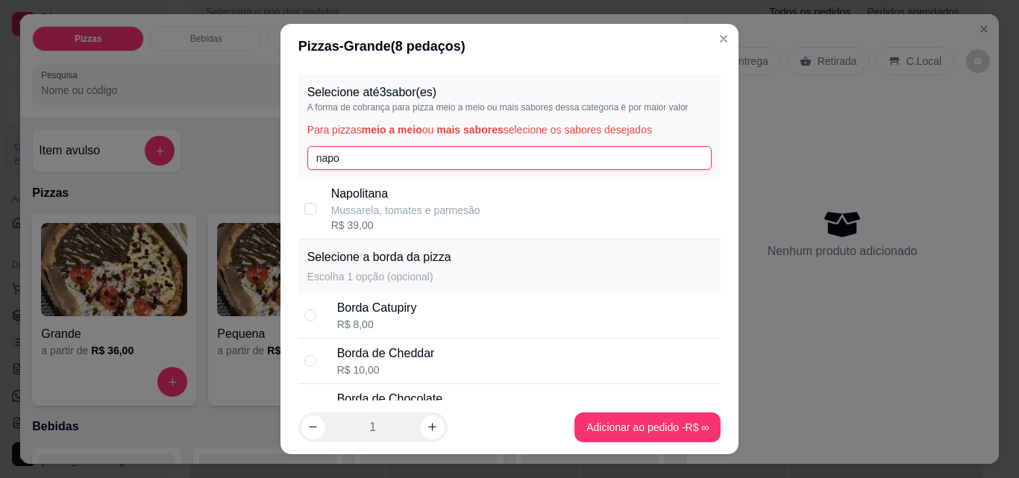
type input "napo"
click at [418, 206] on p "Mussarela, tomates e parmesão" at bounding box center [405, 210] width 149 height 15
checkbox input "true"
click at [381, 166] on input "napo" at bounding box center [509, 158] width 405 height 24
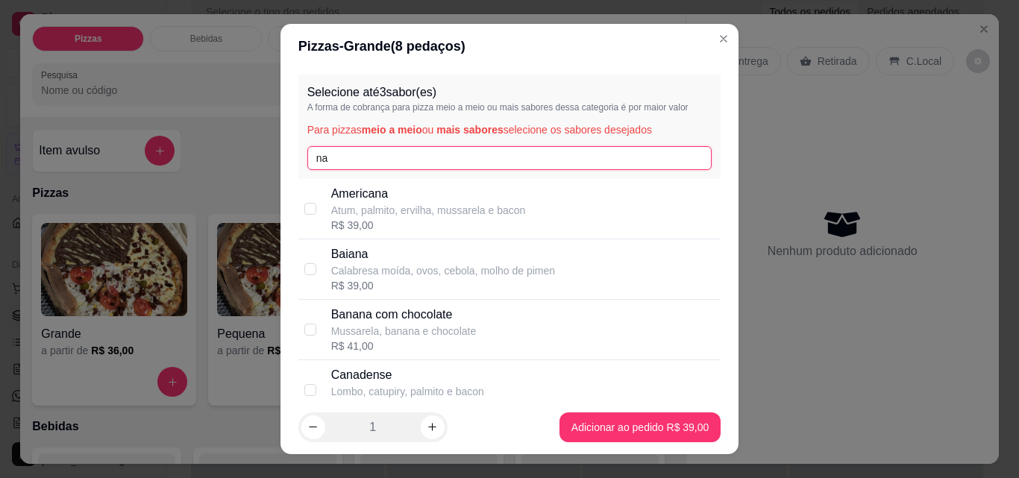
type input "n"
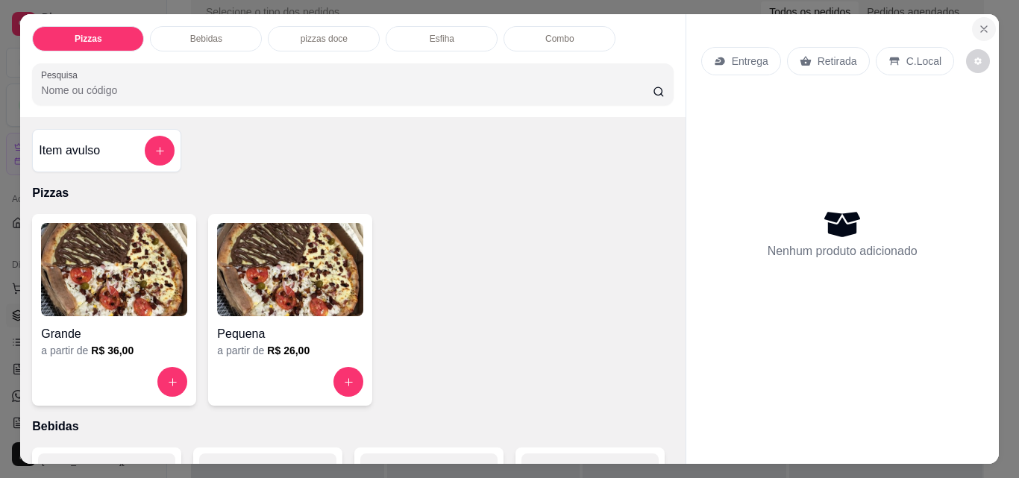
click at [978, 23] on icon "Close" at bounding box center [984, 29] width 12 height 12
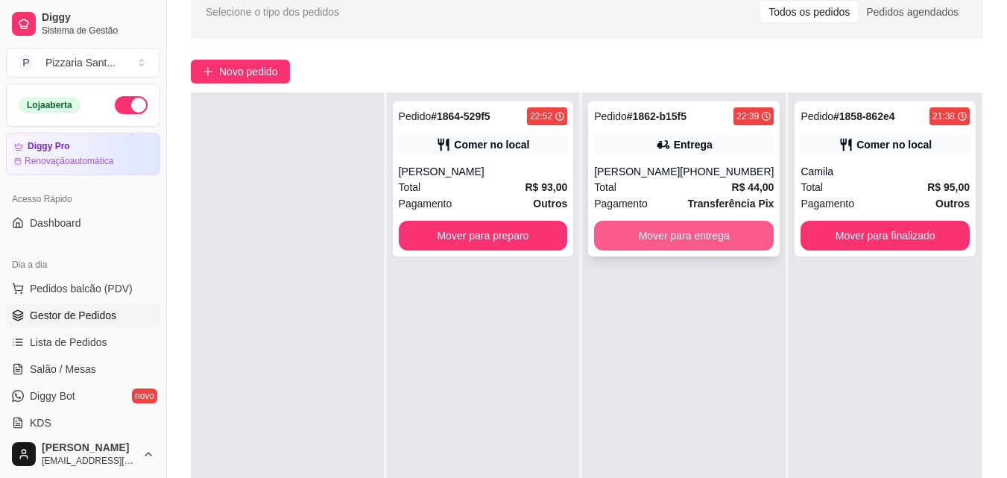
click at [696, 243] on button "Mover para entrega" at bounding box center [684, 236] width 180 height 30
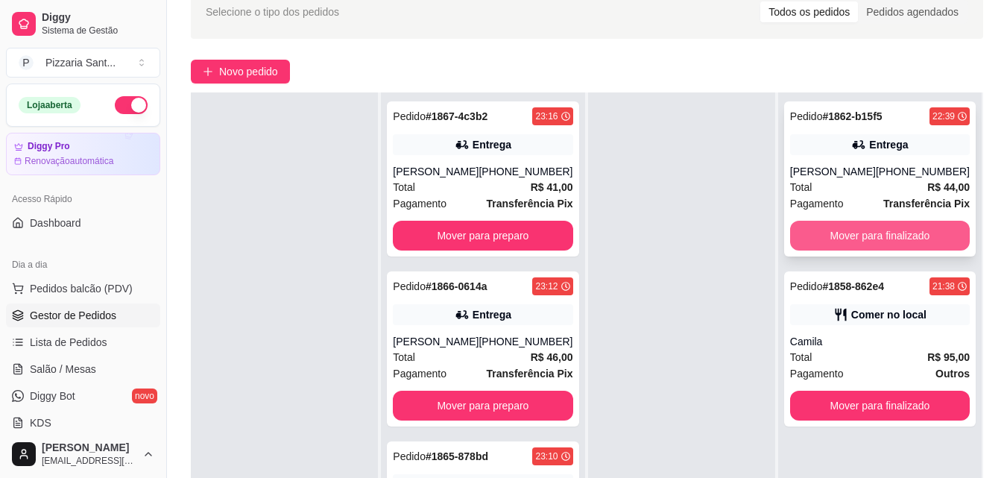
click at [827, 227] on button "Mover para finalizado" at bounding box center [880, 236] width 180 height 30
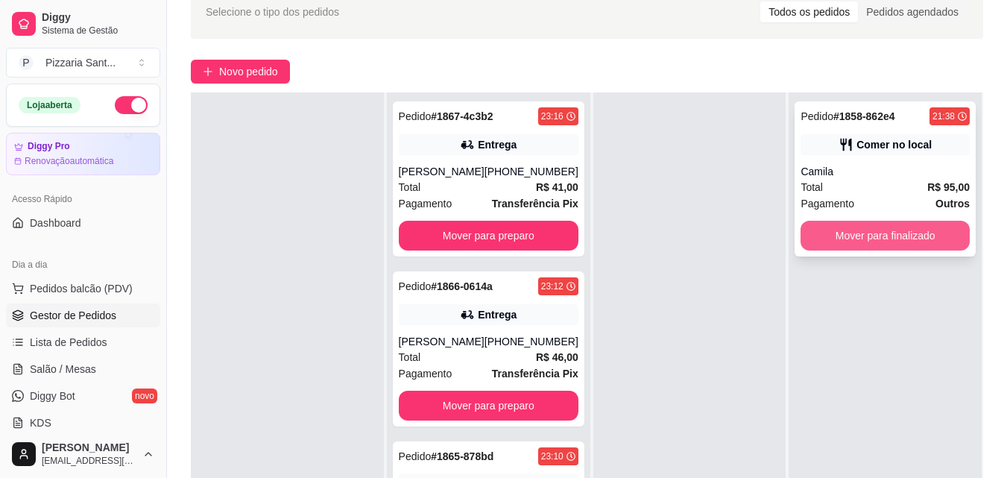
click at [820, 225] on button "Mover para finalizado" at bounding box center [885, 236] width 169 height 30
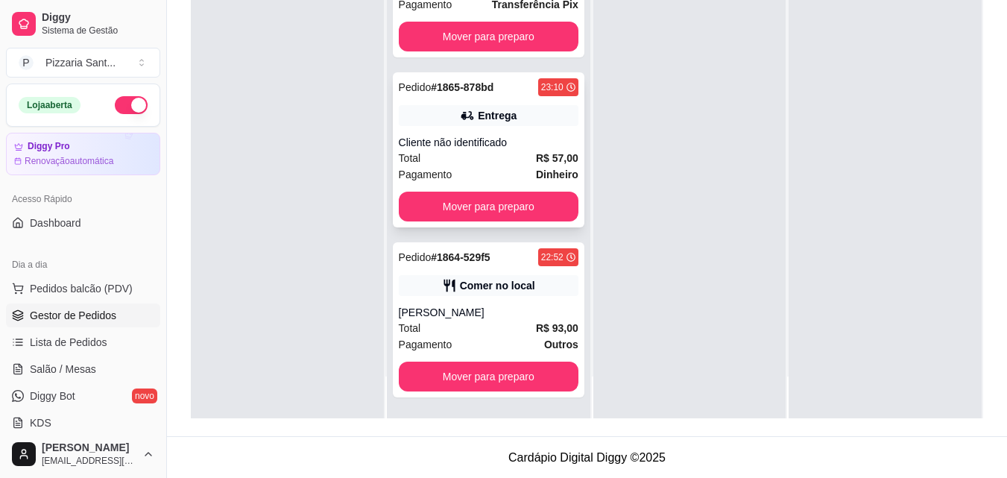
scroll to position [227, 0]
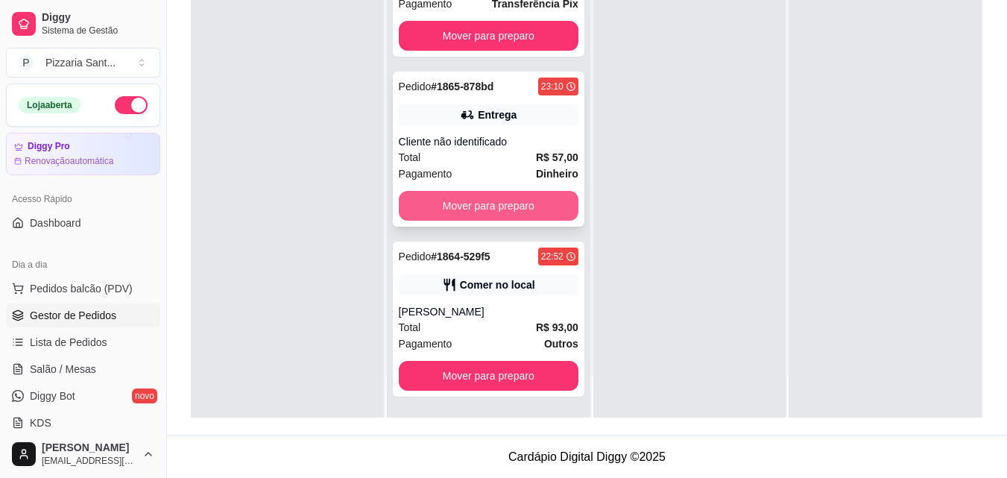
click at [498, 203] on button "Mover para preparo" at bounding box center [489, 206] width 180 height 30
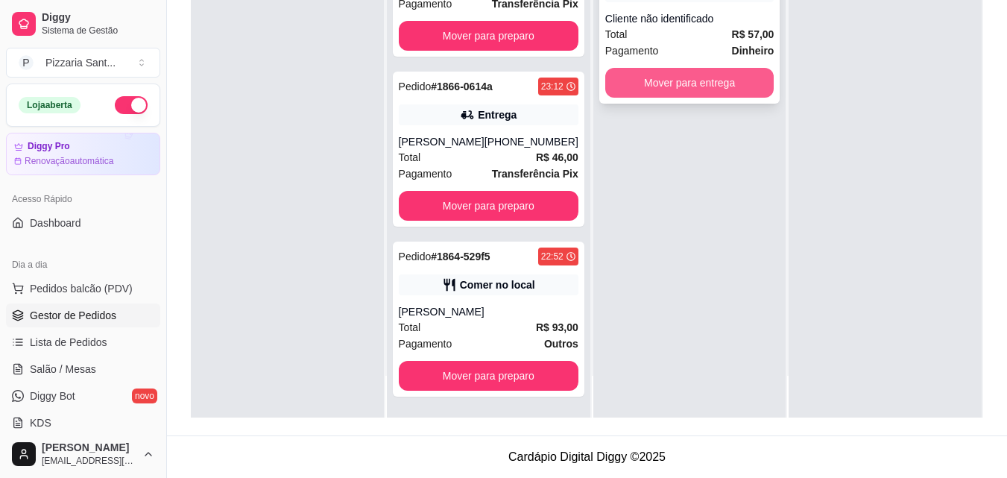
scroll to position [0, 0]
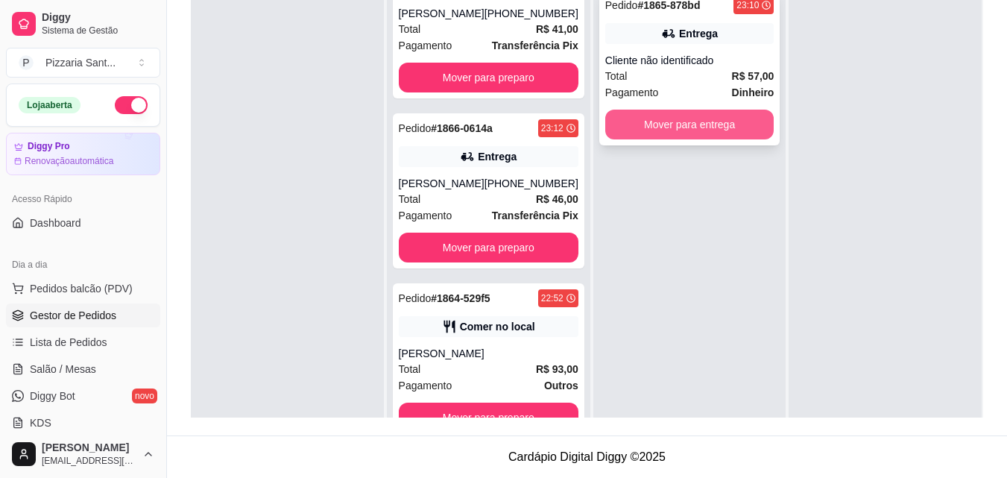
click at [724, 127] on button "Mover para entrega" at bounding box center [689, 125] width 169 height 30
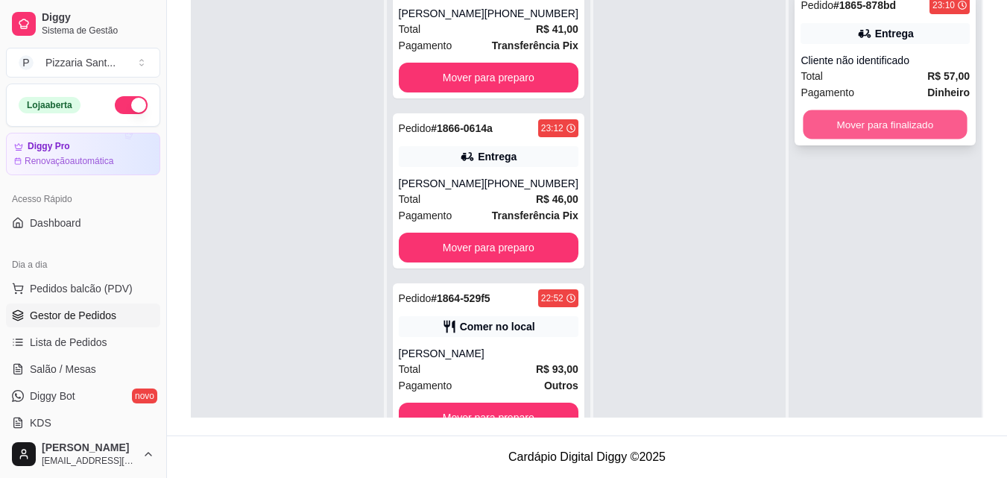
click at [818, 122] on button "Mover para finalizado" at bounding box center [886, 124] width 164 height 29
